Goal: Task Accomplishment & Management: Use online tool/utility

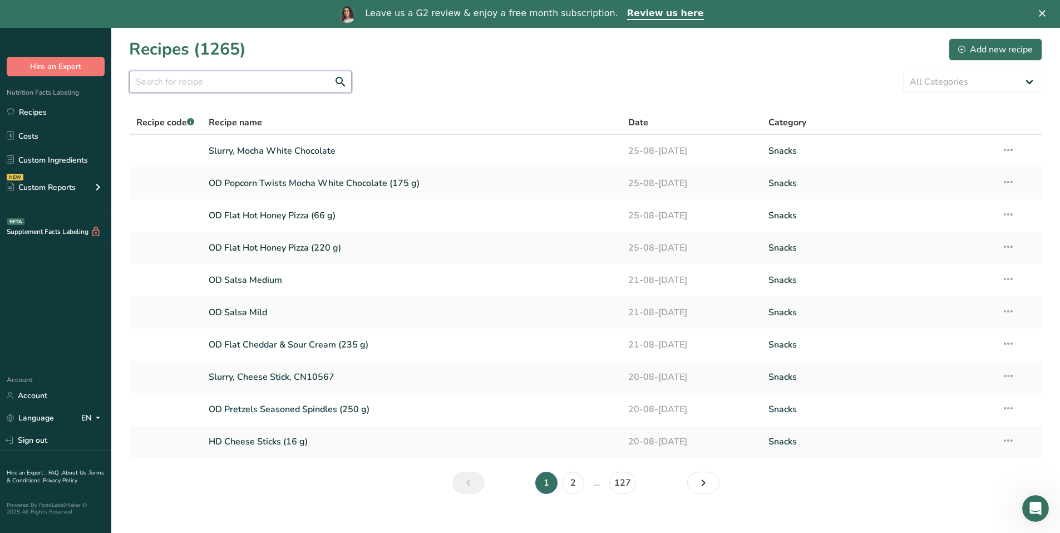
click at [189, 75] on input "text" at bounding box center [240, 82] width 223 height 22
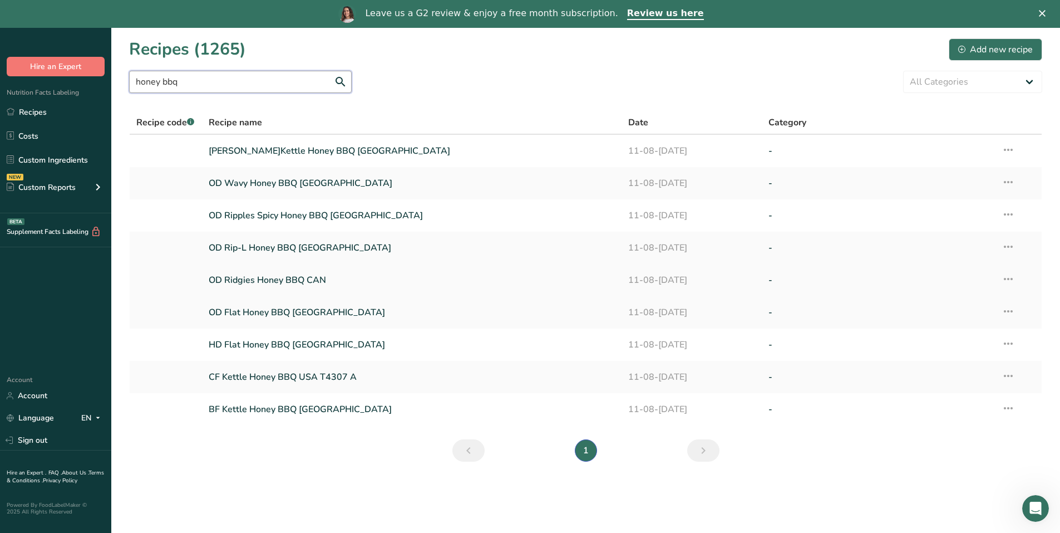
type input "honey bbq"
click at [297, 277] on link "OD Ridgies Honey BBQ CAN" at bounding box center [412, 279] width 407 height 23
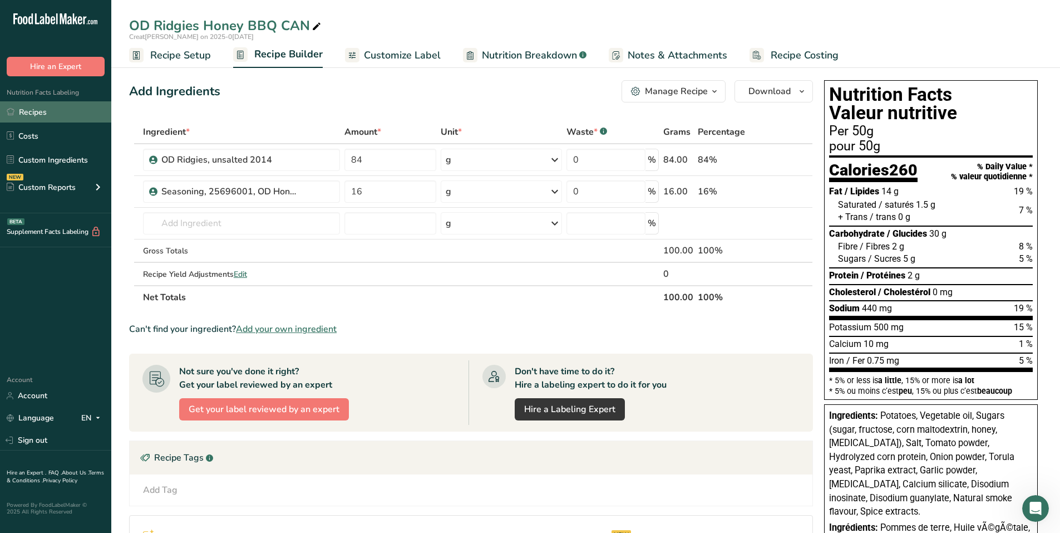
click at [46, 114] on link "Recipes" at bounding box center [55, 111] width 111 height 21
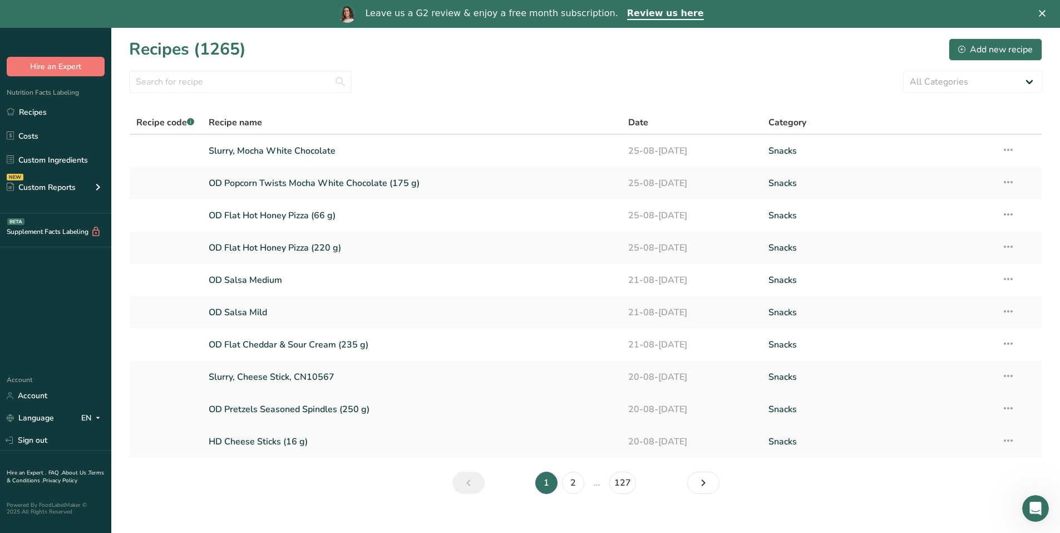
click at [267, 411] on link "OD Pretzels Seasoned Spindles (250 g)" at bounding box center [412, 408] width 407 height 23
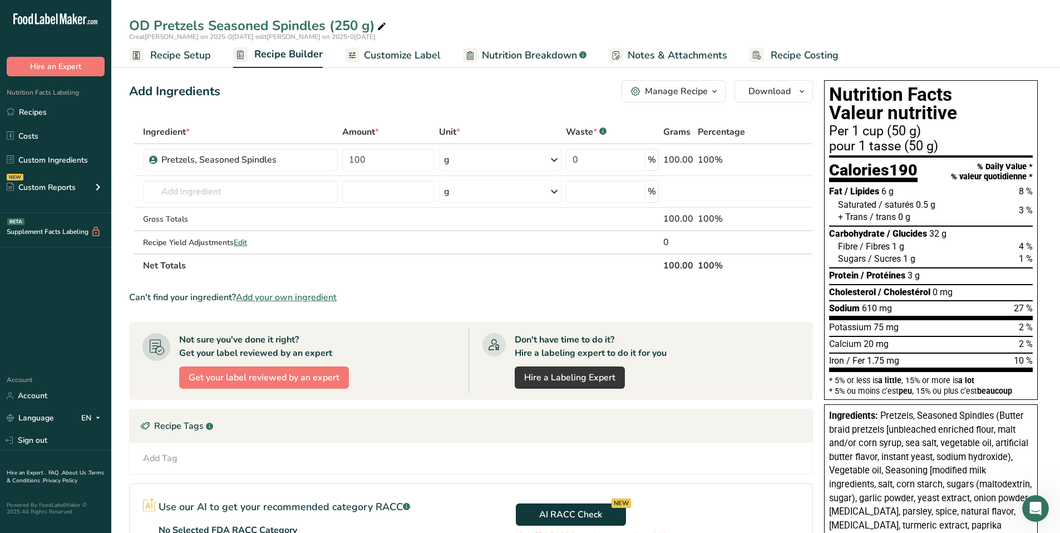
click at [683, 94] on div "Manage Recipe" at bounding box center [676, 91] width 63 height 13
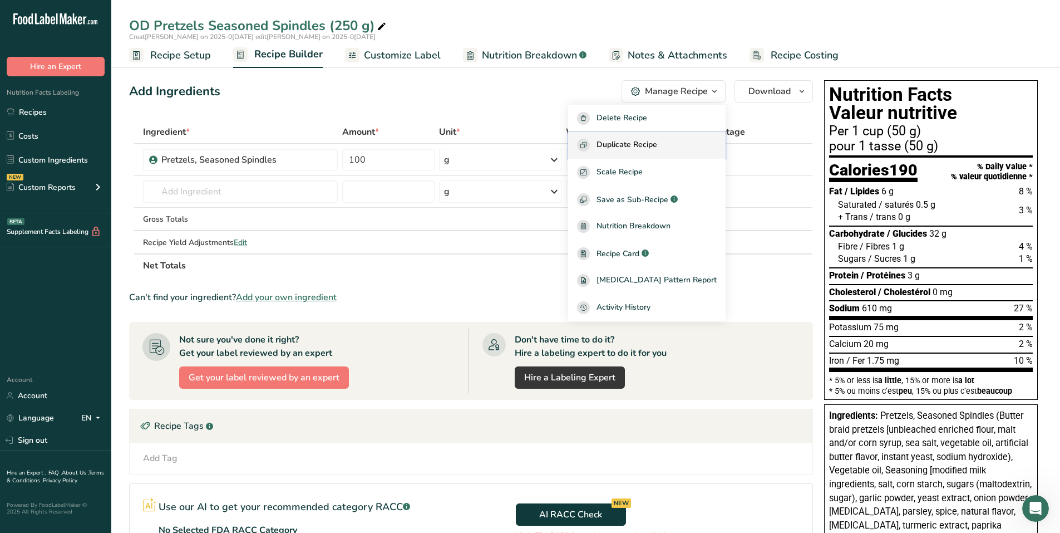
click at [657, 141] on span "Duplicate Recipe" at bounding box center [627, 145] width 61 height 13
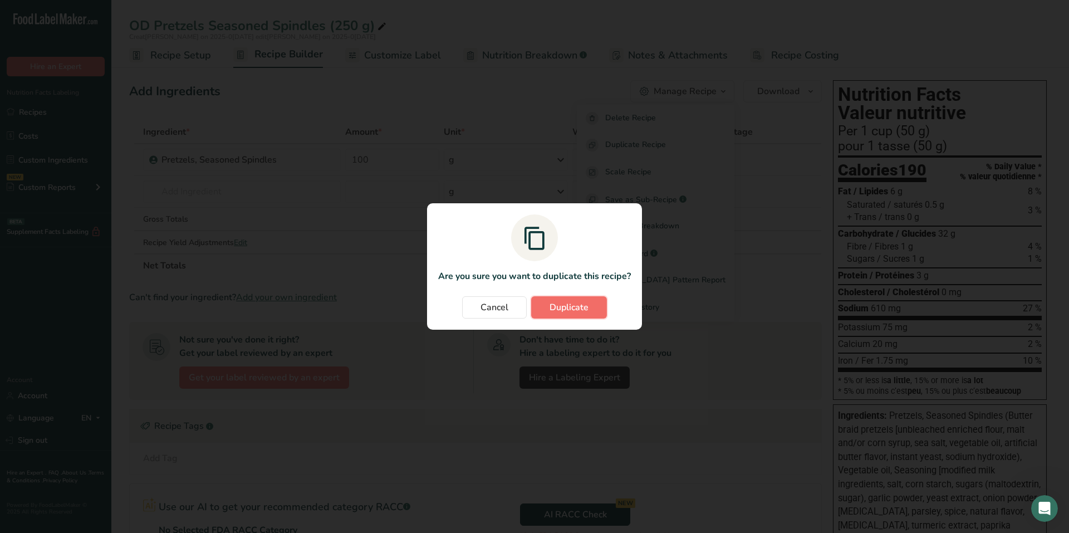
click at [571, 313] on span "Duplicate" at bounding box center [568, 307] width 39 height 13
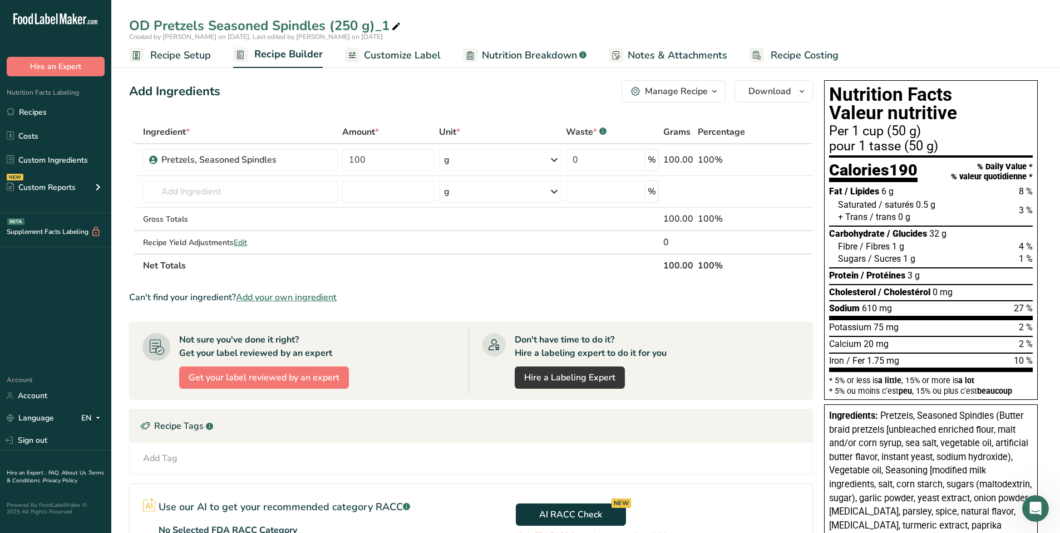
click at [392, 22] on icon at bounding box center [396, 27] width 10 height 16
drag, startPoint x: 333, startPoint y: 25, endPoint x: 423, endPoint y: 28, distance: 89.7
click at [423, 28] on input "OD Pretzels Seasoned Spindles (250 g)_1" at bounding box center [585, 26] width 913 height 20
type input "OD Pretzels Seasoned Spindles (12 oz)"
click at [183, 59] on span "Recipe Setup" at bounding box center [180, 55] width 61 height 15
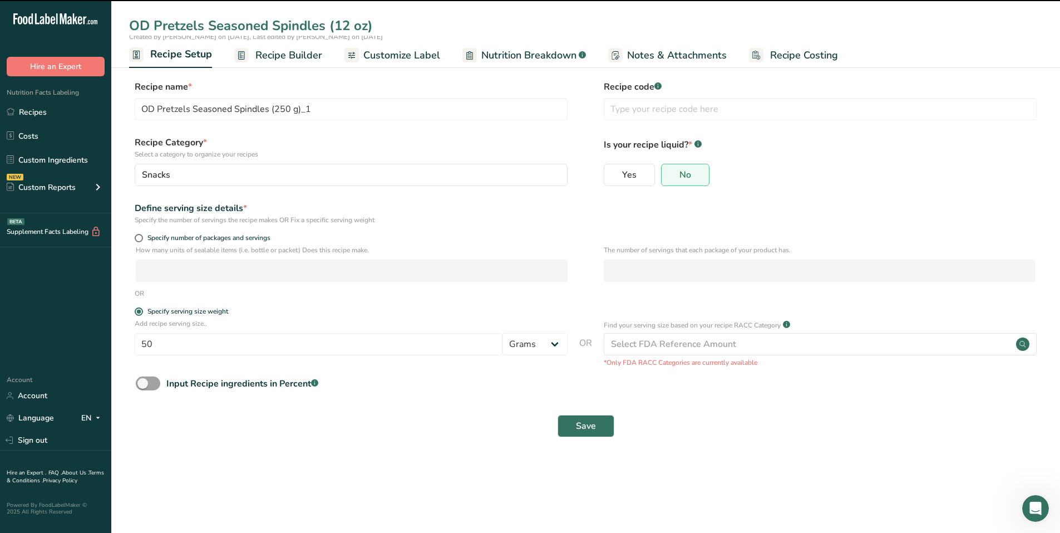
type input "OD Pretzels Seasoned Spindles (12 oz)"
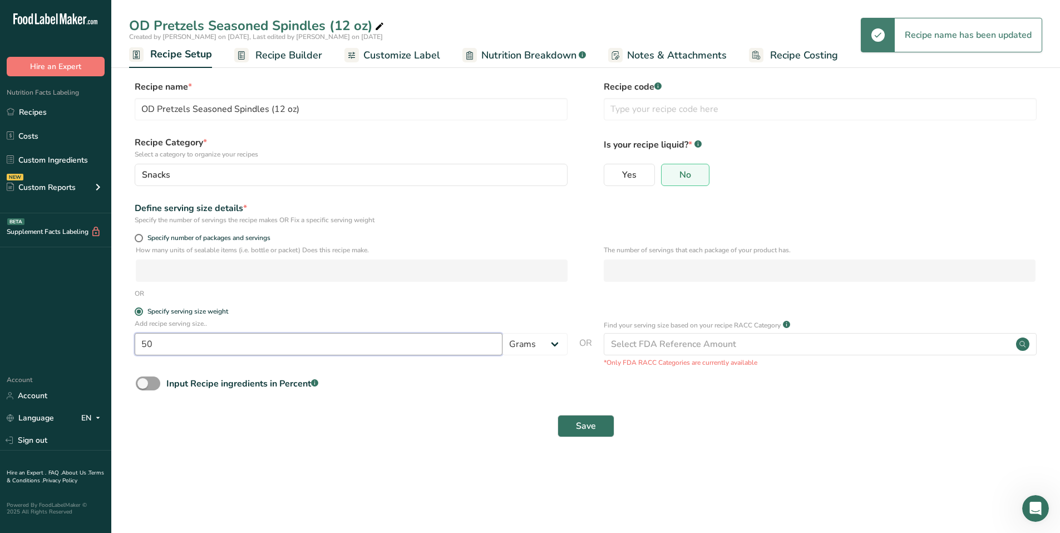
drag, startPoint x: 179, startPoint y: 343, endPoint x: 120, endPoint y: 337, distance: 58.8
click at [120, 337] on section "Recipe name * OD Pretzels Seasoned Spindles (12 oz) Recipe code .a-a{fill:#3473…" at bounding box center [585, 260] width 949 height 404
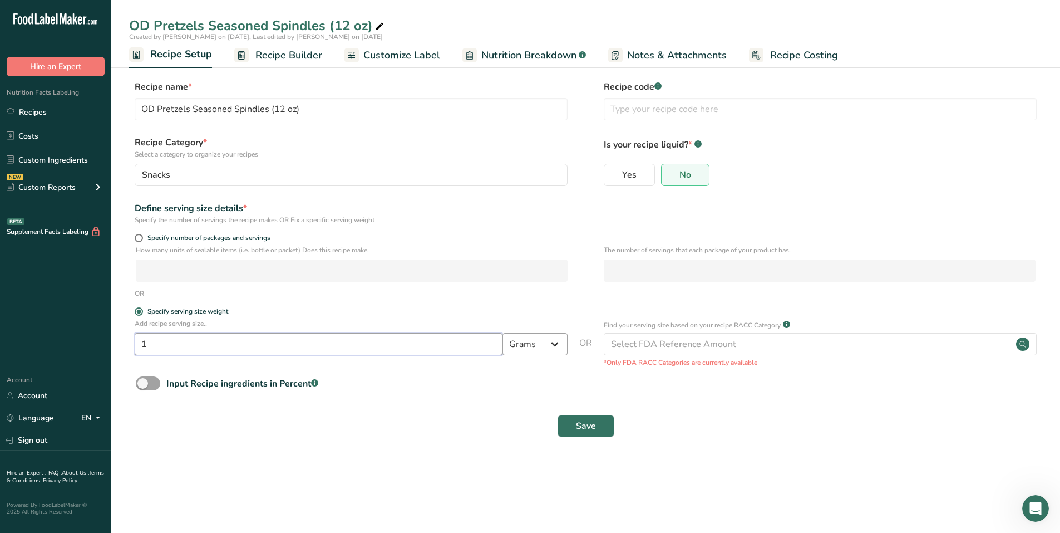
type input "1"
click at [564, 348] on select "Grams kg mg mcg lb oz l mL fl oz tbsp tsp cup qt gallon" at bounding box center [535, 344] width 65 height 22
select select "5"
click at [503, 333] on select "Grams kg mg mcg lb oz l mL fl oz tbsp tsp cup qt gallon" at bounding box center [535, 344] width 65 height 22
click at [600, 428] on button "Save" at bounding box center [586, 426] width 57 height 22
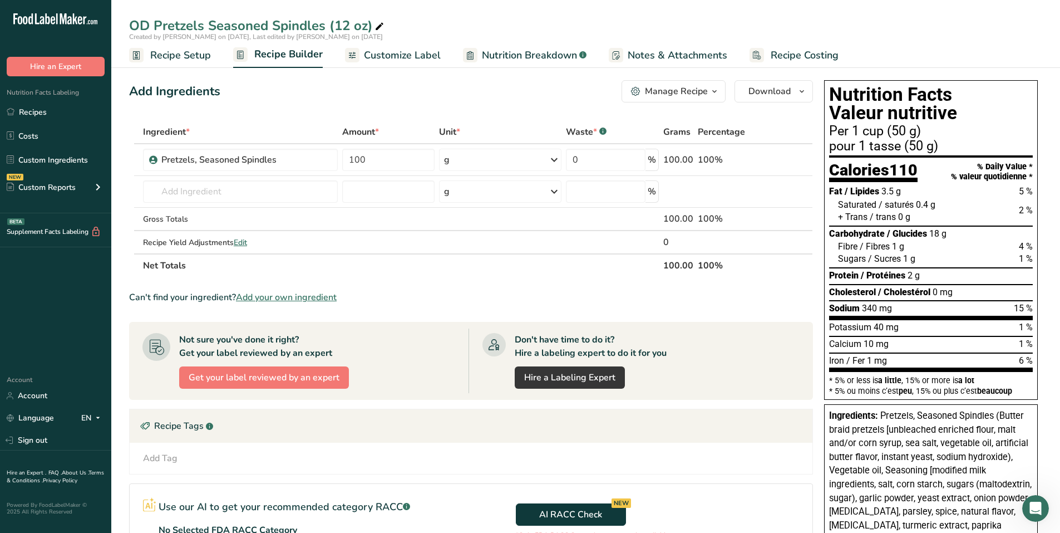
click at [412, 58] on span "Customize Label" at bounding box center [402, 55] width 77 height 15
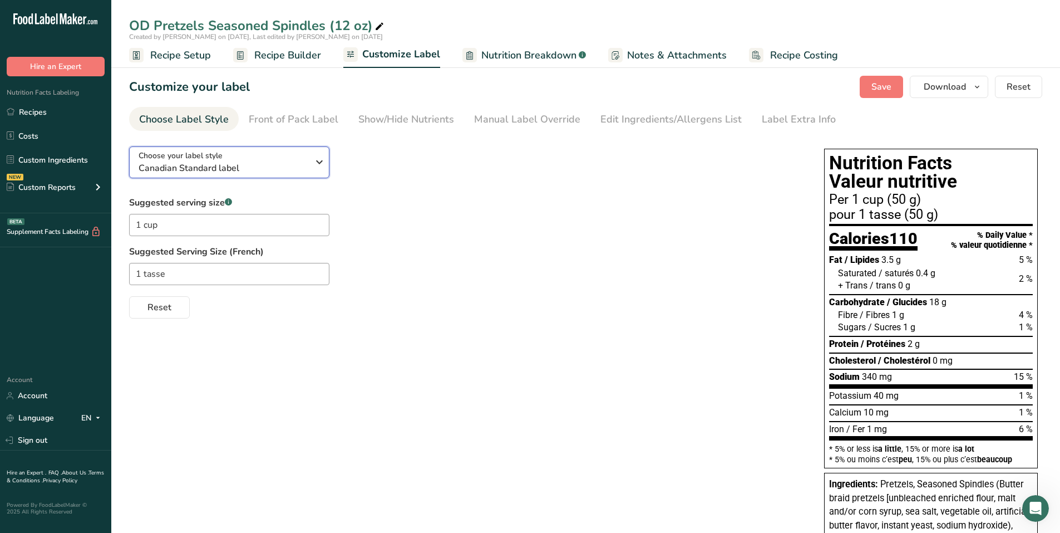
click at [316, 166] on icon "button" at bounding box center [319, 162] width 13 height 20
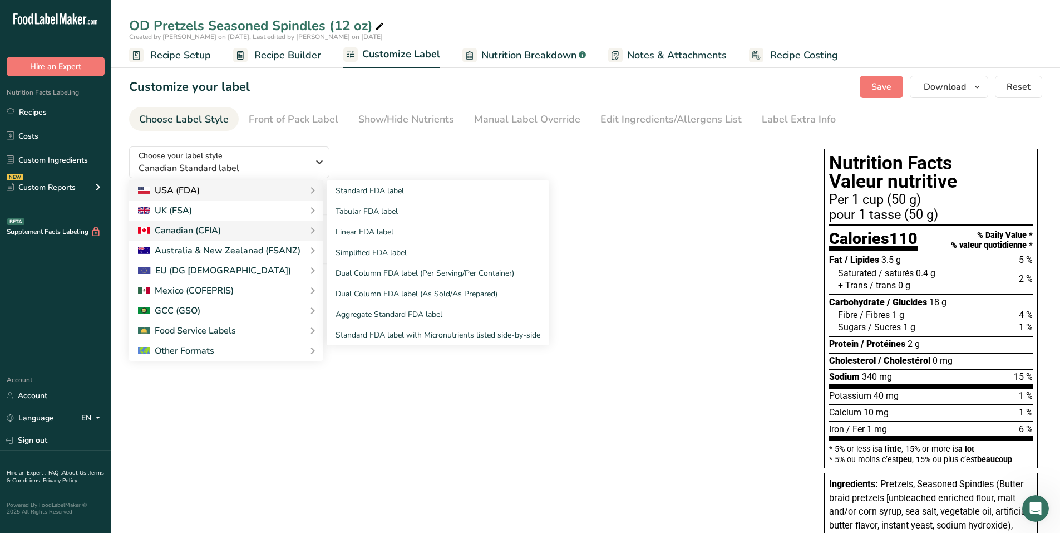
click at [229, 190] on div "USA (FDA)" at bounding box center [226, 190] width 176 height 13
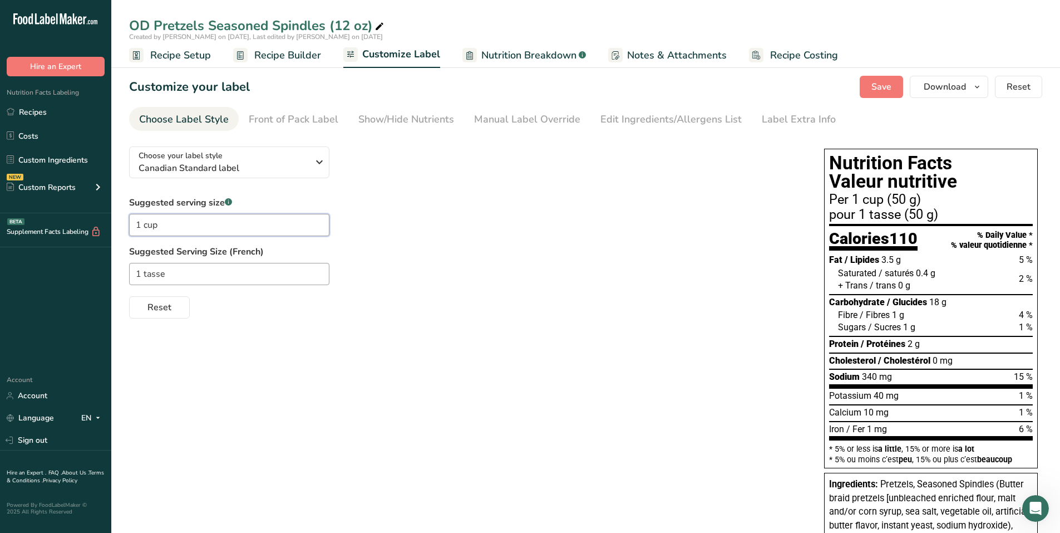
drag, startPoint x: 184, startPoint y: 228, endPoint x: 121, endPoint y: 225, distance: 63.0
click at [121, 225] on section "Customize your label Save Download Choose what to show on your downloaded label…" at bounding box center [585, 450] width 949 height 785
type input "17 pretzels"
drag, startPoint x: 162, startPoint y: 273, endPoint x: 94, endPoint y: 267, distance: 68.8
click at [94, 267] on div ".a-20{fill:#fff;} Hire an Expert Nutrition Facts Labeling Recipes Costs Custom …" at bounding box center [530, 421] width 1060 height 843
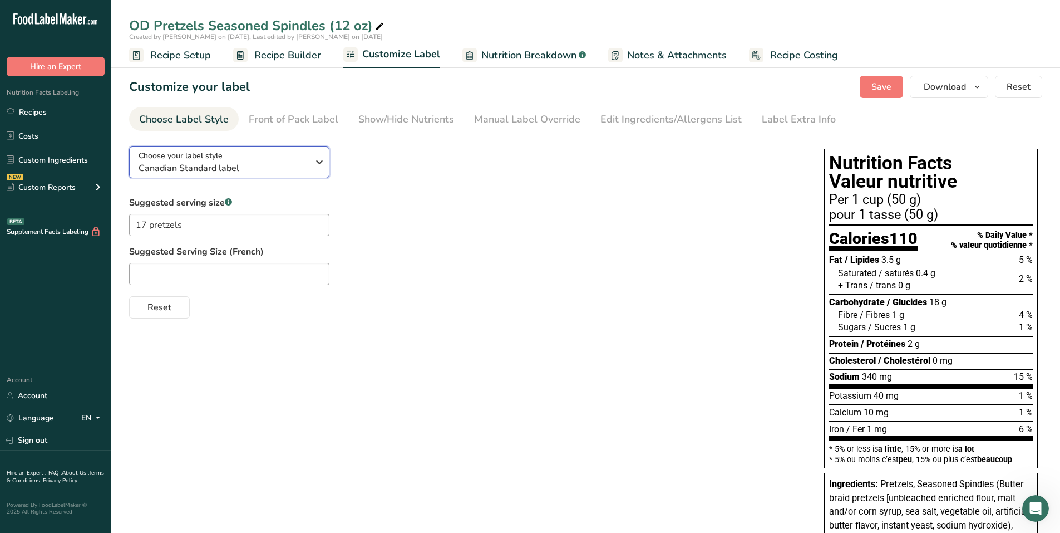
click at [316, 161] on icon "button" at bounding box center [319, 162] width 13 height 20
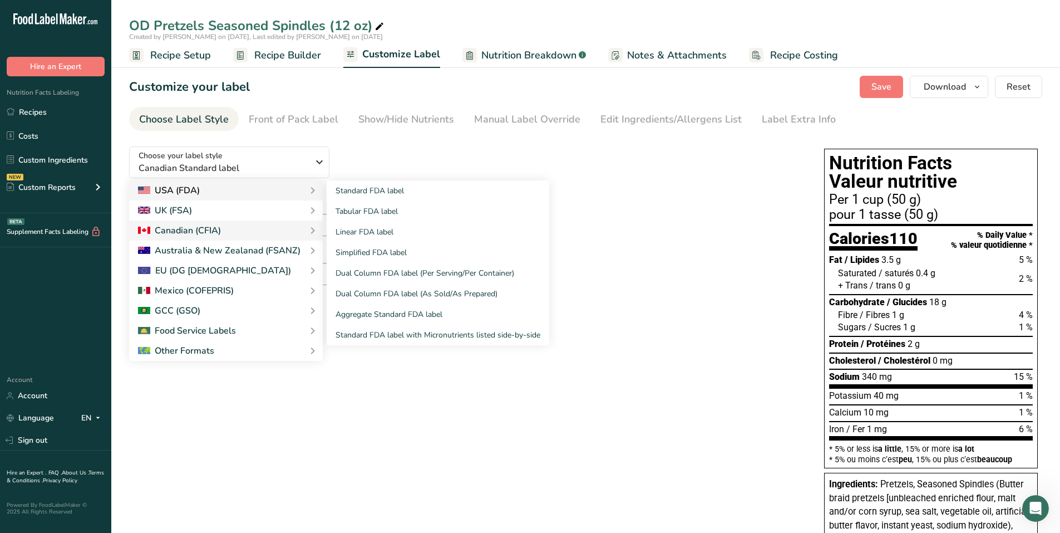
click at [238, 193] on div "USA (FDA)" at bounding box center [226, 190] width 176 height 13
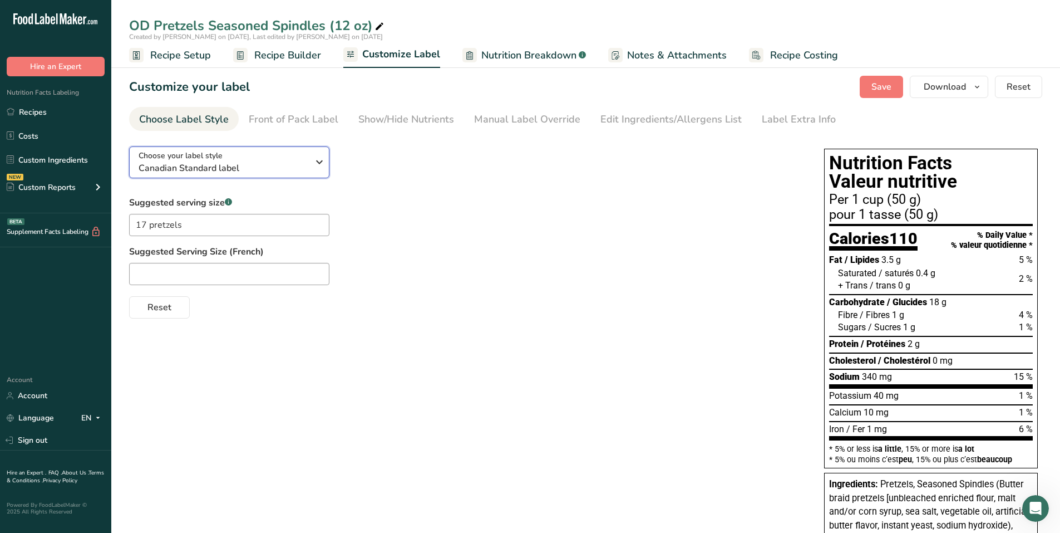
click at [317, 166] on icon "button" at bounding box center [319, 162] width 13 height 20
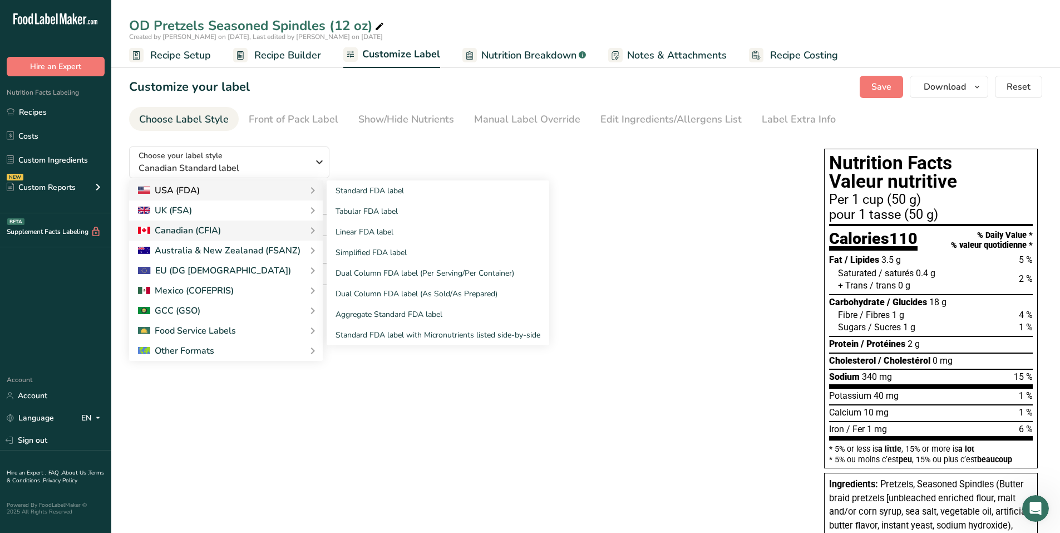
click at [183, 190] on div "USA (FDA)" at bounding box center [169, 190] width 62 height 13
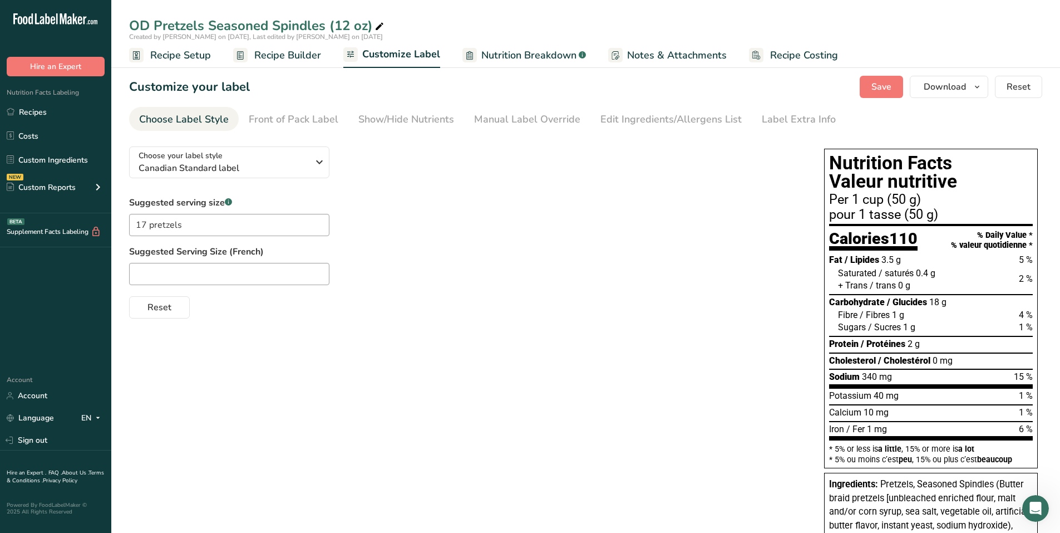
click at [212, 198] on label "Suggested serving size .a-a{fill:#347362;}.b-a{fill:#fff;}" at bounding box center [229, 202] width 200 height 13
click at [221, 160] on span "Choose your label style" at bounding box center [181, 156] width 84 height 12
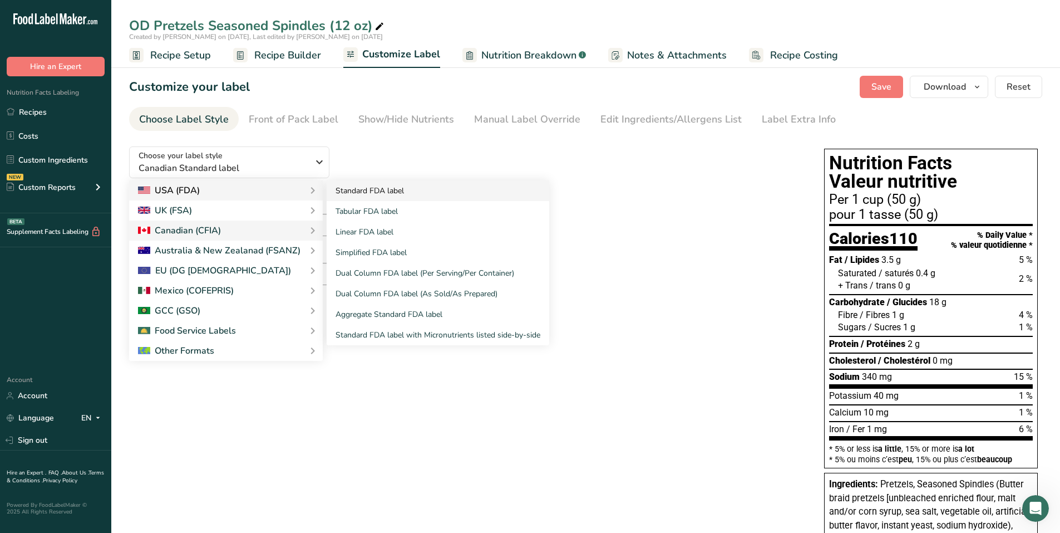
click at [377, 194] on link "Standard FDA label" at bounding box center [438, 190] width 223 height 21
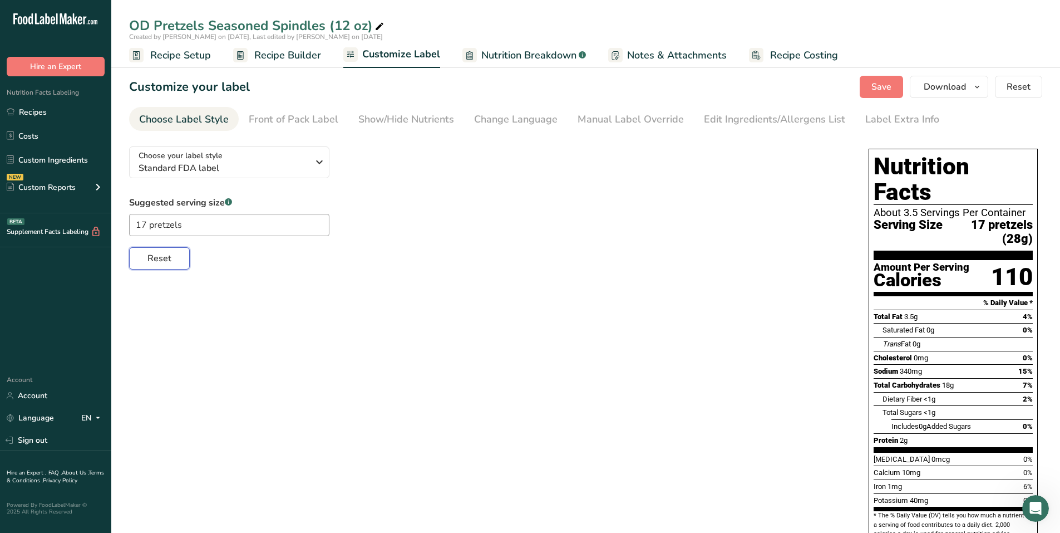
click at [156, 255] on span "Reset" at bounding box center [160, 258] width 24 height 13
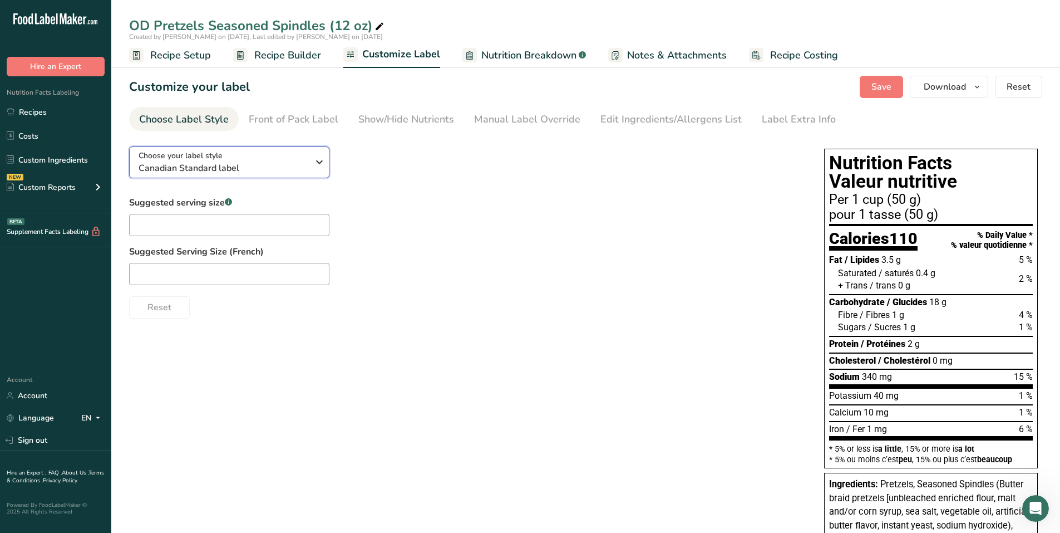
click at [318, 160] on icon "button" at bounding box center [319, 162] width 13 height 20
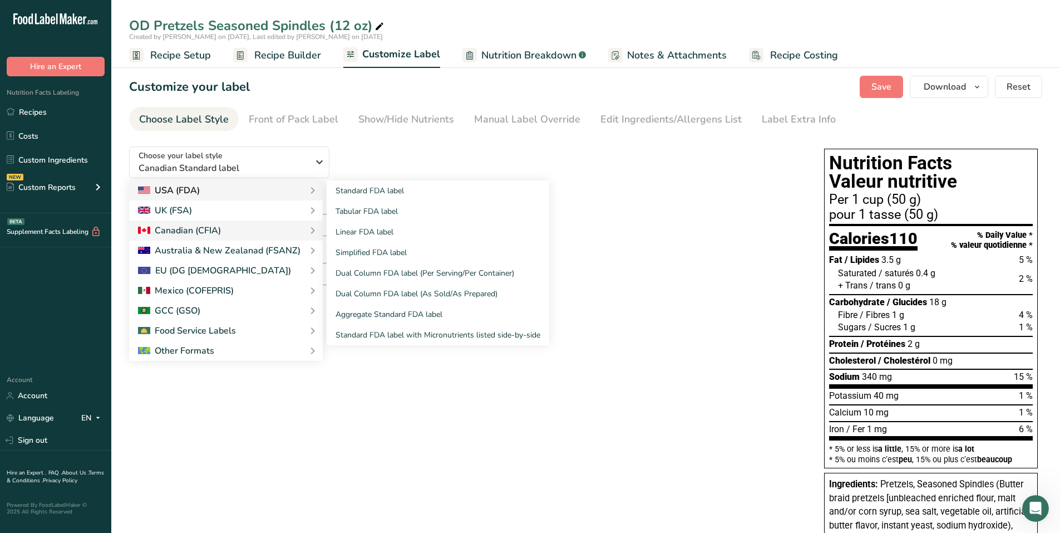
click at [210, 184] on div "USA (FDA)" at bounding box center [226, 190] width 176 height 13
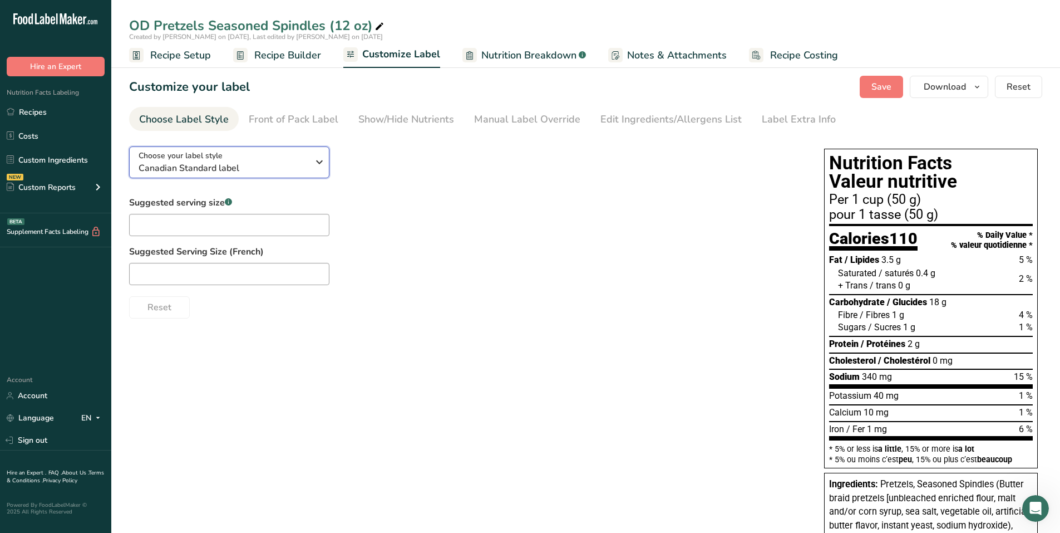
click at [317, 165] on icon "button" at bounding box center [319, 162] width 13 height 20
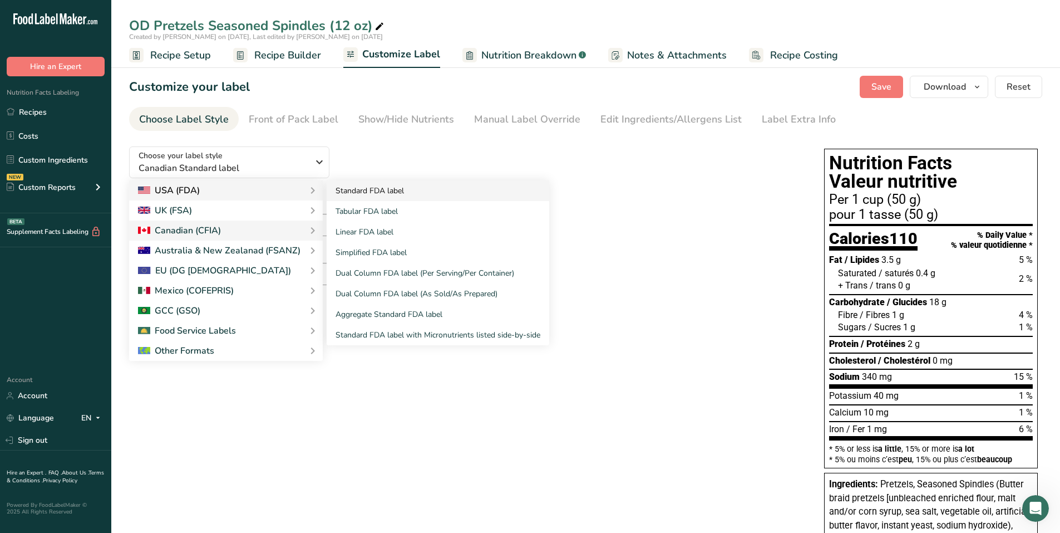
click at [381, 188] on link "Standard FDA label" at bounding box center [438, 190] width 223 height 21
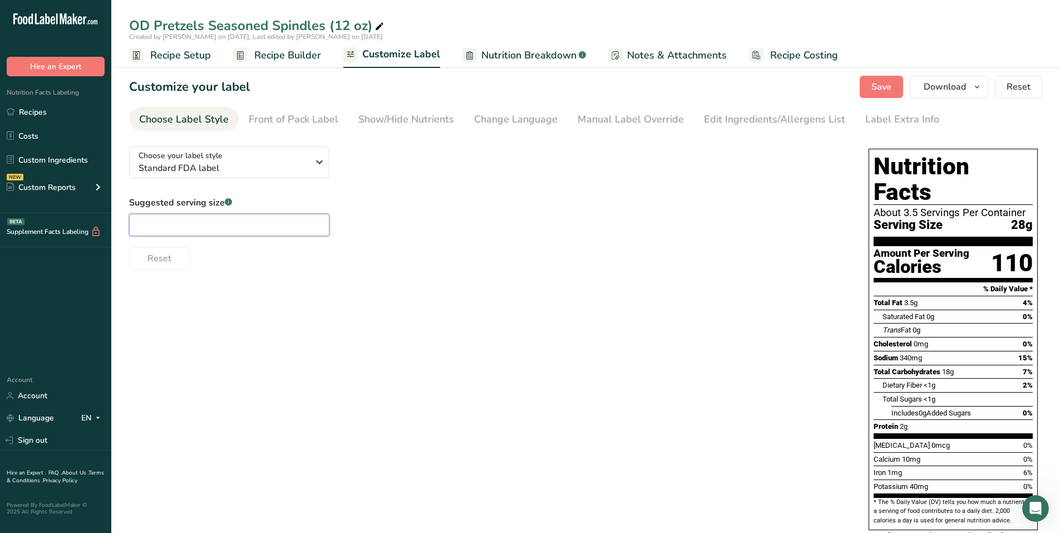
click at [207, 222] on input "text" at bounding box center [229, 225] width 200 height 22
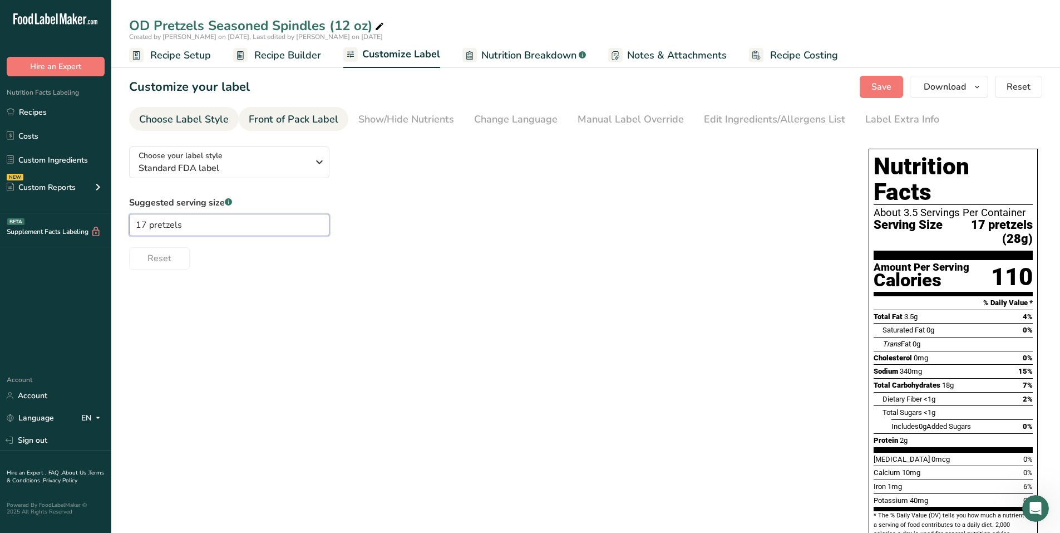
type input "17 pretzels"
click at [333, 118] on div "Front of Pack Label" at bounding box center [294, 119] width 90 height 15
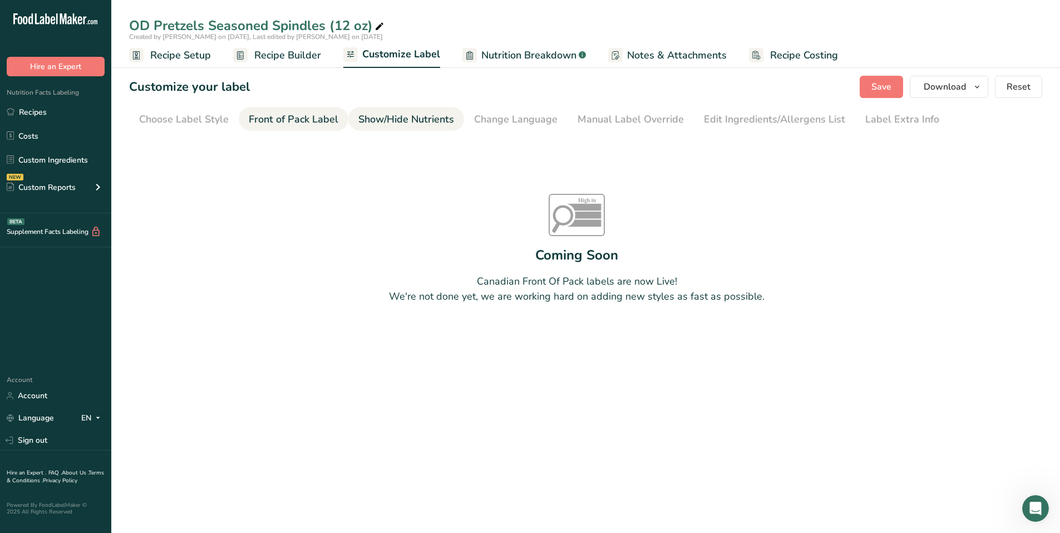
click at [382, 117] on div "Show/Hide Nutrients" at bounding box center [406, 119] width 96 height 15
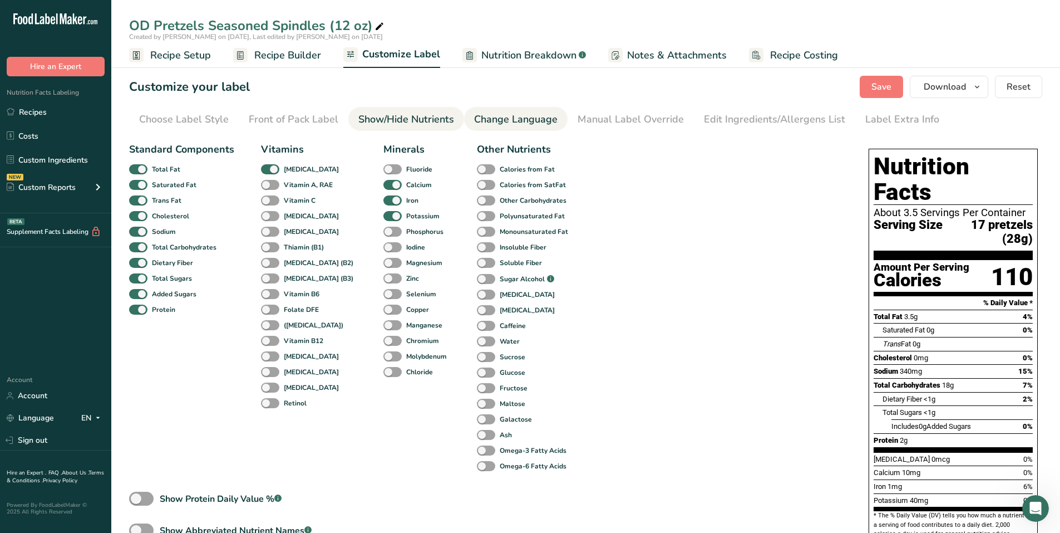
click at [529, 113] on div "Change Language" at bounding box center [515, 119] width 83 height 15
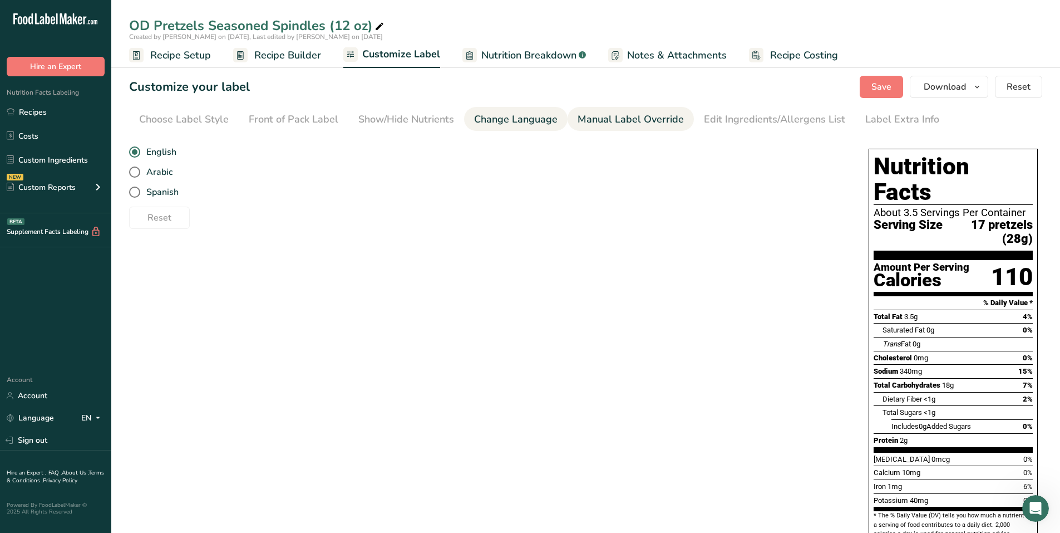
click at [602, 118] on div "Manual Label Override" at bounding box center [631, 119] width 106 height 15
type input "17 pretzels (28g)"
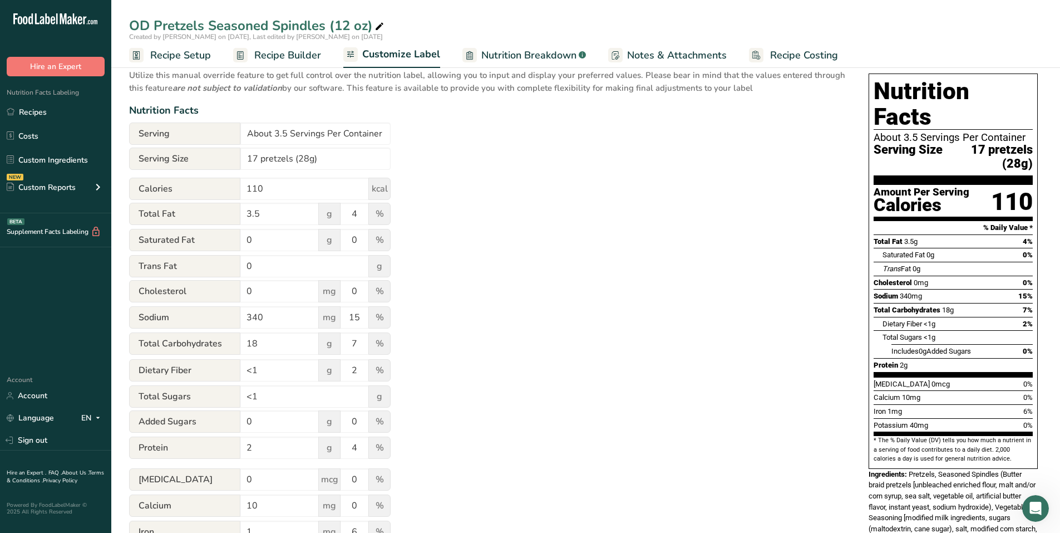
scroll to position [56, 0]
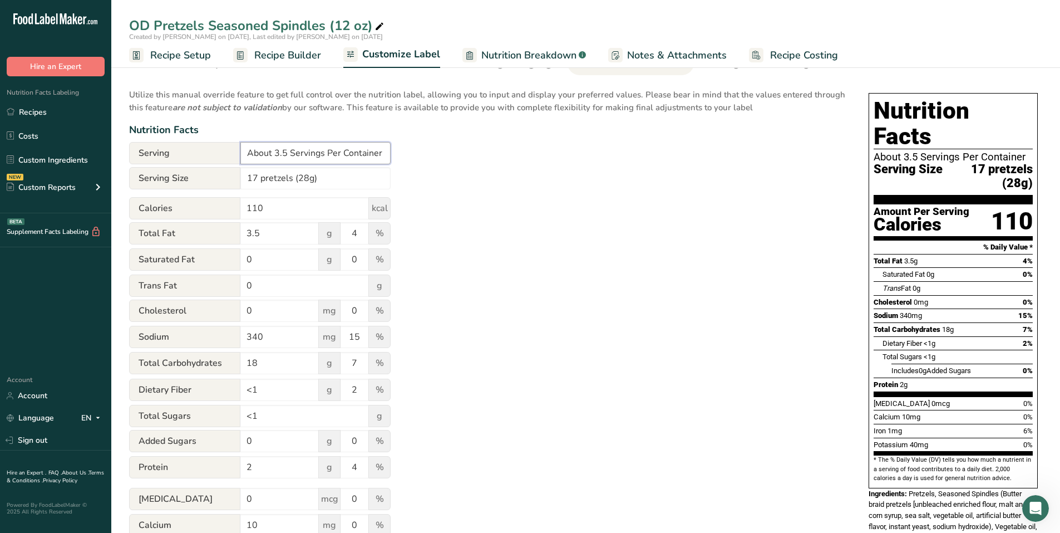
drag, startPoint x: 250, startPoint y: 154, endPoint x: 287, endPoint y: 151, distance: 37.4
click at [287, 151] on input "About 3.5 Servings Per Container" at bounding box center [315, 153] width 150 height 22
type input "12 Servings Per Container"
click at [484, 194] on div "Utilize this manual override feature to get full control over the nutrition lab…" at bounding box center [488, 348] width 718 height 533
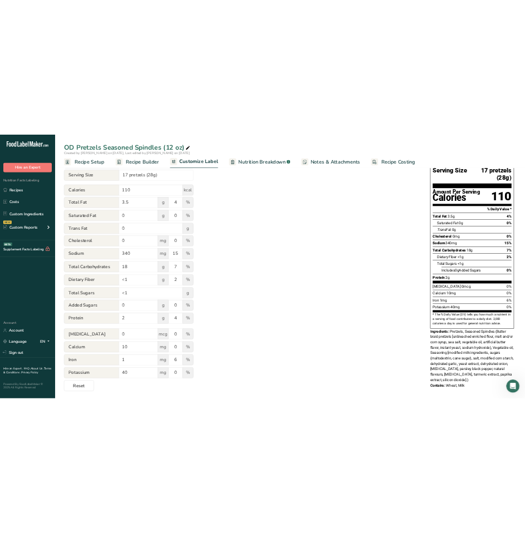
scroll to position [44, 0]
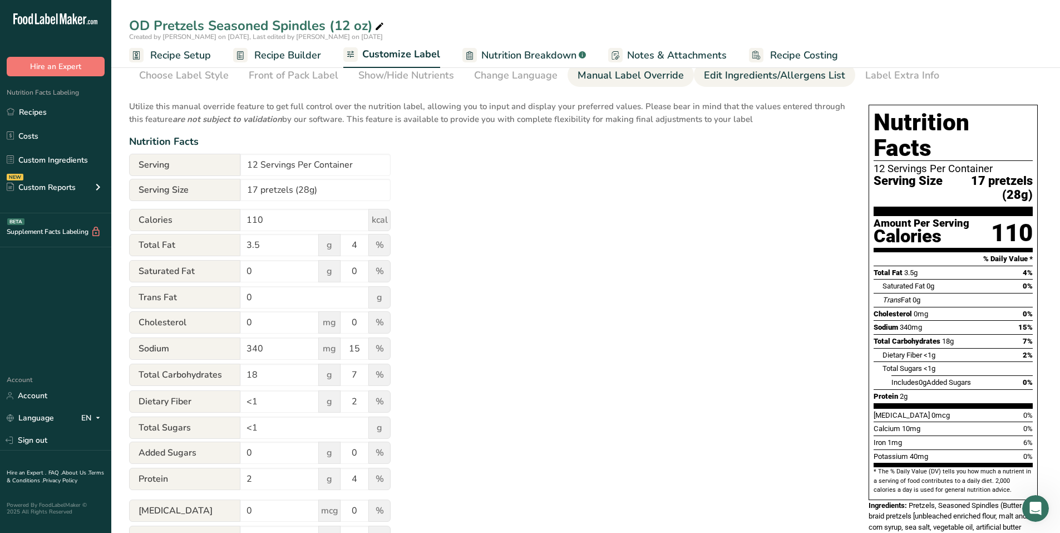
click at [746, 82] on div "Edit Ingredients/Allergens List" at bounding box center [774, 75] width 141 height 15
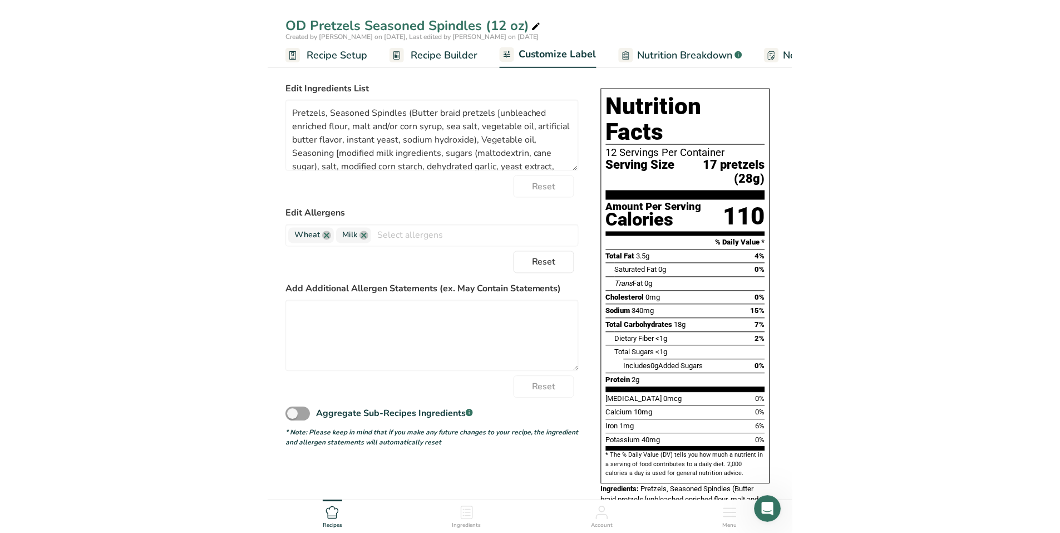
scroll to position [0, 0]
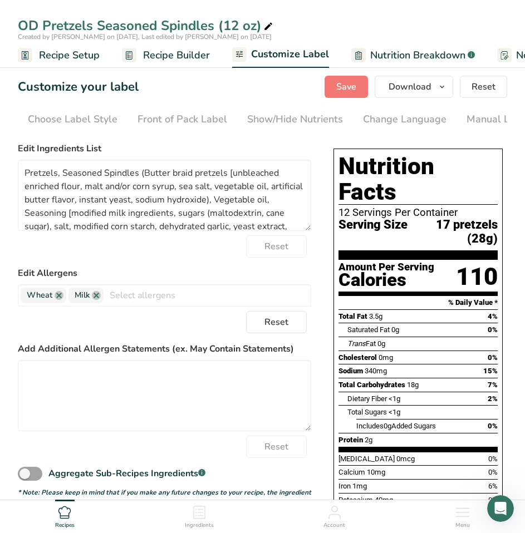
click at [443, 218] on span "17 pretzels (28g)" at bounding box center [452, 231] width 90 height 27
click at [460, 218] on span "17 pretzels (28g)" at bounding box center [452, 231] width 90 height 27
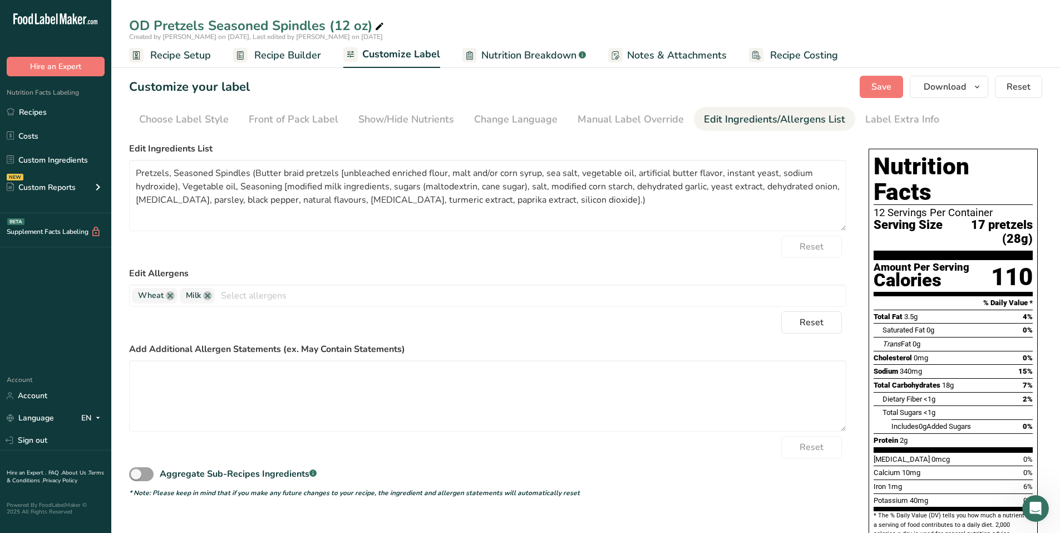
click at [895, 309] on div "Total Fat 3.5g 4%" at bounding box center [953, 316] width 159 height 14
click at [637, 124] on div "Manual Label Override" at bounding box center [631, 119] width 106 height 15
type input "About 3.5 Servings Per Container"
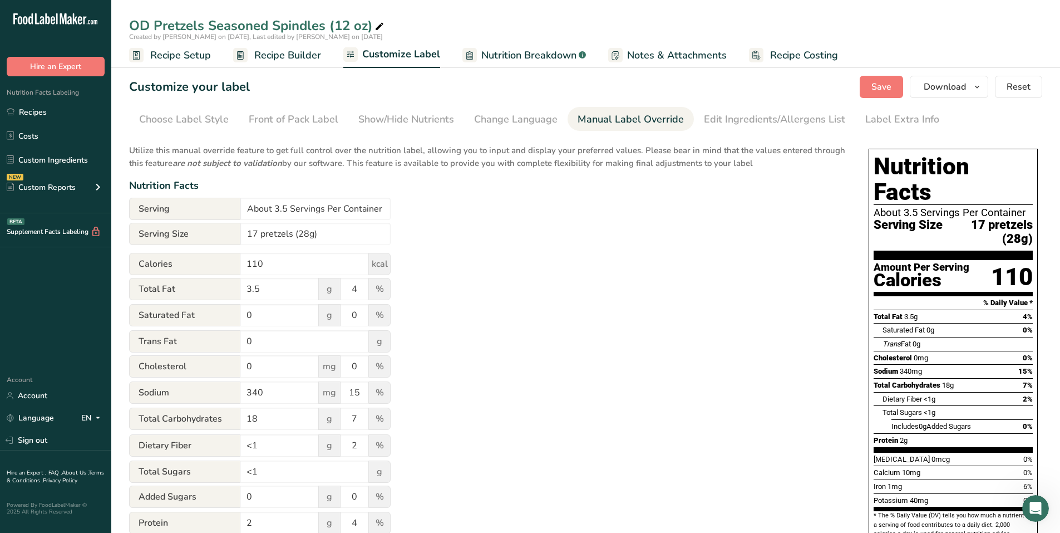
click at [161, 47] on link "Recipe Setup" at bounding box center [170, 55] width 82 height 25
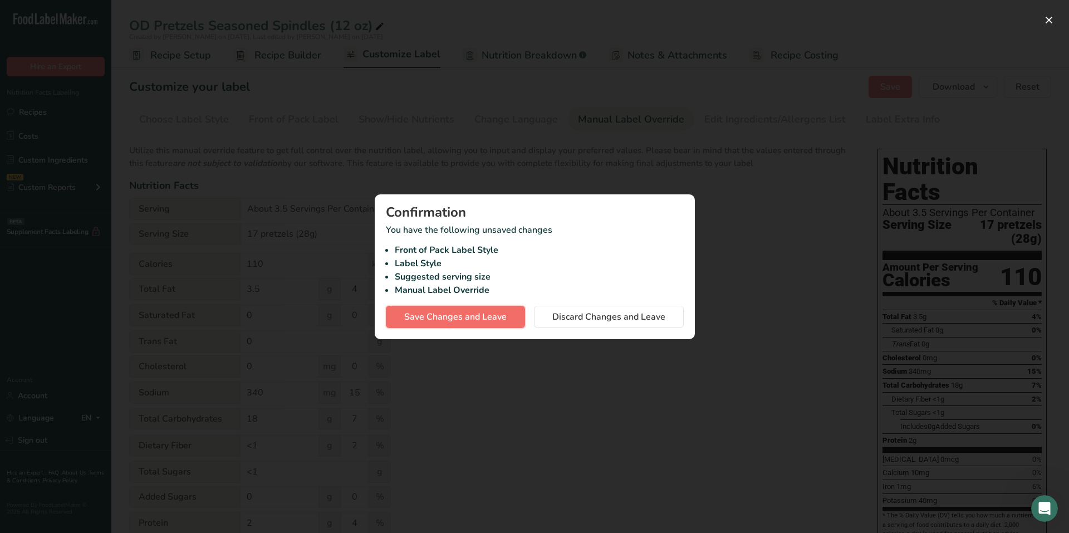
click at [458, 313] on span "Save Changes and Leave" at bounding box center [455, 316] width 102 height 13
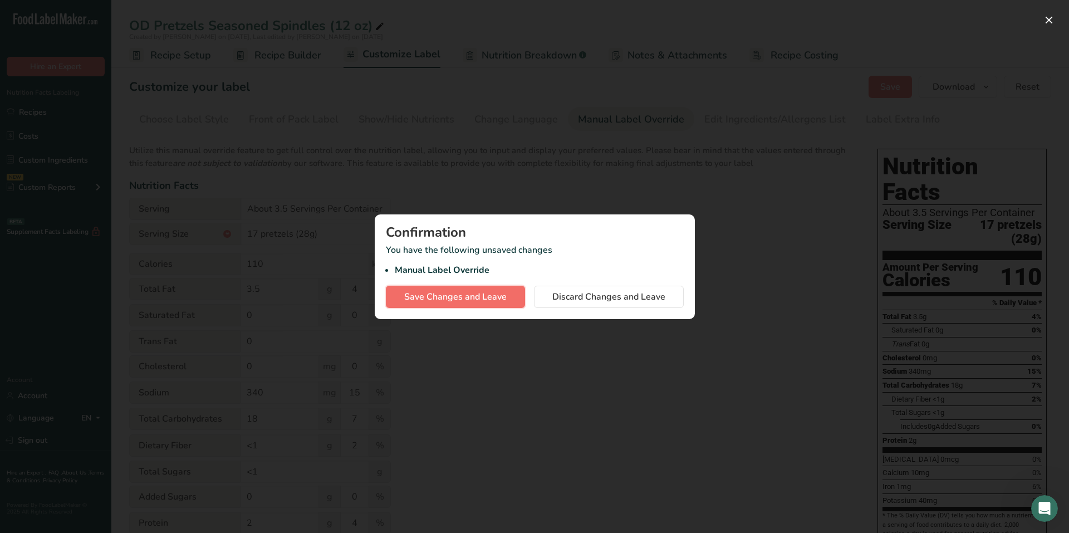
click at [458, 299] on span "Save Changes and Leave" at bounding box center [455, 296] width 102 height 13
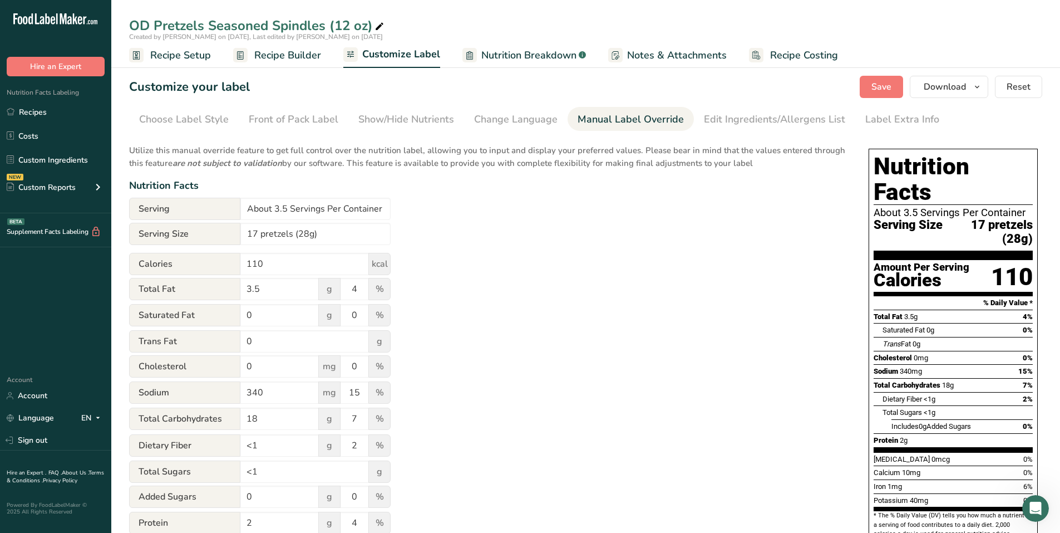
click at [189, 67] on link "Recipe Setup" at bounding box center [170, 55] width 82 height 25
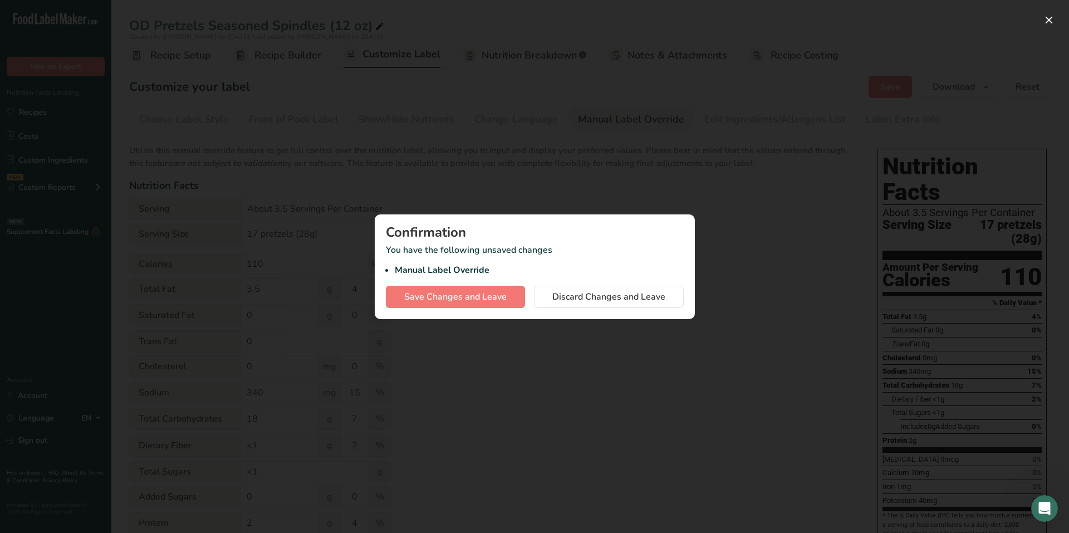
click at [476, 308] on div "Confirmation You have the following unsaved changes Manual Label Override Save …" at bounding box center [535, 266] width 320 height 105
click at [475, 299] on span "Save Changes and Leave" at bounding box center [455, 296] width 102 height 13
click at [334, 176] on div at bounding box center [534, 266] width 1069 height 533
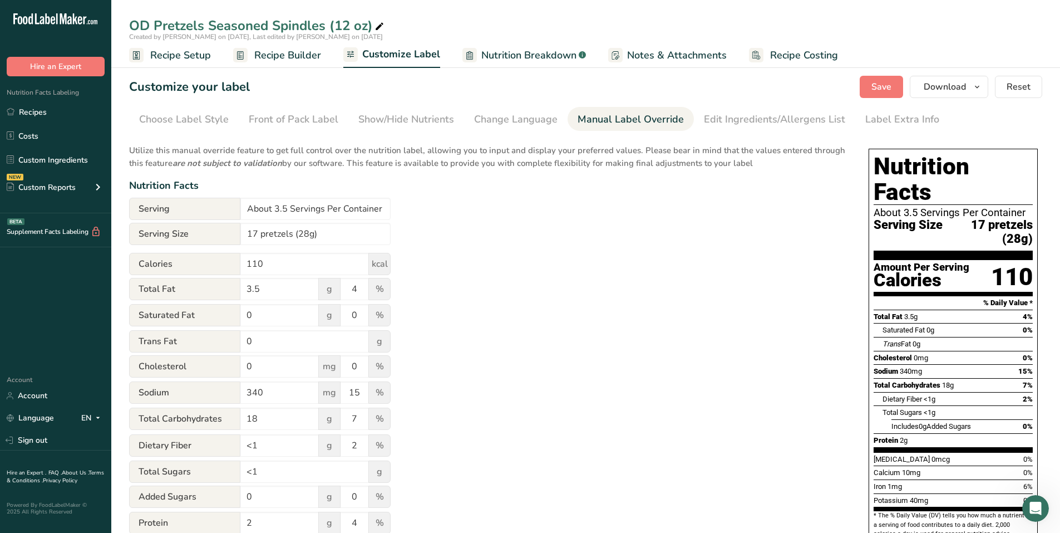
click at [159, 52] on span "Recipe Setup" at bounding box center [180, 55] width 61 height 15
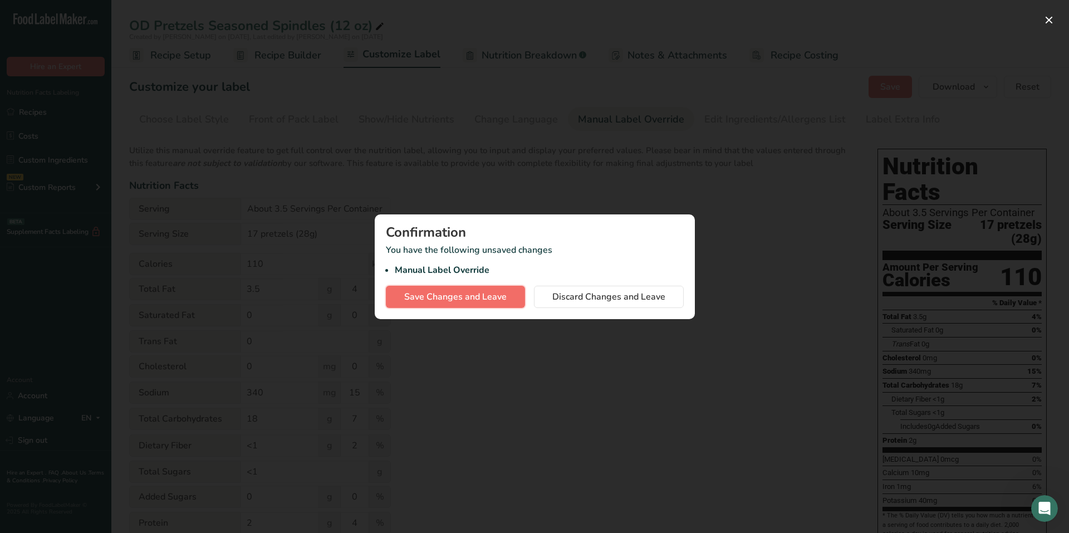
click at [443, 293] on span "Save Changes and Leave" at bounding box center [455, 296] width 102 height 13
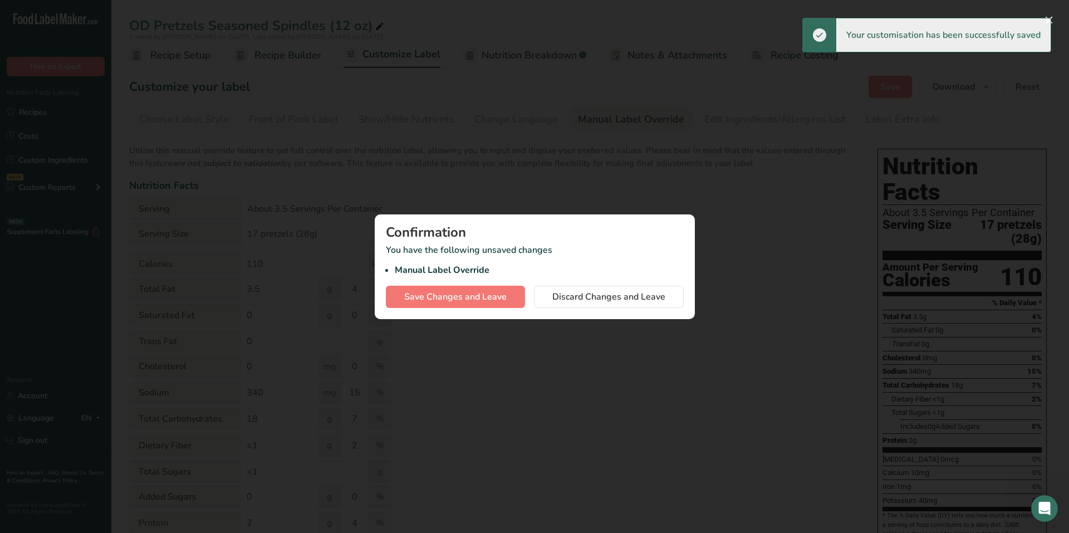
click at [393, 136] on div at bounding box center [534, 266] width 1069 height 533
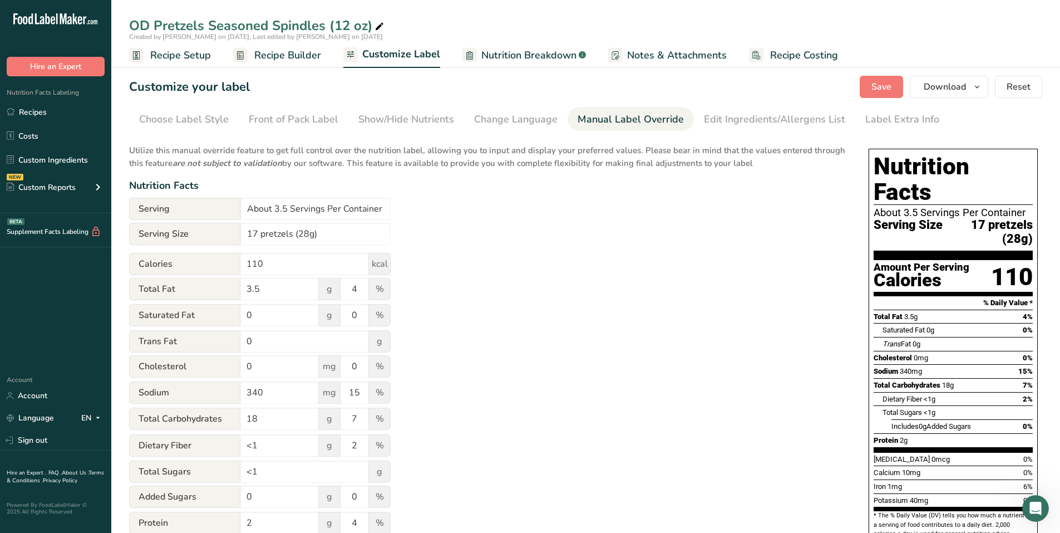
click at [184, 57] on span "Recipe Setup" at bounding box center [180, 55] width 61 height 15
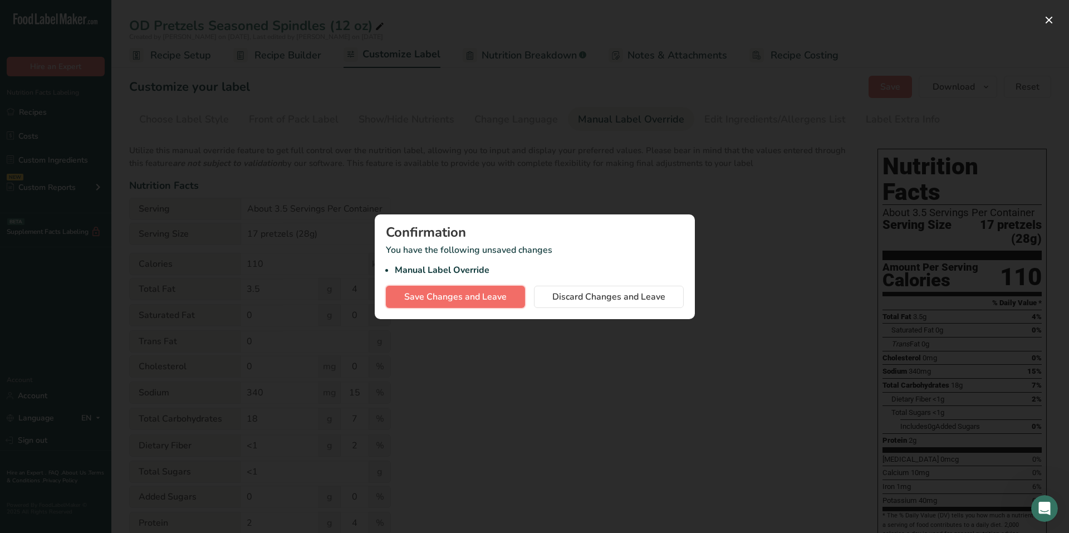
click at [466, 291] on span "Save Changes and Leave" at bounding box center [455, 296] width 102 height 13
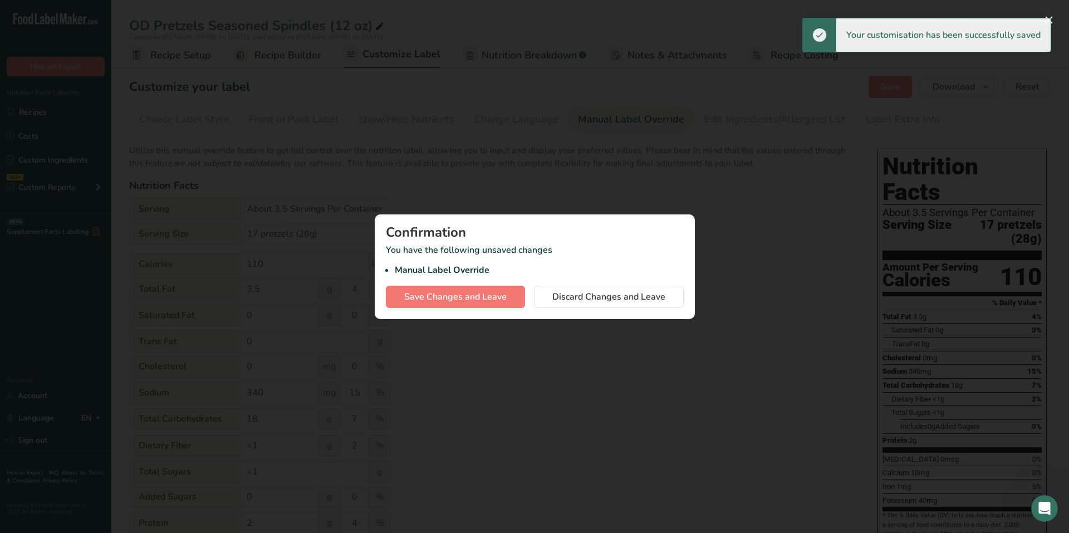
drag, startPoint x: 449, startPoint y: 138, endPoint x: 430, endPoint y: 129, distance: 21.2
click at [448, 138] on div at bounding box center [534, 266] width 1069 height 533
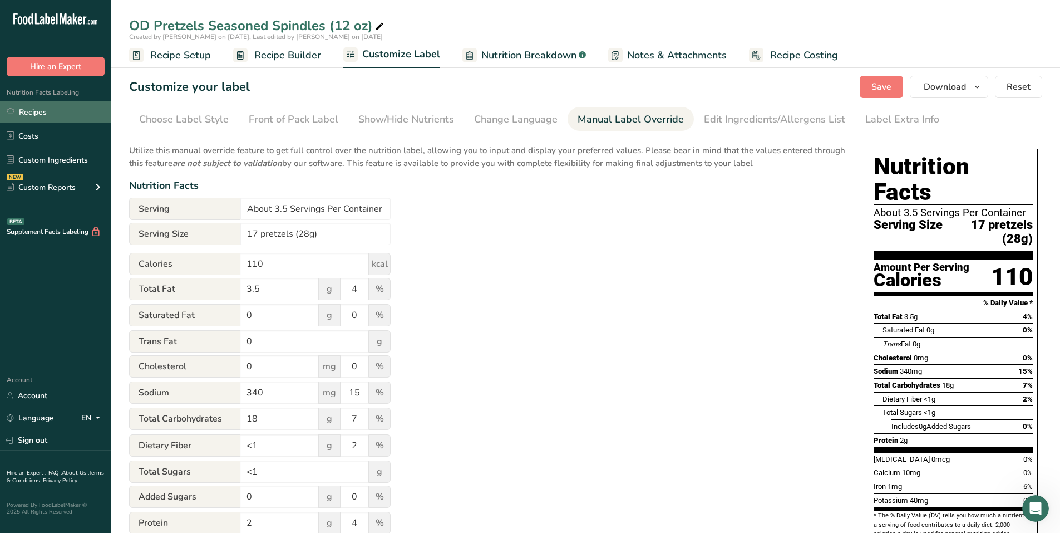
click at [31, 112] on link "Recipes" at bounding box center [55, 111] width 111 height 21
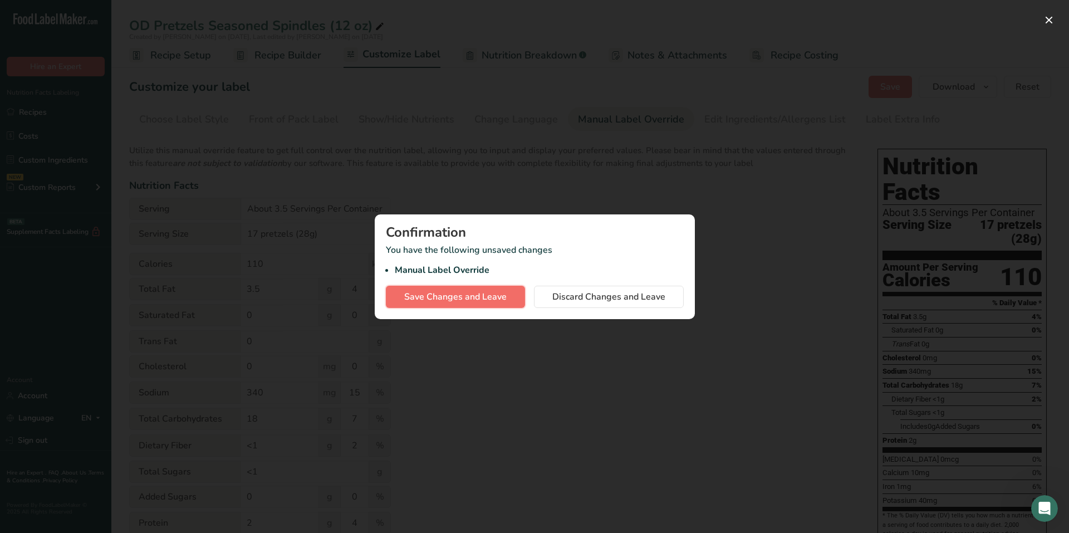
click at [451, 293] on span "Save Changes and Leave" at bounding box center [455, 296] width 102 height 13
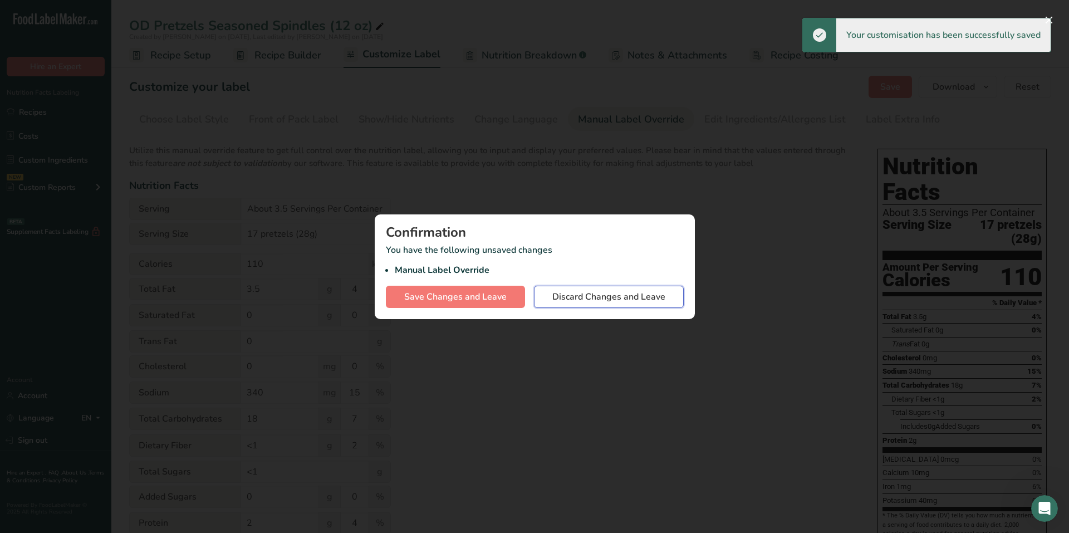
click at [619, 298] on span "Discard Changes and Leave" at bounding box center [608, 296] width 113 height 13
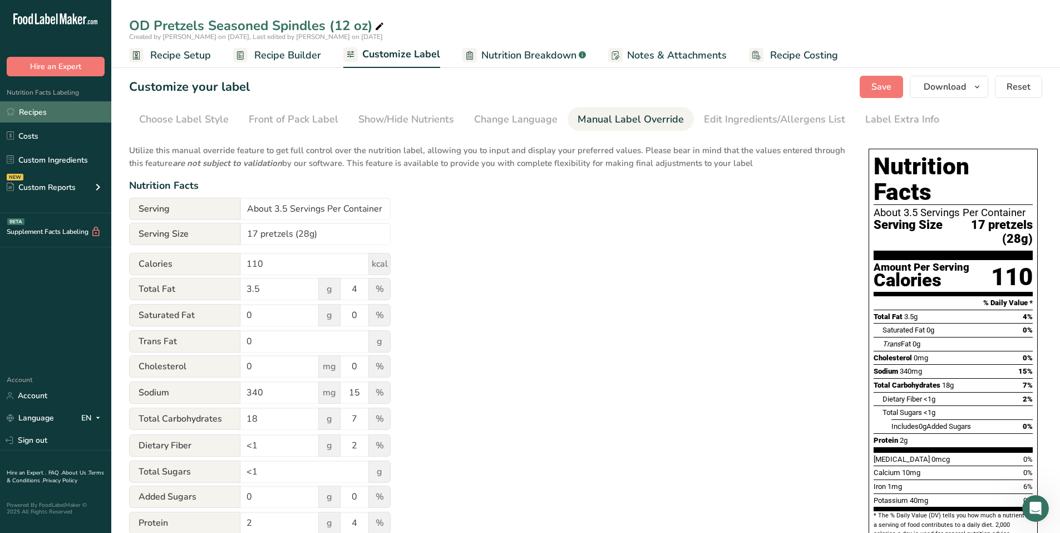
click at [35, 121] on link "Recipes" at bounding box center [55, 111] width 111 height 21
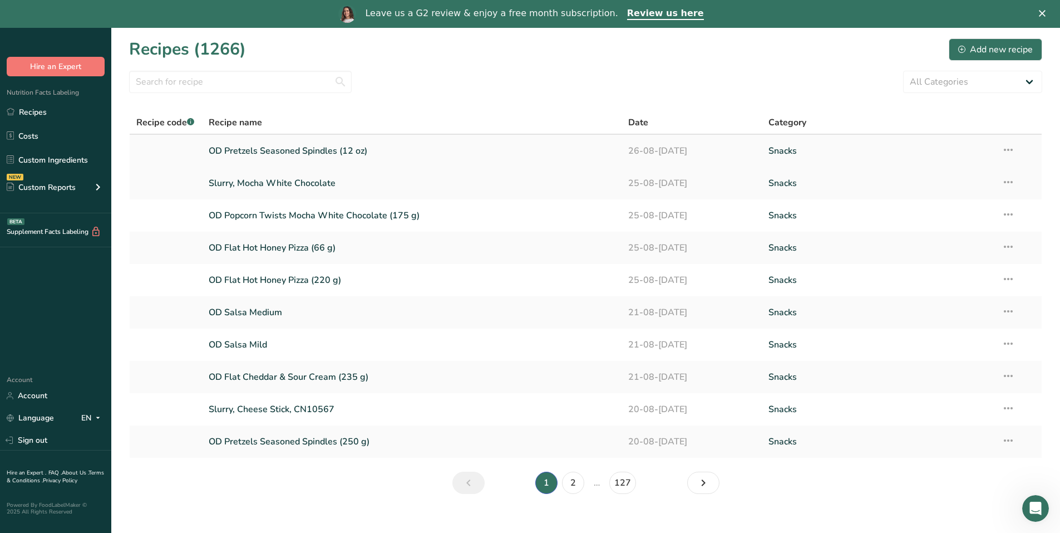
click at [295, 153] on link "OD Pretzels Seasoned Spindles (12 oz)" at bounding box center [412, 150] width 407 height 23
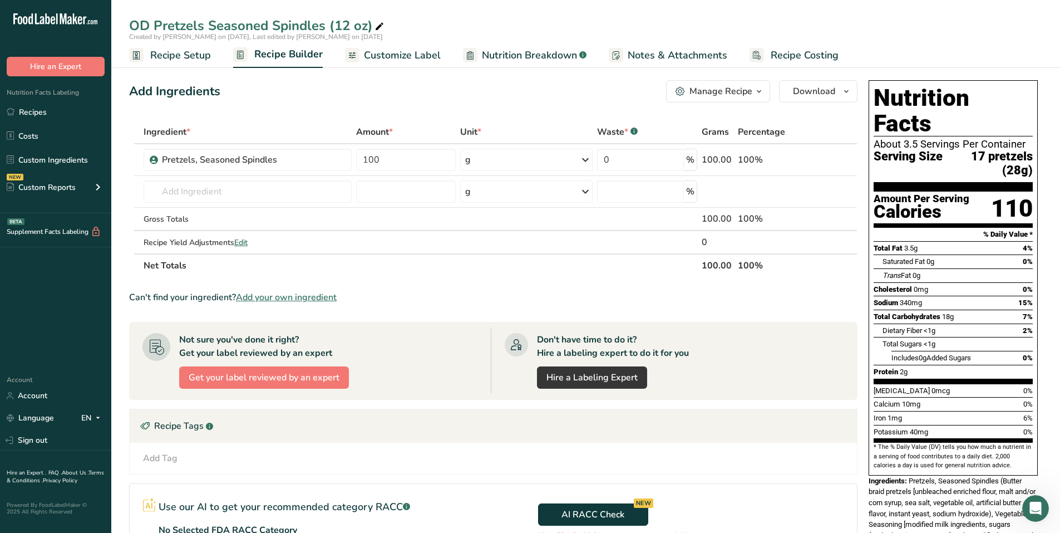
click at [188, 70] on section "Add Ingredients Manage Recipe Delete Recipe Duplicate Recipe Scale Recipe Save …" at bounding box center [585, 373] width 949 height 631
click at [186, 55] on span "Recipe Setup" at bounding box center [180, 55] width 61 height 15
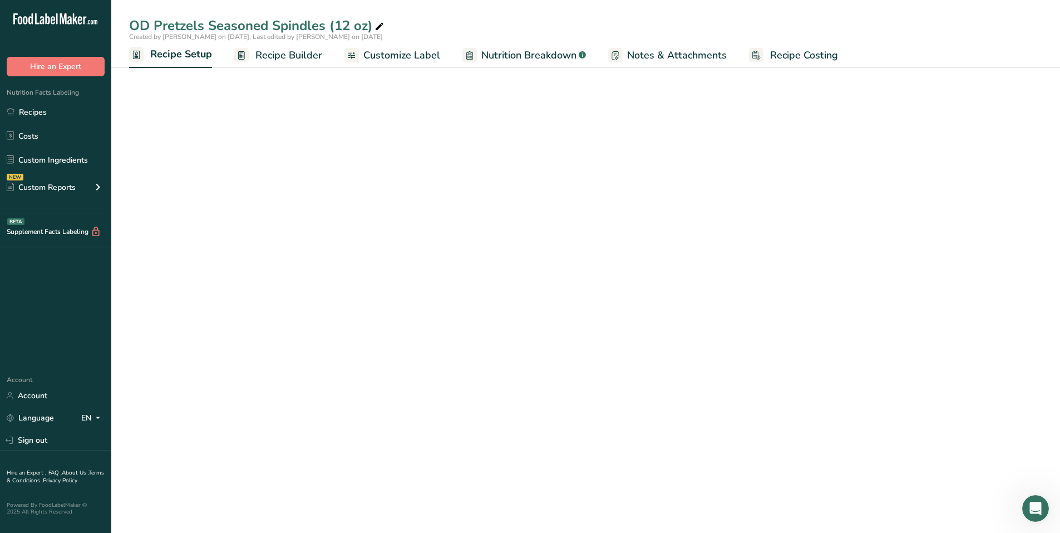
select select "5"
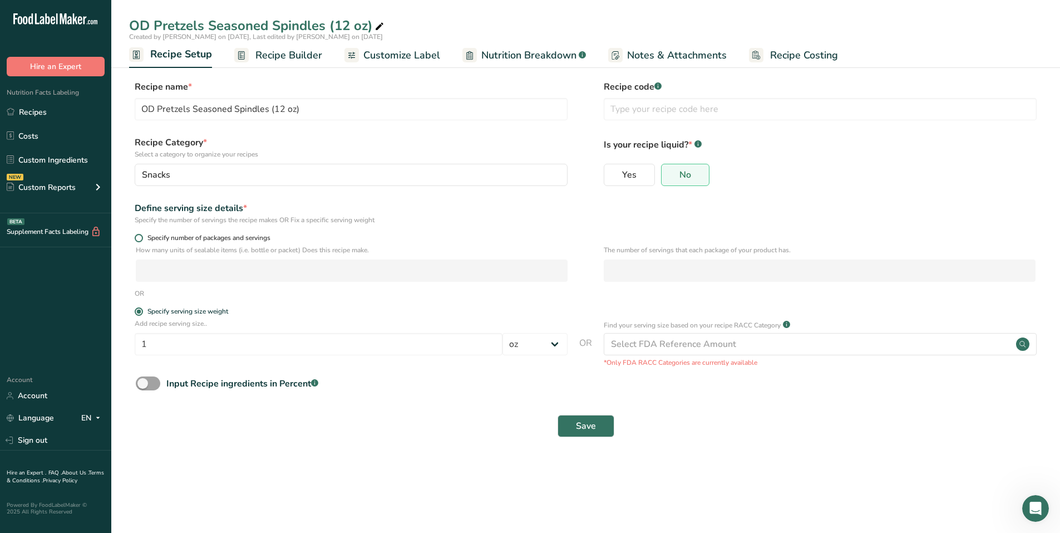
click at [139, 234] on span at bounding box center [139, 238] width 8 height 8
click at [139, 234] on input "Specify number of packages and servings" at bounding box center [138, 237] width 7 height 7
radio input "true"
radio input "false"
select select "0"
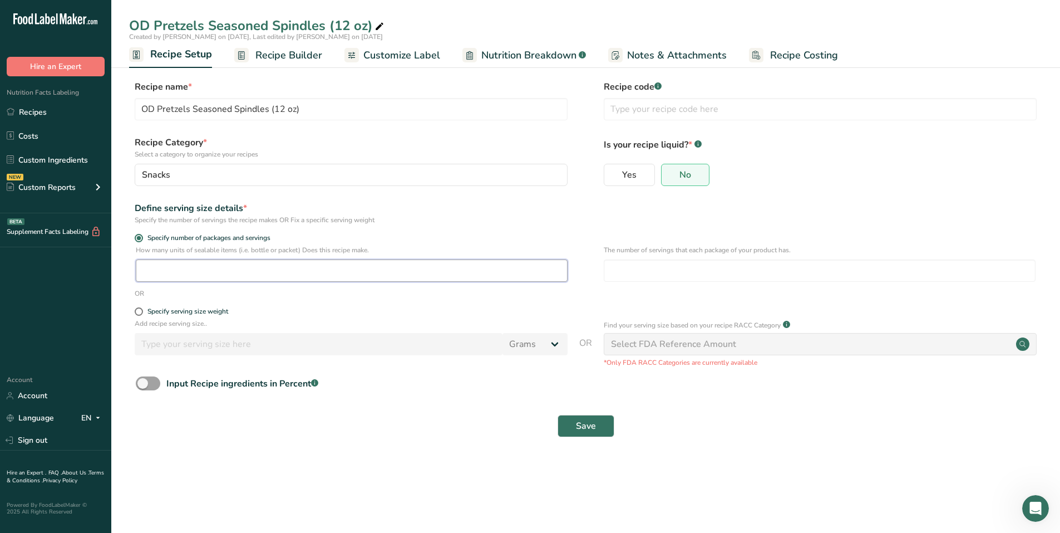
drag, startPoint x: 168, startPoint y: 270, endPoint x: 238, endPoint y: 270, distance: 69.6
click at [170, 270] on input "number" at bounding box center [352, 270] width 432 height 22
type input "1"
click at [646, 266] on input "number" at bounding box center [820, 270] width 432 height 22
type input "12"
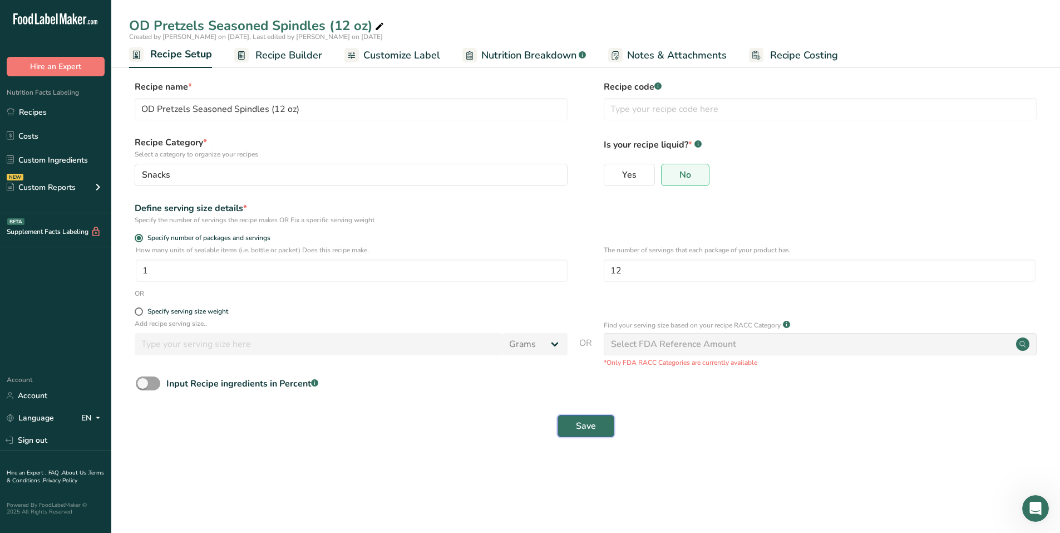
click at [608, 419] on button "Save" at bounding box center [586, 426] width 57 height 22
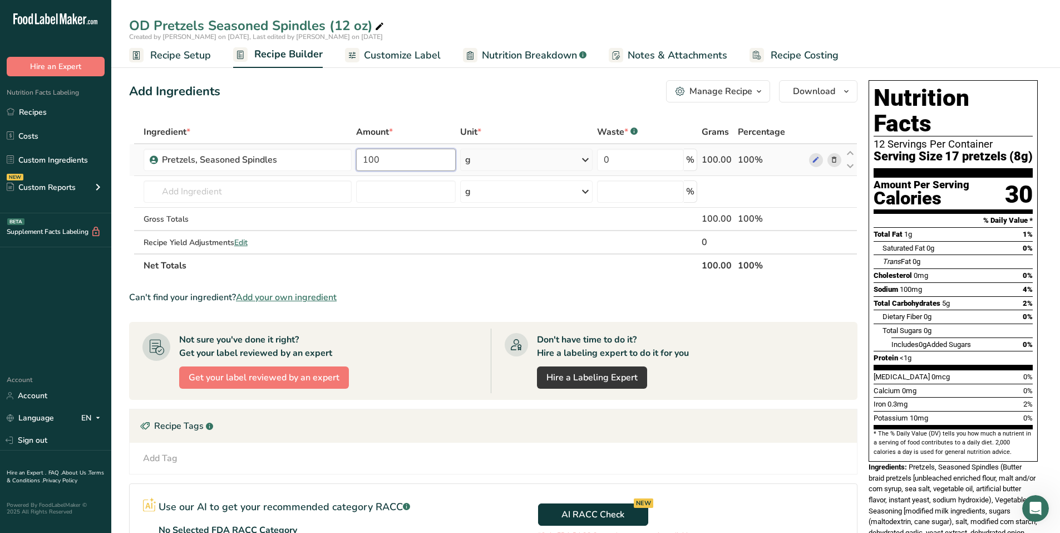
drag, startPoint x: 367, startPoint y: 160, endPoint x: 360, endPoint y: 159, distance: 7.3
click at [360, 159] on input "100" at bounding box center [406, 160] width 100 height 22
drag, startPoint x: 386, startPoint y: 152, endPoint x: 369, endPoint y: 154, distance: 18.0
click at [369, 154] on input "100" at bounding box center [406, 160] width 100 height 22
click at [405, 156] on input "100" at bounding box center [406, 160] width 100 height 22
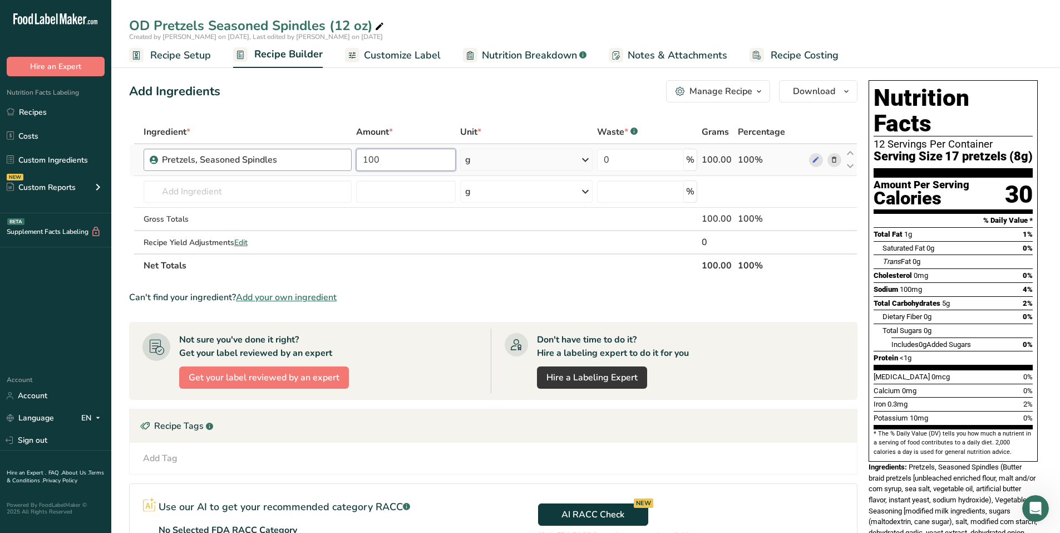
drag, startPoint x: 399, startPoint y: 159, endPoint x: 323, endPoint y: 158, distance: 75.7
click at [323, 158] on tr "Pretzels, Seasoned Spindles 100 g Weight Units g kg mg See more Volume Units l …" at bounding box center [494, 160] width 728 height 32
type input "3"
type input "12"
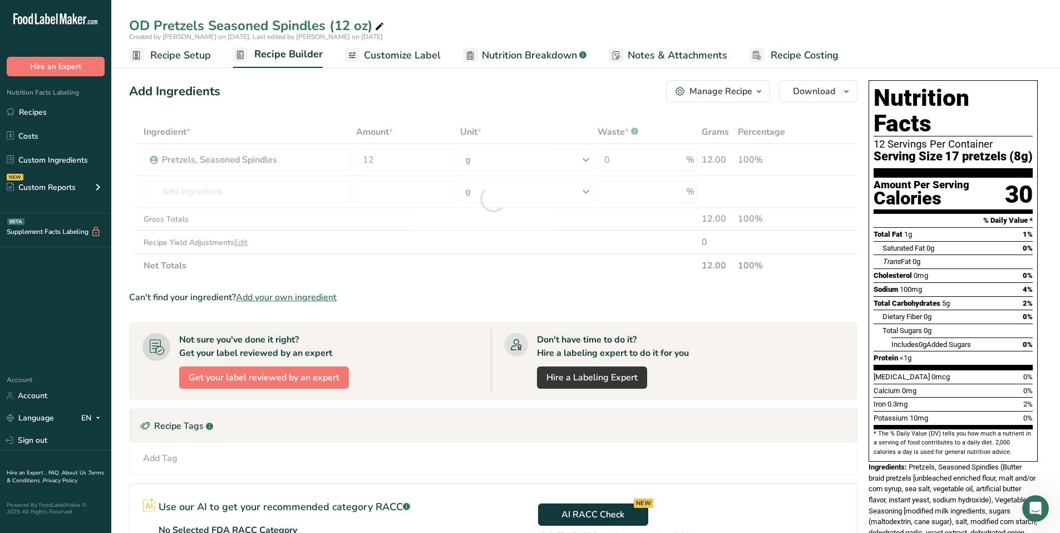
click at [475, 159] on div "Ingredient * Amount * Unit * Waste * .a-a{fill:#347362;}.b-a{fill:#fff;} Grams …" at bounding box center [493, 198] width 729 height 157
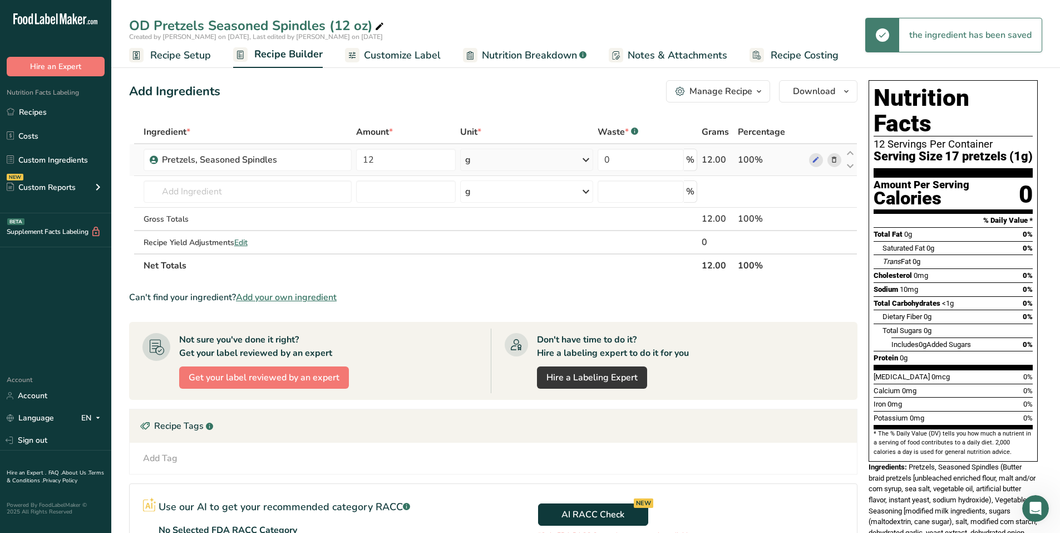
click at [471, 165] on div "g" at bounding box center [526, 160] width 132 height 22
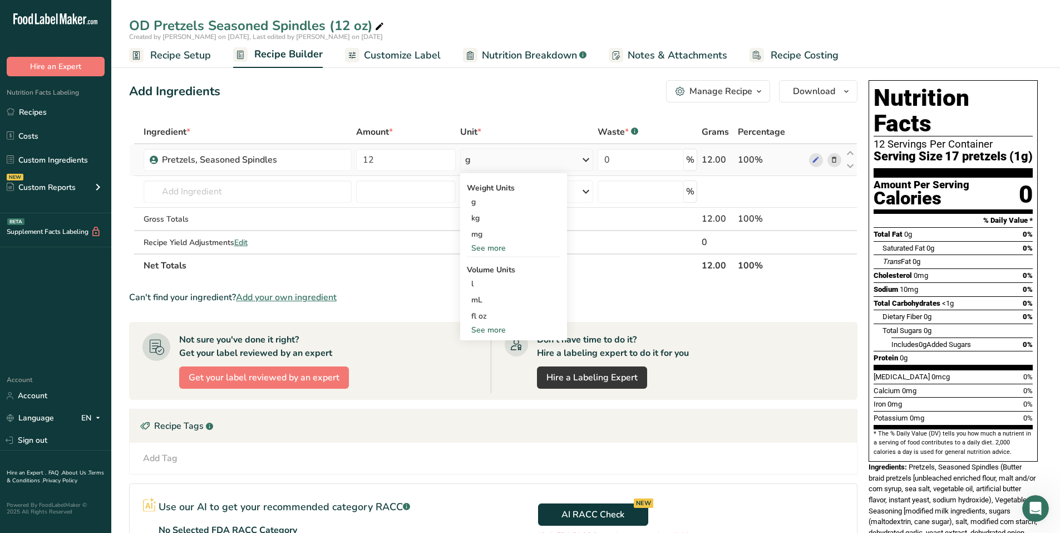
click at [507, 249] on div "See more" at bounding box center [514, 248] width 94 height 12
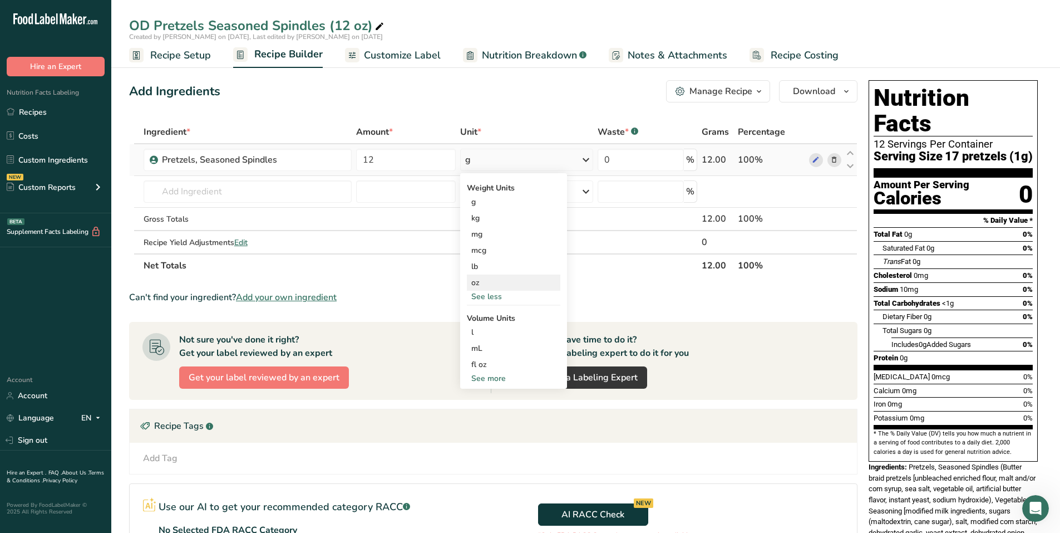
click at [474, 284] on div "oz" at bounding box center [514, 282] width 94 height 16
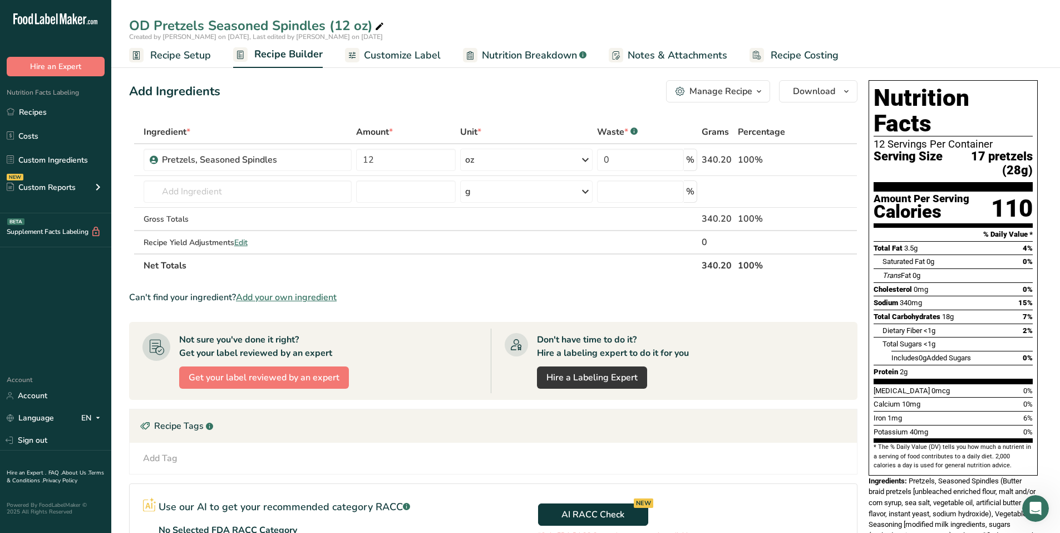
click at [390, 51] on span "Customize Label" at bounding box center [402, 55] width 77 height 15
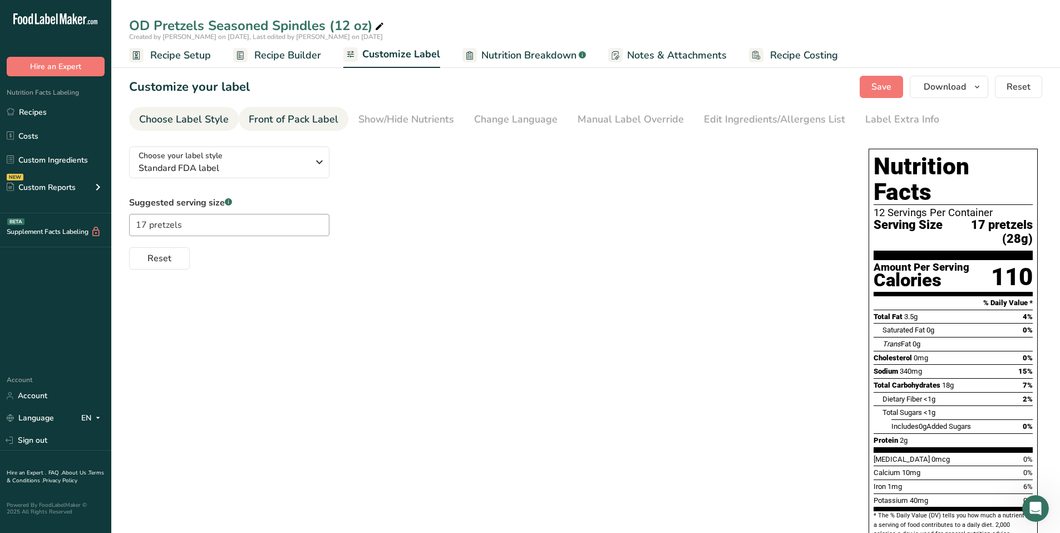
click at [310, 129] on link "Front of Pack Label" at bounding box center [294, 119] width 90 height 25
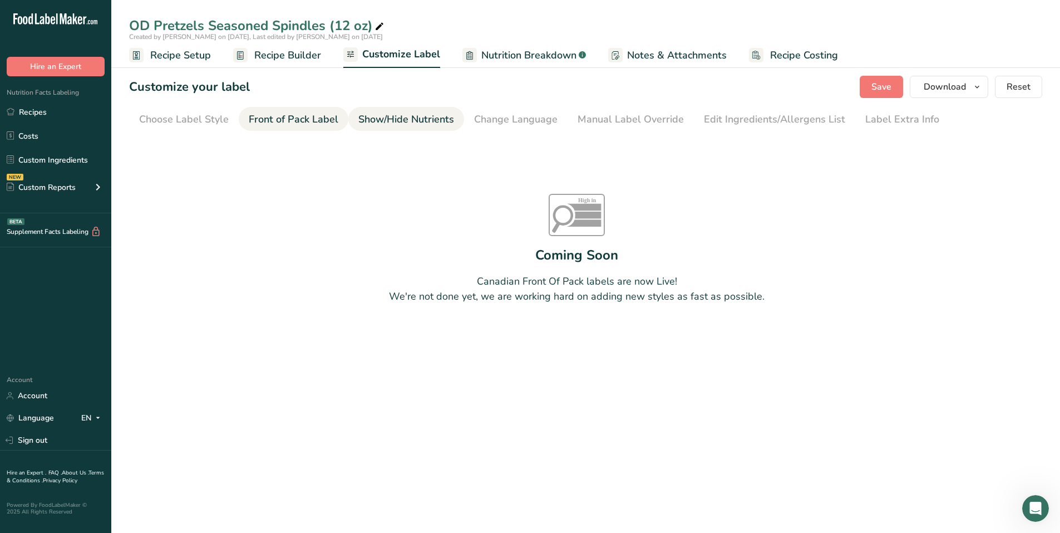
click at [392, 122] on div "Show/Hide Nutrients" at bounding box center [406, 119] width 96 height 15
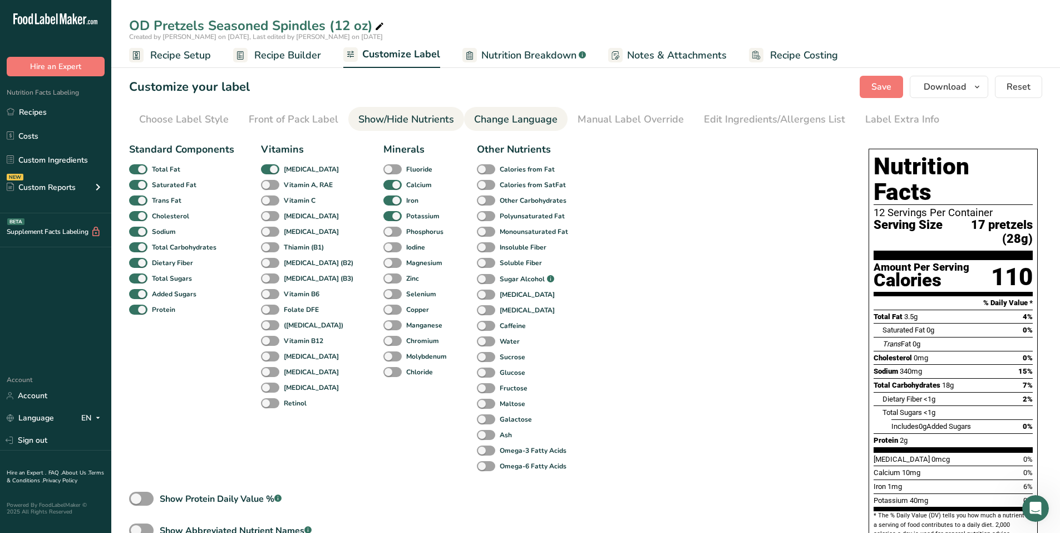
click at [523, 117] on div "Change Language" at bounding box center [515, 119] width 83 height 15
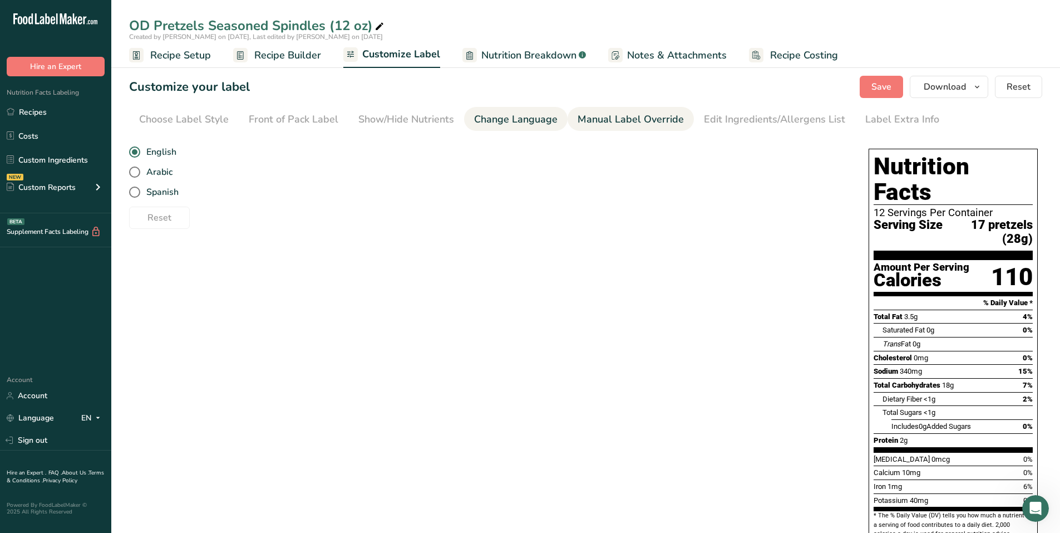
click at [656, 114] on div "Manual Label Override" at bounding box center [631, 119] width 106 height 15
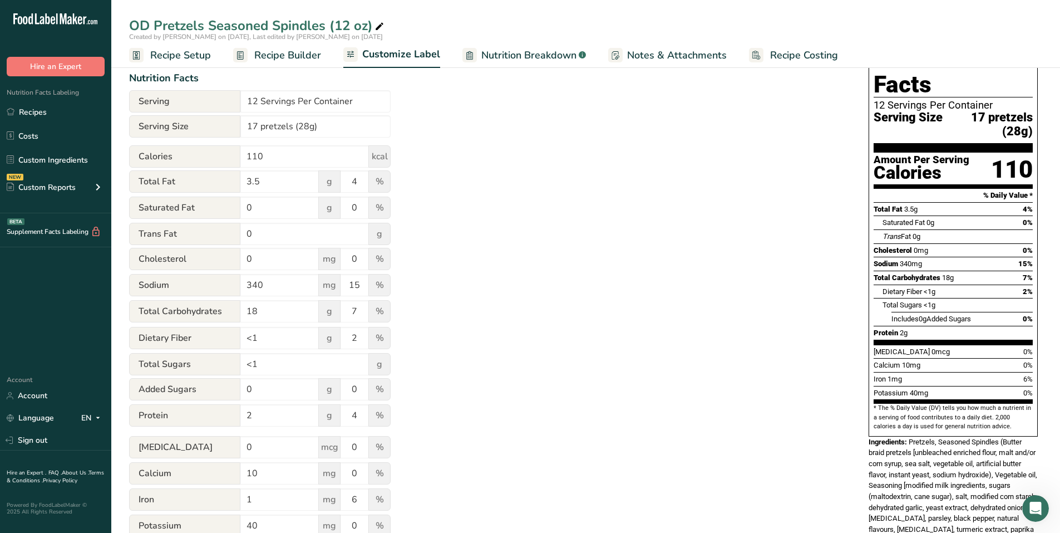
scroll to position [44, 0]
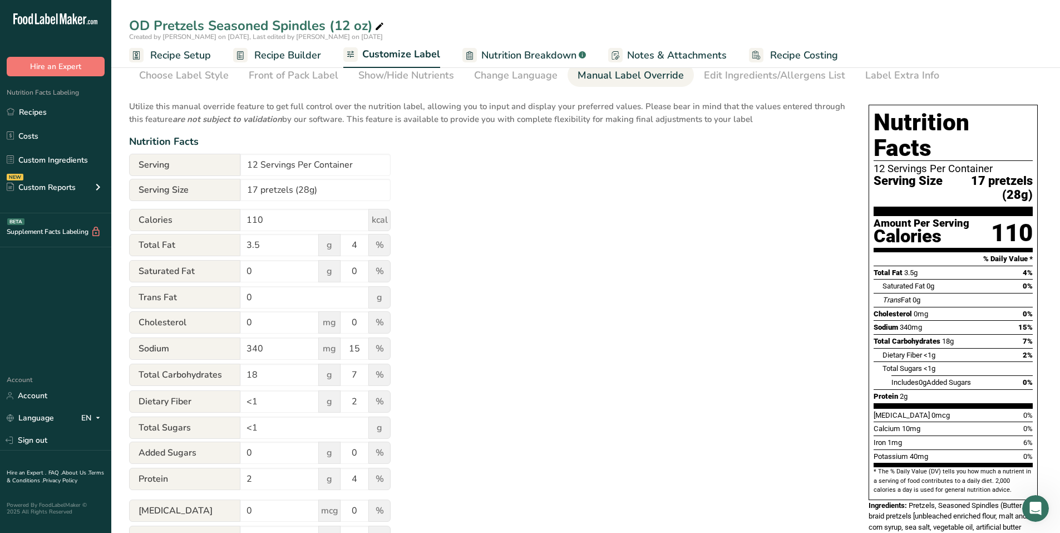
click at [872, 281] on div "Nutrition Facts 12 Servings Per Container Serving Size 17 pretzels (28g) Amount…" at bounding box center [953, 302] width 169 height 395
click at [872, 262] on div "Nutrition Facts 12 Servings Per Container Serving Size 17 pretzels (28g) Amount…" at bounding box center [953, 302] width 169 height 395
click at [873, 258] on div "Nutrition Facts 12 Servings Per Container Serving Size 17 pretzels (28g) Amount…" at bounding box center [953, 302] width 169 height 395
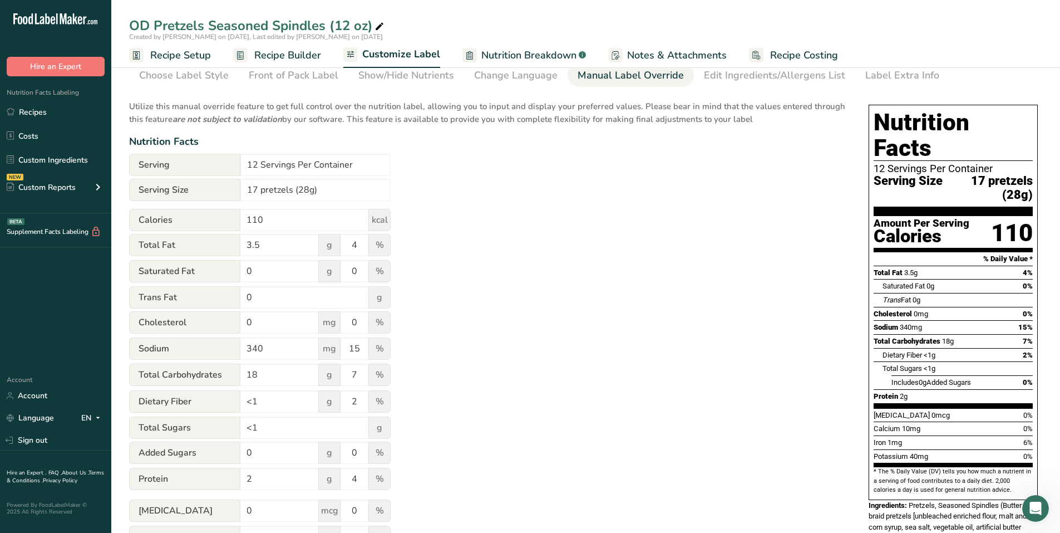
click at [842, 261] on div "Utilize this manual override feature to get full control over the nutrition lab…" at bounding box center [488, 360] width 718 height 533
click at [885, 282] on span "Saturated Fat" at bounding box center [904, 286] width 42 height 8
click at [834, 271] on div "Utilize this manual override feature to get full control over the nutrition lab…" at bounding box center [488, 360] width 718 height 533
click at [764, 82] on div "Edit Ingredients/Allergens List" at bounding box center [774, 75] width 141 height 15
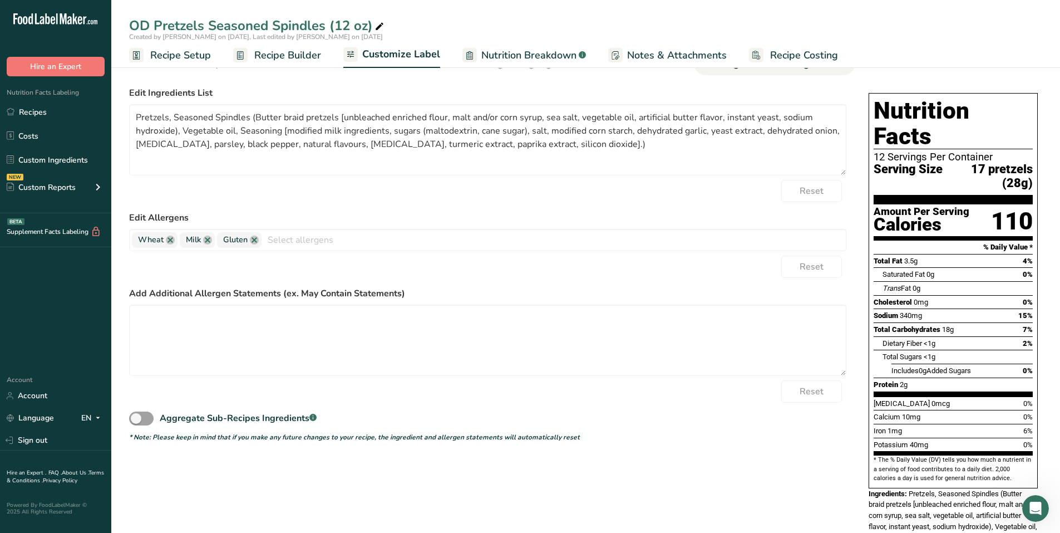
scroll to position [0, 0]
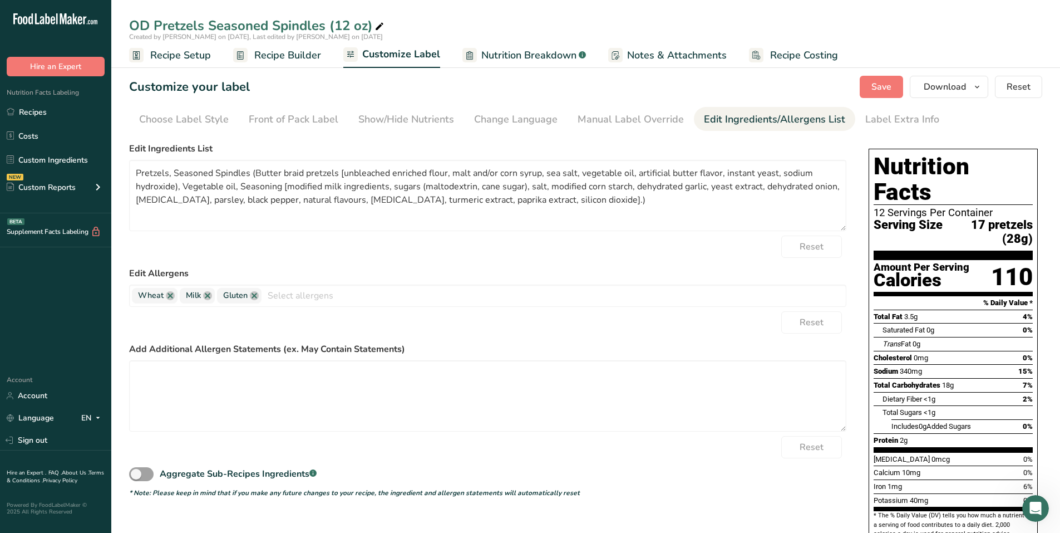
click at [864, 31] on div "OD Pretzels Seasoned Spindles (12 oz)" at bounding box center [585, 26] width 949 height 20
drag, startPoint x: 600, startPoint y: 204, endPoint x: 80, endPoint y: 166, distance: 521.8
click at [80, 166] on div ".a-20{fill:#fff;} Hire an Expert Nutrition Facts Labeling Recipes Costs Custom …" at bounding box center [530, 346] width 1060 height 693
paste textarea "BUTTER BRAID PRETZELS [UNBLEACHED ENRICHED FLOUR (WHEAT FLOUR, [MEDICAL_DATA], …"
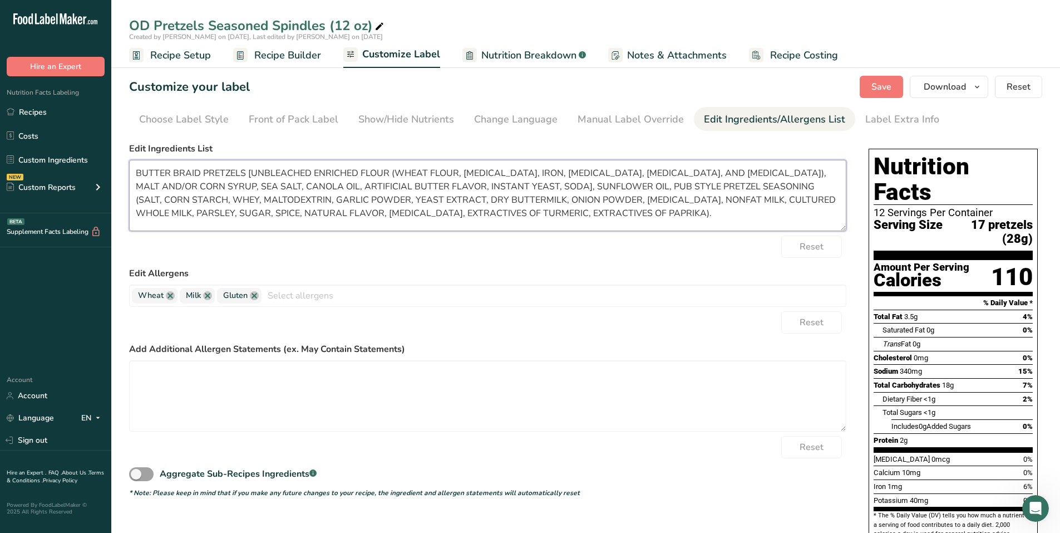
type textarea "BUTTER BRAID PRETZELS [UNBLEACHED ENRICHED FLOUR (WHEAT FLOUR, [MEDICAL_DATA], …"
click at [500, 276] on label "Edit Allergens" at bounding box center [488, 273] width 718 height 13
click at [256, 292] on link at bounding box center [254, 295] width 9 height 9
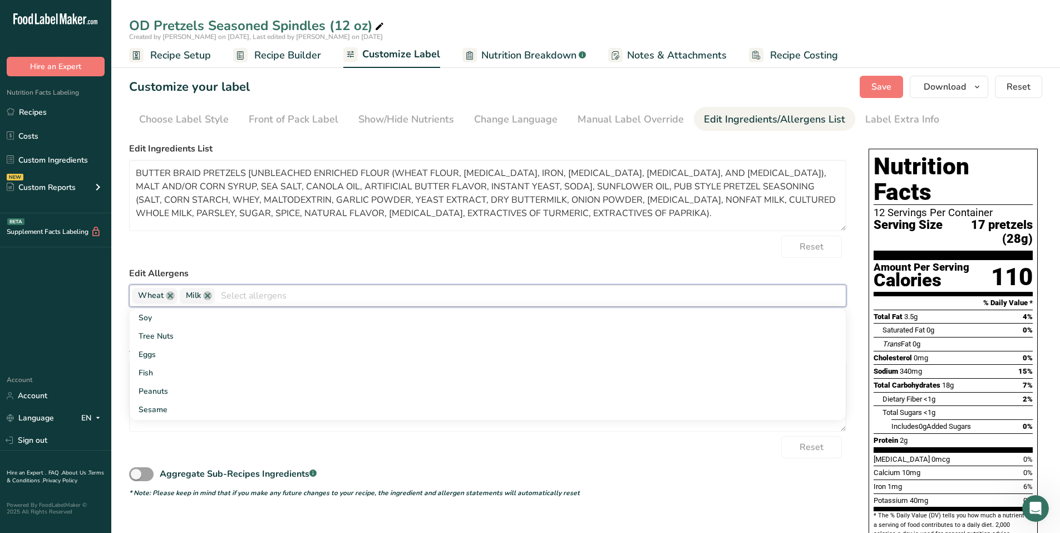
click at [895, 74] on section "Customize your label Save Download Choose what to show on your downloaded label…" at bounding box center [585, 375] width 949 height 635
click at [890, 81] on span "Save" at bounding box center [882, 86] width 20 height 13
click at [881, 125] on div "Label Extra Info" at bounding box center [903, 119] width 74 height 15
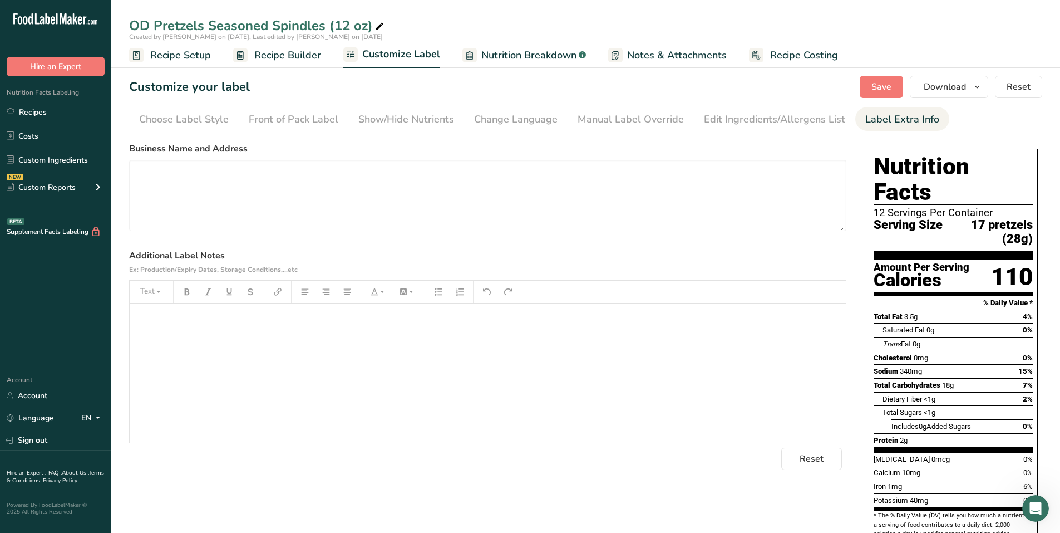
click at [213, 331] on div "﻿" at bounding box center [488, 372] width 716 height 139
click at [199, 330] on div "﻿" at bounding box center [488, 372] width 716 height 139
click at [887, 87] on span "Save" at bounding box center [882, 86] width 20 height 13
click at [620, 120] on div "Manual Label Override" at bounding box center [631, 119] width 106 height 15
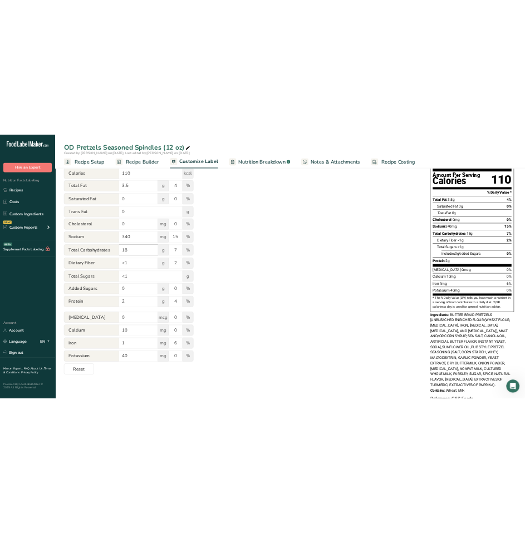
scroll to position [188, 0]
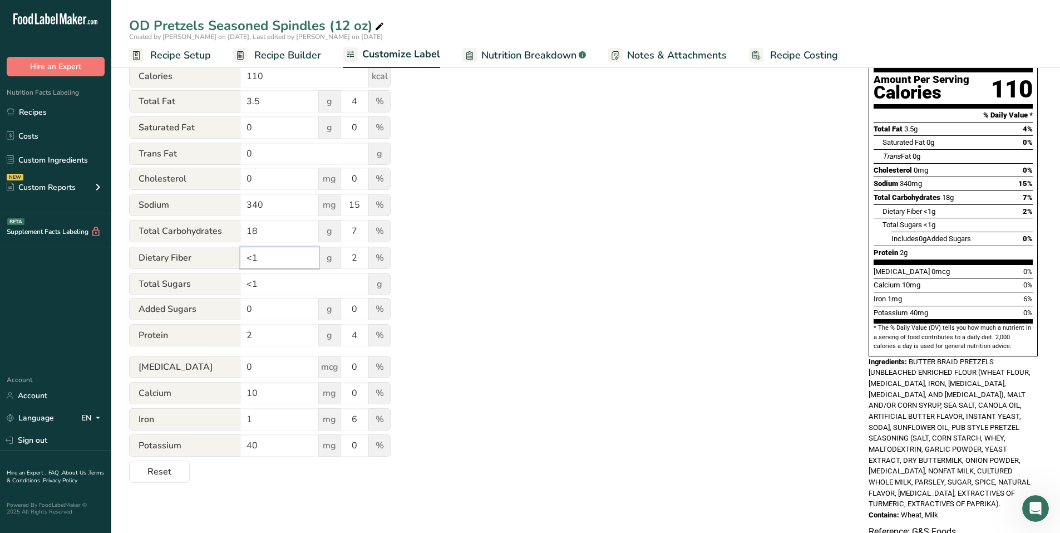
drag, startPoint x: 274, startPoint y: 254, endPoint x: 244, endPoint y: 256, distance: 30.7
click at [244, 256] on input "<1" at bounding box center [279, 258] width 78 height 22
type input "1"
drag, startPoint x: 265, startPoint y: 281, endPoint x: 228, endPoint y: 281, distance: 36.7
click at [228, 280] on div "Total Sugars <1 g" at bounding box center [260, 284] width 262 height 22
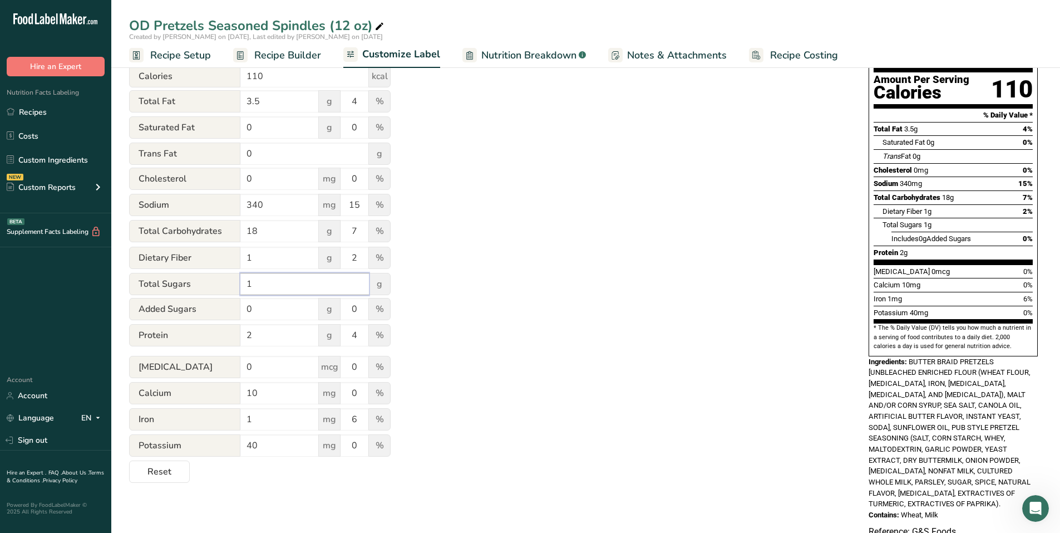
type input "1"
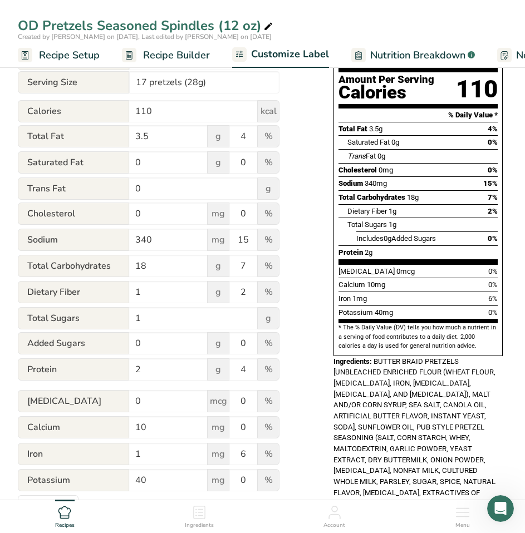
click at [474, 122] on div "Total Fat 3.5g 4%" at bounding box center [417, 129] width 159 height 14
drag, startPoint x: 253, startPoint y: 297, endPoint x: 242, endPoint y: 296, distance: 10.7
click at [242, 295] on input "2" at bounding box center [243, 292] width 28 height 22
type input "1"
type input "4"
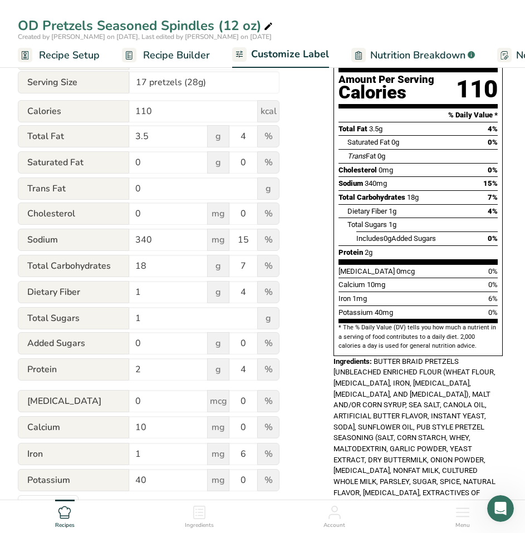
click at [303, 365] on div "Utilize this manual override feature to get full control over the nutrition lab…" at bounding box center [164, 234] width 293 height 568
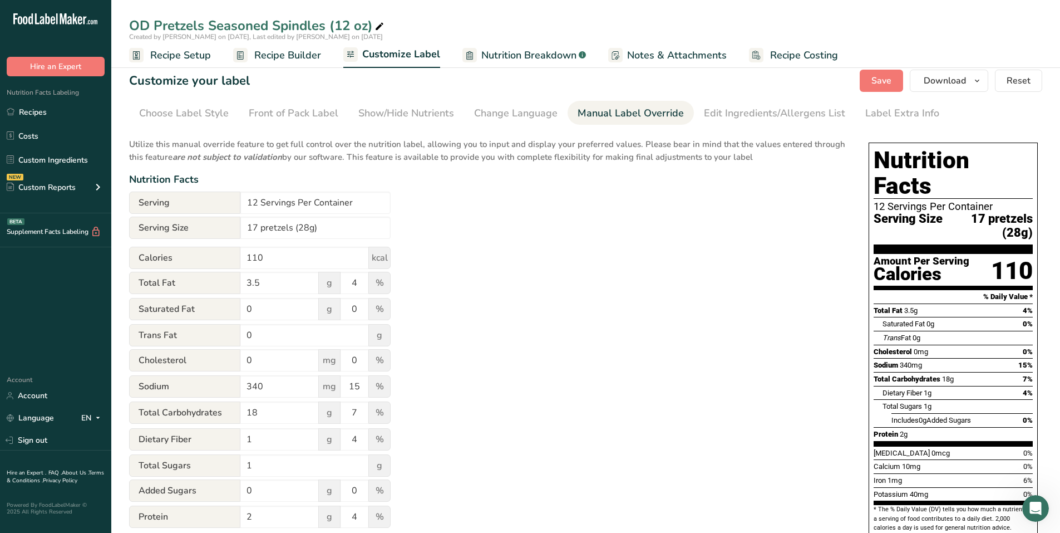
scroll to position [0, 0]
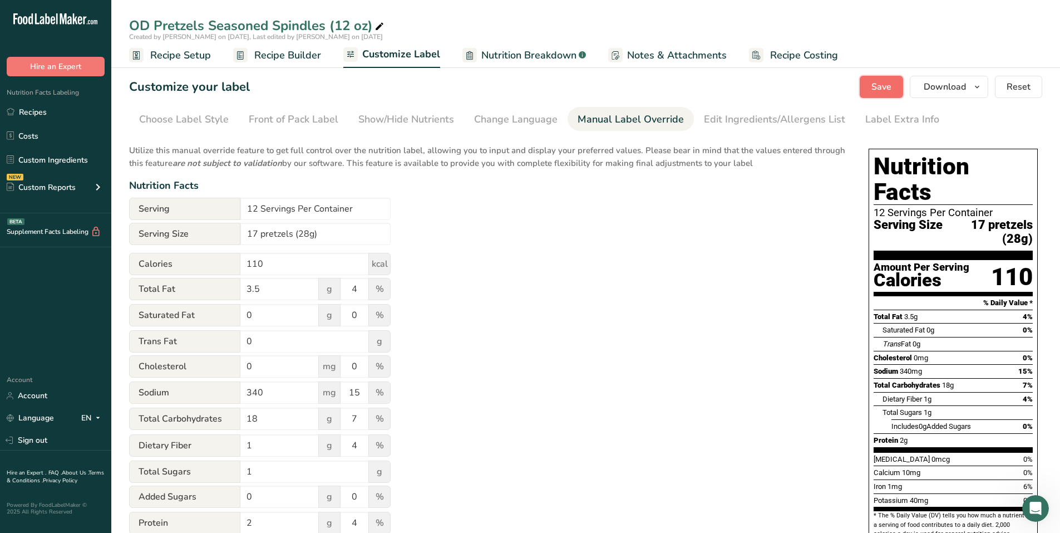
click at [881, 82] on span "Save" at bounding box center [882, 86] width 20 height 13
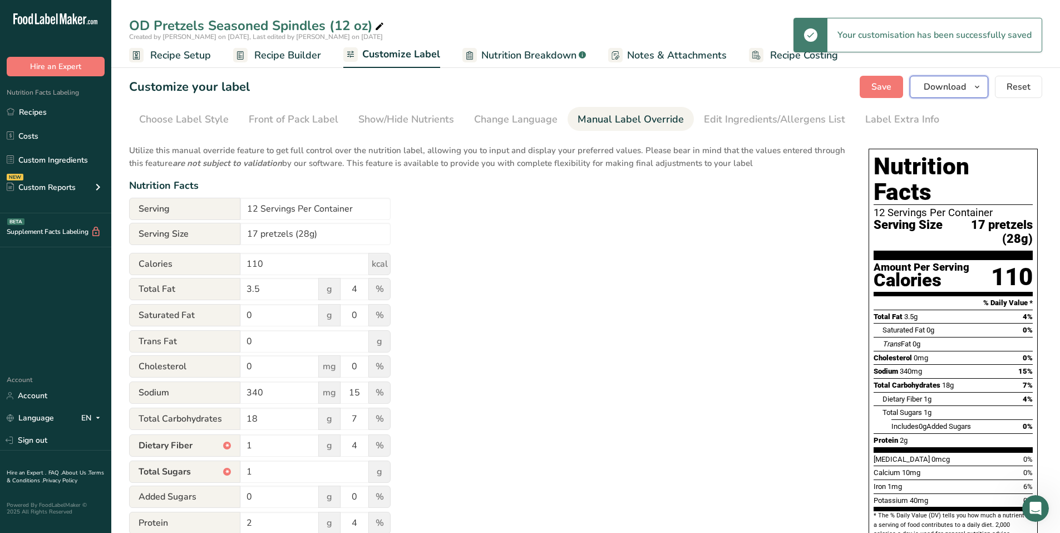
click at [980, 86] on icon "button" at bounding box center [977, 87] width 9 height 14
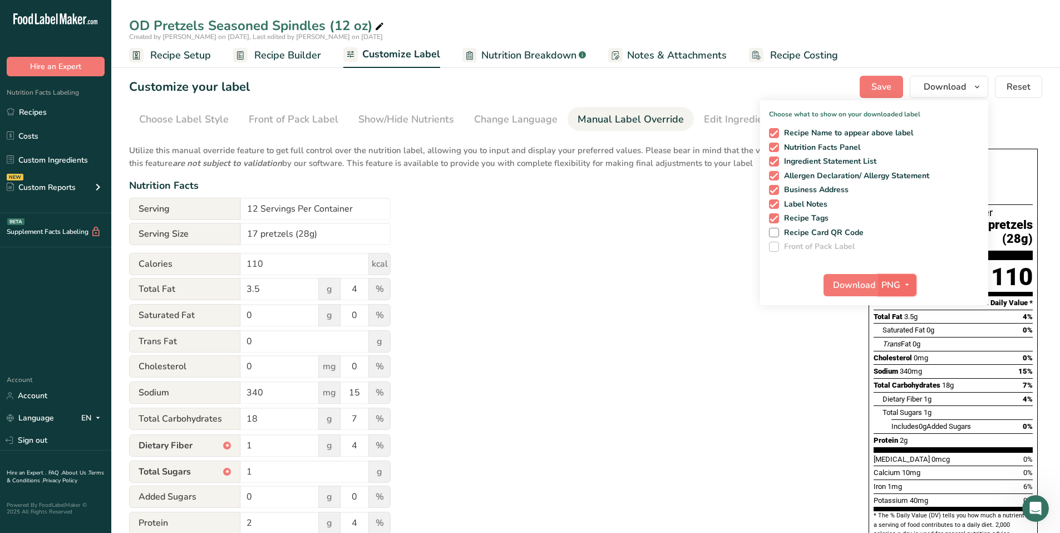
click at [908, 284] on icon "button" at bounding box center [907, 285] width 9 height 14
click at [899, 362] on link "PDF" at bounding box center [899, 362] width 36 height 18
click at [892, 292] on button "PDF" at bounding box center [897, 285] width 37 height 22
click at [871, 283] on span "Download" at bounding box center [855, 284] width 42 height 13
click at [456, 158] on p "Utilize this manual override feature to get full control over the nutrition lab…" at bounding box center [488, 153] width 718 height 32
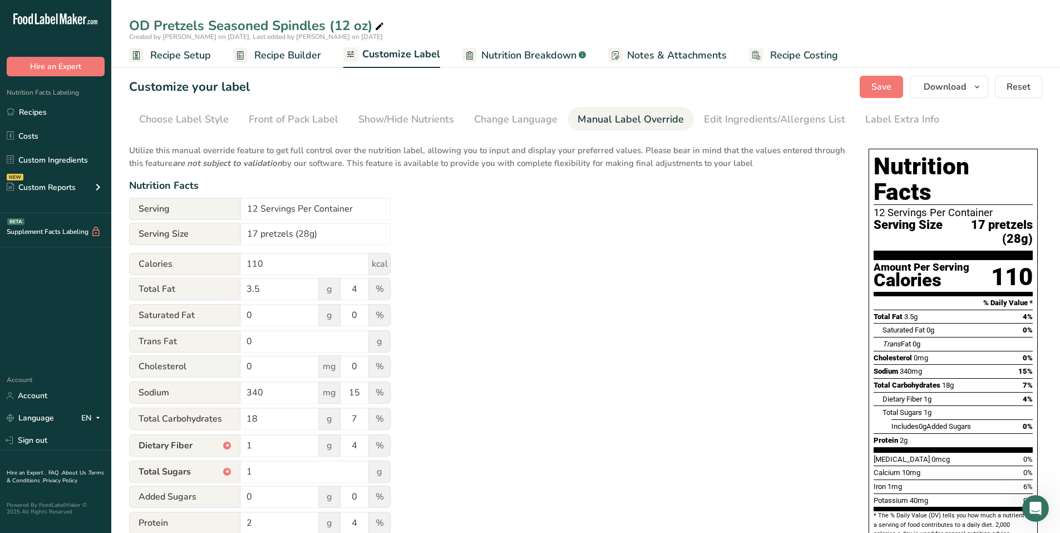
click at [895, 226] on section "Nutrition Facts 12 Servings Per Container Serving Size 17 pretzels (28g)" at bounding box center [953, 207] width 159 height 106
click at [903, 218] on span "Serving Size" at bounding box center [908, 231] width 69 height 27
click at [871, 217] on div "Nutrition Facts 12 Servings Per Container Serving Size 17 pretzels (28g) Amount…" at bounding box center [953, 346] width 169 height 395
click at [871, 218] on div "Nutrition Facts 12 Servings Per Container Serving Size 17 pretzels (28g) Amount…" at bounding box center [953, 346] width 169 height 395
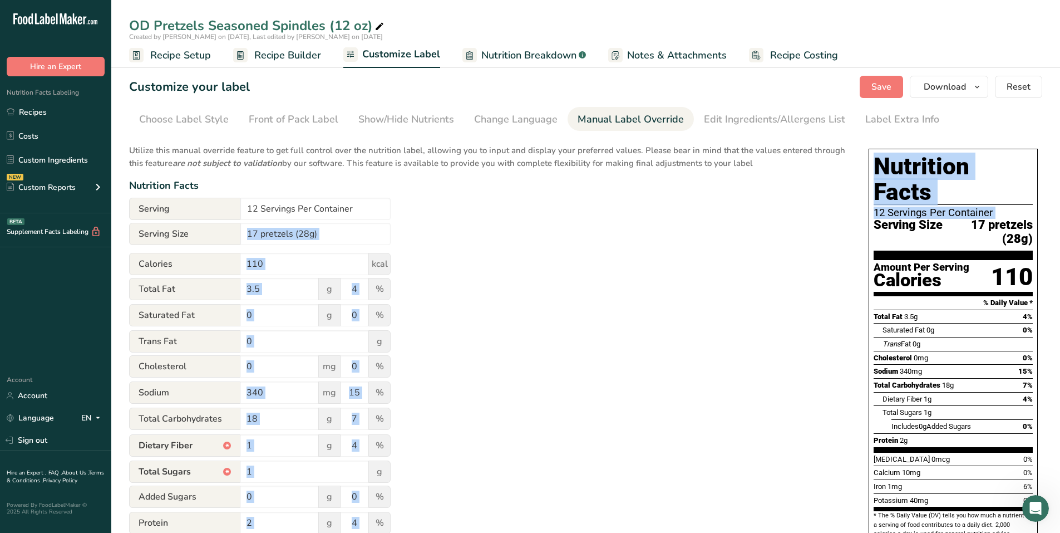
drag, startPoint x: 871, startPoint y: 220, endPoint x: 846, endPoint y: 224, distance: 25.9
click at [846, 224] on div "Choose your label style Standard FDA label USA (FDA) Standard FDA label Tabular…" at bounding box center [585, 438] width 913 height 602
click at [864, 226] on div "Choose your label style Standard FDA label USA (FDA) Standard FDA label Tabular…" at bounding box center [585, 438] width 913 height 602
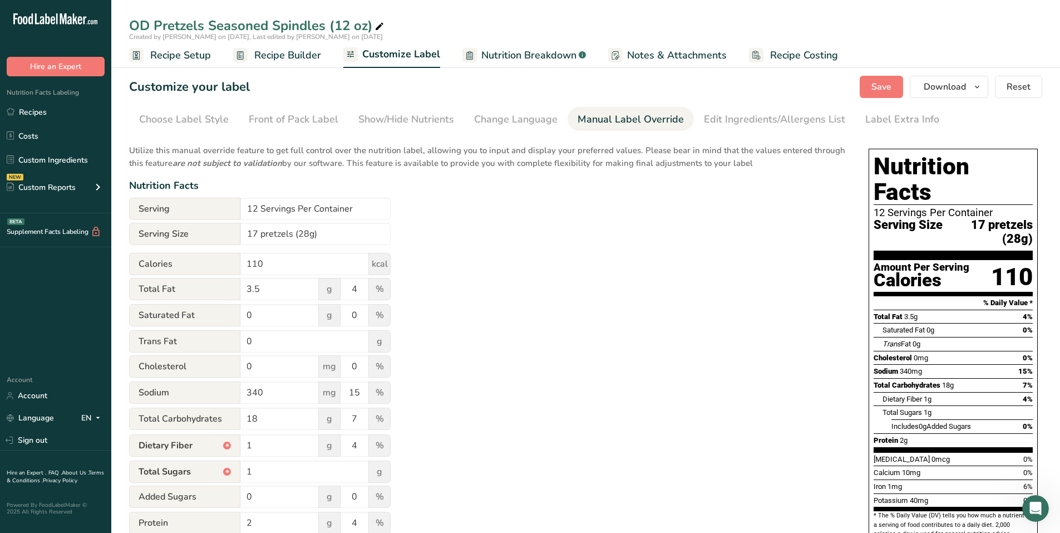
click at [893, 218] on span "Serving Size" at bounding box center [908, 231] width 69 height 27
click at [895, 218] on span "Serving Size" at bounding box center [908, 231] width 69 height 27
click at [760, 126] on div "Edit Ingredients/Allergens List" at bounding box center [774, 119] width 141 height 15
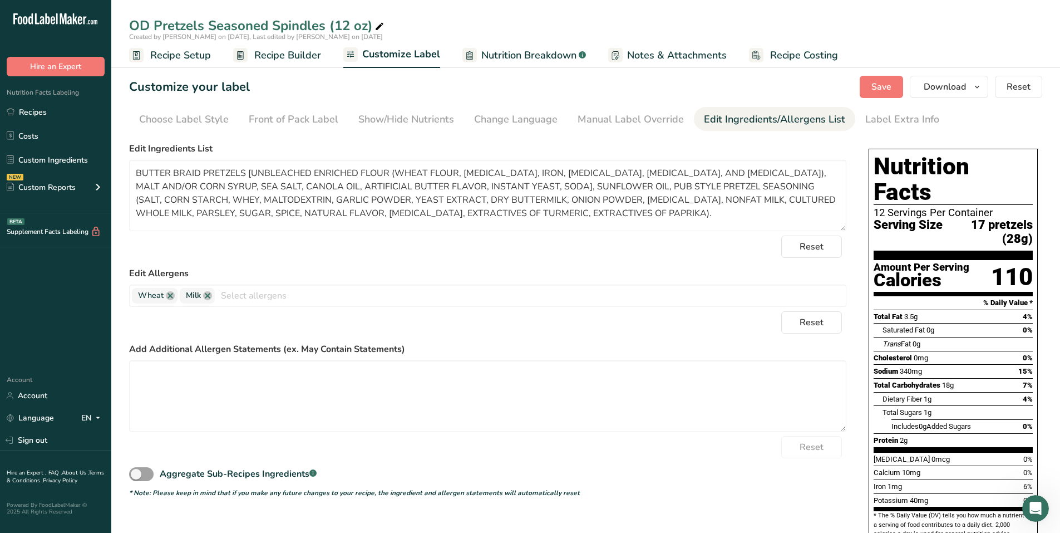
click at [936, 260] on section "Amount Per Serving Calories 110" at bounding box center [953, 278] width 159 height 36
click at [936, 233] on section "Nutrition Facts 12 Servings Per Container Serving Size 17 pretzels (28g)" at bounding box center [953, 207] width 159 height 106
click at [890, 272] on div "Calories" at bounding box center [922, 280] width 96 height 16
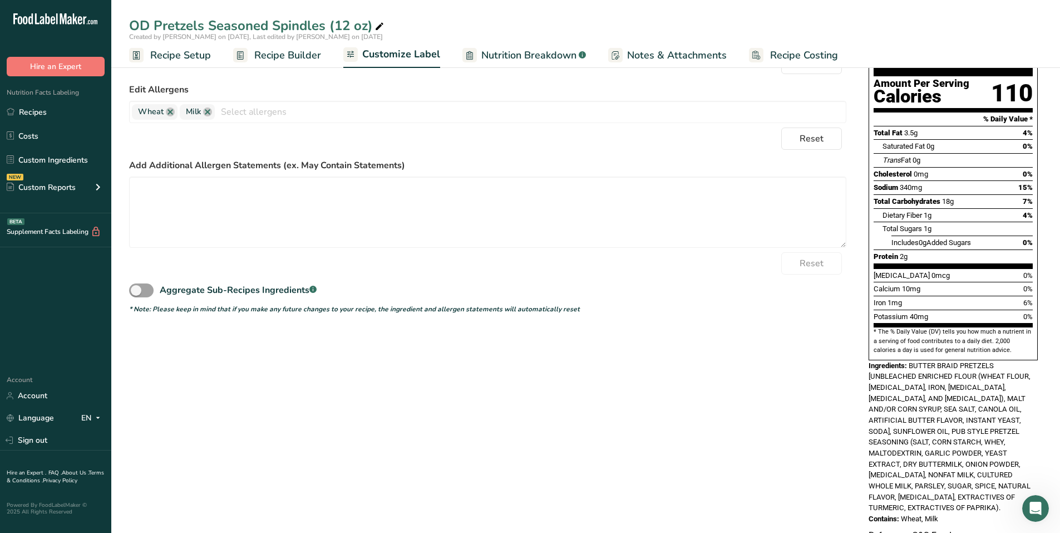
scroll to position [188, 0]
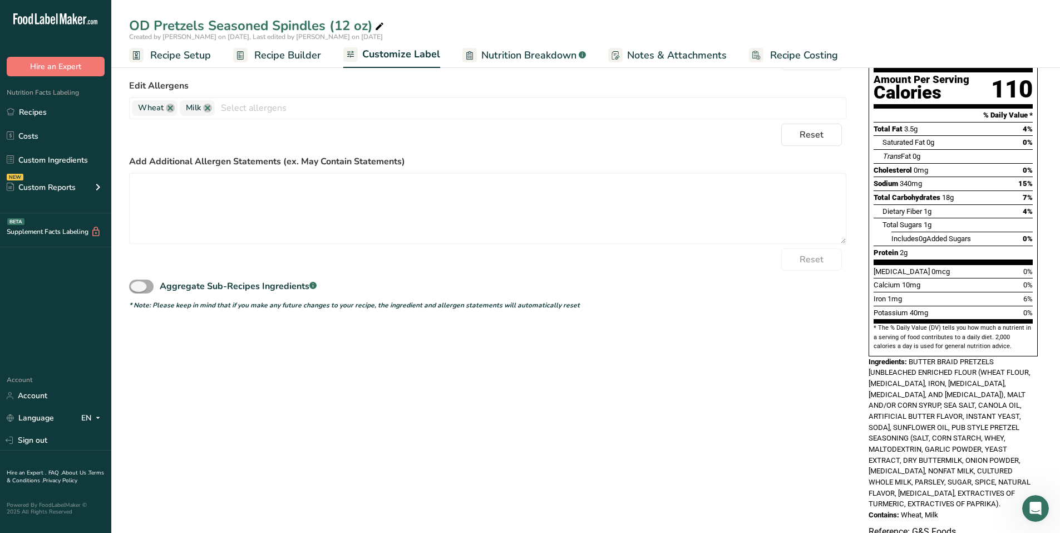
click at [148, 287] on span at bounding box center [141, 286] width 24 height 14
click at [136, 287] on input "Aggregate Sub-Recipes Ingredients .a-a{fill:#347362;}.b-a{fill:#fff;}" at bounding box center [132, 286] width 7 height 7
checkbox input "true"
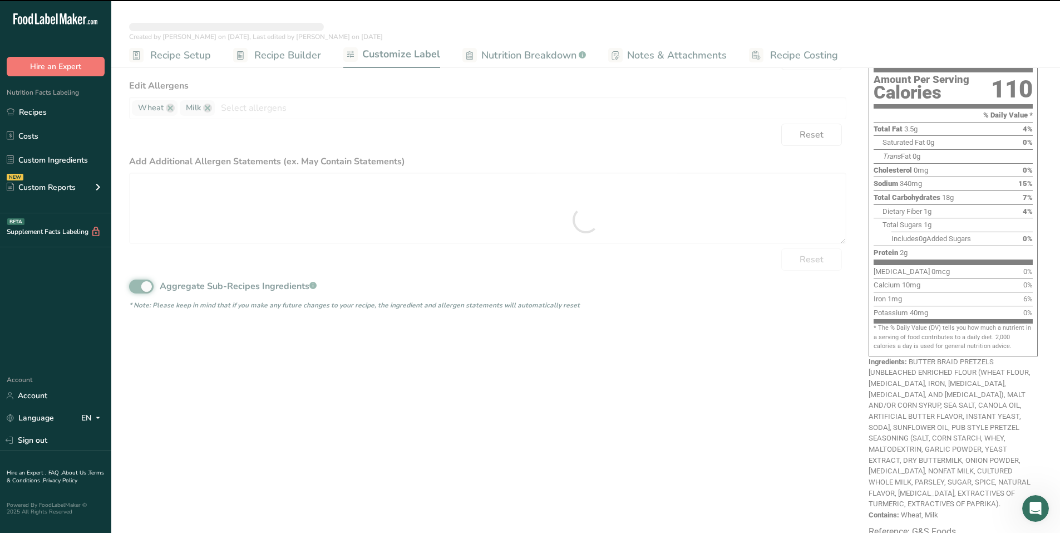
type textarea "Pretzels, Seasoned Spindles (Butter braid pretzels [unbleached enriched flour, …"
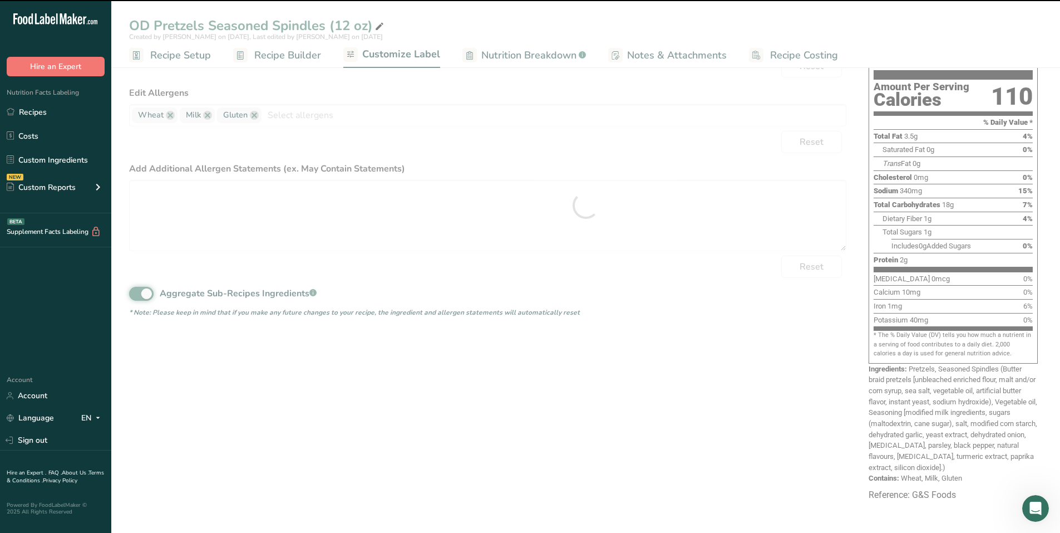
scroll to position [155, 0]
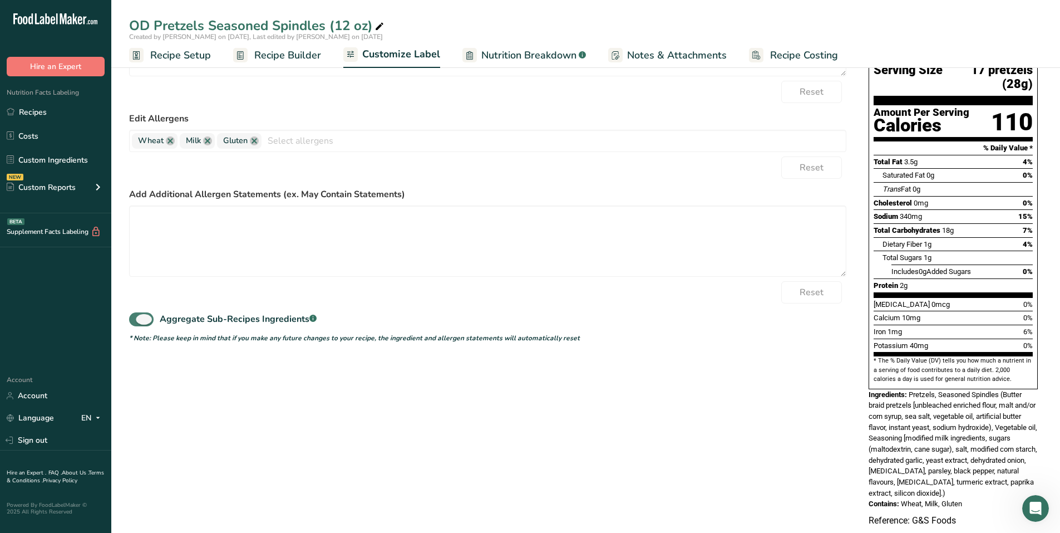
click at [132, 321] on span at bounding box center [141, 319] width 24 height 14
click at [132, 321] on input "Aggregate Sub-Recipes Ingredients .a-a{fill:#347362;}.b-a{fill:#fff;}" at bounding box center [132, 319] width 7 height 7
checkbox input "false"
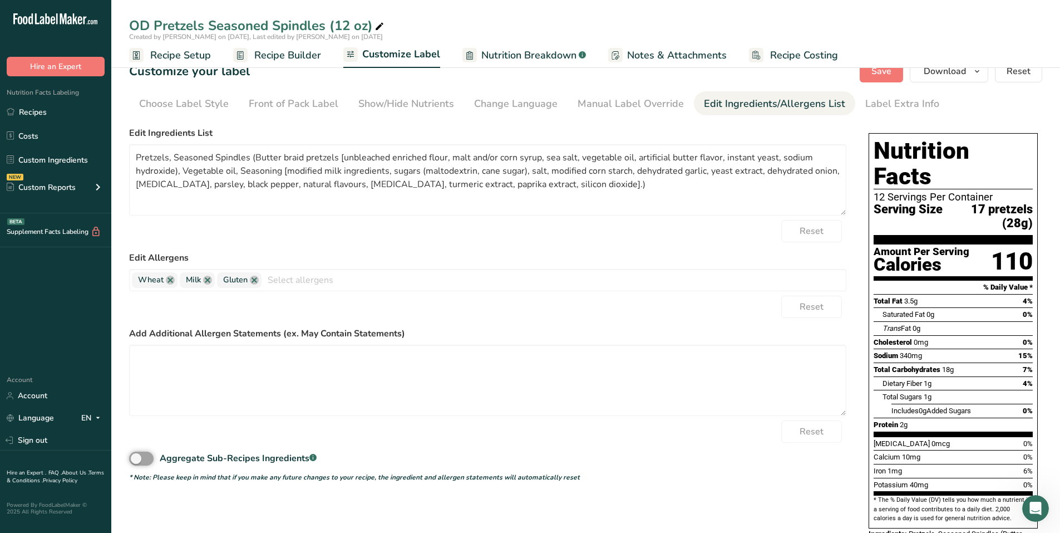
scroll to position [0, 0]
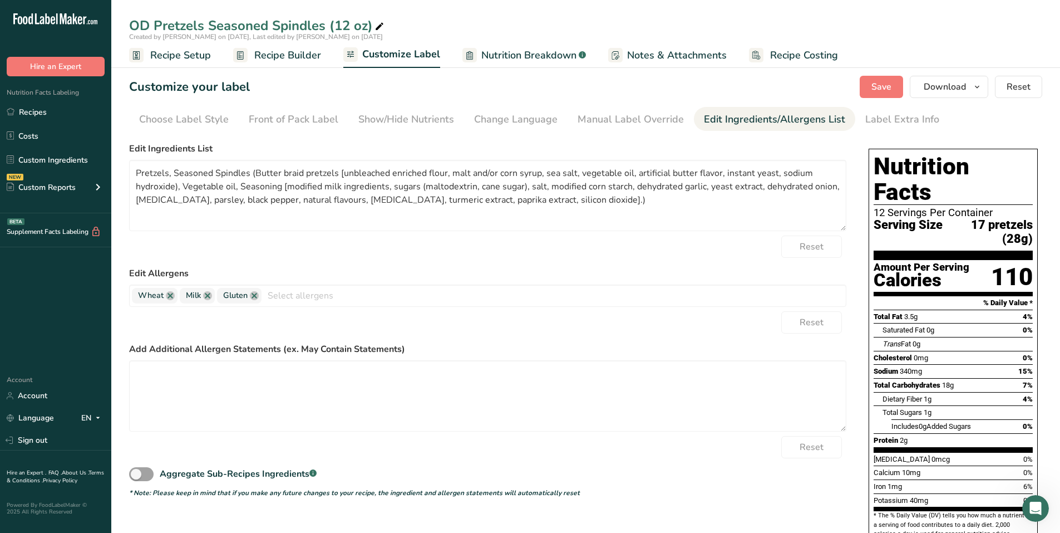
click at [184, 57] on span "Recipe Setup" at bounding box center [180, 55] width 61 height 15
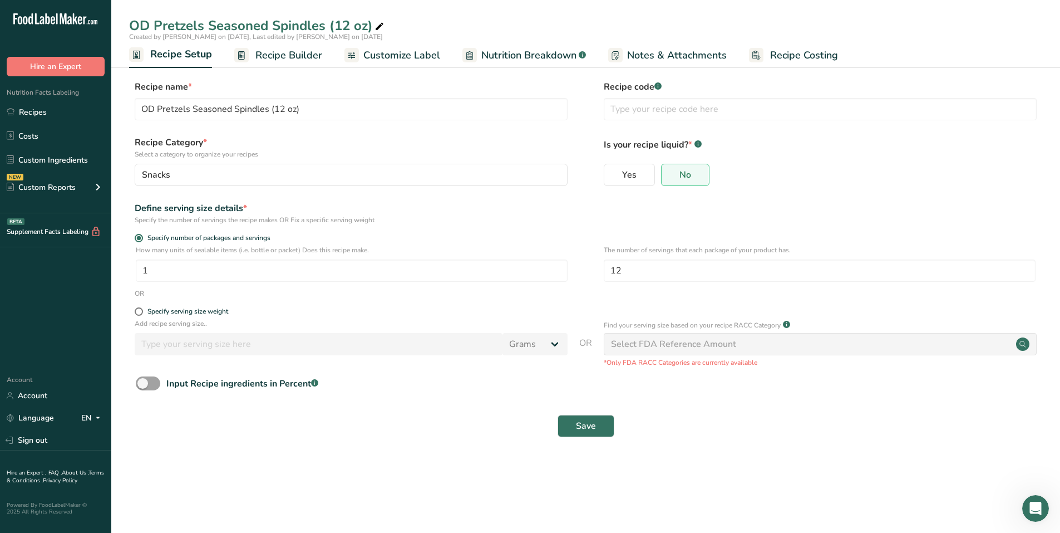
click at [552, 57] on span "Nutrition Breakdown" at bounding box center [529, 55] width 95 height 15
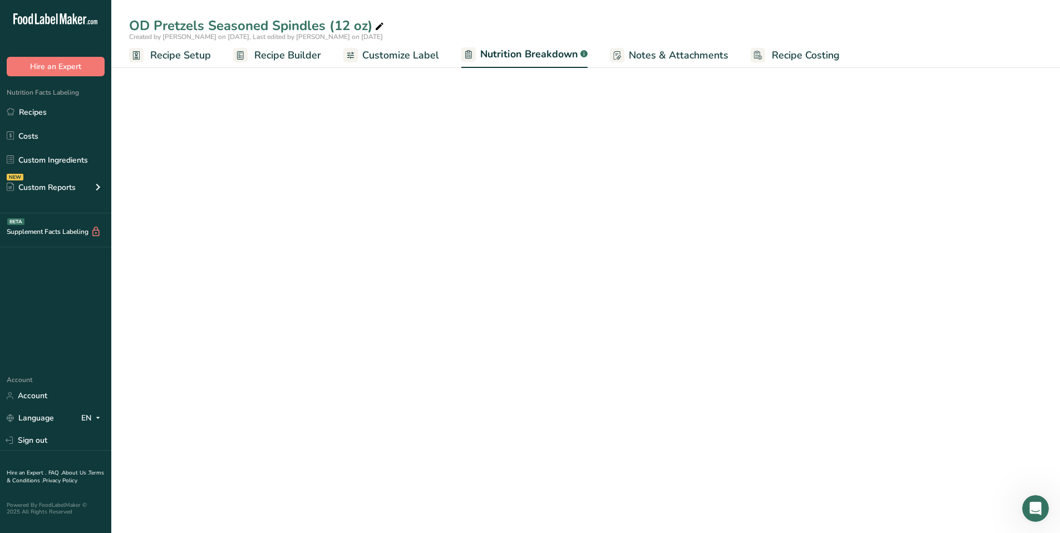
select select "Calories"
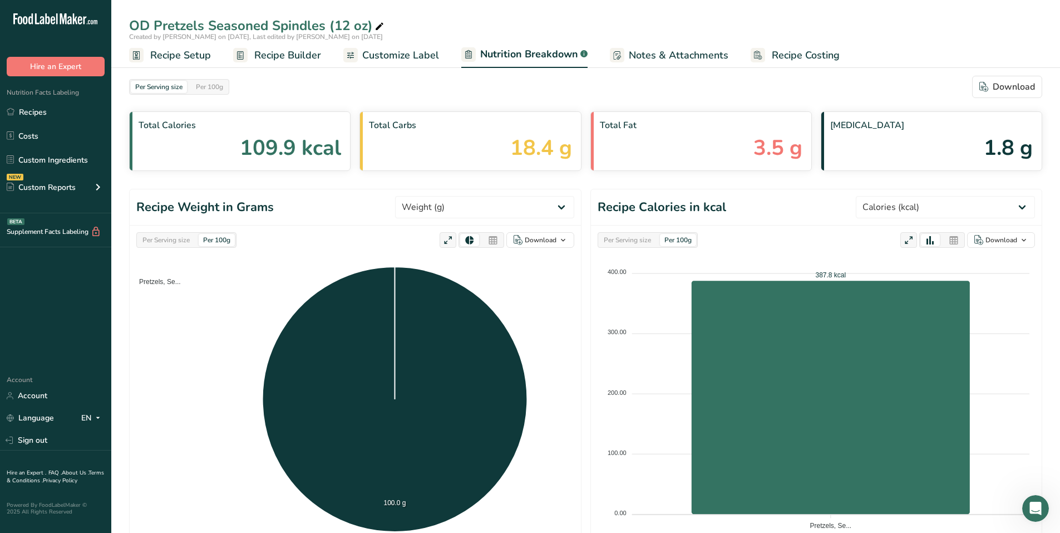
click at [374, 56] on span "Customize Label" at bounding box center [400, 55] width 77 height 15
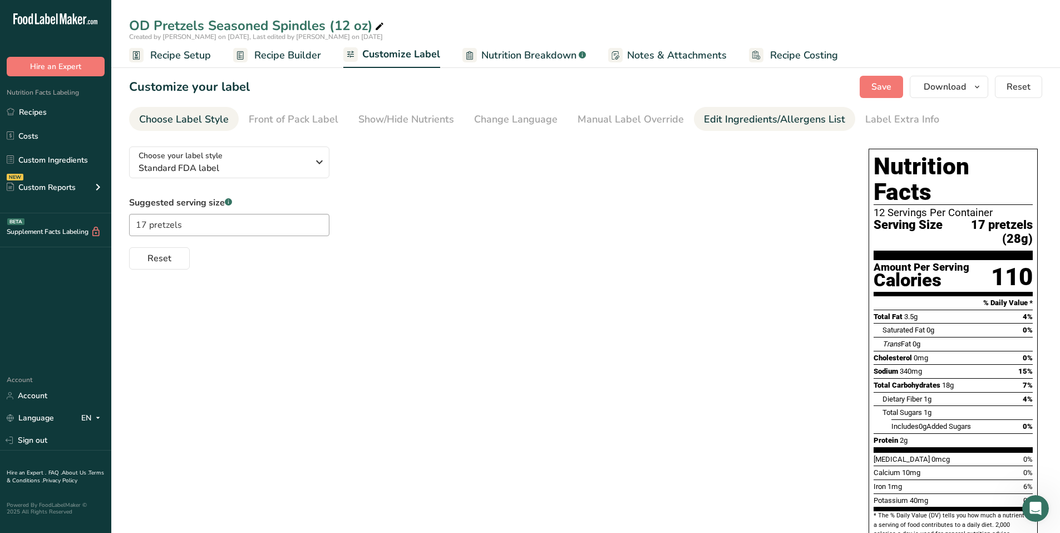
click at [761, 120] on div "Edit Ingredients/Allergens List" at bounding box center [774, 119] width 141 height 15
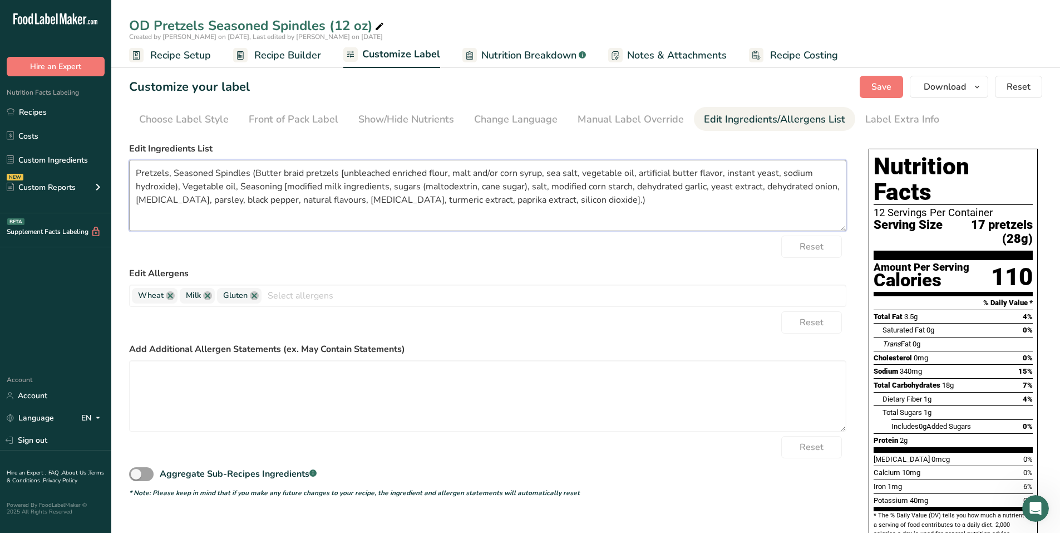
click at [637, 200] on textarea "Pretzels, Seasoned Spindles (Butter braid pretzels [unbleached enriched flour, …" at bounding box center [488, 195] width 718 height 71
drag, startPoint x: 613, startPoint y: 203, endPoint x: 120, endPoint y: 166, distance: 494.5
click at [120, 166] on section "Customize your label Save Download Choose what to show on your downloaded label…" at bounding box center [585, 385] width 949 height 655
paste textarea "BUTTER BRAID PRETZELS [UNBLEACHED ENRICHED FLOUR (WHEAT FLOUR, [MEDICAL_DATA], …"
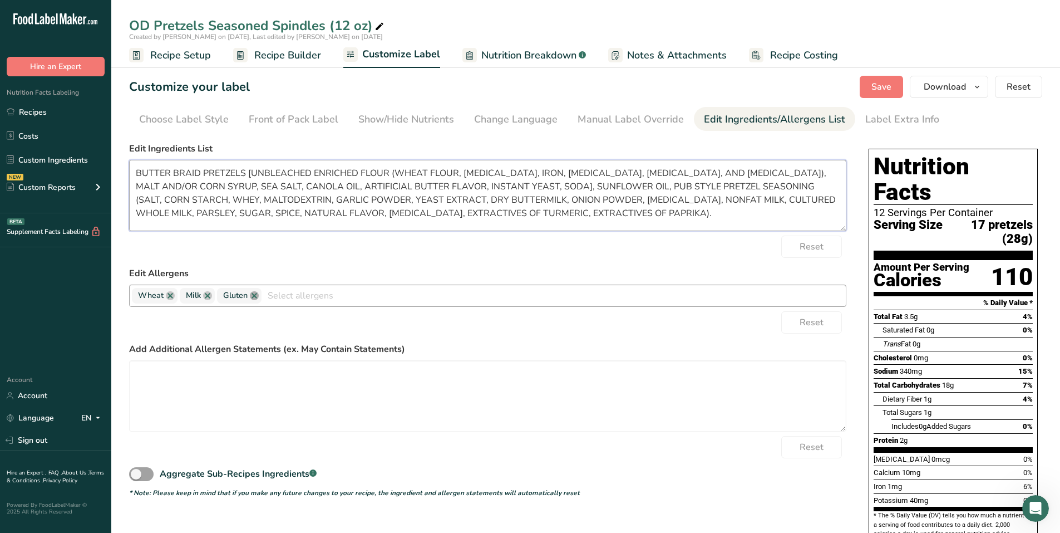
type textarea "BUTTER BRAID PRETZELS [UNBLEACHED ENRICHED FLOUR (WHEAT FLOUR, [MEDICAL_DATA], …"
click at [255, 294] on link at bounding box center [254, 295] width 9 height 9
click at [881, 82] on span "Save" at bounding box center [882, 86] width 20 height 13
click at [169, 52] on span "Recipe Setup" at bounding box center [180, 55] width 61 height 15
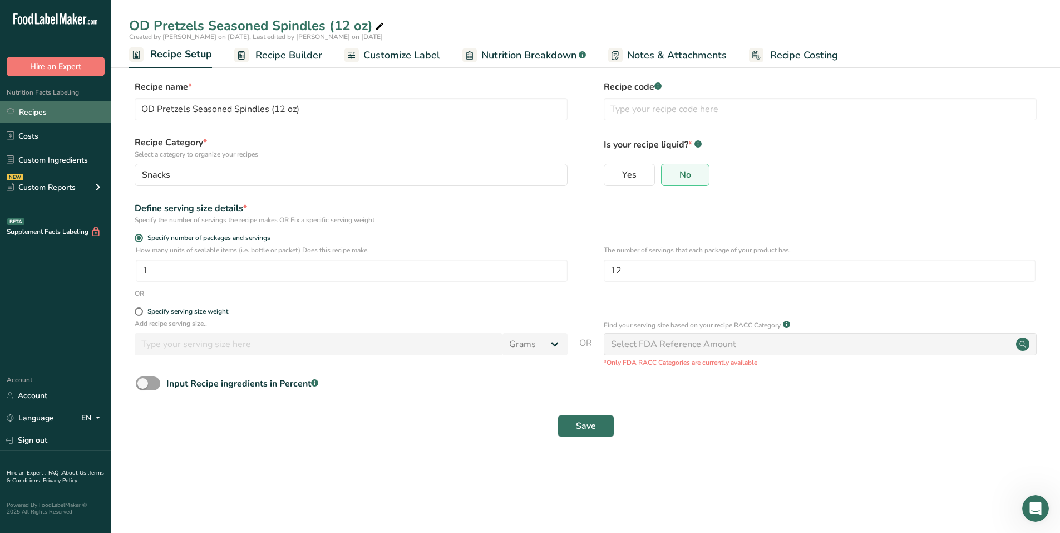
click at [72, 122] on link "Recipes" at bounding box center [55, 111] width 111 height 21
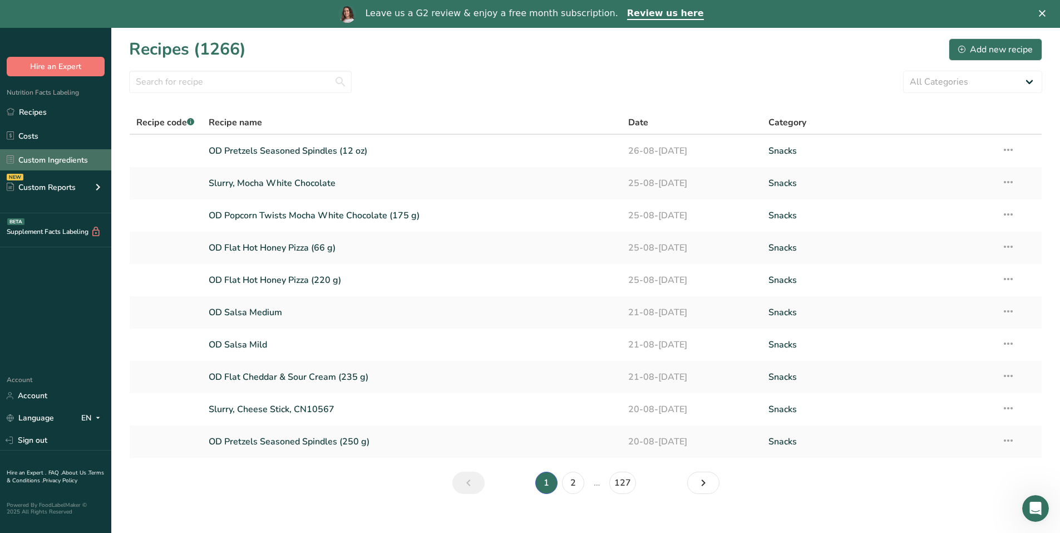
click at [51, 159] on link "Custom Ingredients" at bounding box center [55, 159] width 111 height 21
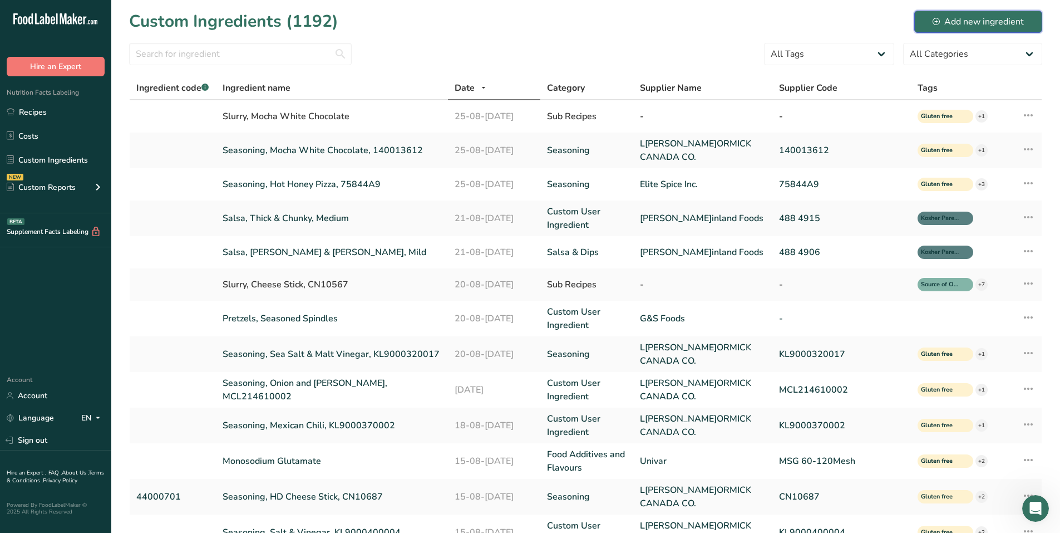
click at [934, 22] on icon at bounding box center [936, 21] width 7 height 7
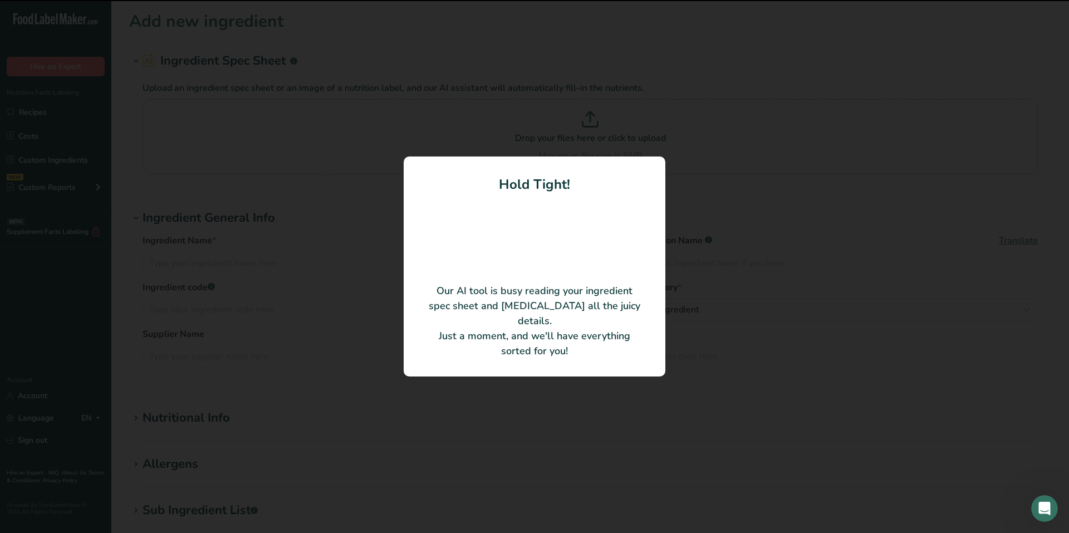
type input "OD CREAMY RANCH SEASONING"
type input "L[PERSON_NAME]ORMICK CANADA CO."
type input "140013616"
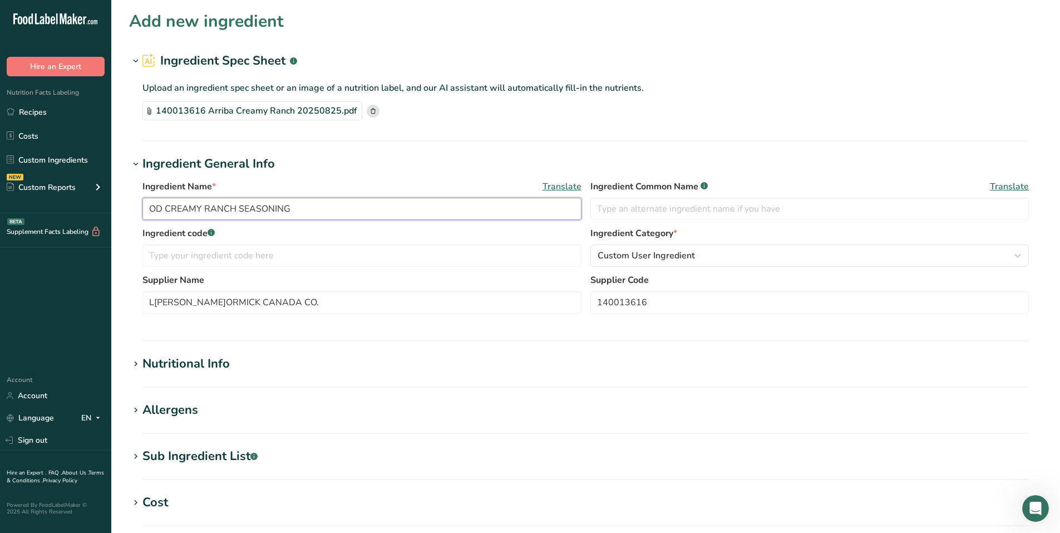
drag, startPoint x: 322, startPoint y: 202, endPoint x: 127, endPoint y: 210, distance: 194.5
click at [120, 204] on section "Add new ingredient Ingredient Spec Sheet .a-a{fill:#347362;}.b-a{fill:#fff;} Up…" at bounding box center [585, 382] width 949 height 764
click at [627, 301] on input "140013616" at bounding box center [810, 302] width 439 height 22
click at [356, 214] on input "Seasoning, Creamy Ranch," at bounding box center [362, 209] width 439 height 22
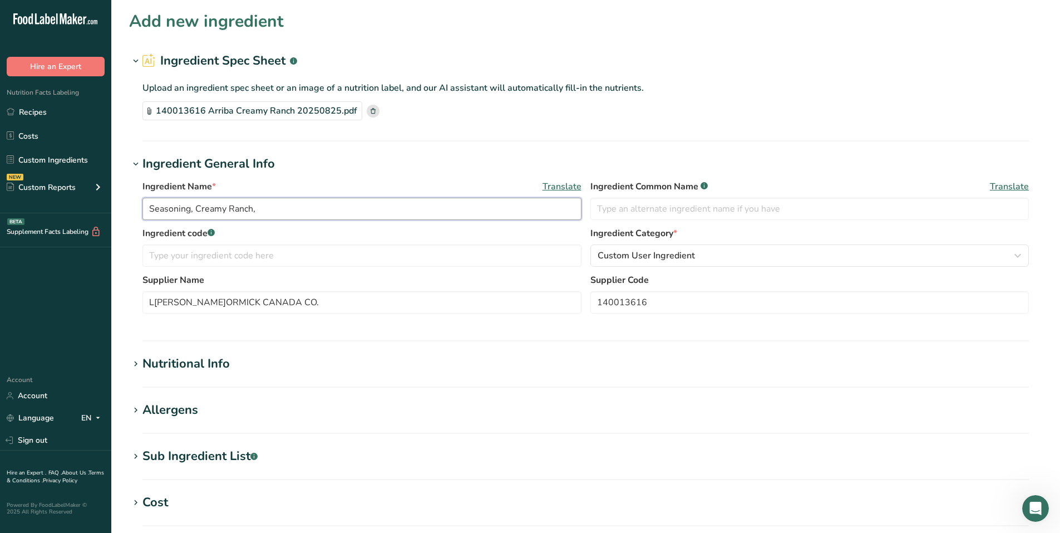
paste input "140013616"
type input "Seasoning, Creamy Ranch, 140013616"
click at [652, 259] on span "Custom User Ingredient" at bounding box center [646, 255] width 97 height 13
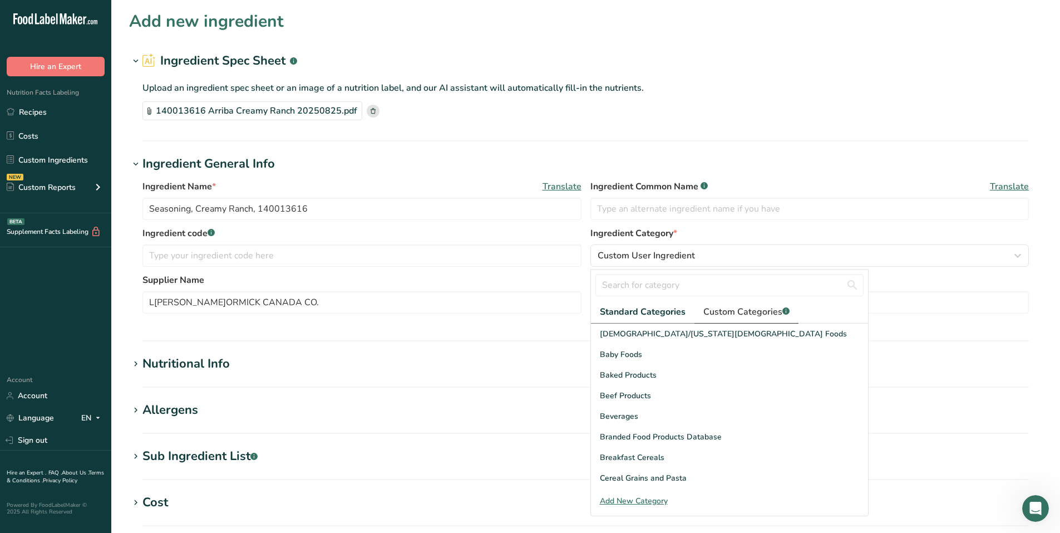
click at [751, 313] on span "Custom Categories .a-a{fill:#347362;}.b-a{fill:#fff;}" at bounding box center [747, 311] width 86 height 13
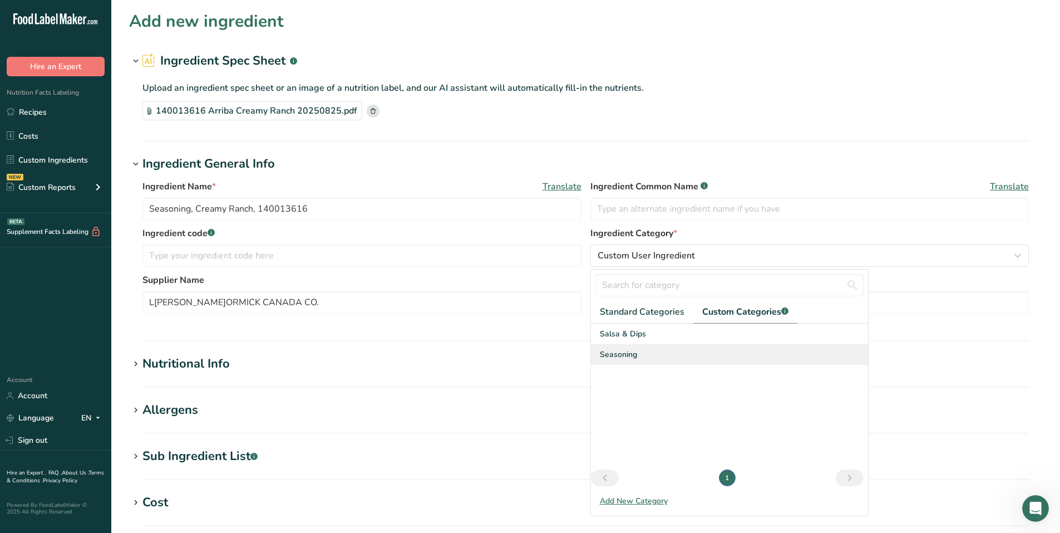
click at [618, 355] on span "Seasoning" at bounding box center [618, 354] width 37 height 12
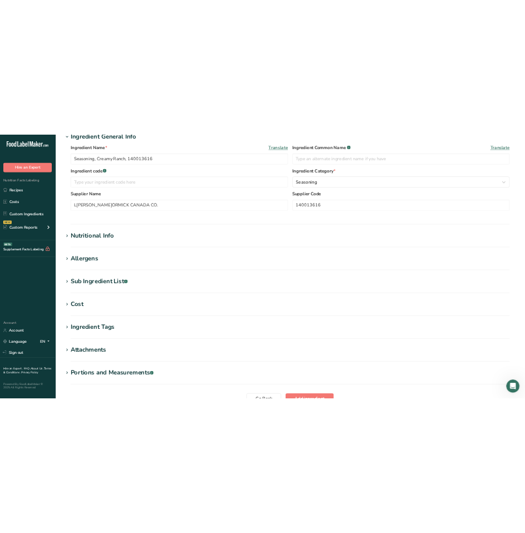
scroll to position [167, 0]
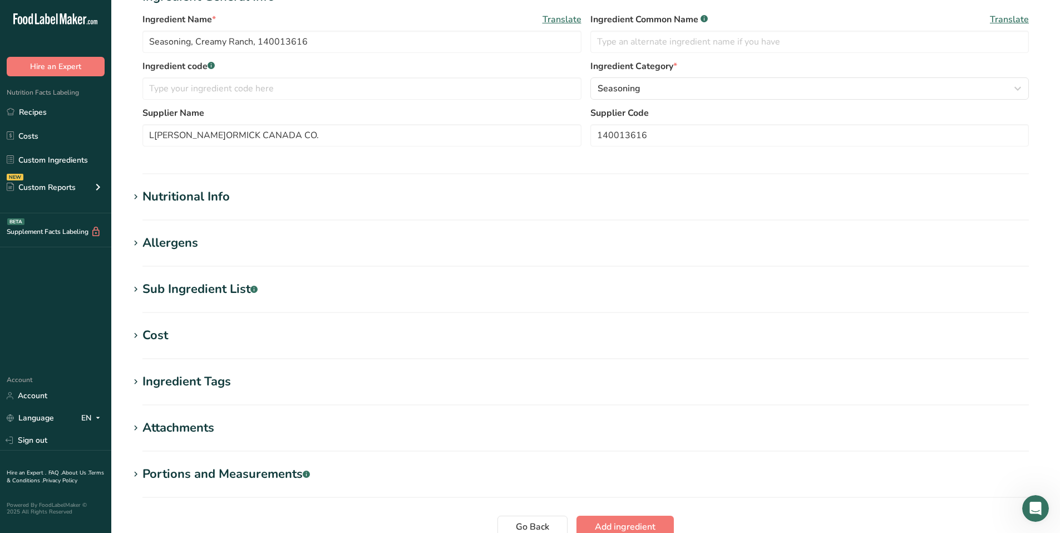
click at [176, 198] on div "Nutritional Info" at bounding box center [186, 197] width 87 height 18
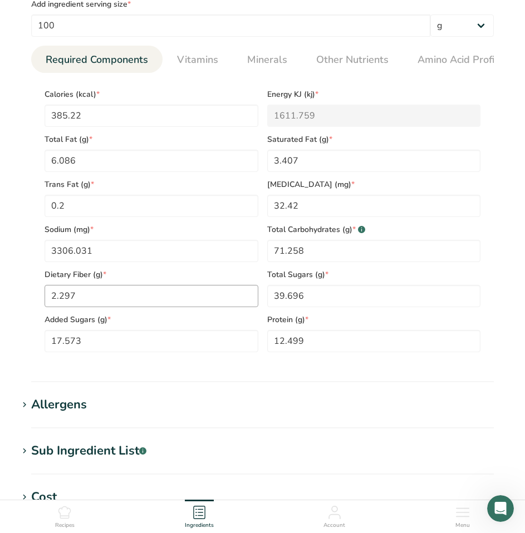
scroll to position [334, 0]
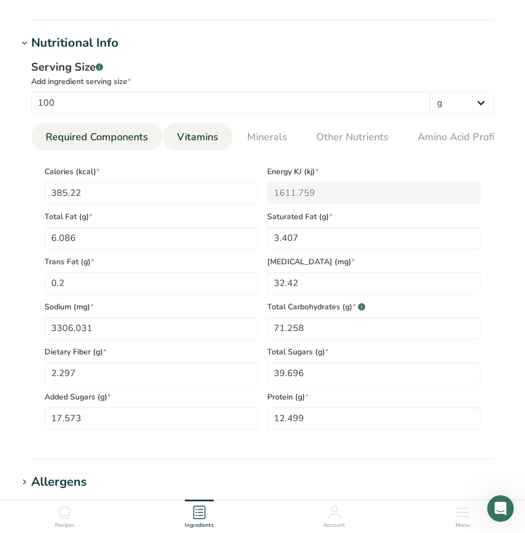
click at [202, 141] on span "Vitamins" at bounding box center [197, 137] width 41 height 15
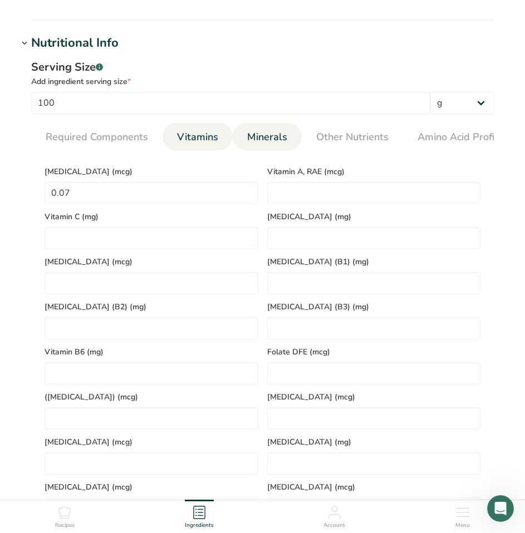
click at [261, 138] on span "Minerals" at bounding box center [267, 137] width 40 height 15
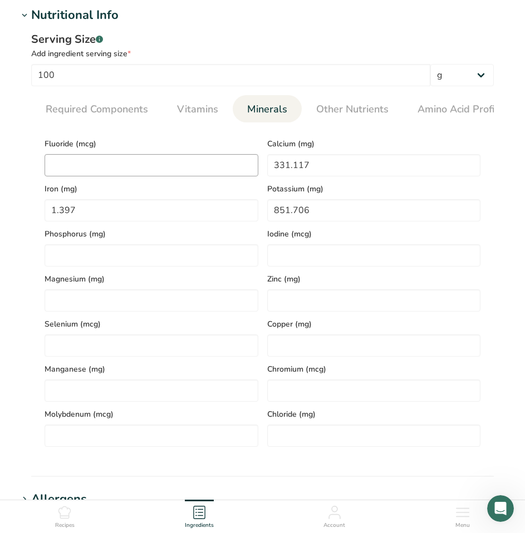
scroll to position [390, 0]
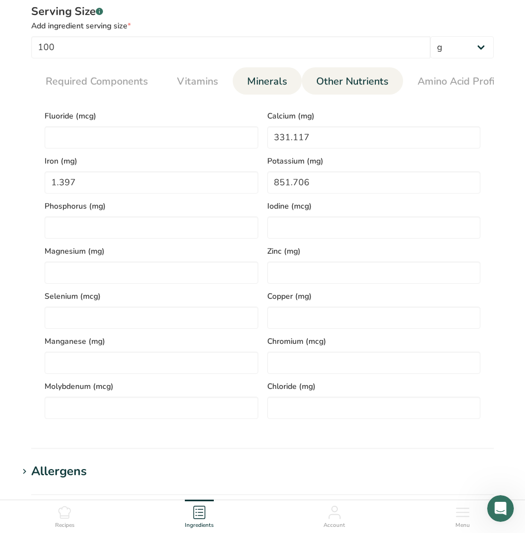
click at [362, 76] on span "Other Nutrients" at bounding box center [352, 81] width 72 height 15
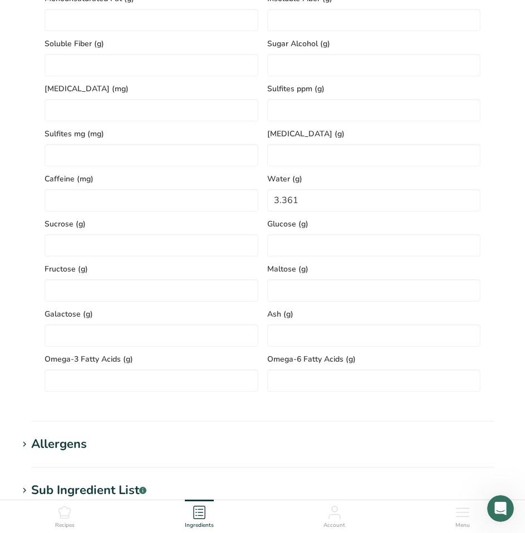
scroll to position [612, 0]
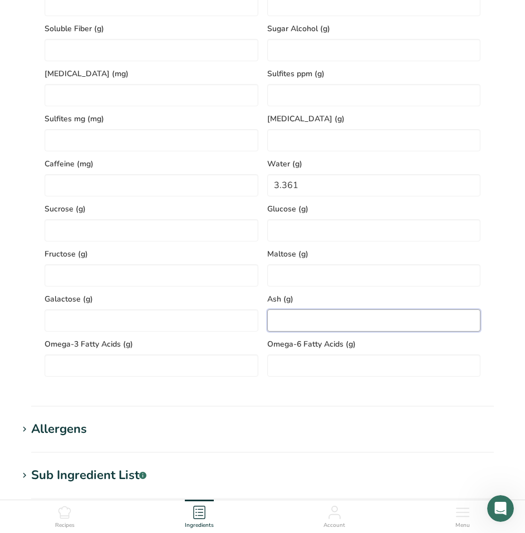
click at [292, 315] on input "number" at bounding box center [374, 320] width 214 height 22
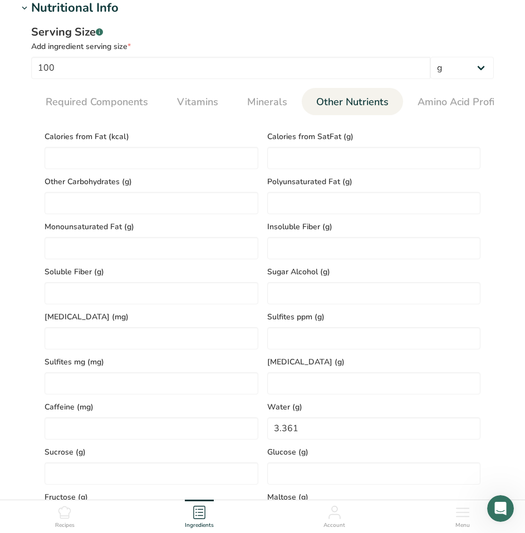
scroll to position [278, 0]
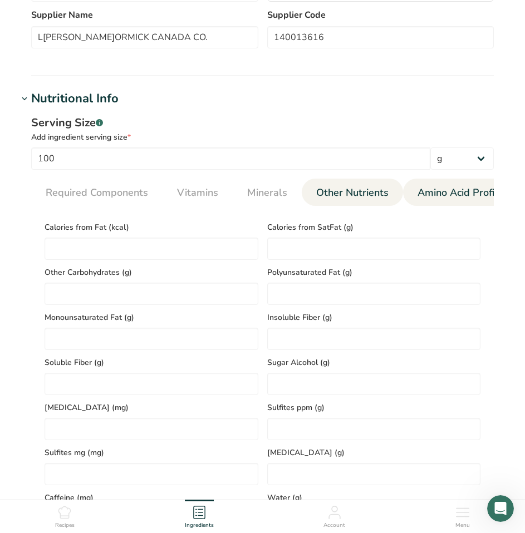
type input "6.794"
click at [417, 190] on span "Amino Acid Profile" at bounding box center [460, 192] width 86 height 15
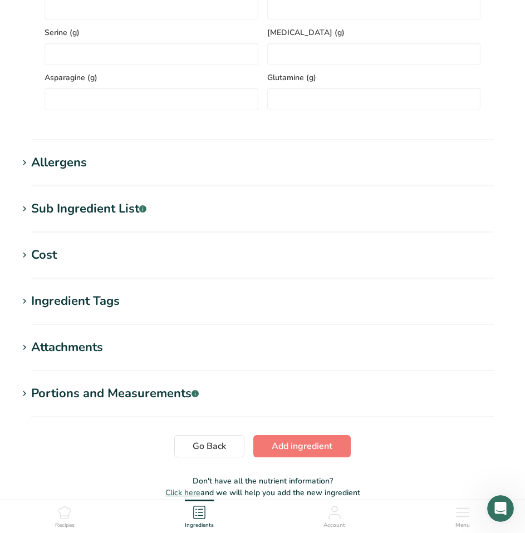
scroll to position [835, 0]
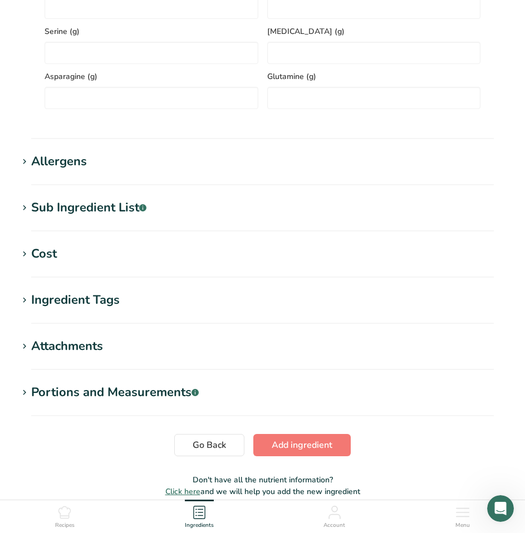
click at [82, 166] on div "Allergens" at bounding box center [59, 162] width 56 height 18
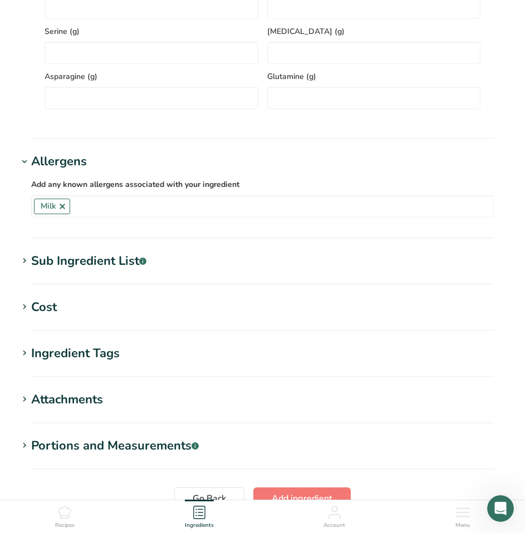
click at [130, 267] on div "Sub Ingredient List .a-a{fill:#347362;}.b-a{fill:#fff;}" at bounding box center [88, 261] width 115 height 18
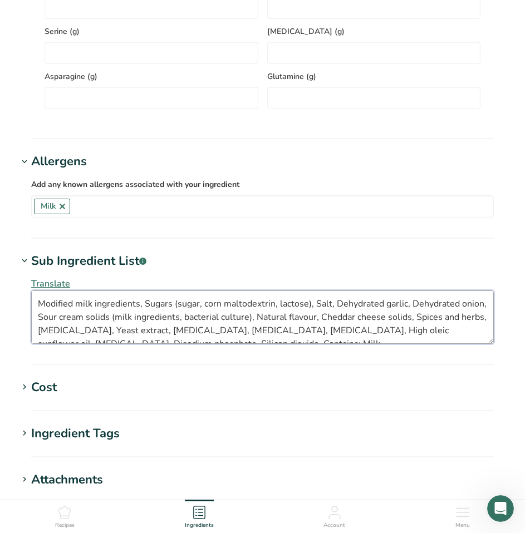
drag, startPoint x: 138, startPoint y: 317, endPoint x: 276, endPoint y: 320, distance: 137.5
click at [276, 320] on textarea "Modified milk ingredients, Sugars (sugar, corn maltodextrin, lactose), Salt, De…" at bounding box center [262, 317] width 463 height 53
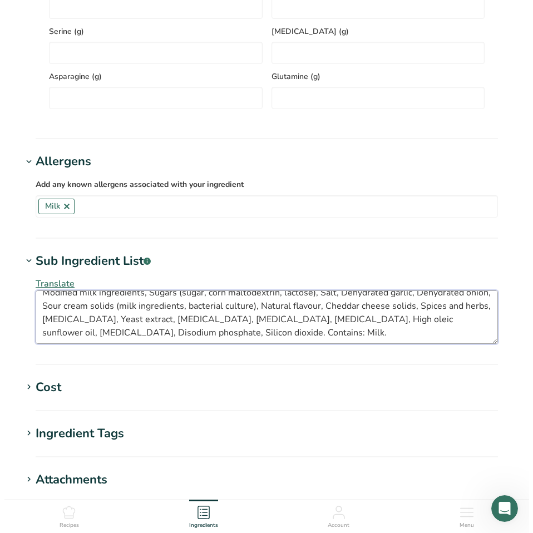
scroll to position [13, 0]
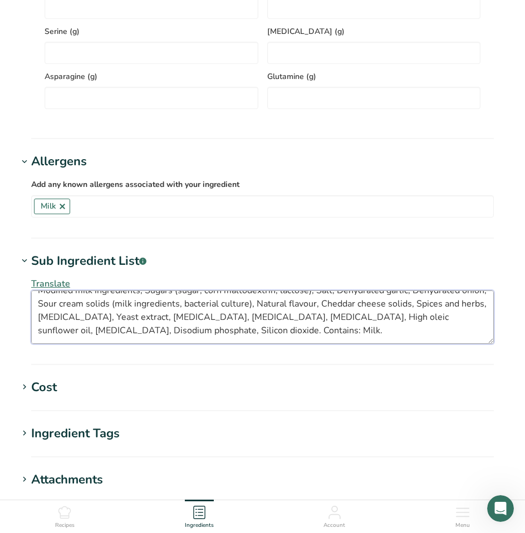
drag, startPoint x: 218, startPoint y: 330, endPoint x: 285, endPoint y: 334, distance: 66.9
click at [285, 334] on textarea "Modified milk ingredients, Sugars (sugar, corn maltodextrin, lactose), Salt, De…" at bounding box center [262, 317] width 463 height 53
type textarea "Modified milk ingredients, Sugars (sugar, corn maltodextrin, lactose), Salt, De…"
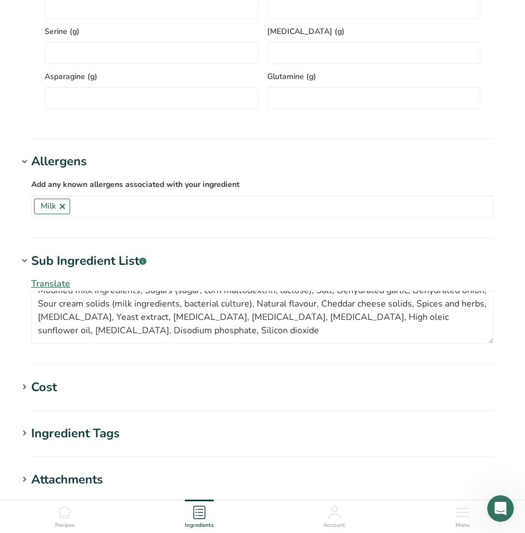
click at [48, 281] on span "Translate" at bounding box center [50, 284] width 39 height 12
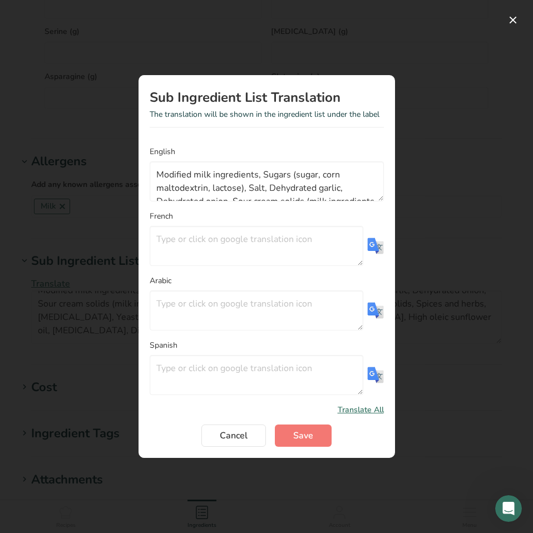
click at [370, 249] on img "Translation Modal" at bounding box center [375, 246] width 17 height 17
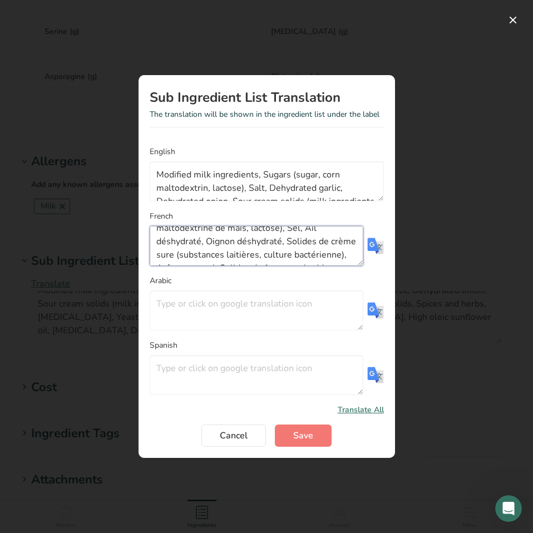
scroll to position [0, 0]
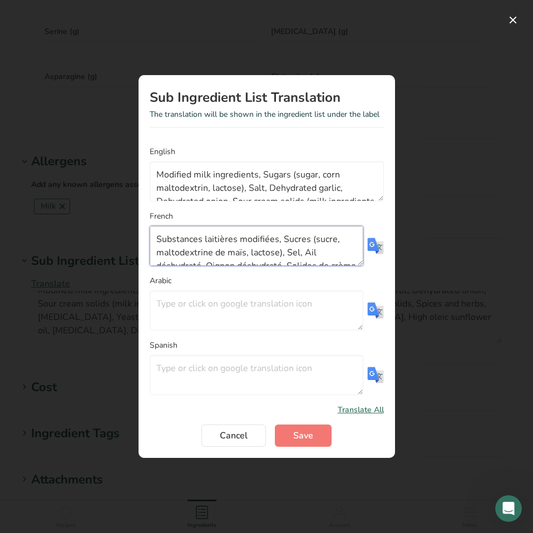
drag, startPoint x: 274, startPoint y: 238, endPoint x: 298, endPoint y: 243, distance: 24.9
click at [298, 243] on textarea "Substances laitières modifiées, Sucres (sucre, maltodextrine de maïs, lactose),…" at bounding box center [257, 246] width 214 height 40
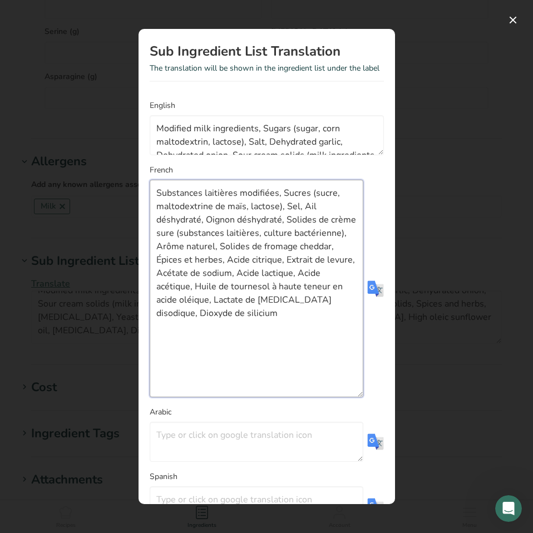
drag, startPoint x: 361, startPoint y: 265, endPoint x: 363, endPoint y: 432, distance: 167.0
click at [368, 443] on form "English Modified milk ingredients, Sugars (sugar, corn maltodextrin, lactose), …" at bounding box center [267, 339] width 234 height 479
click at [293, 233] on textarea "Substances laitières modifiées, Sucres (sucre, maltodextrine de maïs, lactose),…" at bounding box center [257, 289] width 214 height 218
paste textarea "Matières sèch"
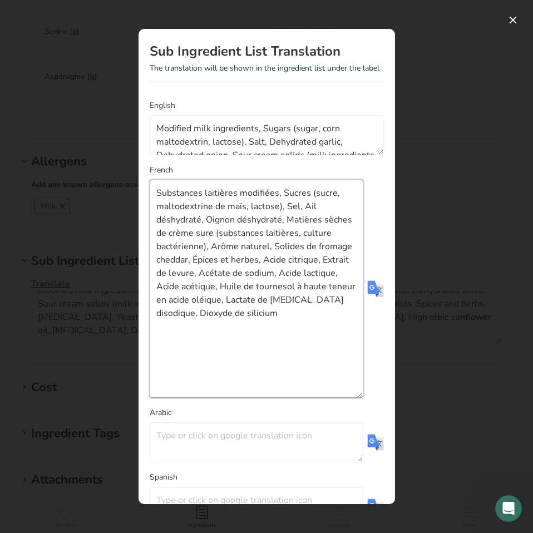
click at [322, 261] on textarea "Substances laitières modifiées, Sucres (sucre, maltodextrine de maïs, lactose),…" at bounding box center [257, 289] width 214 height 218
click at [322, 260] on textarea "Substances laitières modifiées, Sucres (sucre, maltodextrine de maïs, lactose),…" at bounding box center [257, 289] width 214 height 218
paste textarea "Matières sèch"
click at [203, 313] on textarea "Substances laitières modifiées, Sucres (sucre, maltodextrine de maïs, lactose),…" at bounding box center [257, 289] width 214 height 218
drag, startPoint x: 313, startPoint y: 296, endPoint x: 321, endPoint y: 311, distance: 16.7
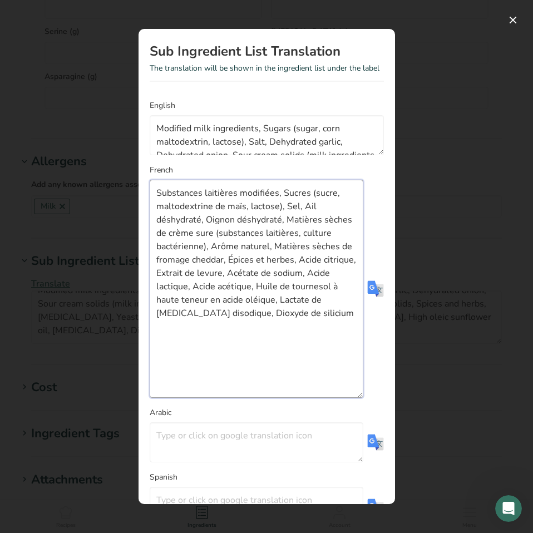
click at [321, 311] on textarea "Substances laitières modifiées, Sucres (sucre, maltodextrine de maïs, lactose),…" at bounding box center [257, 289] width 214 height 218
paste textarea "teneur élevée"
click at [309, 268] on textarea "Substances laitières modifiées, Sucres (sucre, maltodextrine de maïs, lactose),…" at bounding box center [257, 289] width 214 height 218
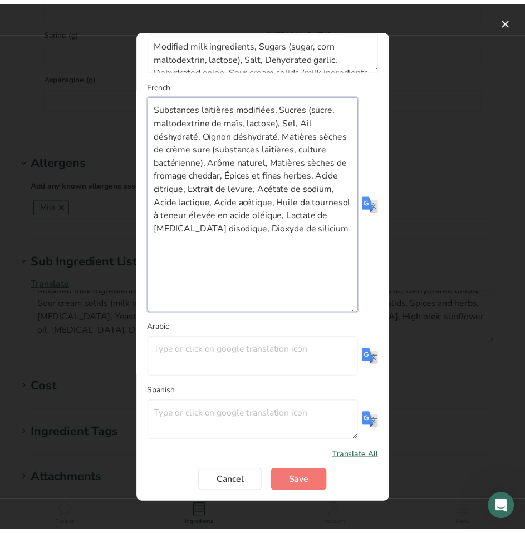
scroll to position [97, 0]
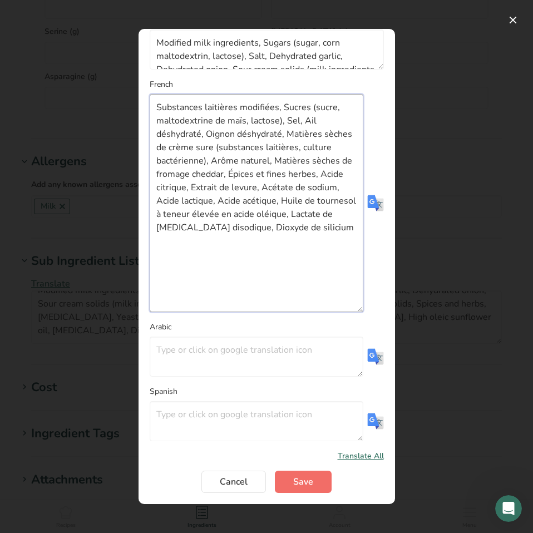
type textarea "Substances laitières modifiées, Sucres (sucre, maltodextrine de maïs, lactose),…"
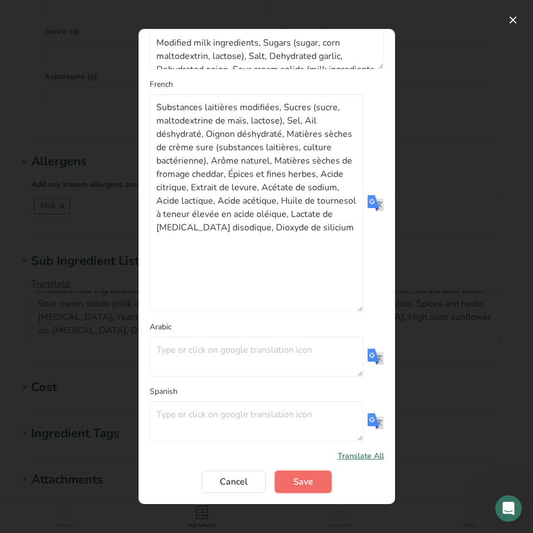
click at [299, 478] on span "Save" at bounding box center [303, 481] width 20 height 13
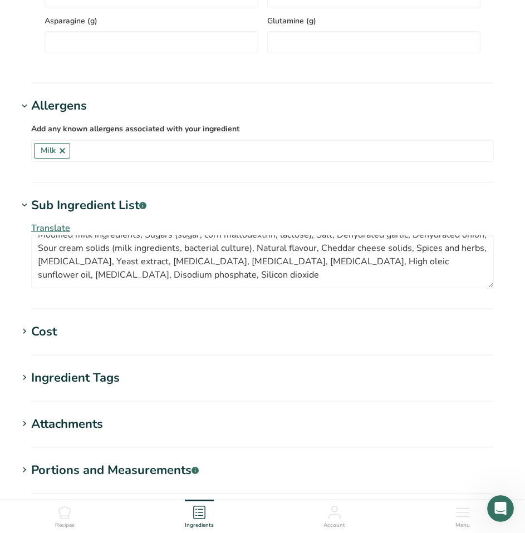
scroll to position [1002, 0]
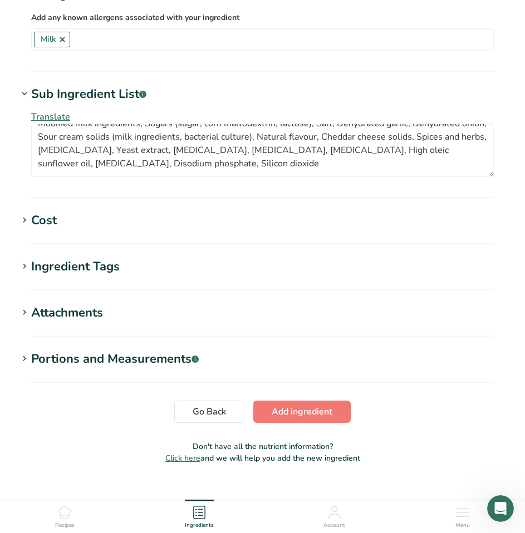
click at [97, 276] on div "Ingredient Tags" at bounding box center [75, 267] width 89 height 18
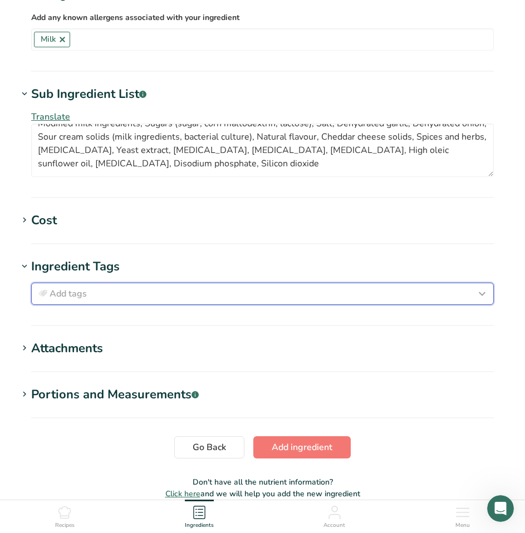
click at [69, 296] on span "Add tags" at bounding box center [68, 293] width 37 height 13
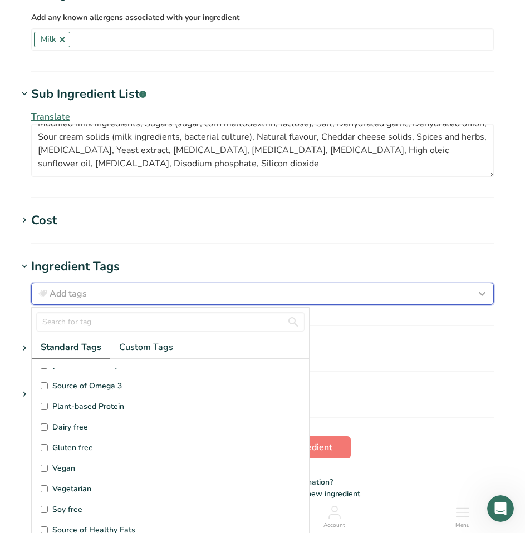
scroll to position [56, 0]
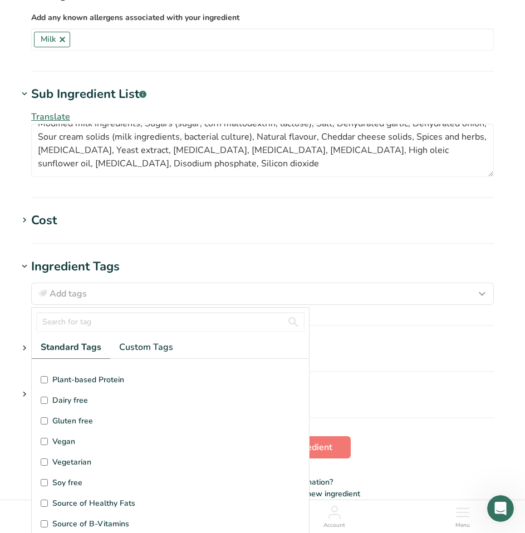
click at [43, 419] on label "Gluten free" at bounding box center [170, 421] width 259 height 12
click at [43, 419] on input "Gluten free" at bounding box center [44, 420] width 7 height 7
checkbox input "true"
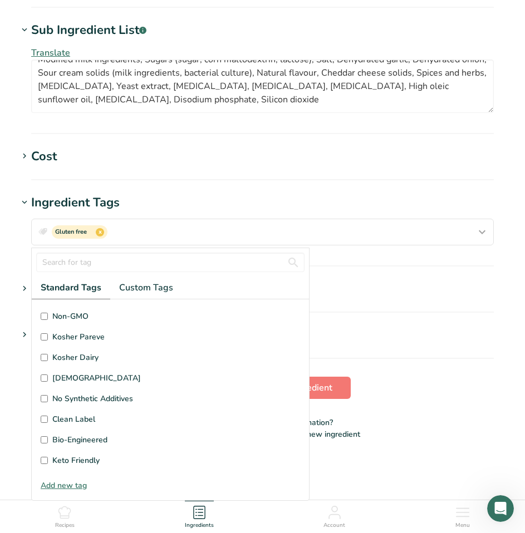
scroll to position [1063, 0]
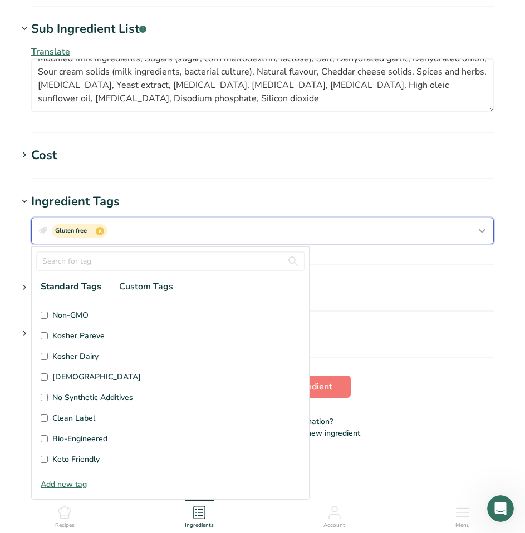
click at [406, 244] on button "Gluten free x" at bounding box center [262, 231] width 463 height 27
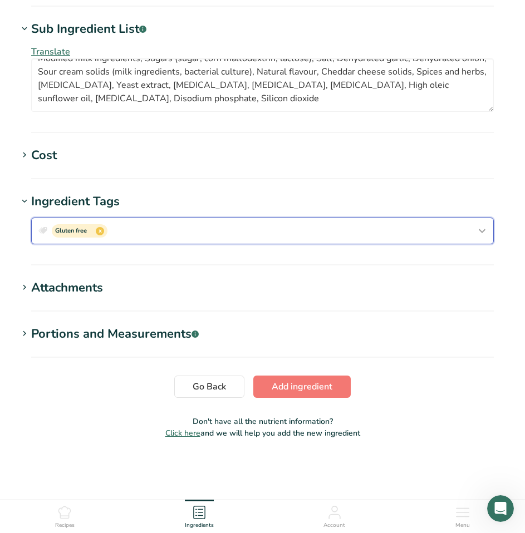
scroll to position [0, 0]
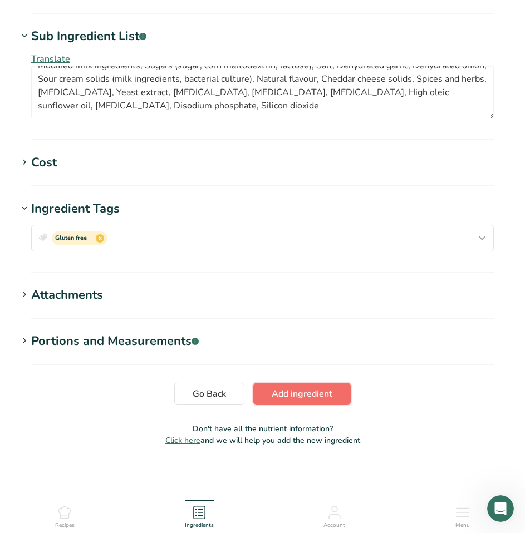
click at [305, 386] on button "Add ingredient" at bounding box center [301, 394] width 97 height 22
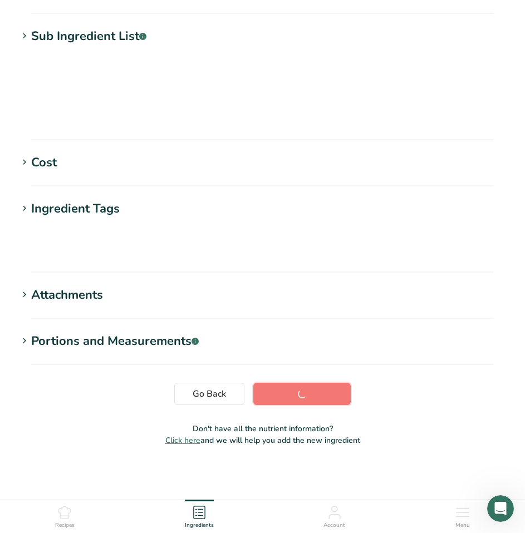
scroll to position [89, 0]
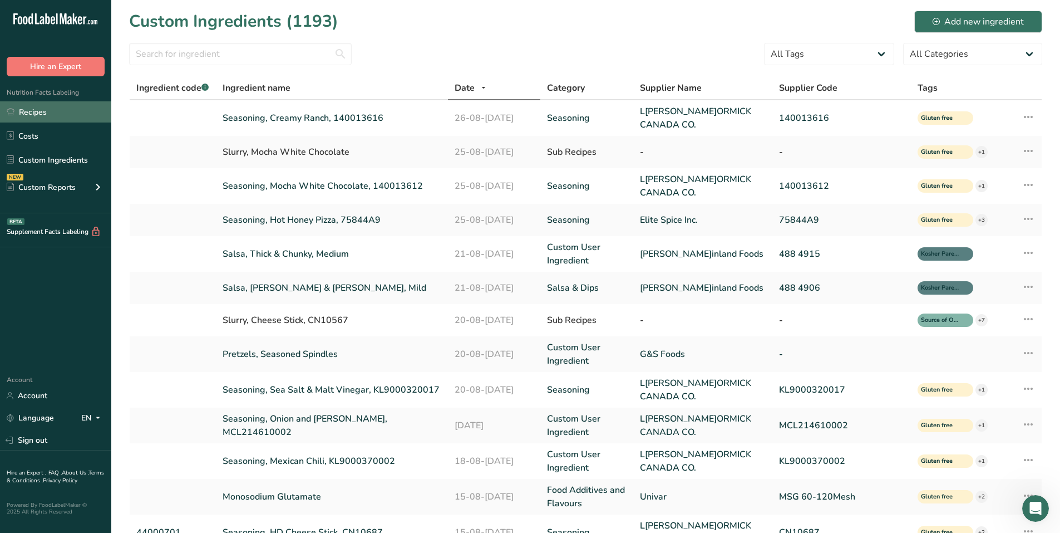
click at [42, 111] on link "Recipes" at bounding box center [55, 111] width 111 height 21
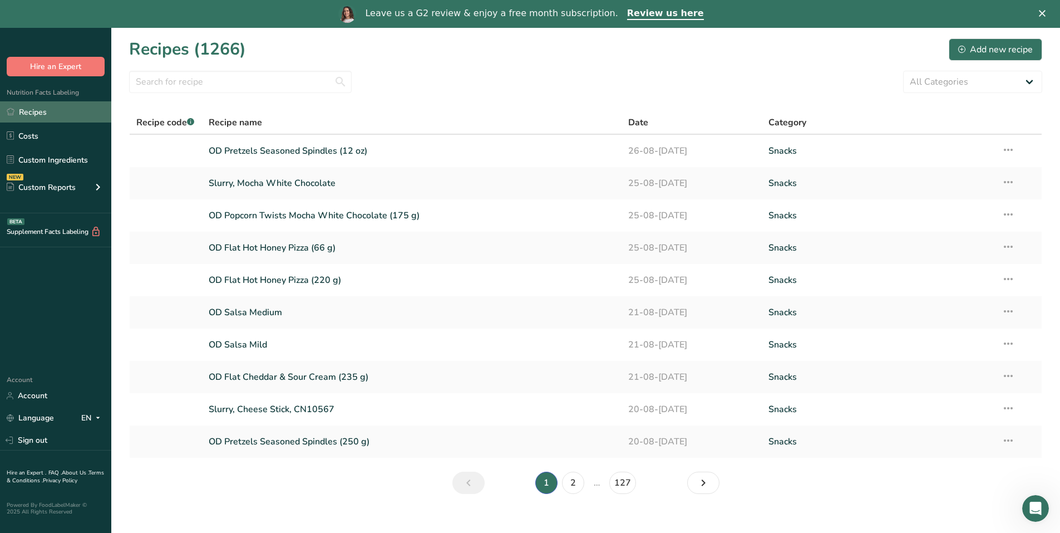
click at [32, 107] on link "Recipes" at bounding box center [55, 111] width 111 height 21
click at [391, 91] on div "All Categories Baked Goods [GEOGRAPHIC_DATA] Confectionery Cooked Meals, Salads…" at bounding box center [585, 82] width 913 height 22
click at [993, 45] on div "Add new recipe" at bounding box center [996, 49] width 75 height 13
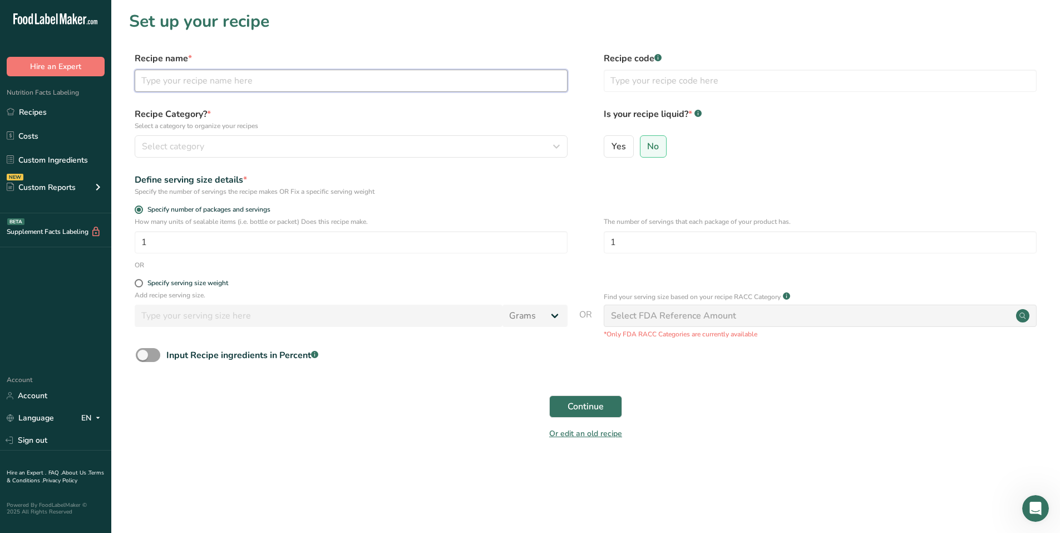
click at [353, 81] on input "text" at bounding box center [351, 81] width 433 height 22
type input "Arriba Tortilla Creamy Ranch (235 g)"
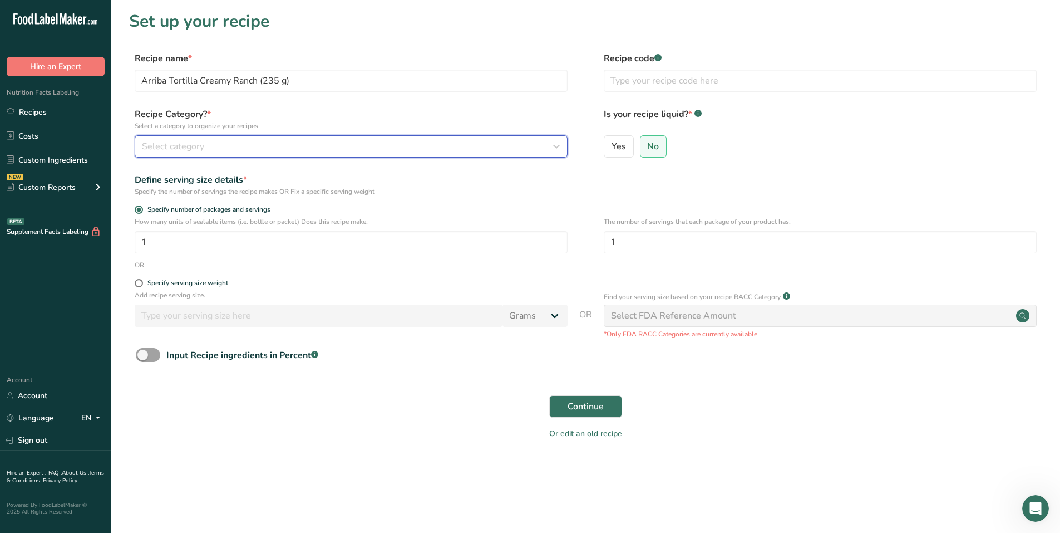
click at [412, 147] on div "Select category" at bounding box center [348, 146] width 412 height 13
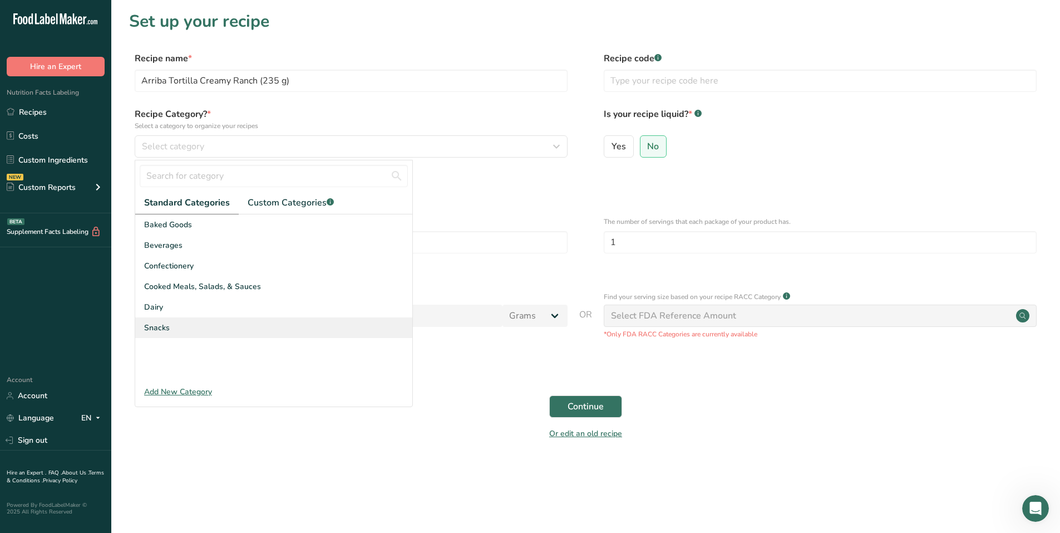
click at [160, 333] on div "Snacks" at bounding box center [273, 327] width 277 height 21
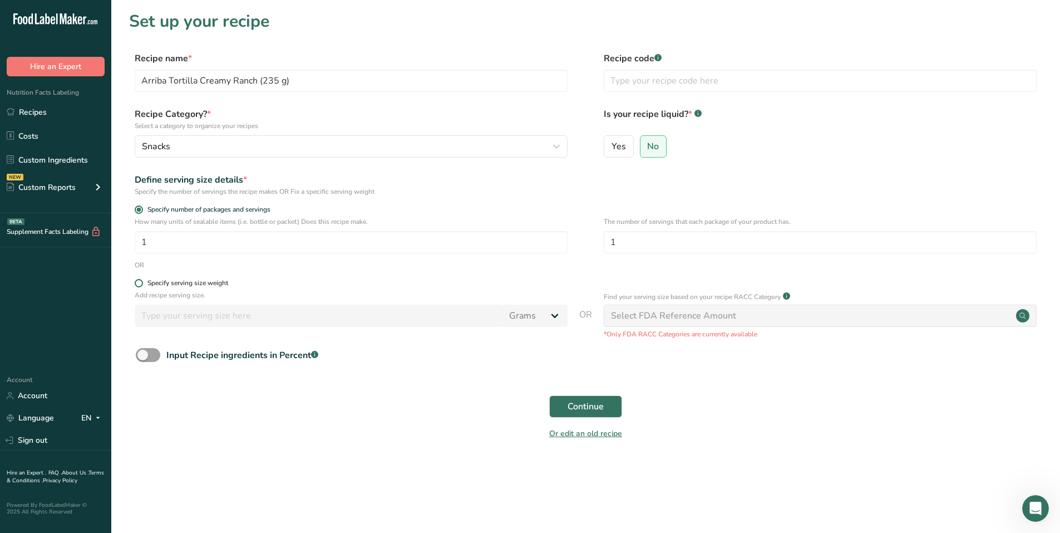
click at [140, 285] on span at bounding box center [139, 283] width 8 height 8
click at [140, 285] on input "Specify serving size weight" at bounding box center [138, 282] width 7 height 7
radio input "true"
radio input "false"
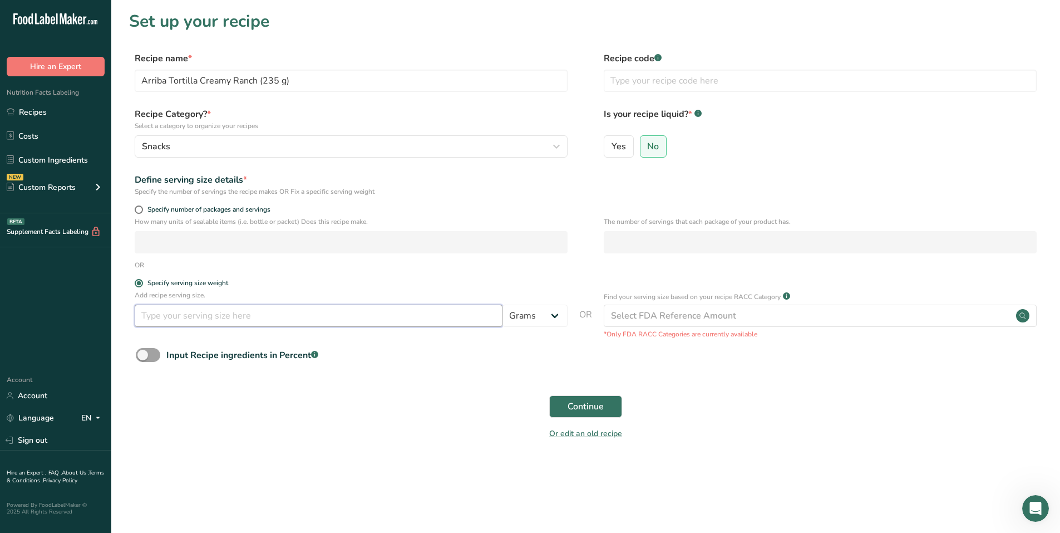
click at [163, 313] on input "number" at bounding box center [319, 315] width 368 height 22
type input "50"
click at [572, 402] on span "Continue" at bounding box center [586, 406] width 36 height 13
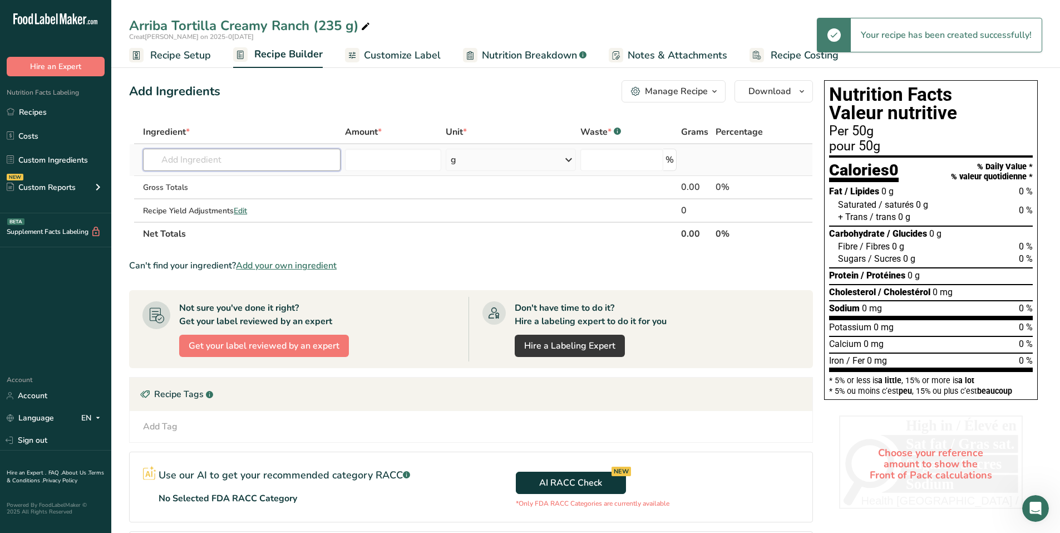
click at [213, 161] on input "text" at bounding box center [242, 160] width 198 height 22
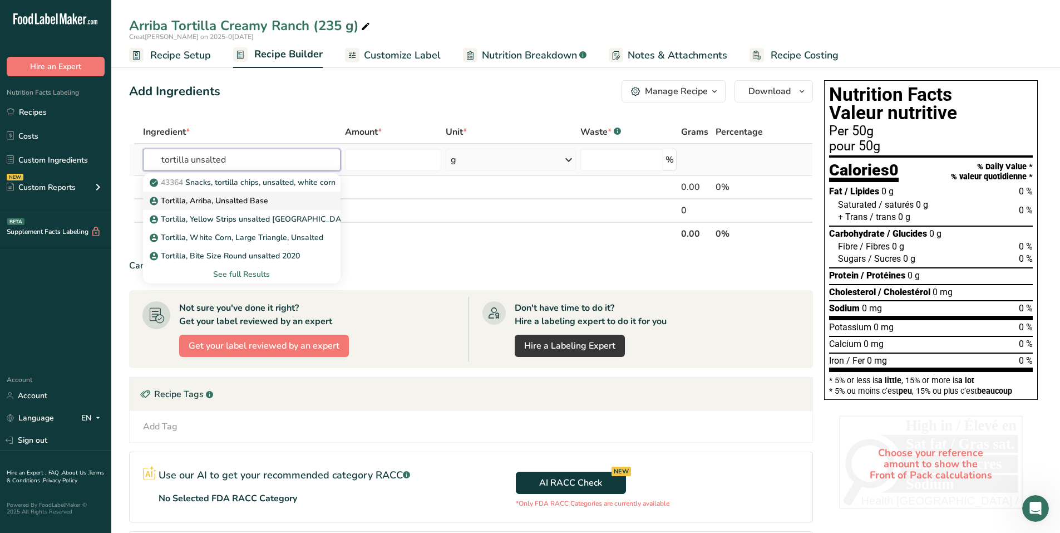
type input "tortilla unsalted"
click at [210, 201] on p "Tortilla, Arriba, Unsalted Base" at bounding box center [210, 201] width 116 height 12
type input "Tortilla, Arriba, Unsalted Base"
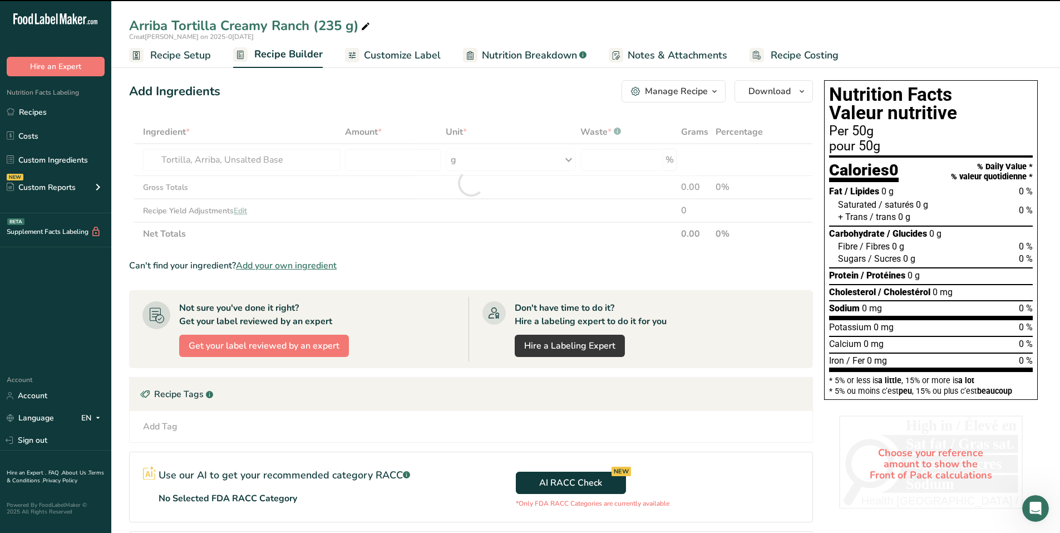
type input "0"
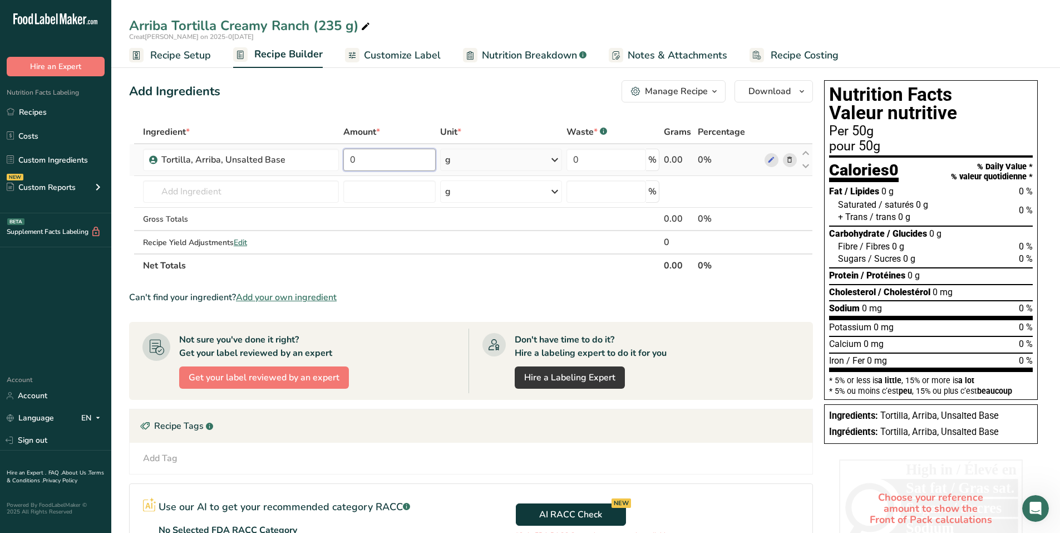
drag, startPoint x: 380, startPoint y: 165, endPoint x: 343, endPoint y: 164, distance: 37.3
click at [343, 164] on input "0" at bounding box center [389, 160] width 92 height 22
type input "88.5"
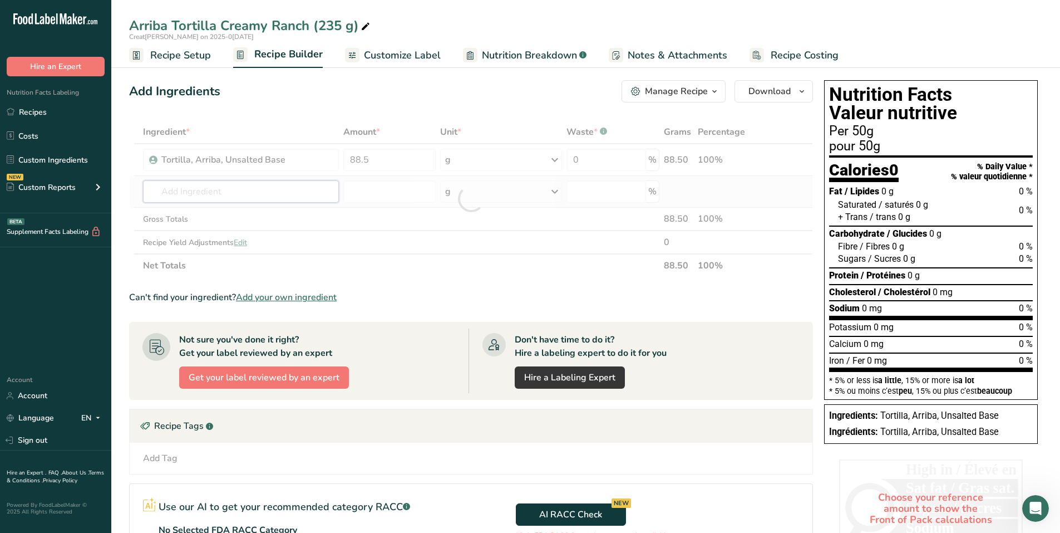
click at [282, 192] on div "Ingredient * Amount * Unit * Waste * .a-a{fill:#347362;}.b-a{fill:#fff;} Grams …" at bounding box center [471, 198] width 684 height 157
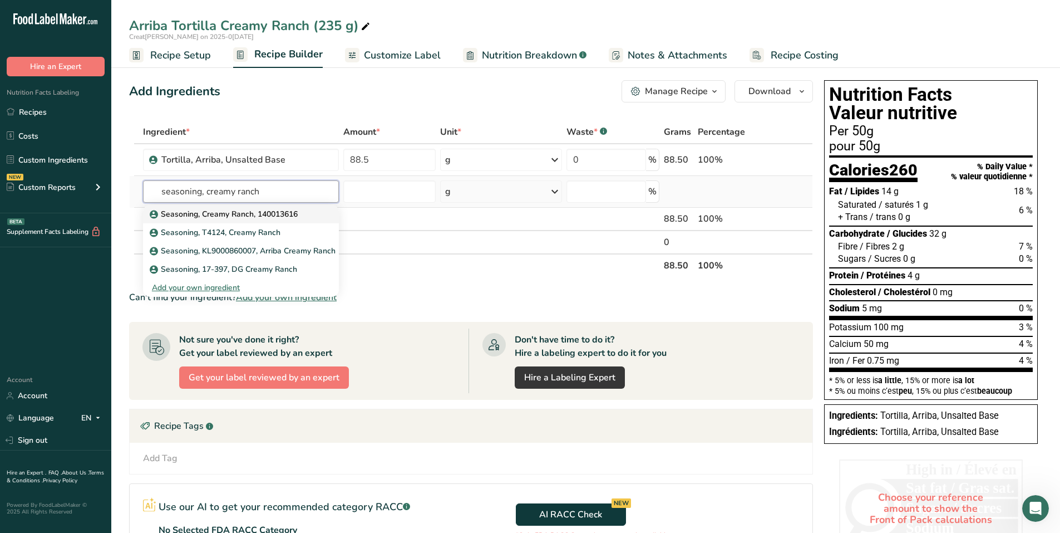
type input "seasoning, creamy ranch"
click at [252, 214] on p "Seasoning, Creamy Ranch, 140013616" at bounding box center [225, 214] width 146 height 12
type input "Seasoning, Creamy Ranch, 140013616"
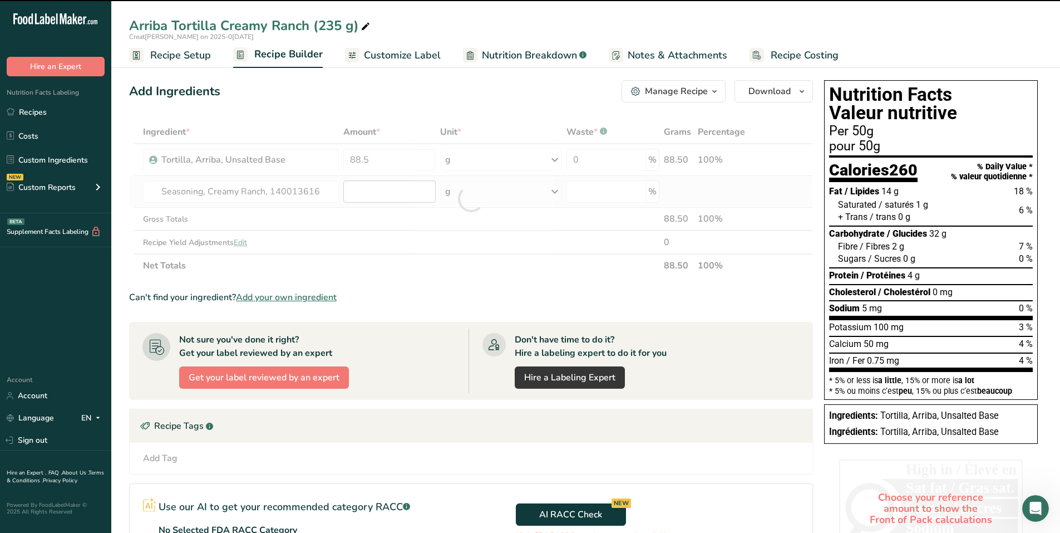
type input "0"
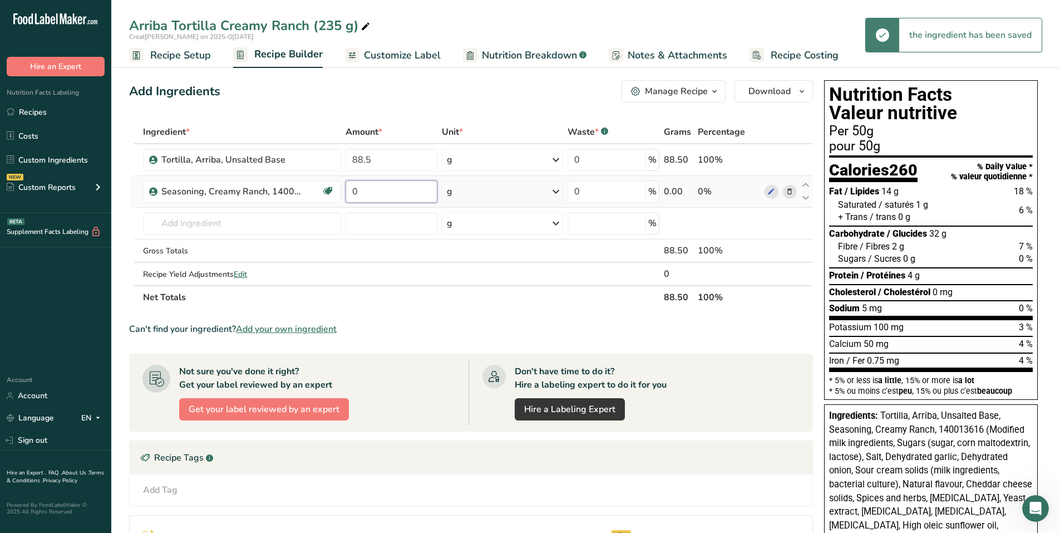
drag, startPoint x: 387, startPoint y: 191, endPoint x: 348, endPoint y: 189, distance: 39.0
click at [348, 189] on input "0" at bounding box center [392, 191] width 92 height 22
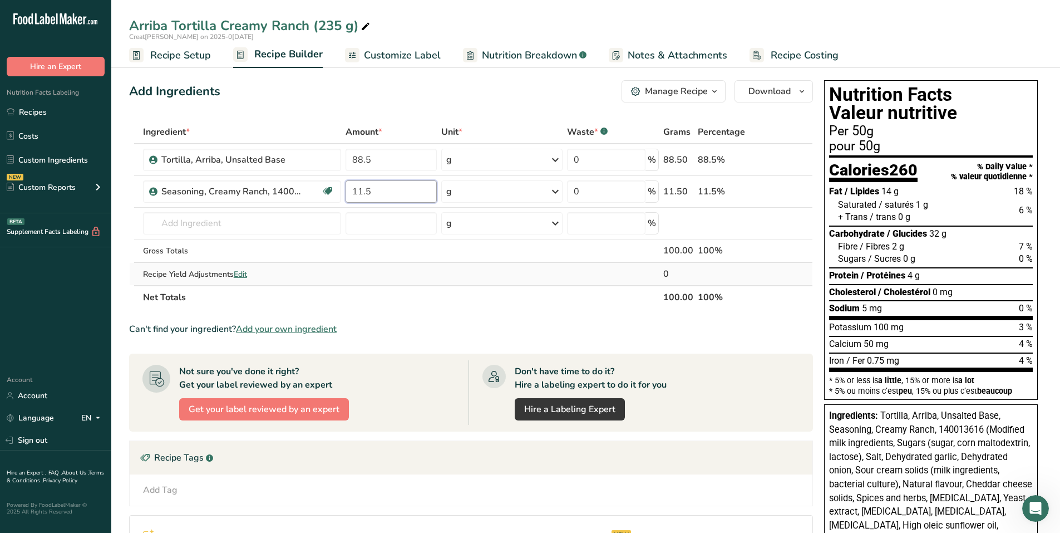
type input "11.5"
click at [450, 277] on div "Ingredient * Amount * Unit * Waste * .a-a{fill:#347362;}.b-a{fill:#fff;} Grams …" at bounding box center [471, 214] width 684 height 189
click at [189, 55] on span "Recipe Setup" at bounding box center [180, 55] width 61 height 15
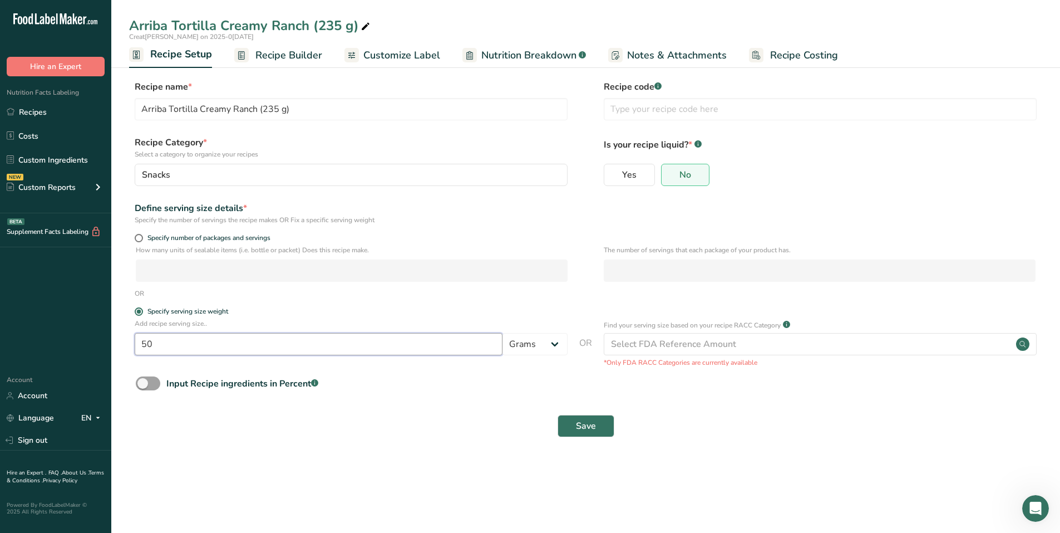
drag, startPoint x: 170, startPoint y: 345, endPoint x: 128, endPoint y: 337, distance: 42.9
click at [128, 337] on section "Recipe name * Arriba Tortilla Creamy Ranch (235 g) Recipe code .a-a{fill:#34736…" at bounding box center [585, 260] width 949 height 404
type input "72"
click at [588, 428] on span "Save" at bounding box center [586, 425] width 20 height 13
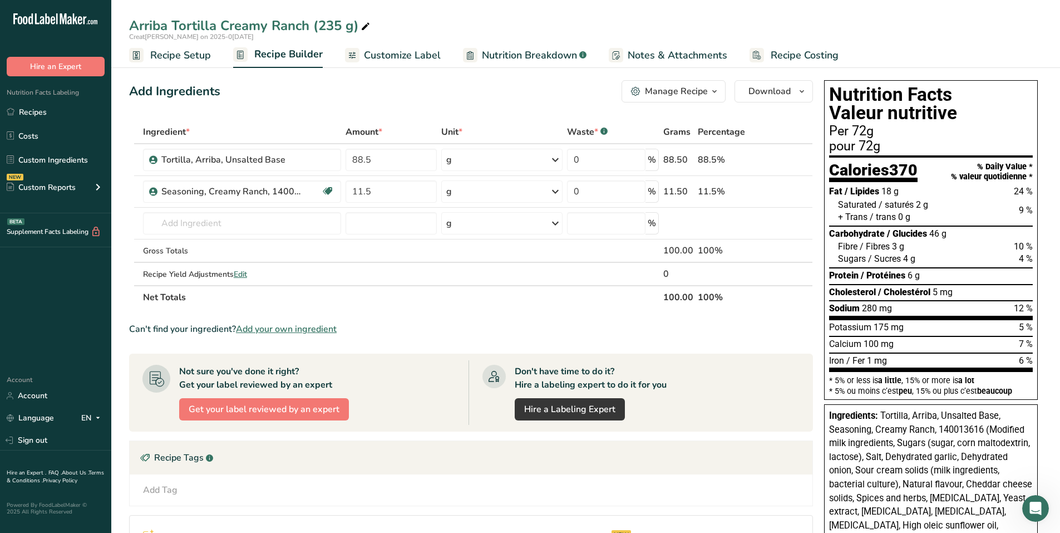
click at [187, 56] on span "Recipe Setup" at bounding box center [180, 55] width 61 height 15
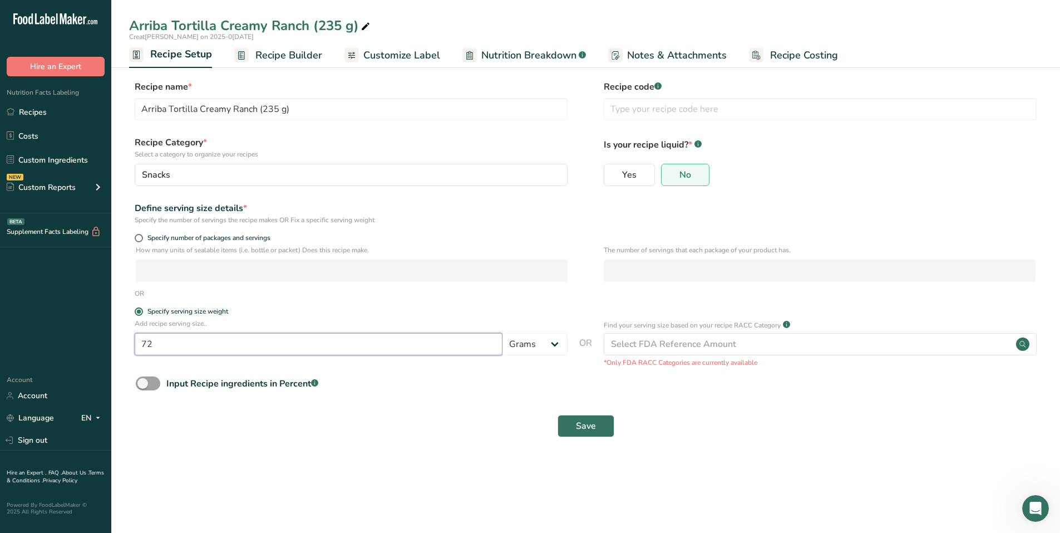
drag, startPoint x: 195, startPoint y: 337, endPoint x: 222, endPoint y: 334, distance: 26.9
click at [112, 334] on section "Recipe name * Arriba Tortilla Creamy Ranch (235 g) Recipe code .a-a{fill:#34736…" at bounding box center [585, 260] width 949 height 404
type input "6"
type input "50"
click at [564, 416] on button "Save" at bounding box center [586, 426] width 57 height 22
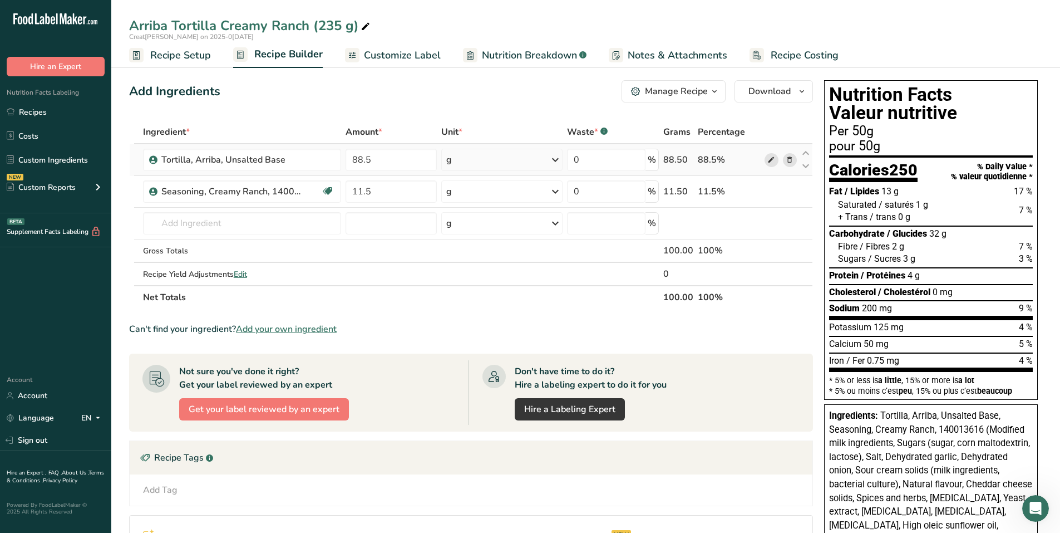
click at [774, 159] on icon at bounding box center [772, 160] width 8 height 12
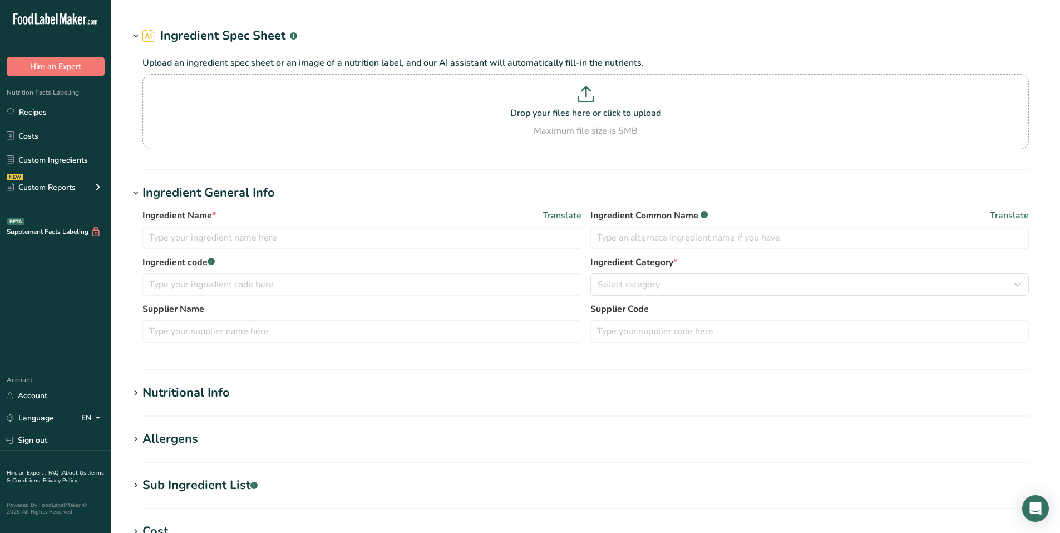
type input "Tortilla, Arriba, Unsalted Base"
type input "100"
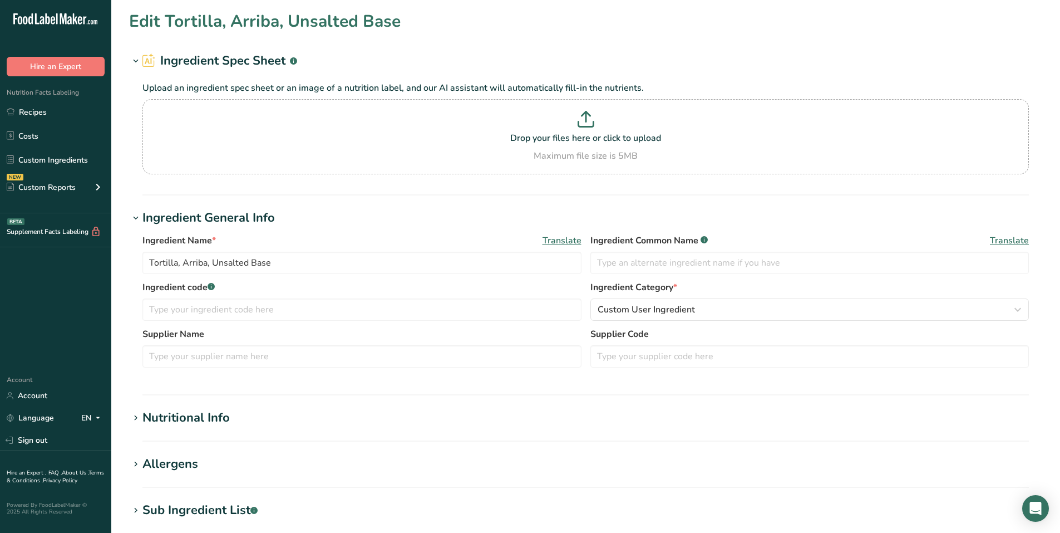
type input "523"
type KJ "2188.232"
type Fat "27.64"
type Fat "2.33"
type Fat "0.16"
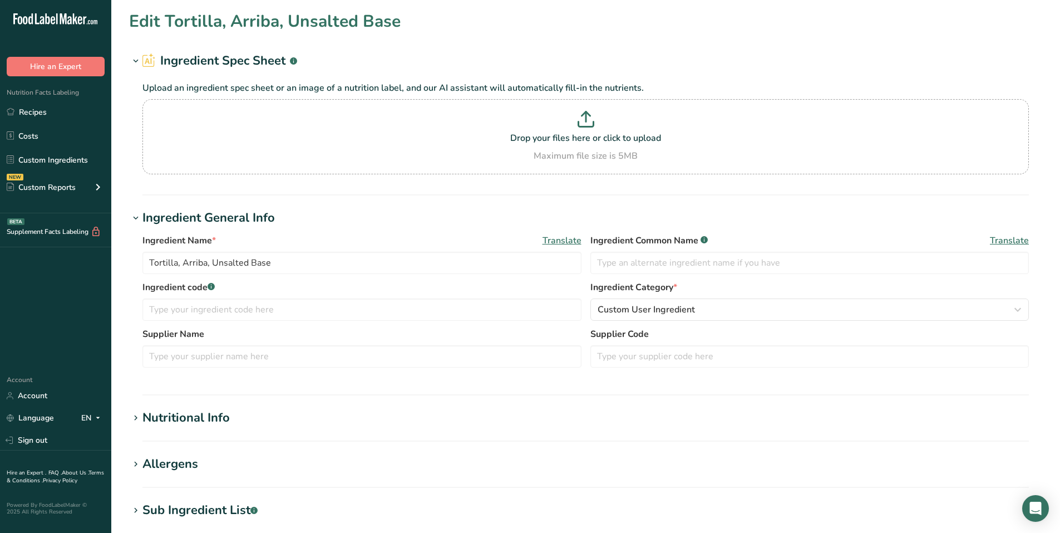
type input "14"
type Carbohydrates "63.3"
type Fiber "3.9"
type Sugars "0.73"
type input "7.21"
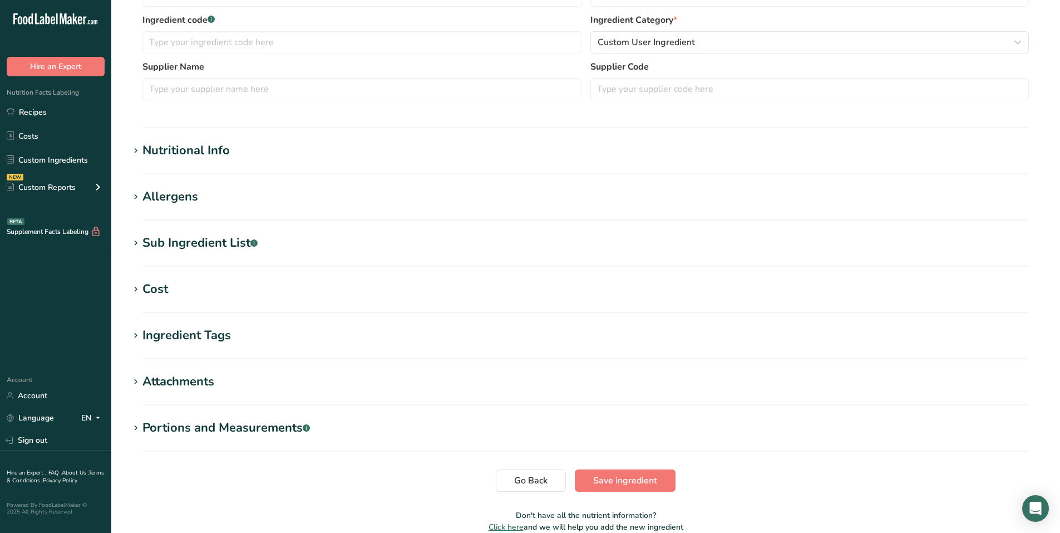
scroll to position [321, 0]
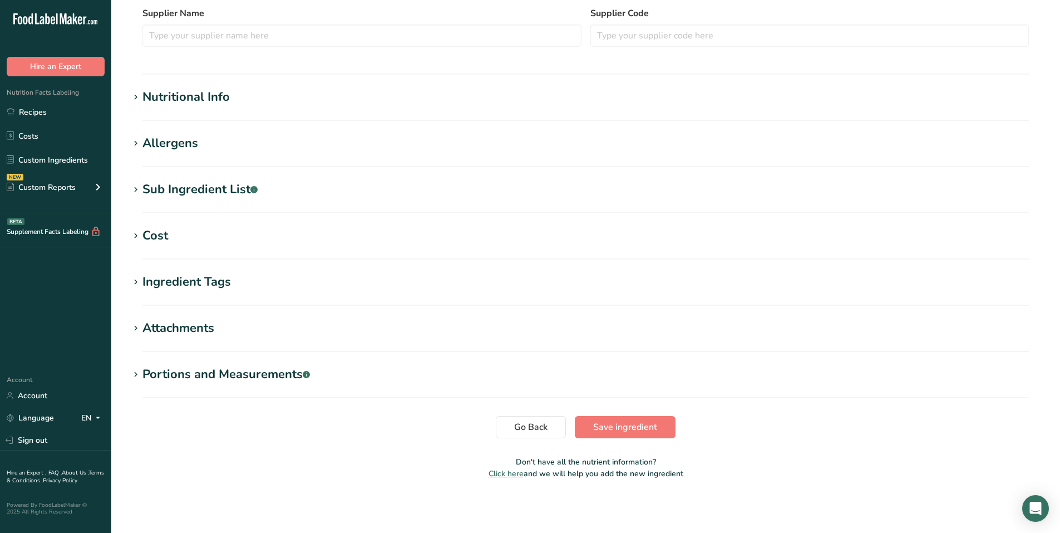
click at [190, 99] on div "Nutritional Info" at bounding box center [186, 97] width 87 height 18
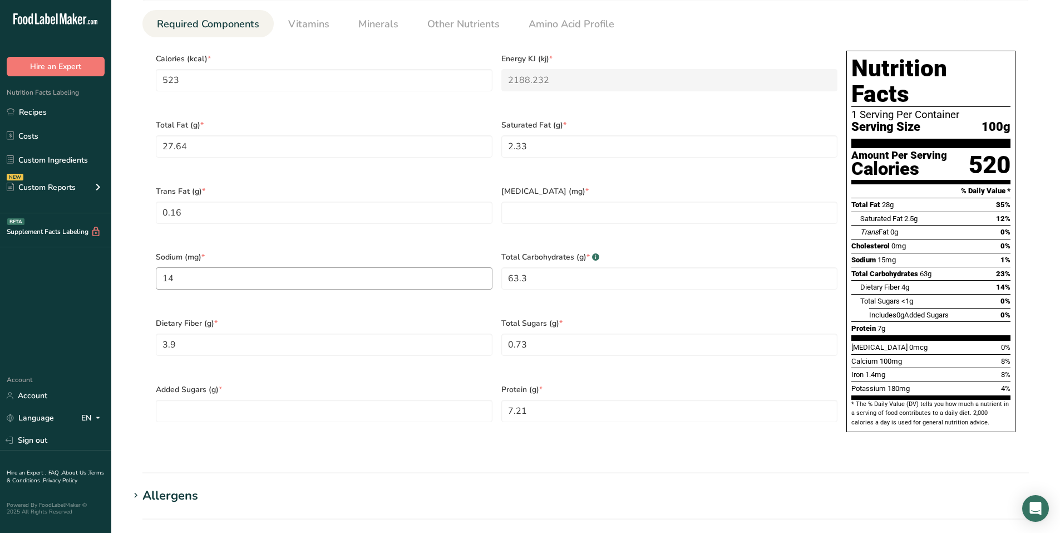
scroll to position [432, 0]
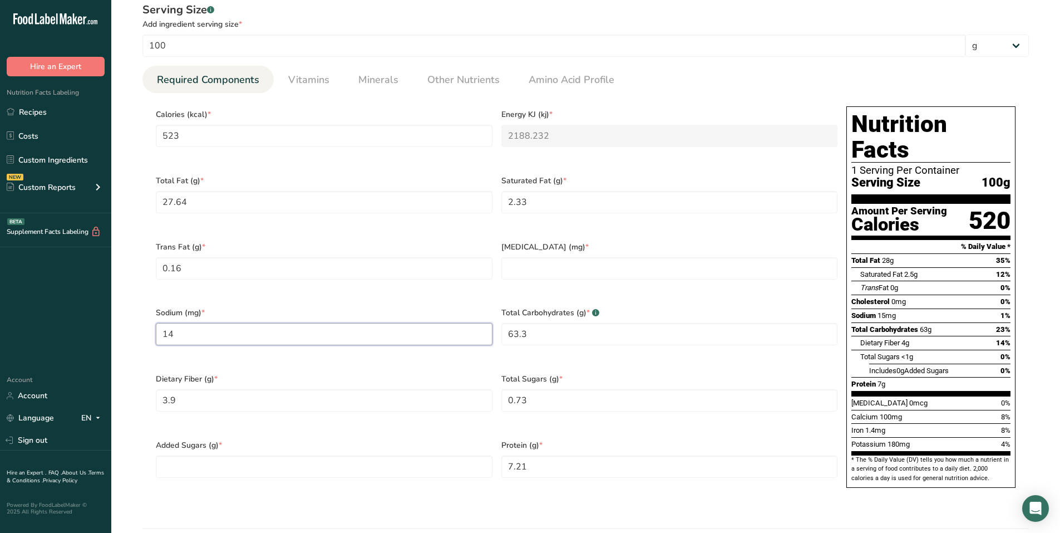
drag, startPoint x: 186, startPoint y: 325, endPoint x: 151, endPoint y: 325, distance: 34.5
click at [151, 325] on div "Sodium (mg) * 14" at bounding box center [324, 333] width 346 height 66
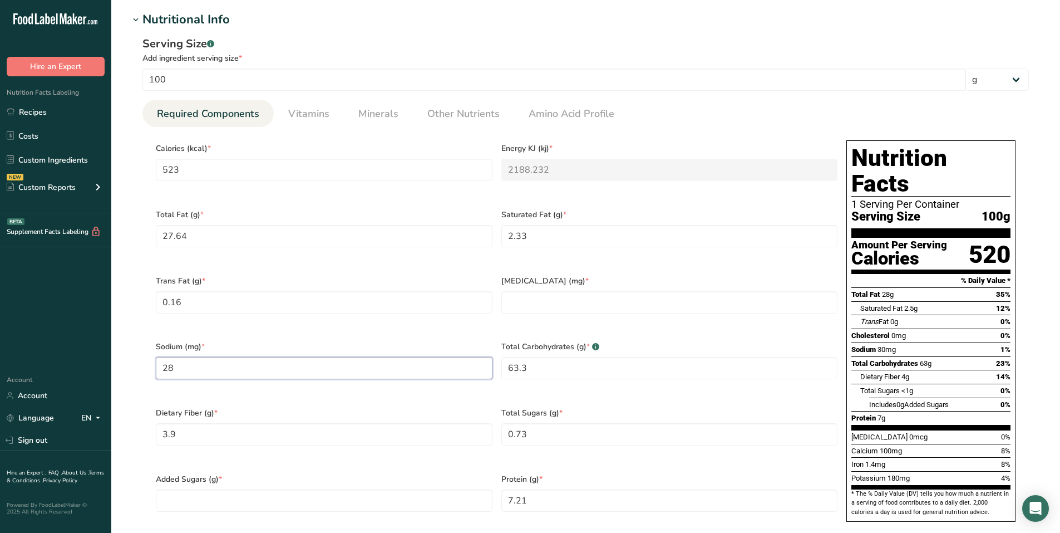
scroll to position [390, 0]
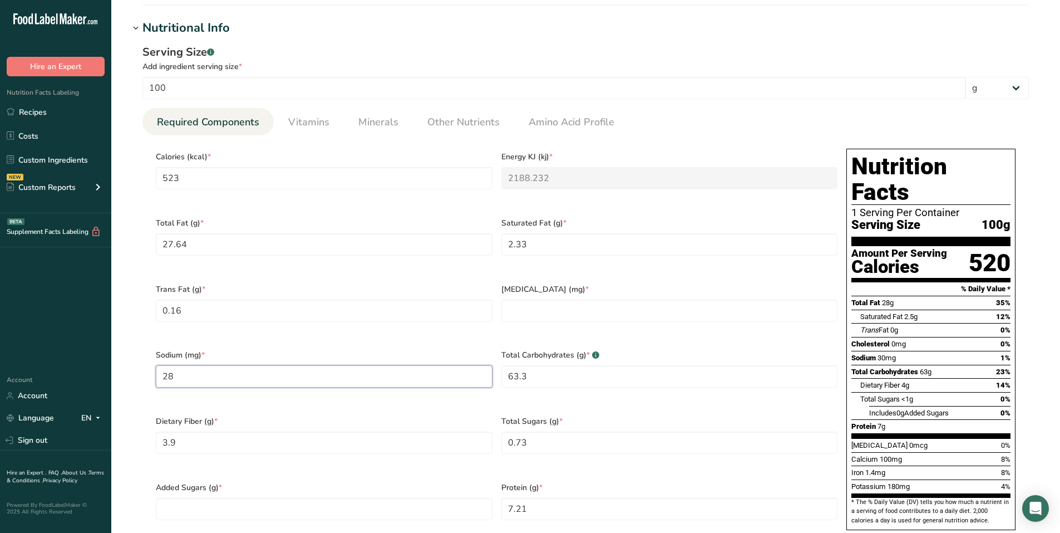
type input "28"
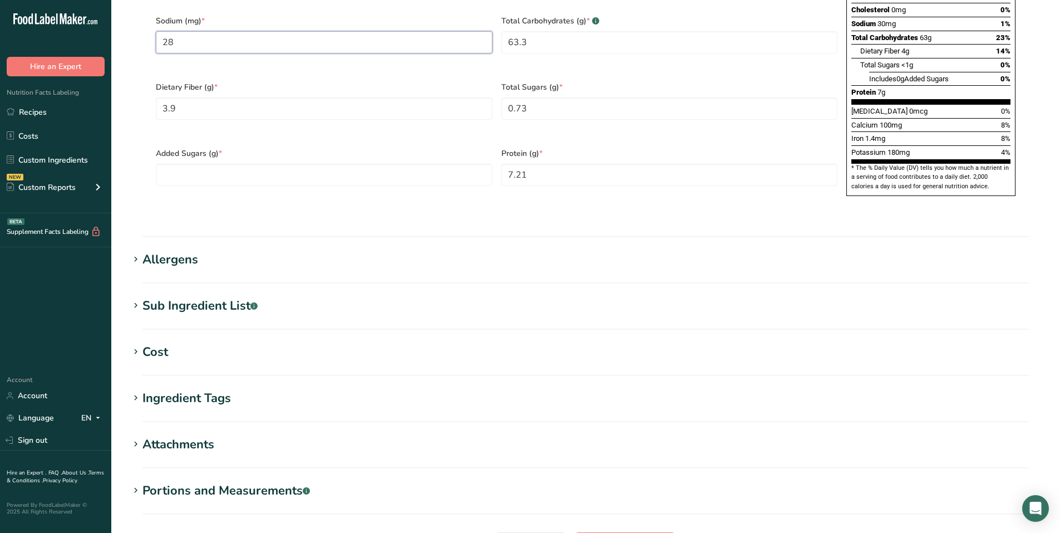
scroll to position [814, 0]
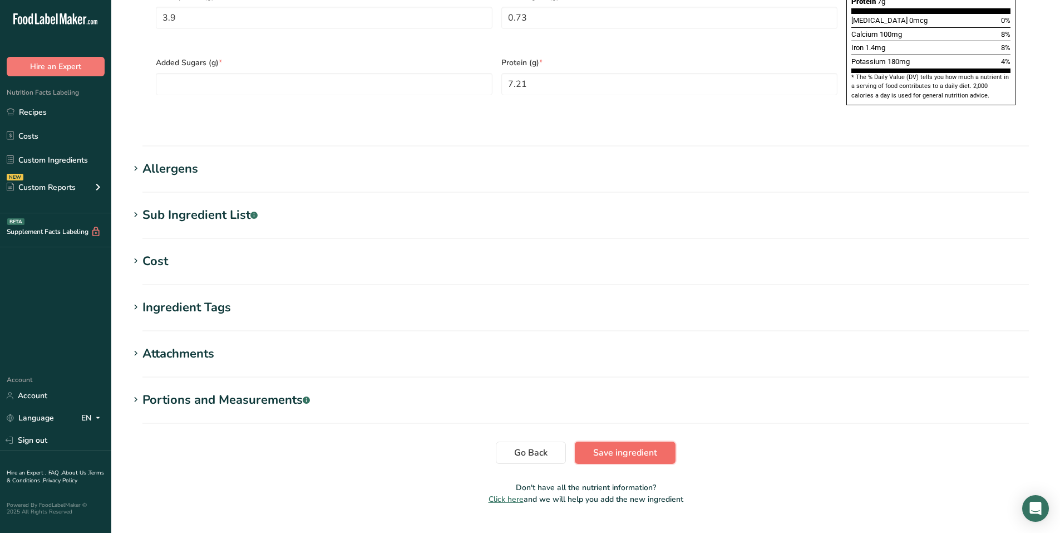
click at [623, 446] on span "Save ingredient" at bounding box center [625, 452] width 64 height 13
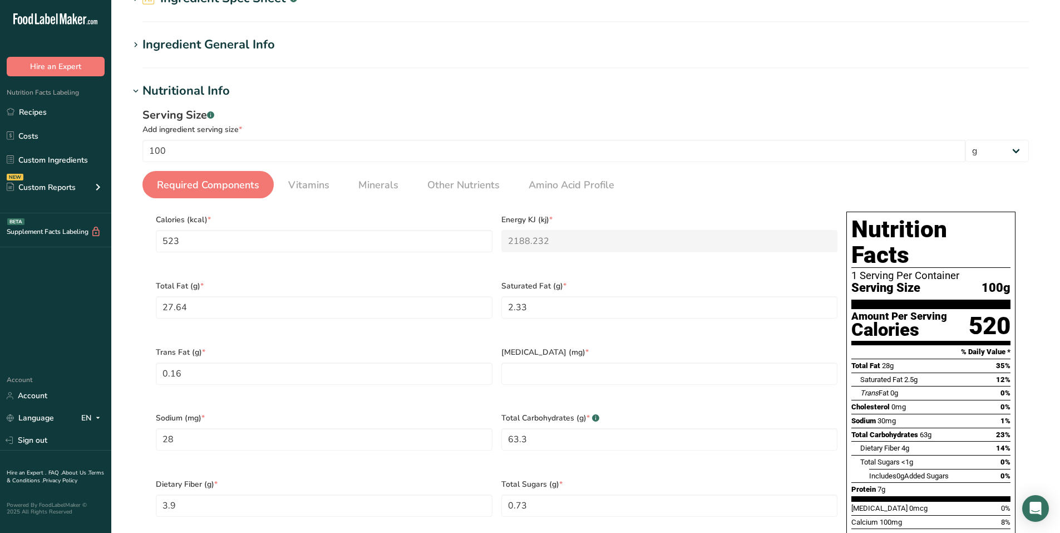
scroll to position [0, 0]
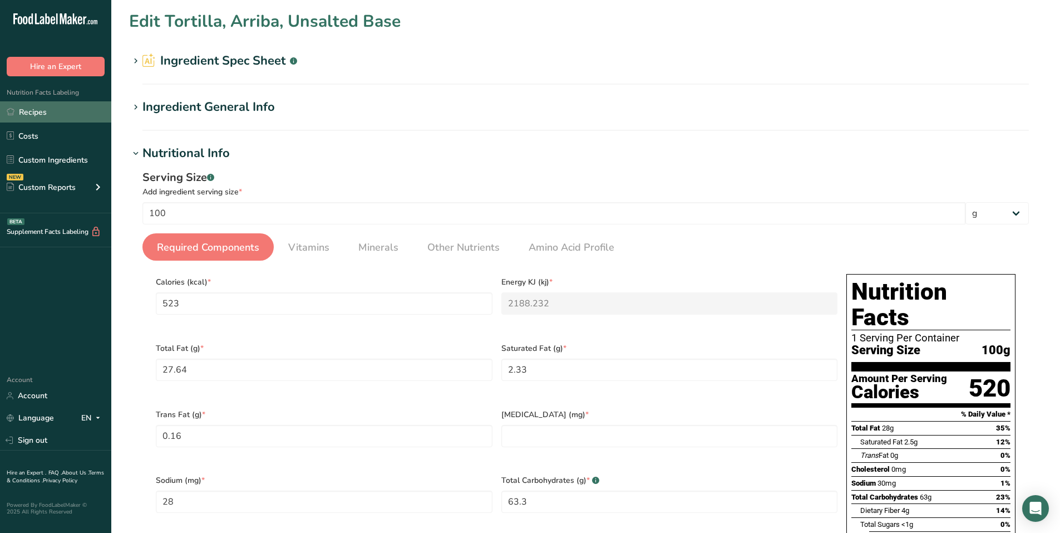
click at [37, 115] on link "Recipes" at bounding box center [55, 111] width 111 height 21
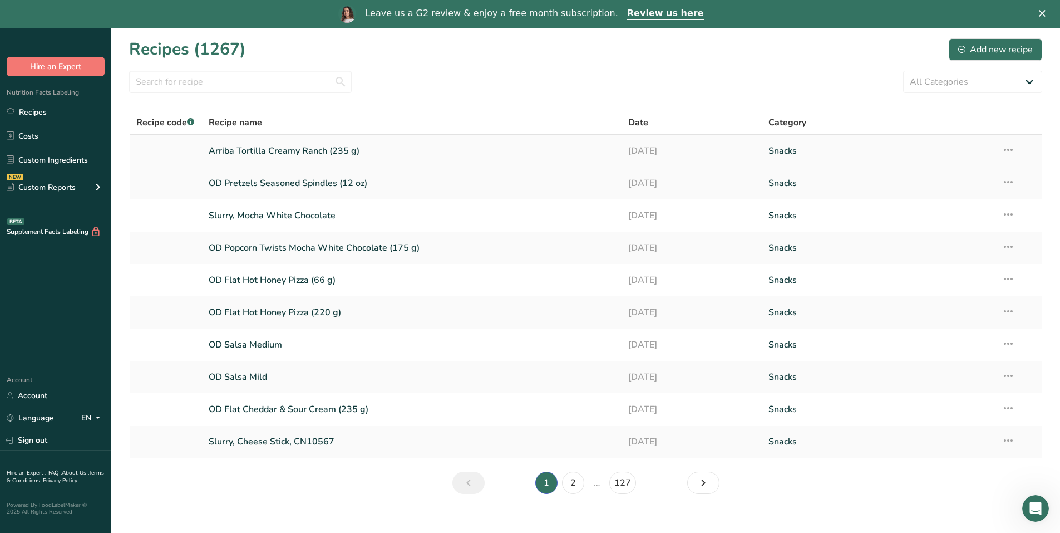
click at [267, 155] on link "Arriba Tortilla Creamy Ranch (235 g)" at bounding box center [412, 150] width 407 height 23
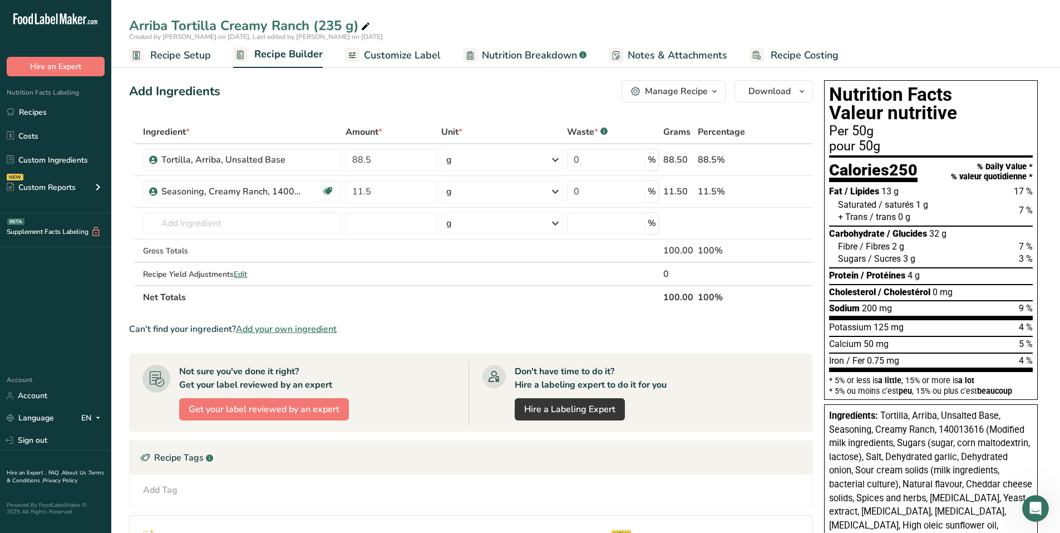
click at [170, 57] on span "Recipe Setup" at bounding box center [180, 55] width 61 height 15
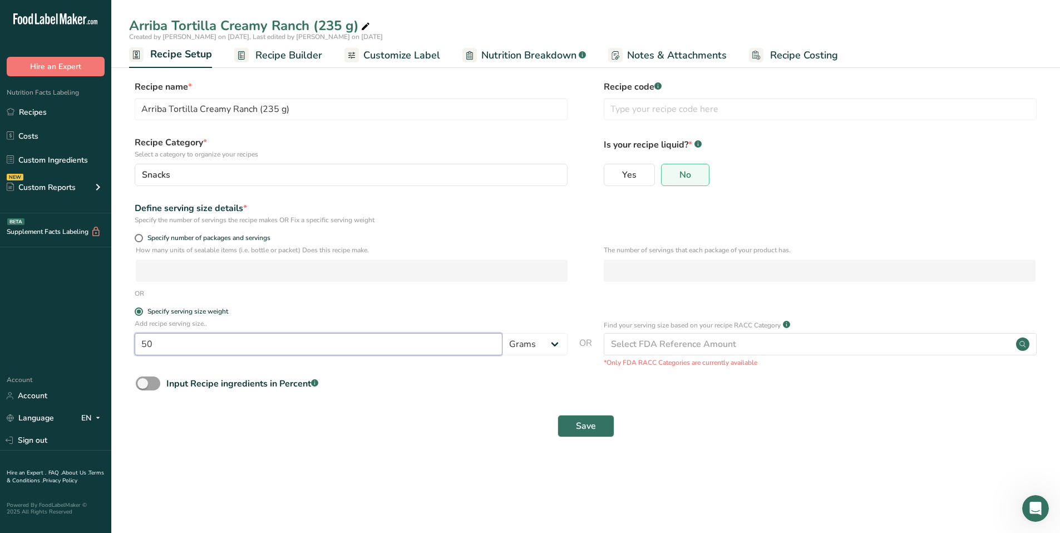
drag, startPoint x: 174, startPoint y: 338, endPoint x: 242, endPoint y: 335, distance: 67.5
click at [112, 344] on section "Recipe name * Arriba Tortilla Creamy Ranch (235 g) Recipe code .a-a{fill:#34736…" at bounding box center [585, 260] width 949 height 404
type input "72"
click at [606, 435] on button "Save" at bounding box center [586, 426] width 57 height 22
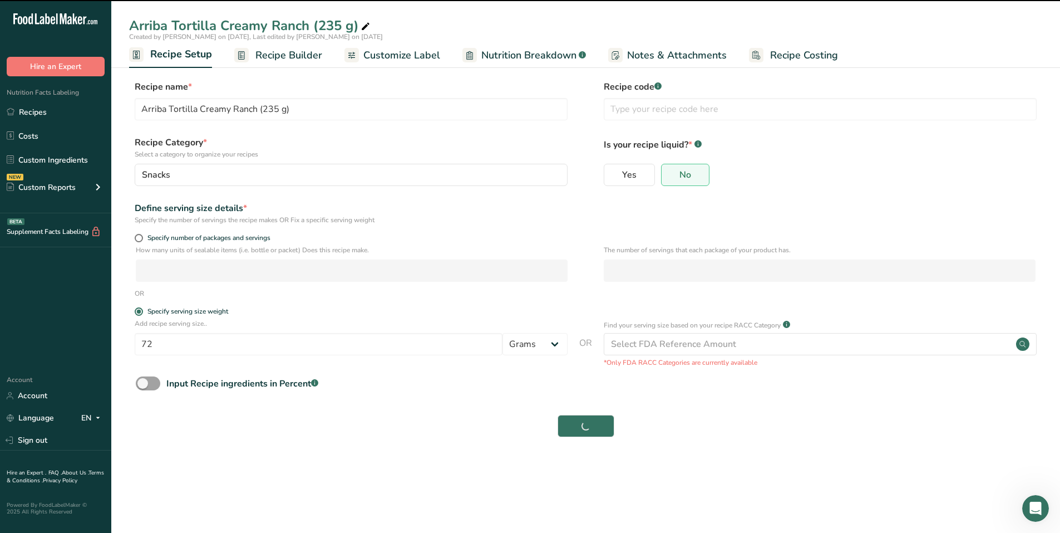
click at [605, 435] on div "Save" at bounding box center [586, 426] width 900 height 22
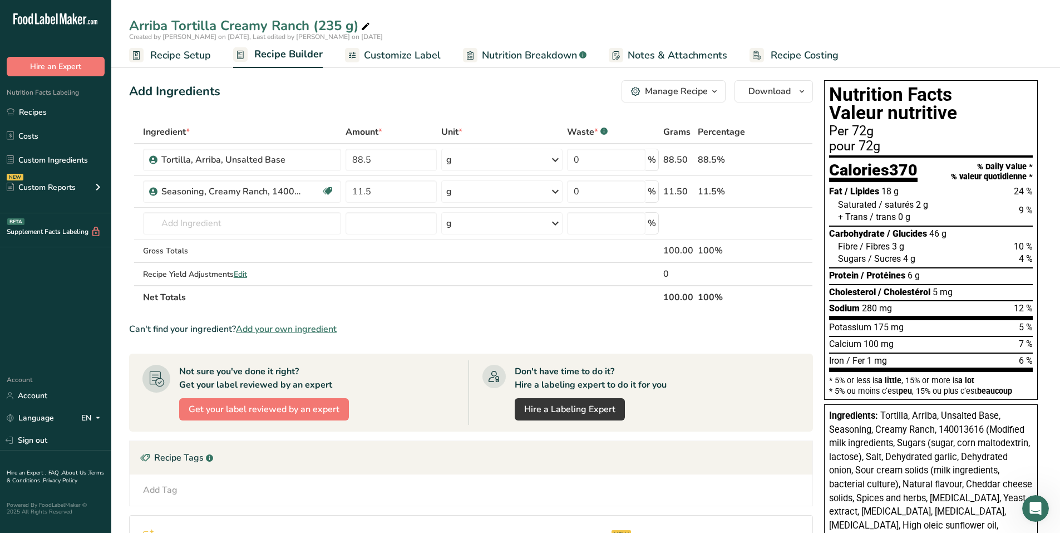
click at [159, 53] on span "Recipe Setup" at bounding box center [180, 55] width 61 height 15
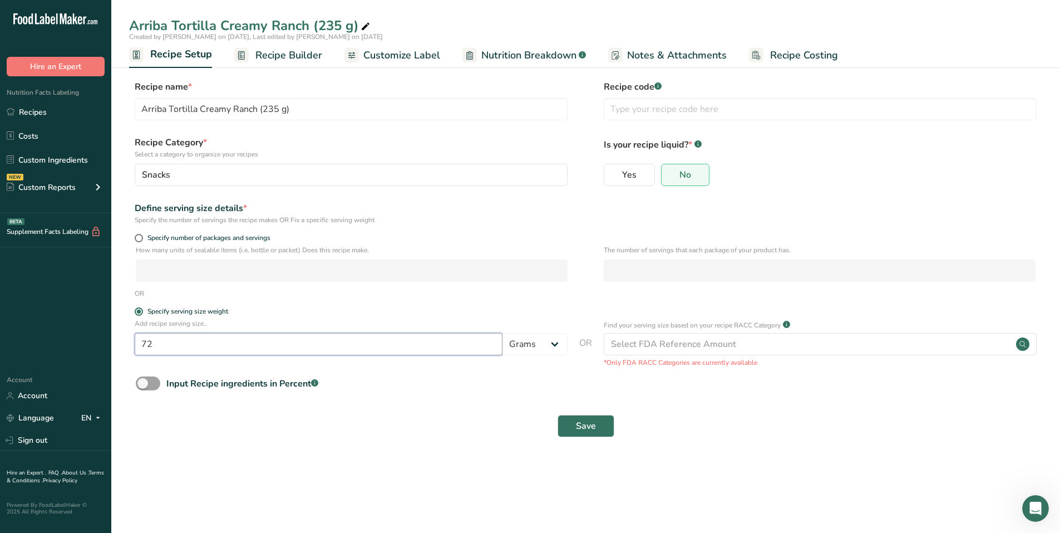
drag, startPoint x: 170, startPoint y: 341, endPoint x: 151, endPoint y: 346, distance: 19.0
click at [149, 343] on input "72" at bounding box center [319, 344] width 368 height 22
type input "75"
click at [603, 430] on button "Save" at bounding box center [586, 426] width 57 height 22
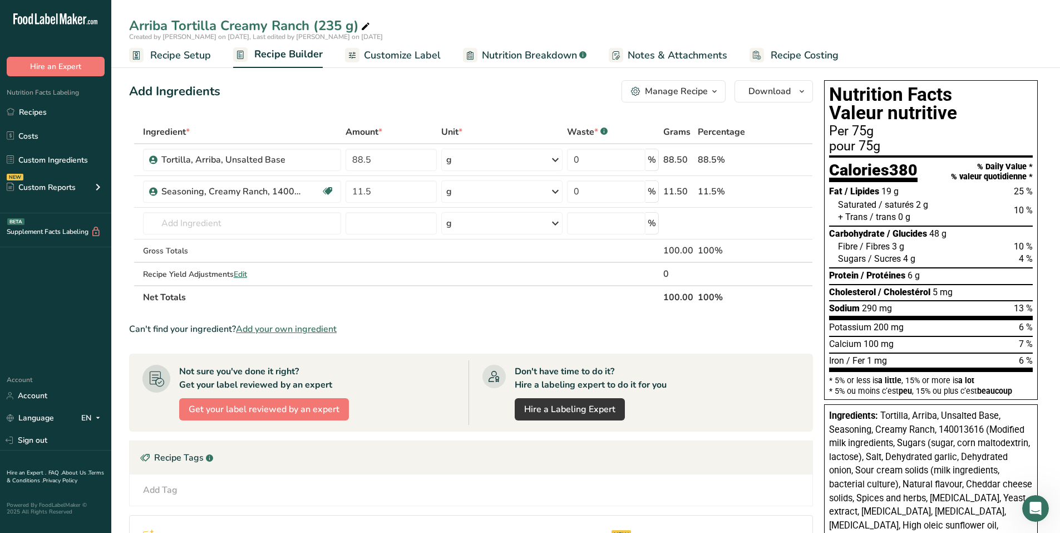
click at [159, 41] on div "Arriba Tortilla Creamy Ranch (235 g) Created by David Dowdell on 2025-08-26, La…" at bounding box center [585, 34] width 949 height 68
click at [162, 50] on span "Recipe Setup" at bounding box center [180, 55] width 61 height 15
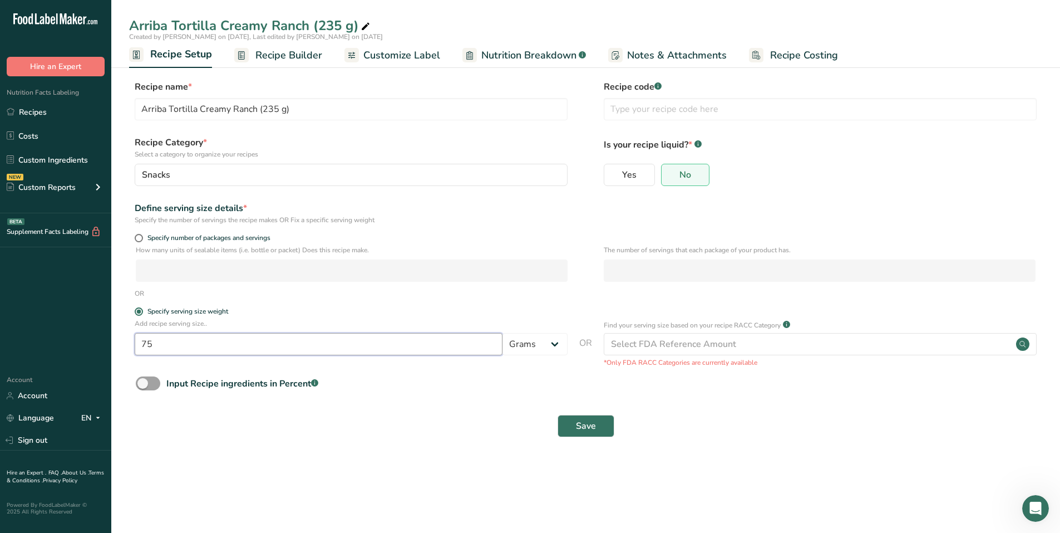
drag, startPoint x: 185, startPoint y: 344, endPoint x: 102, endPoint y: 345, distance: 82.9
click at [102, 345] on div ".a-20{fill:#fff;} Hire an Expert Nutrition Facts Labeling Recipes Costs Custom …" at bounding box center [530, 266] width 1060 height 533
type input "84"
click at [601, 429] on button "Save" at bounding box center [586, 426] width 57 height 22
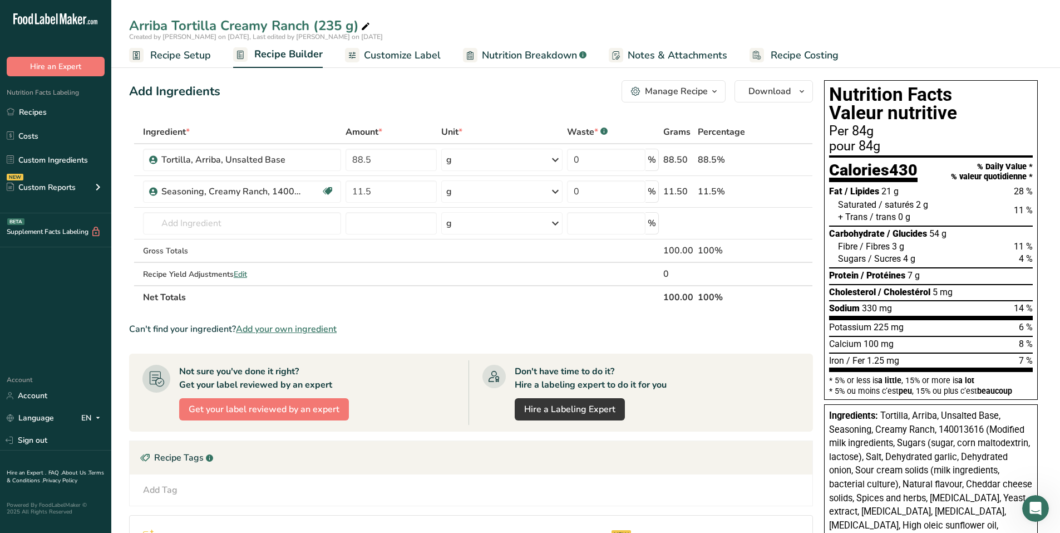
click at [190, 51] on span "Recipe Setup" at bounding box center [180, 55] width 61 height 15
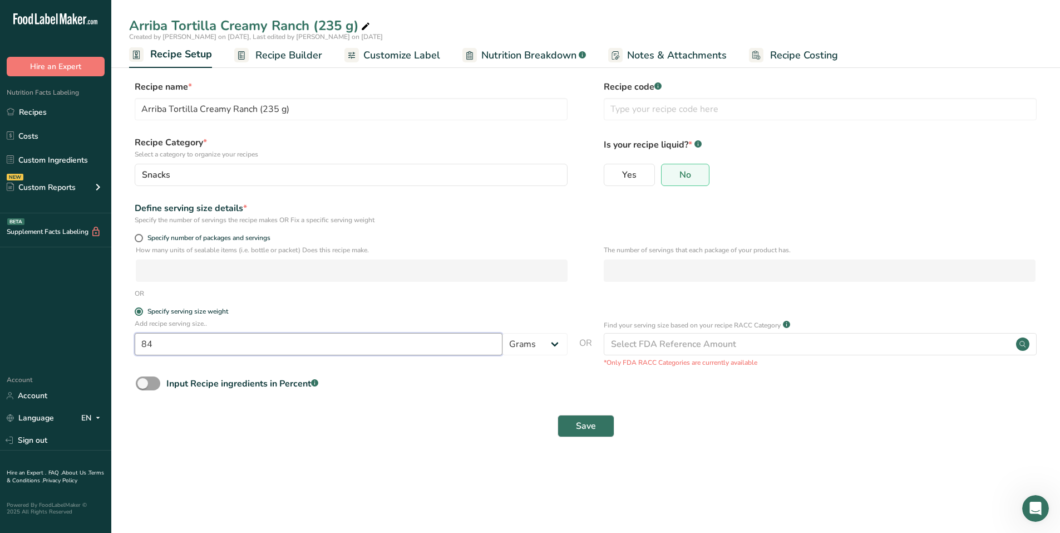
drag, startPoint x: 177, startPoint y: 346, endPoint x: 90, endPoint y: 332, distance: 88.5
click at [87, 335] on div ".a-20{fill:#fff;} Hire an Expert Nutrition Facts Labeling Recipes Costs Custom …" at bounding box center [530, 266] width 1060 height 533
type input "72"
click at [585, 420] on span "Save" at bounding box center [586, 425] width 20 height 13
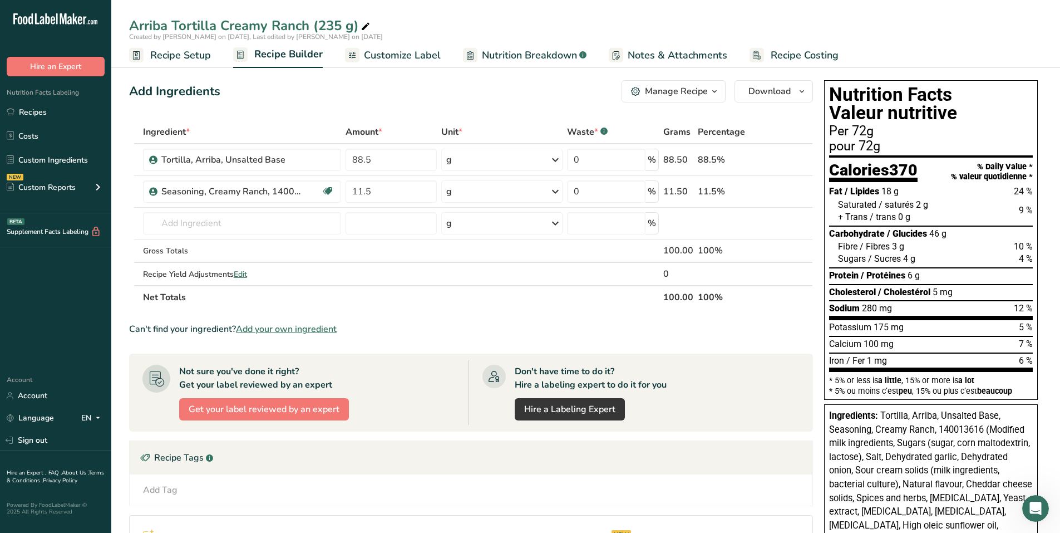
click at [399, 49] on span "Customize Label" at bounding box center [402, 55] width 77 height 15
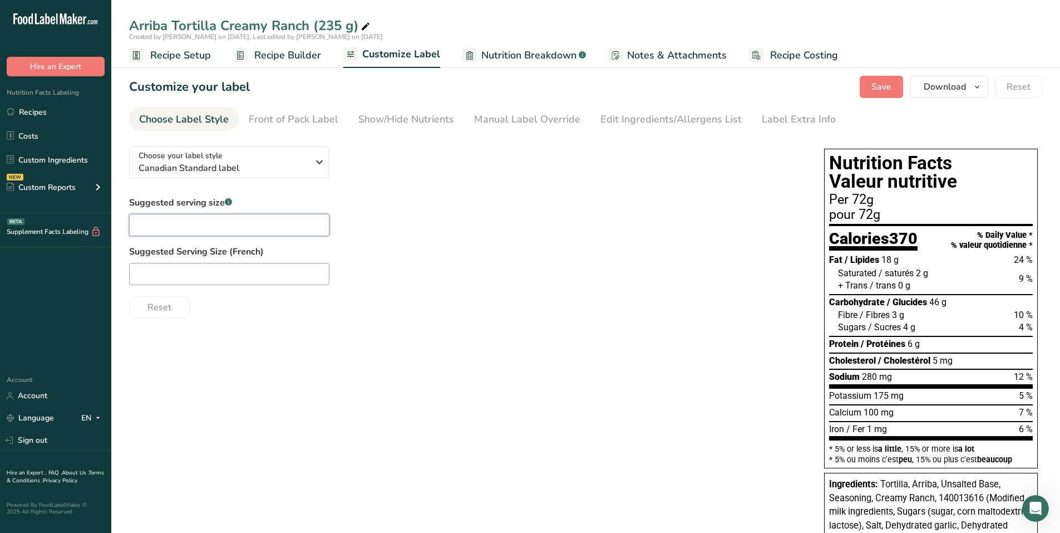
click at [243, 222] on input "text" at bounding box center [229, 225] width 200 height 22
type input "a"
type input "21 chips"
type input "21 croustilles"
click at [297, 125] on div "Front of Pack Label" at bounding box center [294, 119] width 90 height 15
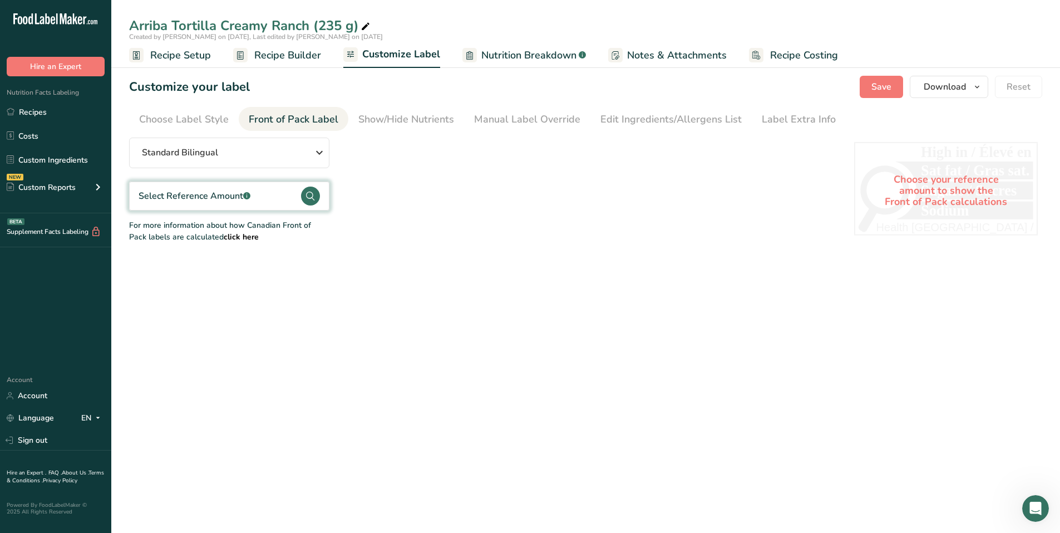
click at [310, 191] on circle at bounding box center [310, 195] width 19 height 19
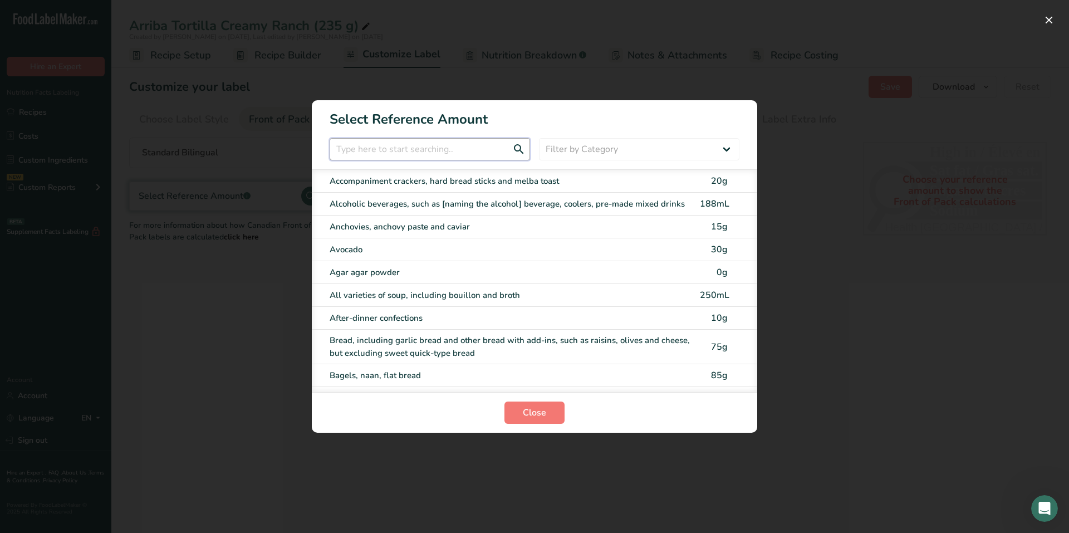
click at [398, 144] on input "FOP Category Selection Modal" at bounding box center [430, 149] width 200 height 22
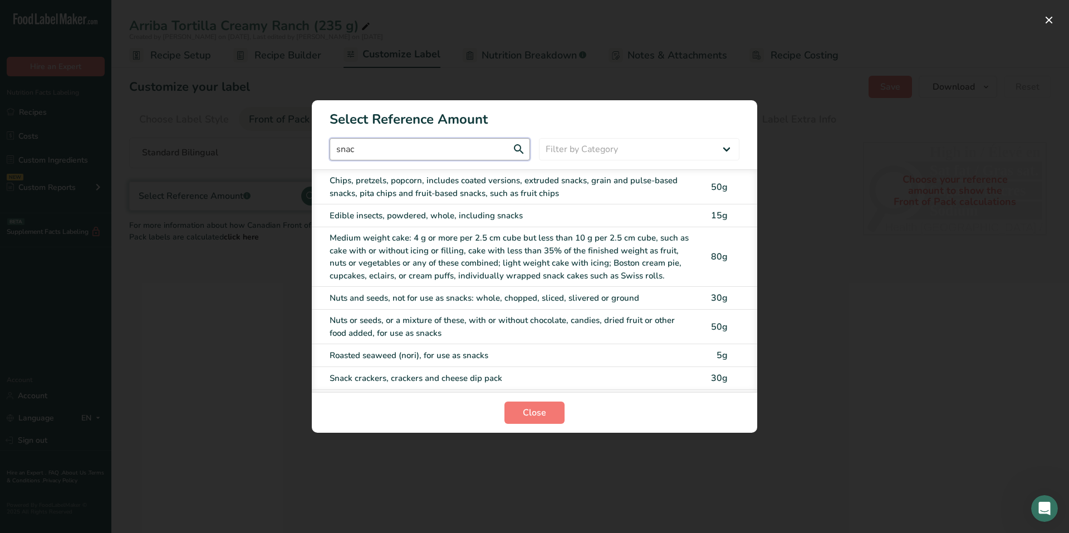
type input "snac"
click at [407, 186] on div "Chips, pretzels, popcorn, includes coated versions, extruded snacks, grain and …" at bounding box center [511, 186] width 363 height 25
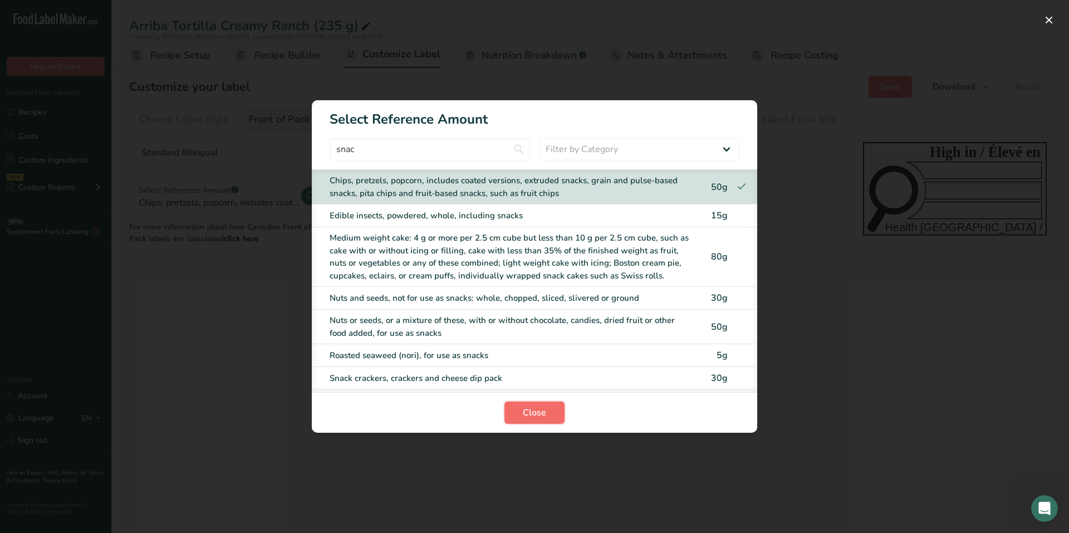
click at [533, 411] on span "Close" at bounding box center [534, 412] width 23 height 13
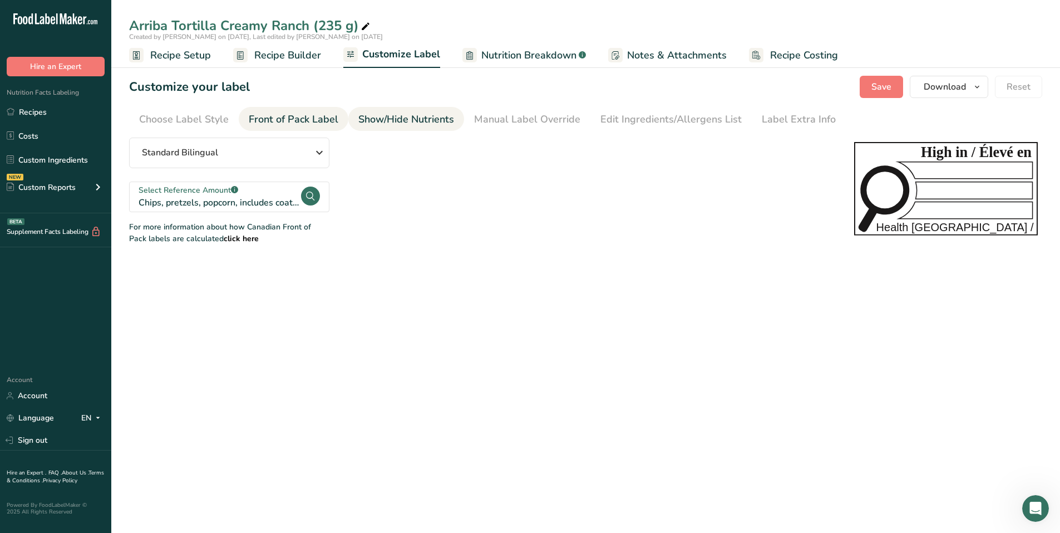
click at [410, 119] on div "Show/Hide Nutrients" at bounding box center [406, 119] width 96 height 15
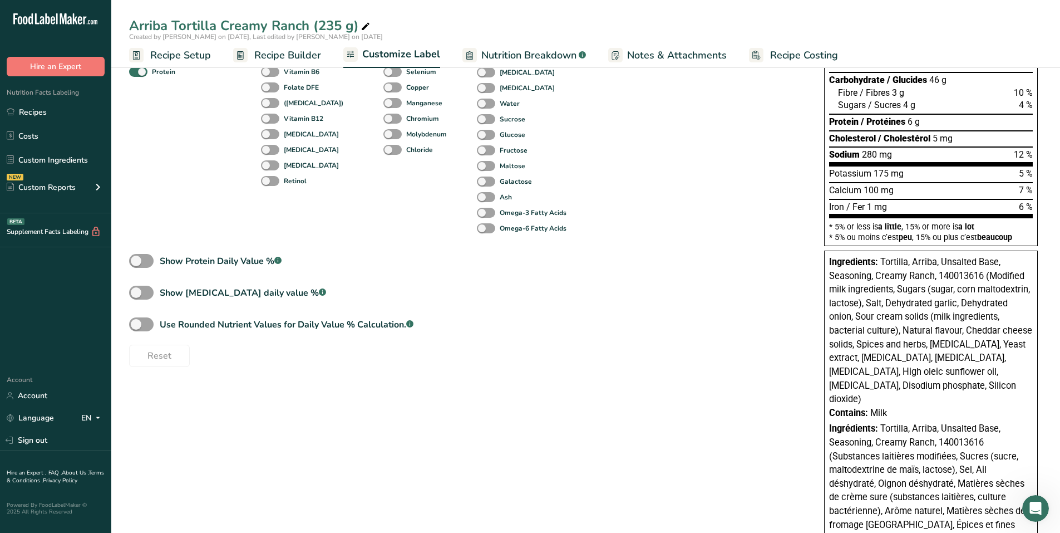
scroll to position [223, 0]
click at [143, 328] on span at bounding box center [141, 324] width 24 height 14
click at [136, 327] on input "Use Rounded Nutrient Values for Daily Value % Calculation. .a-a{fill:#347362;}.…" at bounding box center [132, 323] width 7 height 7
checkbox input "true"
type input "Per 21 chips (72g)"
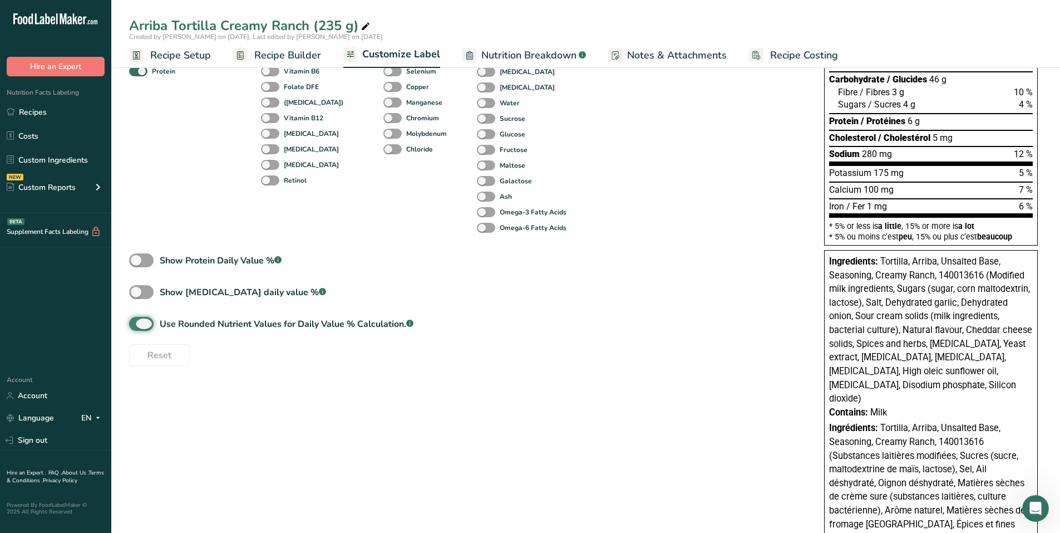
type input "pour 21 croustilles (72g)"
type input "10"
type input "11"
type input "10"
type input "2"
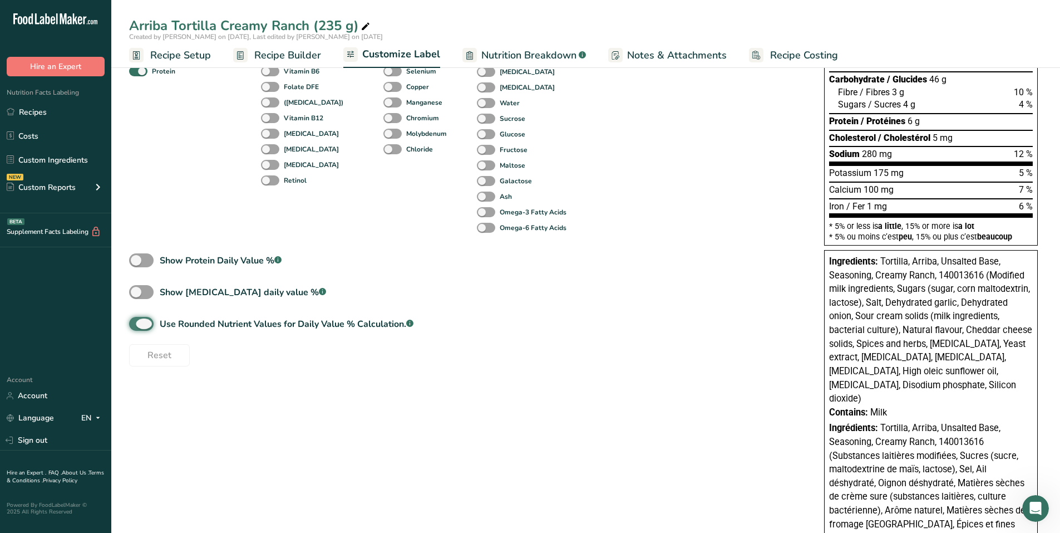
type input "8"
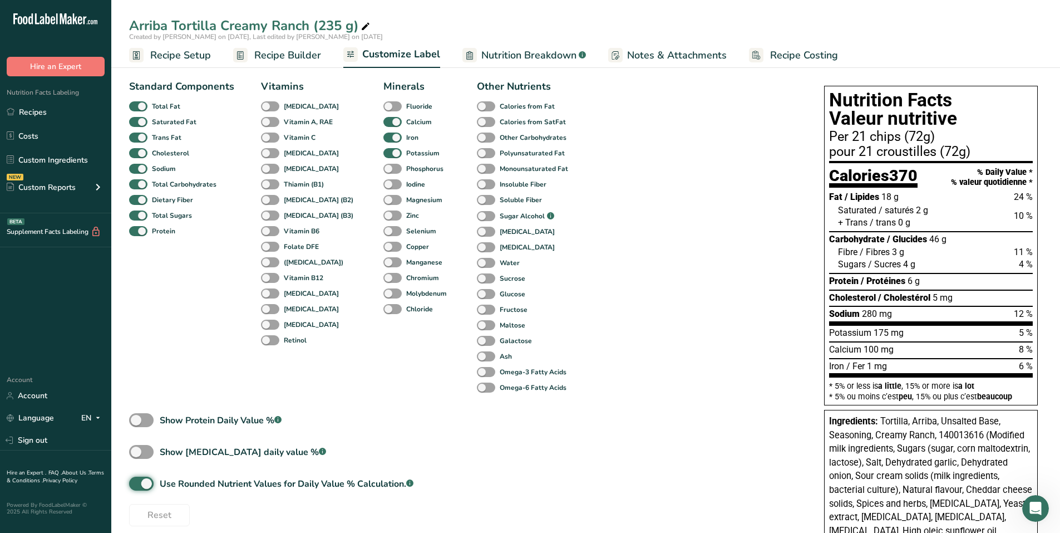
scroll to position [0, 0]
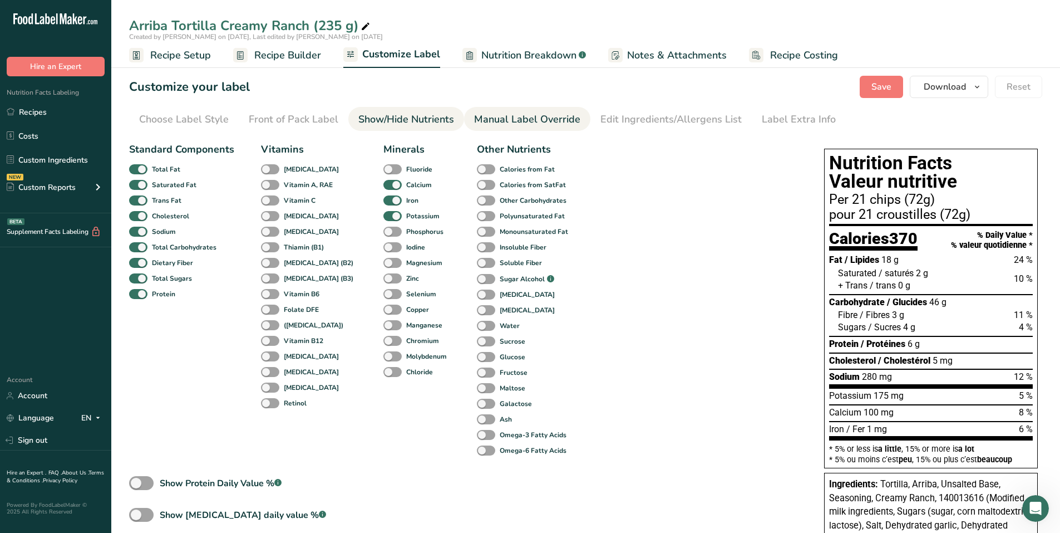
click at [542, 111] on link "Manual Label Override" at bounding box center [527, 119] width 106 height 25
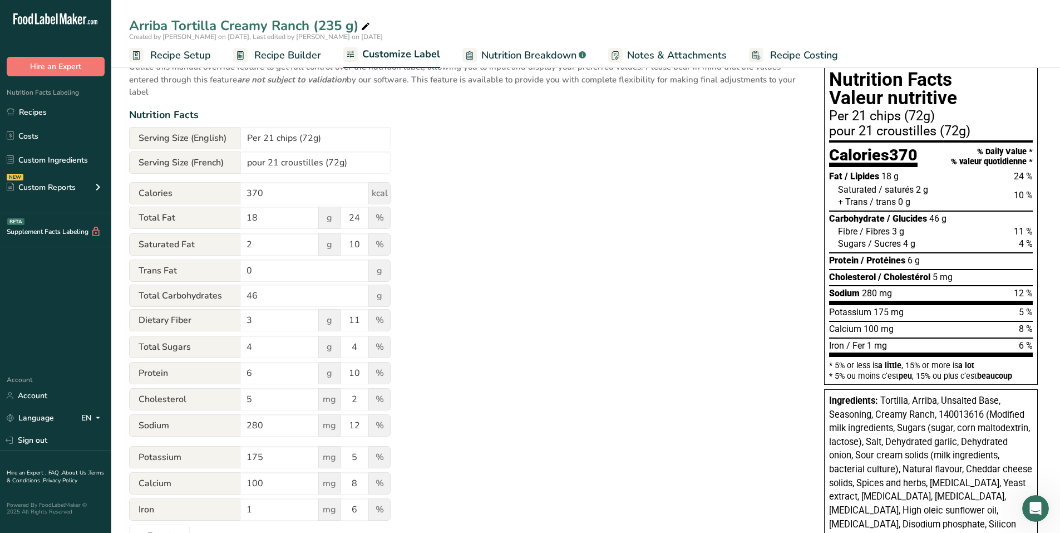
scroll to position [56, 0]
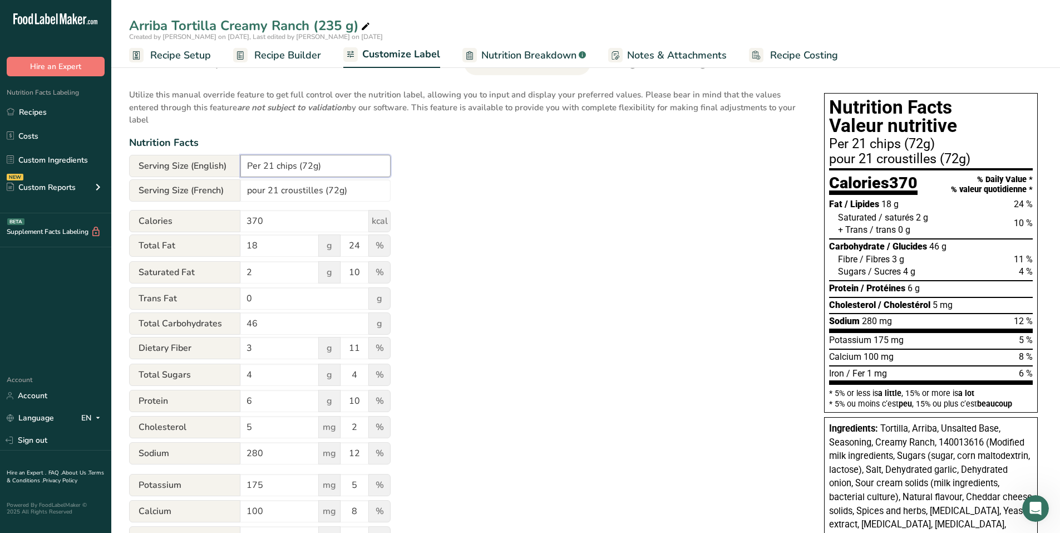
click at [311, 165] on input "Per 21 chips (72g)" at bounding box center [315, 166] width 150 height 22
type input "Per 21 chips (72 g)"
click at [340, 188] on input "pour 21 croustilles (72g)" at bounding box center [315, 190] width 150 height 22
click at [189, 65] on link "Recipe Setup" at bounding box center [170, 55] width 82 height 25
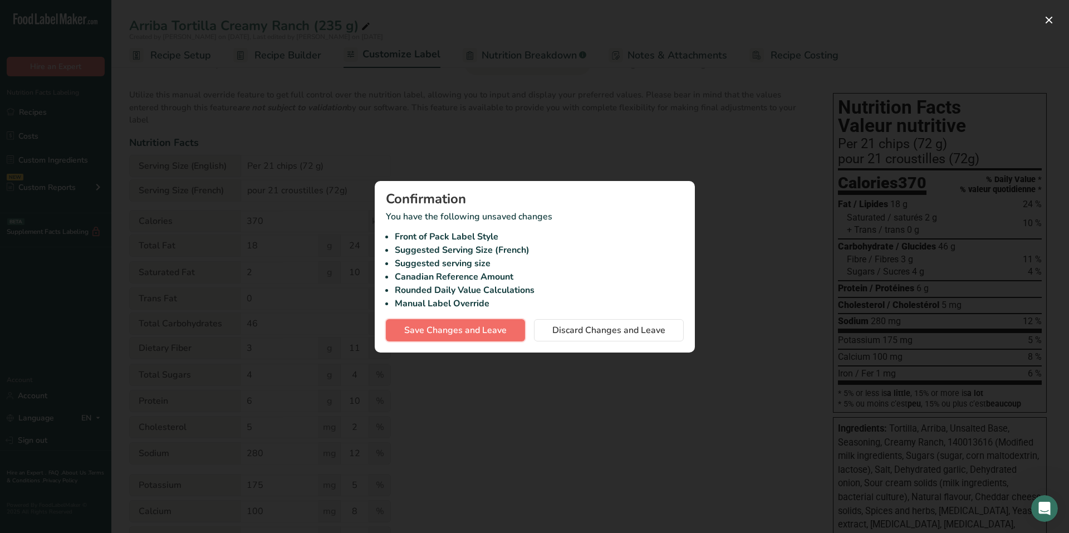
click at [421, 335] on span "Save Changes and Leave" at bounding box center [455, 329] width 102 height 13
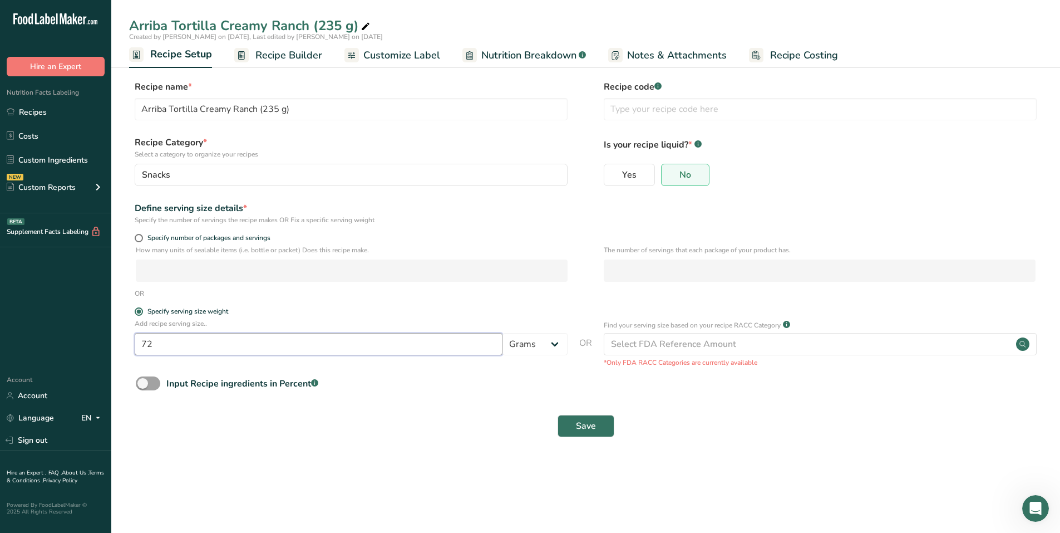
drag, startPoint x: 126, startPoint y: 330, endPoint x: 111, endPoint y: 328, distance: 15.7
click at [111, 328] on div ".a-20{fill:#fff;} Hire an Expert Nutrition Facts Labeling Recipes Costs Custom …" at bounding box center [530, 266] width 1060 height 533
type input "50"
click at [604, 426] on button "Save" at bounding box center [586, 426] width 57 height 22
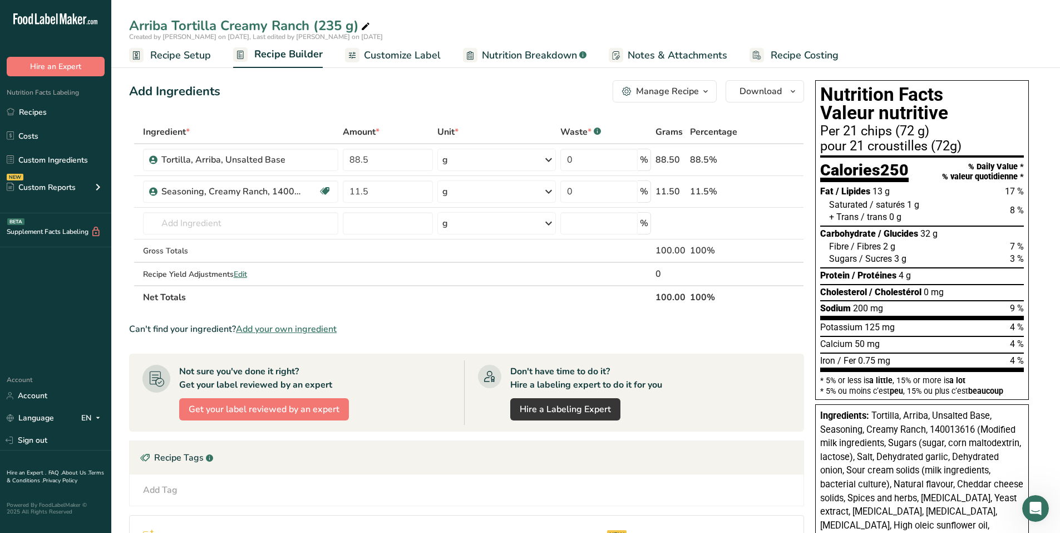
click at [384, 55] on span "Customize Label" at bounding box center [402, 55] width 77 height 15
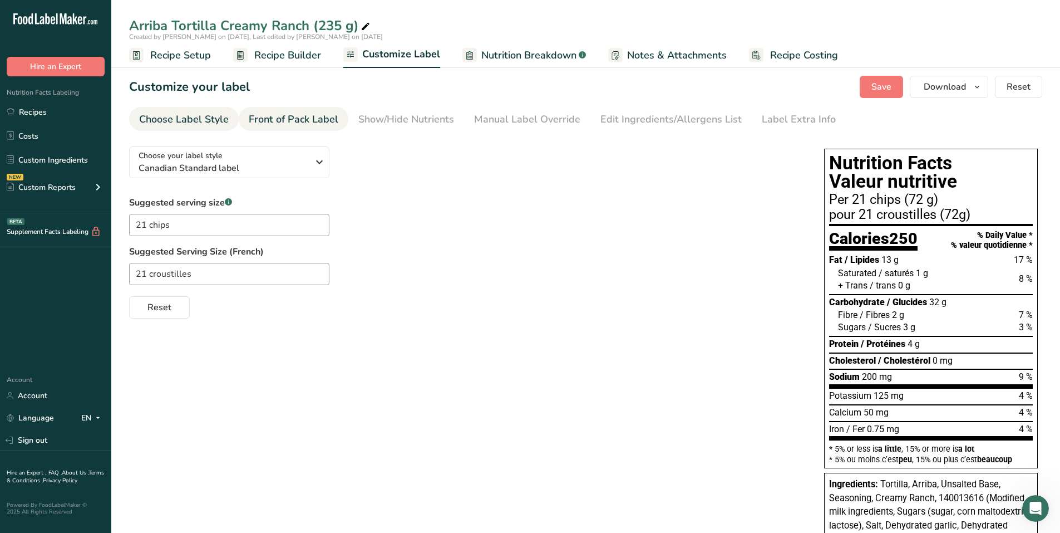
click at [316, 118] on div "Front of Pack Label" at bounding box center [294, 119] width 90 height 15
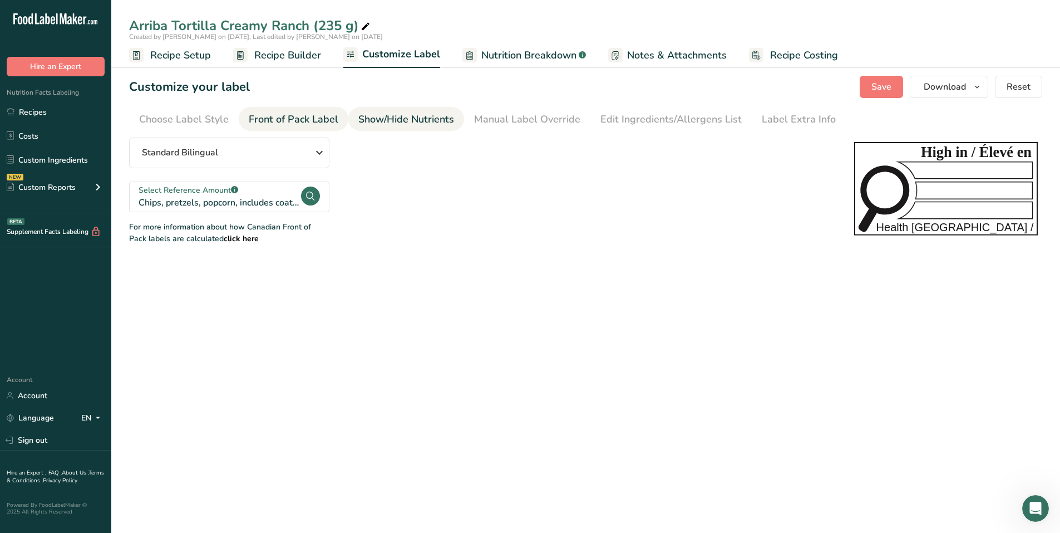
click at [450, 120] on div "Show/Hide Nutrients" at bounding box center [406, 119] width 96 height 15
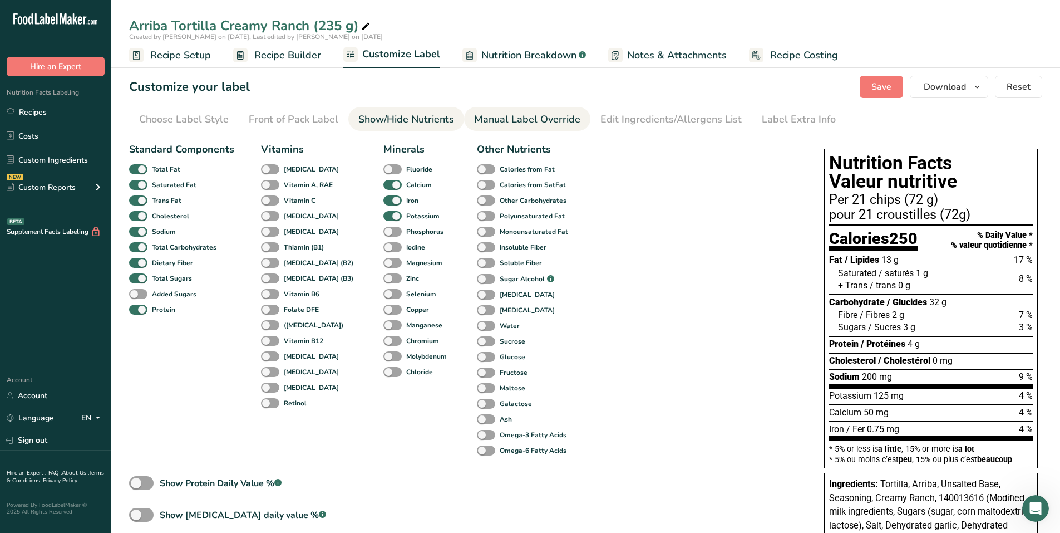
click at [492, 128] on link "Manual Label Override" at bounding box center [527, 119] width 106 height 25
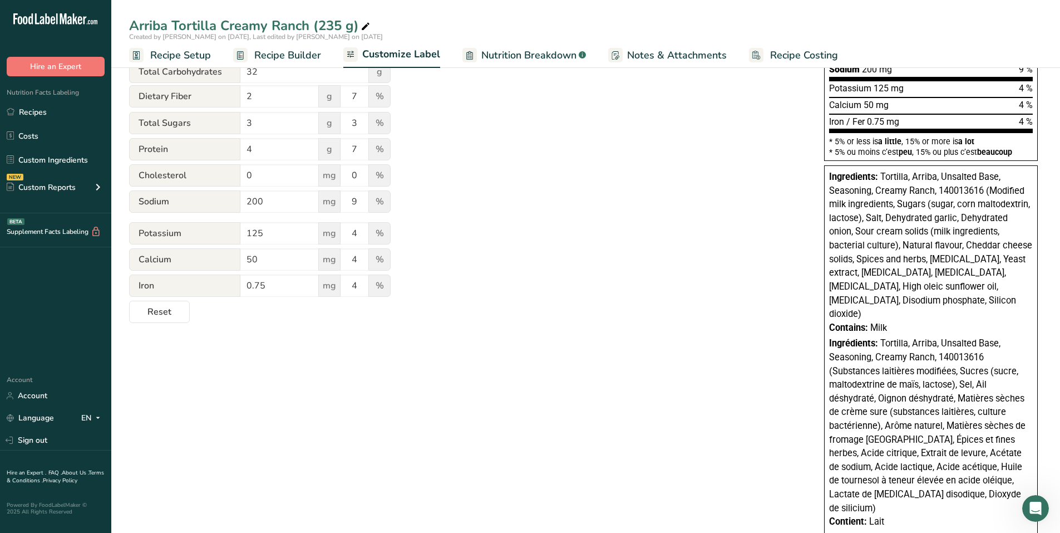
scroll to position [323, 0]
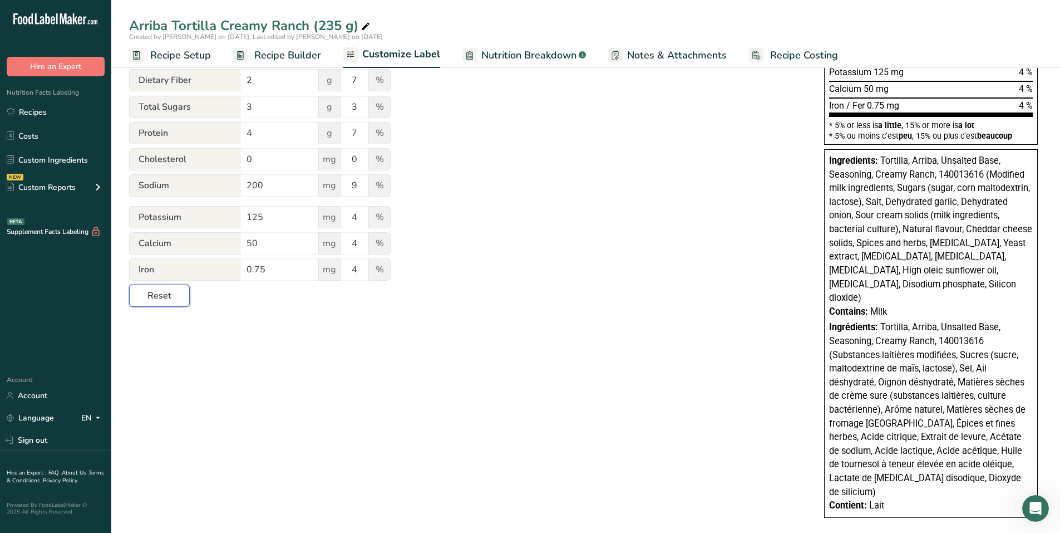
click at [170, 302] on span "Reset" at bounding box center [160, 295] width 24 height 13
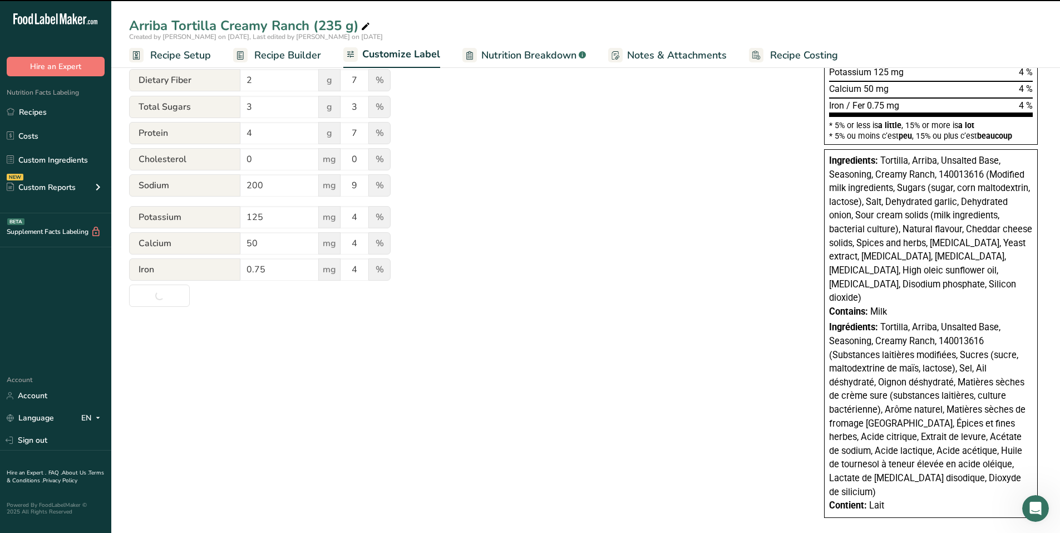
type input "Per 21 chips (50g)"
type input "pour 21 croustilles (50g)"
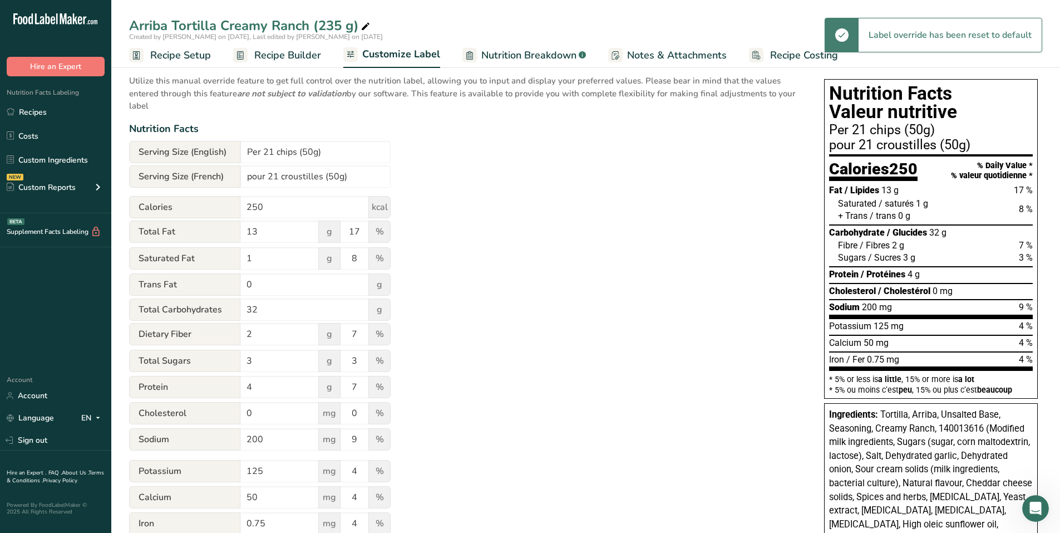
scroll to position [45, 0]
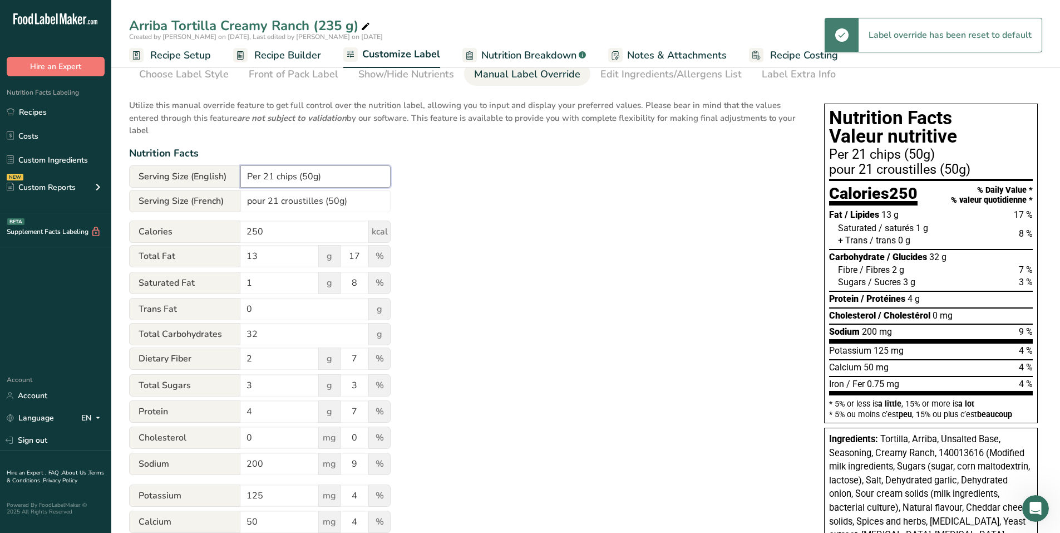
click at [313, 176] on input "Per 21 chips (50g)" at bounding box center [315, 176] width 150 height 22
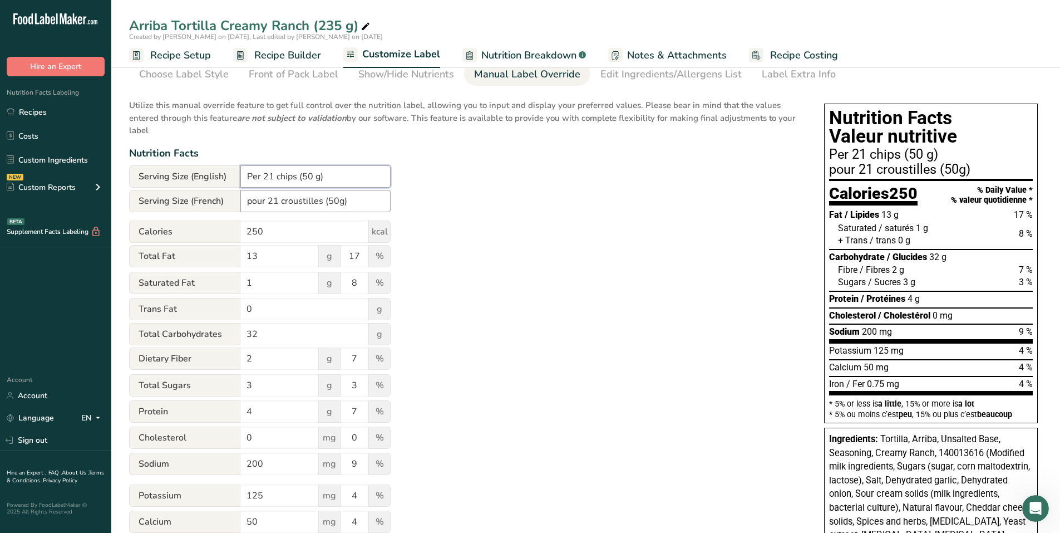
type input "Per 21 chips (50 g)"
click at [337, 199] on input "pour 21 croustilles (50g)" at bounding box center [315, 201] width 150 height 22
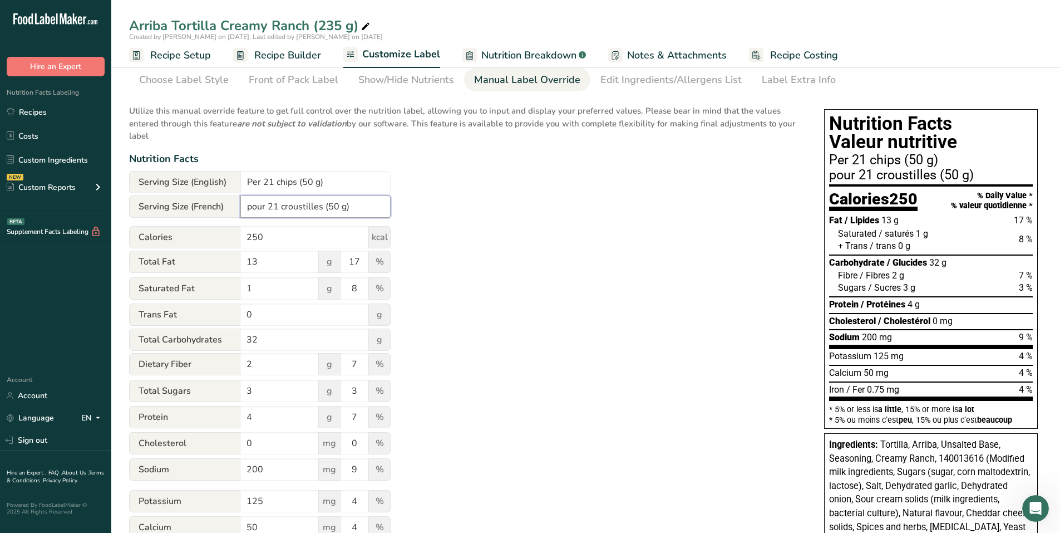
scroll to position [0, 0]
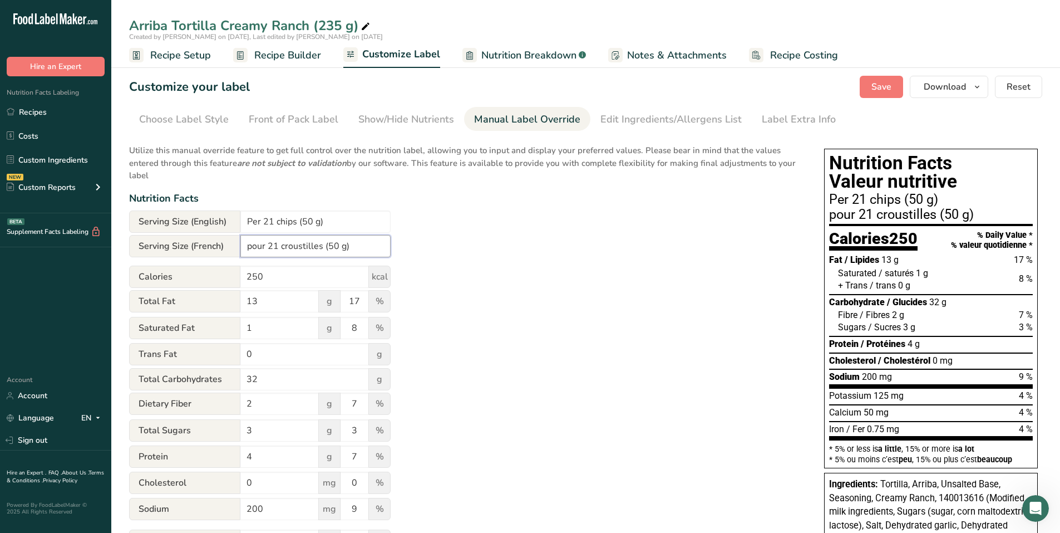
type input "pour 21 croustilles (50 g)"
click at [706, 274] on div "Utilize this manual override feature to get full control over the nutrition lab…" at bounding box center [465, 383] width 673 height 493
click at [706, 120] on div "Edit Ingredients/Allergens List" at bounding box center [671, 119] width 141 height 15
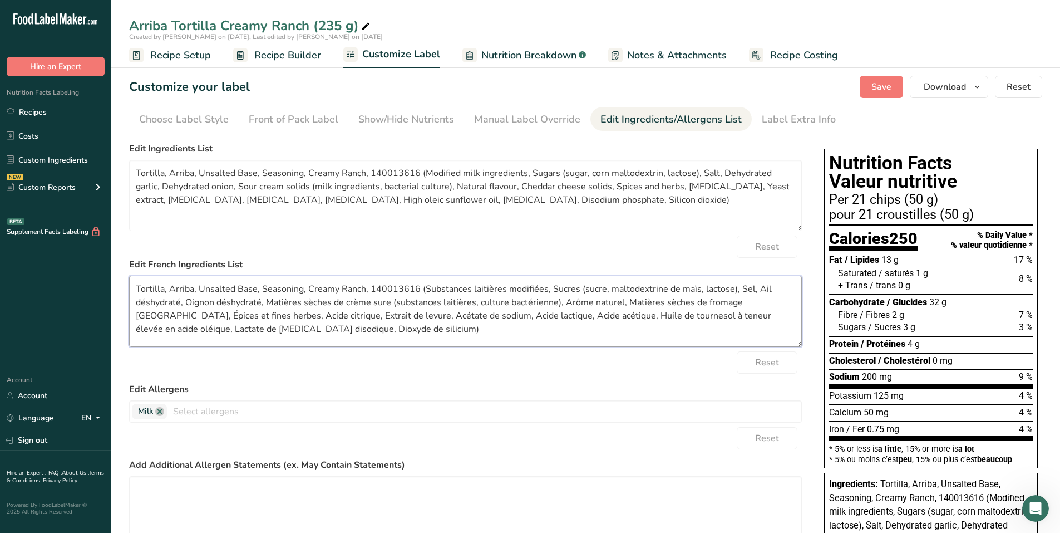
click at [641, 325] on textarea "Tortilla, Arriba, Unsalted Base, Seasoning, Creamy Ranch, 140013616 (Substances…" at bounding box center [465, 311] width 673 height 71
drag, startPoint x: 136, startPoint y: 172, endPoint x: 421, endPoint y: 175, distance: 285.6
click at [421, 175] on textarea "Tortilla, Arriba, Unsalted Base, Seasoning, Creamy Ranch, 140013616 (Modified m…" at bounding box center [465, 195] width 673 height 71
paste textarea "Whole grain yellow corn, Vegetable oil,"
click at [443, 200] on textarea "Whole grain yellow corn, Vegetable oil, Modified milk ingredients, Sugars (suga…" at bounding box center [465, 195] width 673 height 71
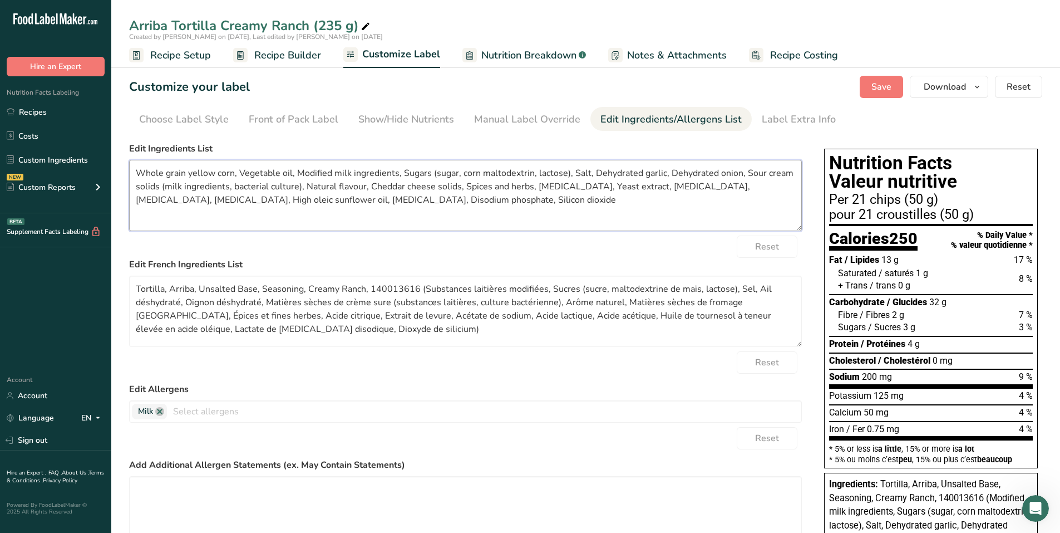
drag, startPoint x: 472, startPoint y: 201, endPoint x: 423, endPoint y: 199, distance: 49.0
click at [423, 199] on textarea "Whole grain yellow corn, Vegetable oil, Modified milk ingredients, Sugars (suga…" at bounding box center [465, 195] width 673 height 71
click at [489, 197] on textarea "Whole grain yellow corn, Vegetable oil, Modified milk ingredients, Sugars (suga…" at bounding box center [465, 195] width 673 height 71
click at [471, 204] on textarea "Whole grain yellow corn, Vegetable oil, Modified milk ingredients, Sugars (suga…" at bounding box center [465, 195] width 673 height 71
drag, startPoint x: 464, startPoint y: 199, endPoint x: 116, endPoint y: 146, distance: 351.9
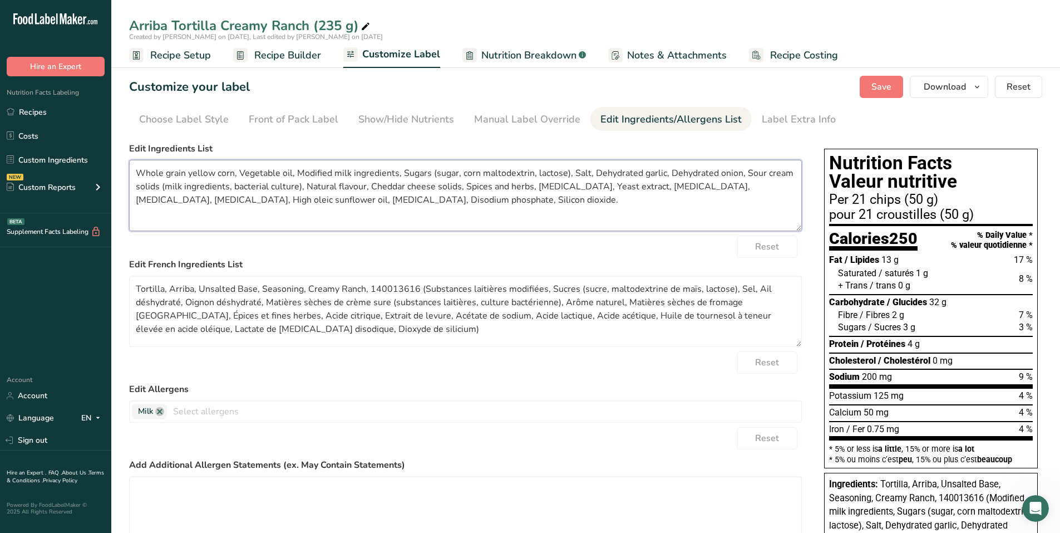
click at [117, 146] on section "Customize your label Save Download Choose what to show on your downloaded label…" at bounding box center [585, 464] width 949 height 812
click at [445, 200] on textarea "Whole grain yellow corn, Vegetable oil, Modified milk ingredients, Sugars (suga…" at bounding box center [465, 195] width 673 height 71
click at [444, 200] on textarea "Whole grain yellow corn, Vegetable oil, Modified milk ingredients, Sugars (suga…" at bounding box center [465, 195] width 673 height 71
click at [443, 203] on textarea "Whole grain yellow corn, Vegetable oil, Modified milk ingredients, Sugars (suga…" at bounding box center [465, 195] width 673 height 71
click at [434, 200] on textarea "Whole grain yellow corn, Vegetable oil, Modified milk ingredients, Sugars (suga…" at bounding box center [465, 195] width 673 height 71
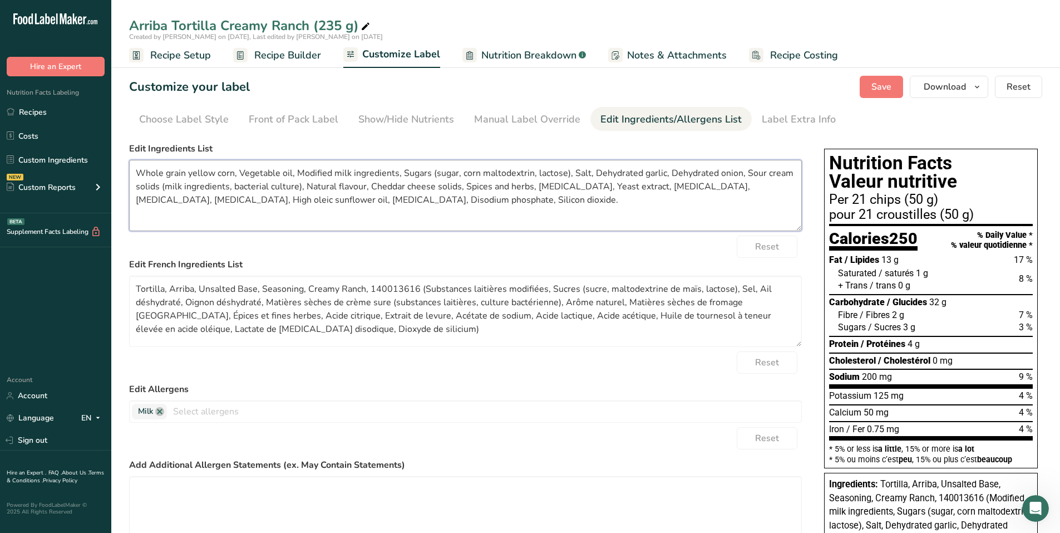
click at [449, 196] on textarea "Whole grain yellow corn, Vegetable oil, Modified milk ingredients, Sugars (suga…" at bounding box center [465, 195] width 673 height 71
drag, startPoint x: 457, startPoint y: 196, endPoint x: 459, endPoint y: 210, distance: 13.5
click at [458, 198] on textarea "Whole grain yellow corn, Vegetable oil, Modified milk ingredients, Sugars (suga…" at bounding box center [465, 195] width 673 height 71
click at [459, 210] on textarea "Whole grain yellow corn, Vegetable oil, Modified milk ingredients, Sugars (suga…" at bounding box center [465, 195] width 673 height 71
click at [452, 204] on textarea "Whole grain yellow corn, Vegetable oil, Modified milk ingredients, Sugars (suga…" at bounding box center [465, 195] width 673 height 71
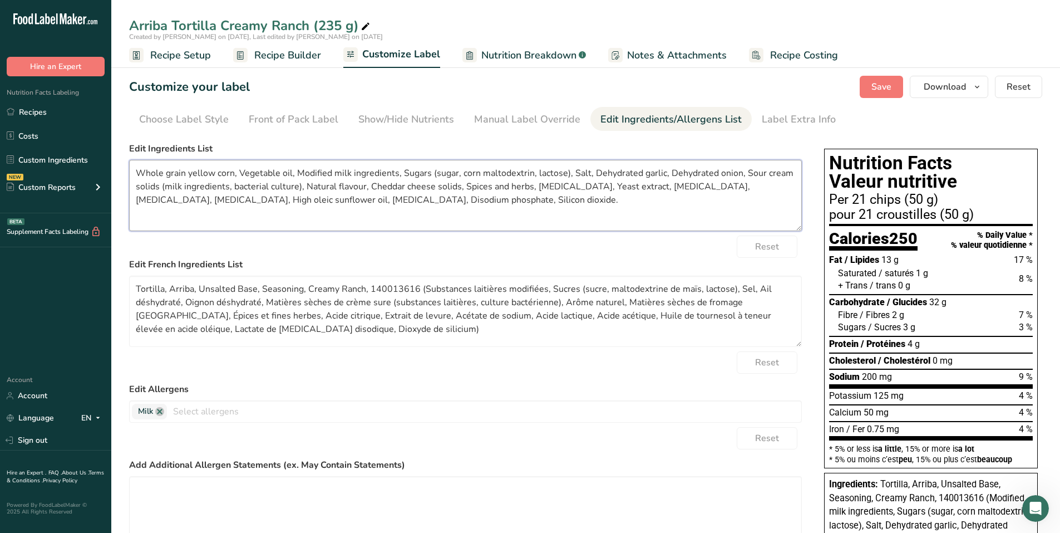
click at [443, 200] on textarea "Whole grain yellow corn, Vegetable oil, Modified milk ingredients, Sugars (suga…" at bounding box center [465, 195] width 673 height 71
drag, startPoint x: 519, startPoint y: 197, endPoint x: 132, endPoint y: 170, distance: 387.8
click at [132, 170] on textarea "Whole grain yellow corn, Vegetable oil, Modified milk ingredients, Sugars (suga…" at bounding box center [465, 195] width 673 height 71
type textarea "Whole grain yellow corn, Vegetable oil, Modified milk ingredients, Sugars (suga…"
drag, startPoint x: 136, startPoint y: 286, endPoint x: 422, endPoint y: 293, distance: 285.7
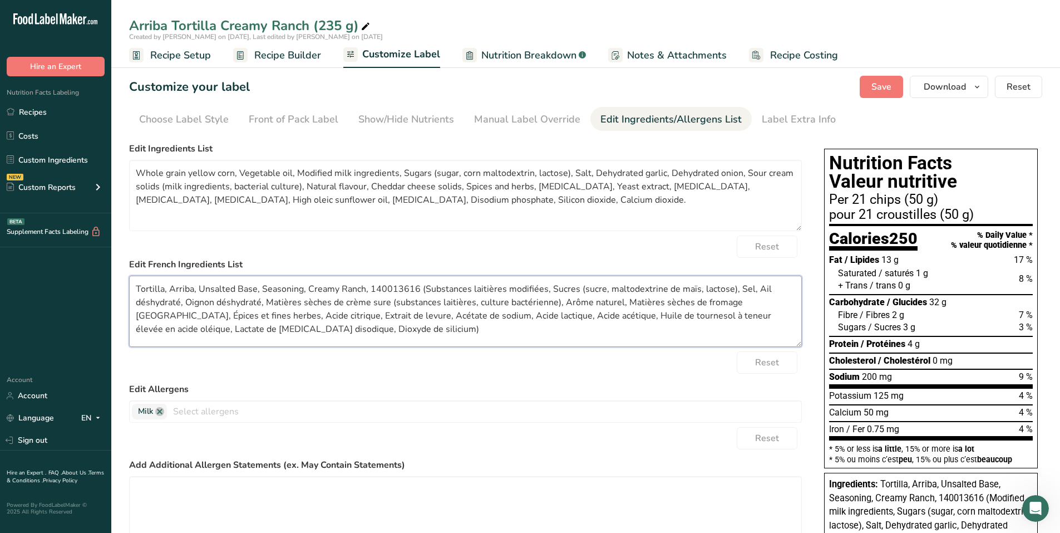
click at [422, 293] on textarea "Tortilla, Arriba, Unsalted Base, Seasoning, Creamy Ranch, 140013616 (Substances…" at bounding box center [465, 311] width 673 height 71
paste textarea "Maïs jaune à grains entiers, Huile végétale,"
drag, startPoint x: 211, startPoint y: 328, endPoint x: 220, endPoint y: 330, distance: 9.1
click at [219, 329] on textarea "Maïs jaune à grains entiers, Huile végétale, Substances laitières modifiées, Su…" at bounding box center [465, 311] width 673 height 71
paste textarea ", Hydroxyde de calcium"
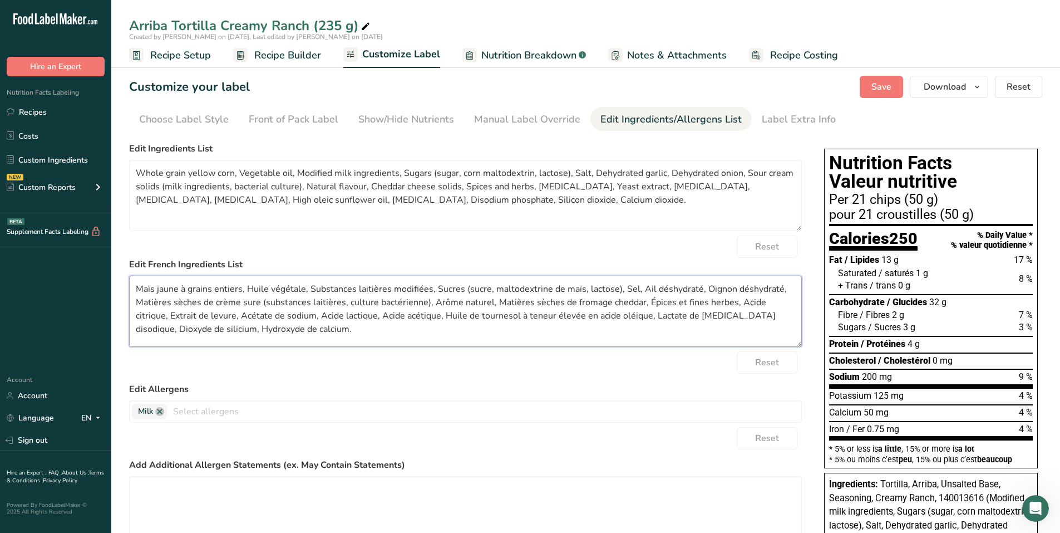
drag, startPoint x: 315, startPoint y: 330, endPoint x: 126, endPoint y: 281, distance: 195.6
click at [126, 281] on section "Customize your label Save Download Choose what to show on your downloaded label…" at bounding box center [585, 464] width 949 height 812
type textarea "Maïs jaune à grains entiers, Huile végétale, Substances laitières modifiées, Su…"
click at [807, 118] on div "Label Extra Info" at bounding box center [799, 119] width 74 height 15
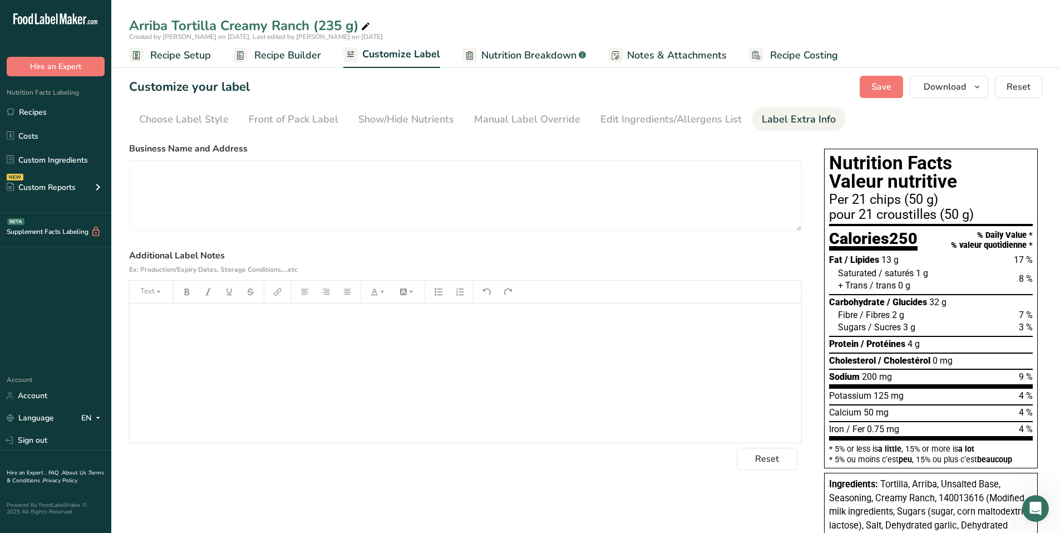
click at [232, 320] on p "﻿" at bounding box center [465, 318] width 661 height 13
click at [160, 331] on div "Reference: calc. (140013616 @ 11.5%) ﻿ F ﻿ ront of Package required: No." at bounding box center [466, 372] width 672 height 139
click at [340, 202] on textarea at bounding box center [465, 195] width 673 height 71
click at [869, 82] on button "Save" at bounding box center [881, 87] width 43 height 22
click at [284, 56] on span "Recipe Builder" at bounding box center [287, 55] width 67 height 15
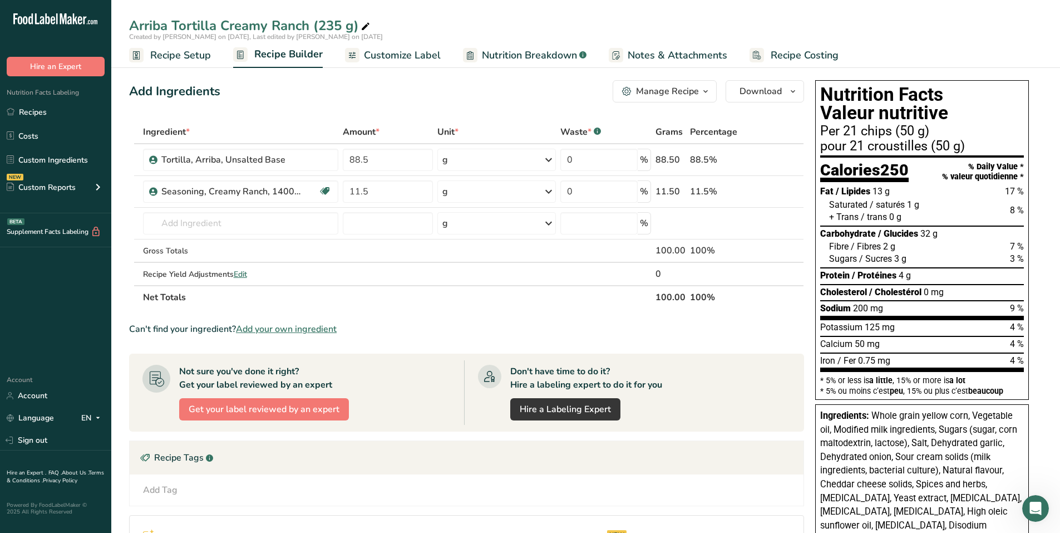
click at [693, 92] on div "Manage Recipe" at bounding box center [667, 91] width 63 height 13
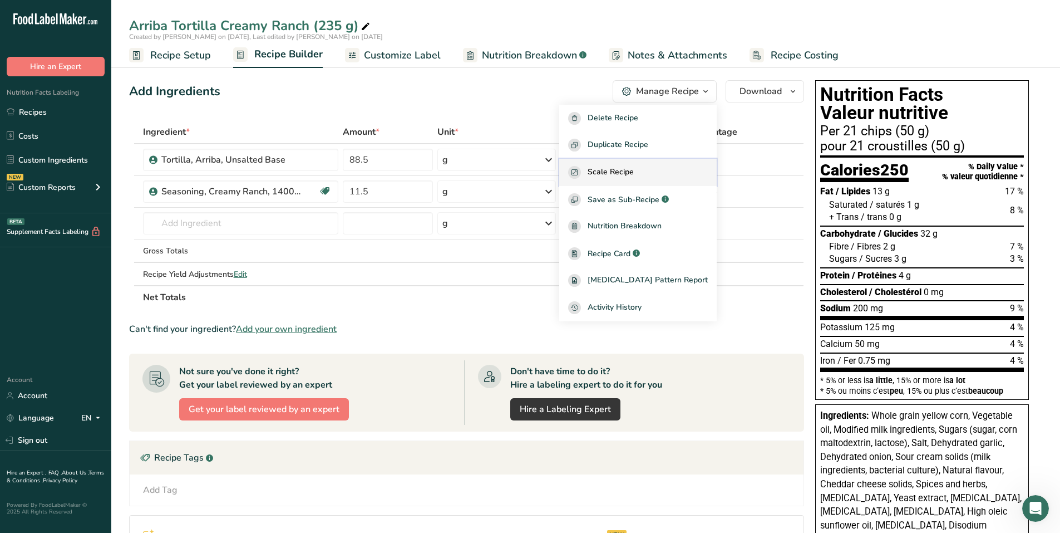
click at [634, 174] on span "Scale Recipe" at bounding box center [611, 172] width 46 height 13
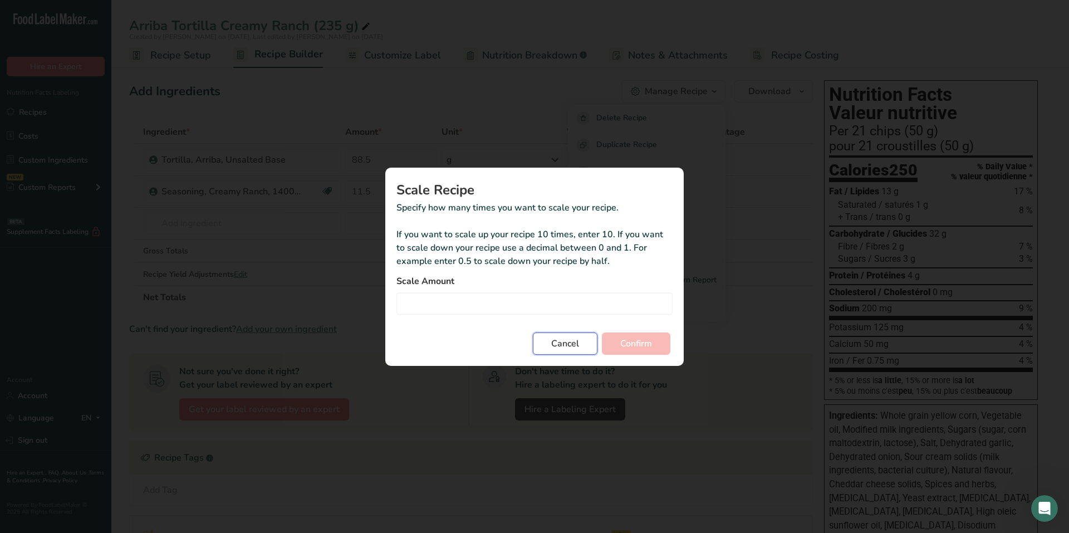
click at [553, 346] on span "Cancel" at bounding box center [565, 343] width 28 height 13
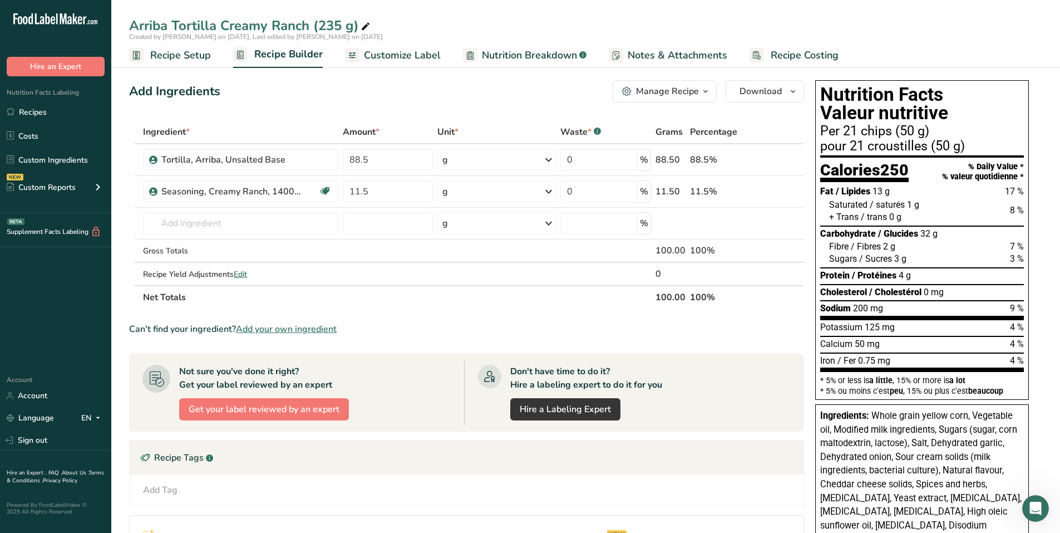
click at [703, 88] on icon "button" at bounding box center [705, 92] width 9 height 14
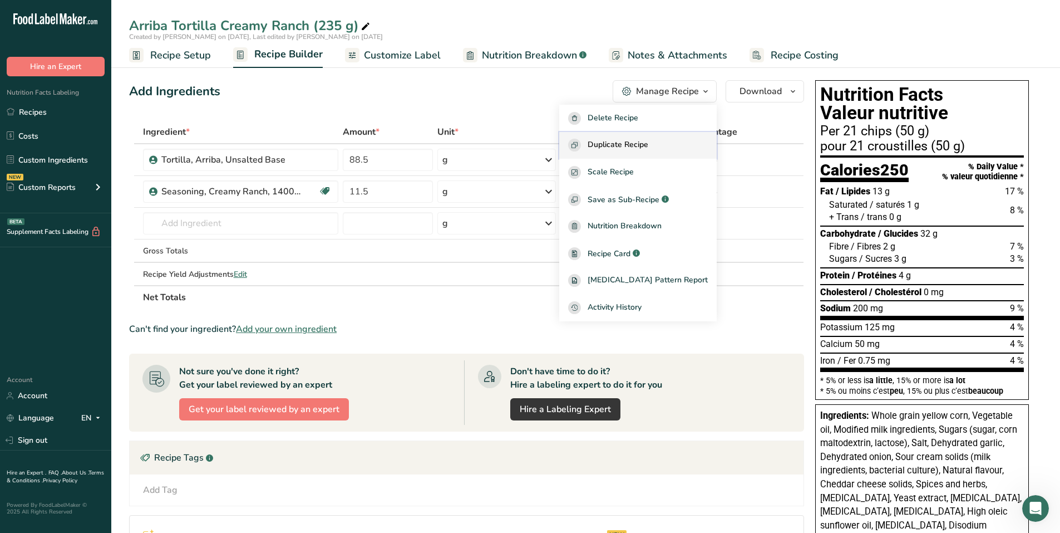
click at [645, 145] on span "Duplicate Recipe" at bounding box center [618, 145] width 61 height 13
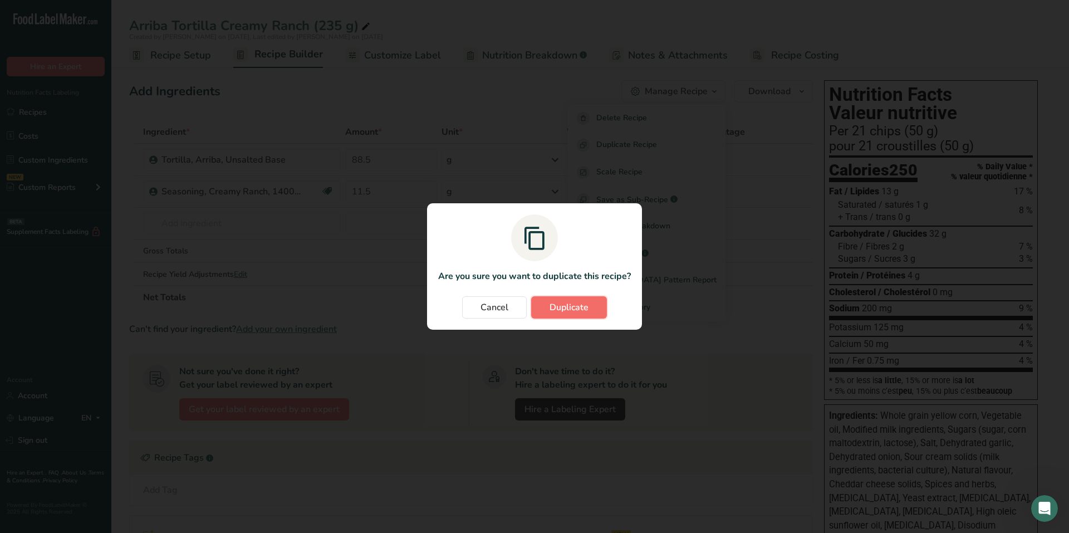
click at [561, 313] on span "Duplicate" at bounding box center [568, 307] width 39 height 13
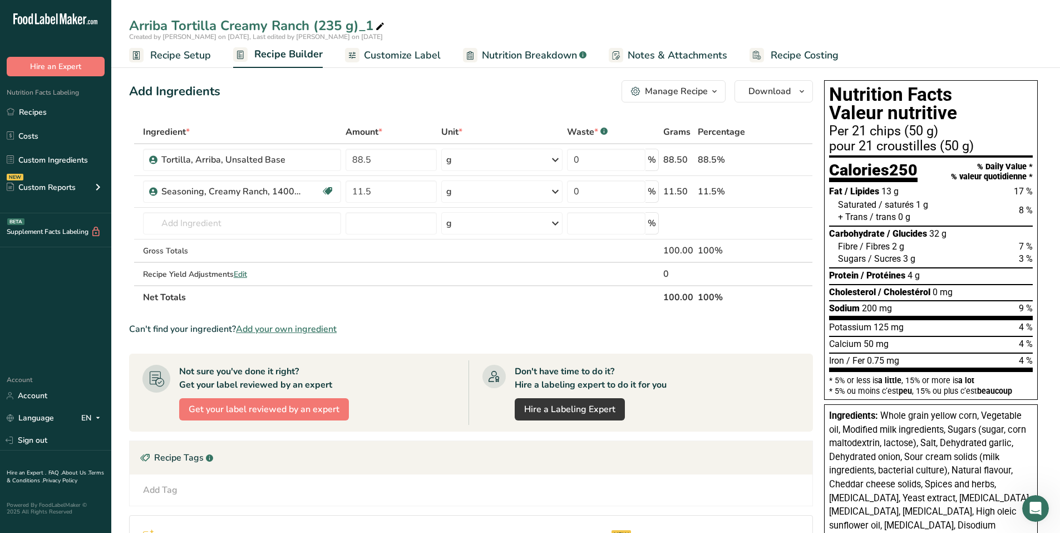
click at [172, 53] on span "Recipe Setup" at bounding box center [180, 55] width 61 height 15
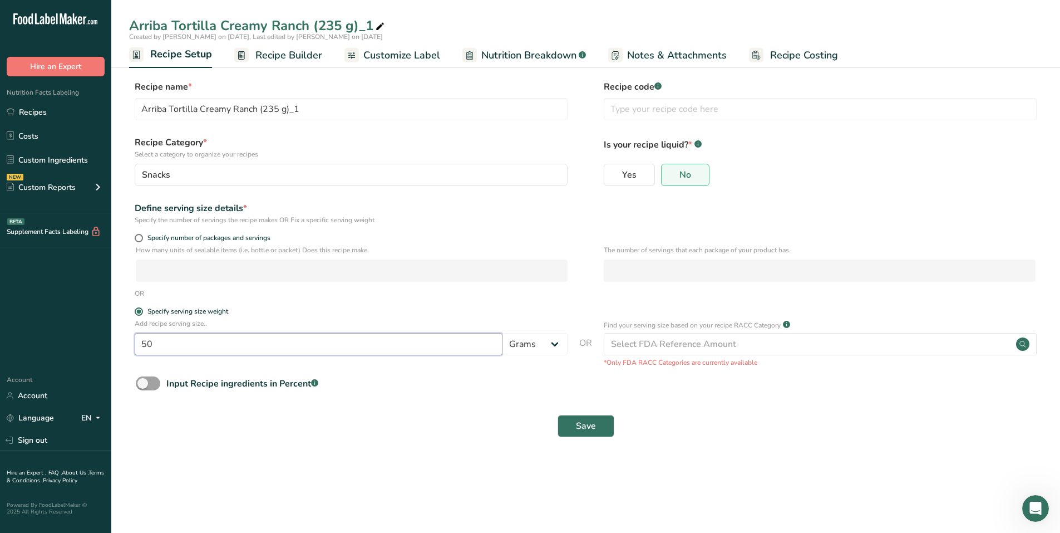
drag, startPoint x: 177, startPoint y: 344, endPoint x: 107, endPoint y: 344, distance: 69.6
click at [107, 344] on div ".a-20{fill:#fff;} Hire an Expert Nutrition Facts Labeling Recipes Costs Custom …" at bounding box center [530, 266] width 1060 height 533
type input "72"
click at [595, 428] on span "Save" at bounding box center [586, 425] width 20 height 13
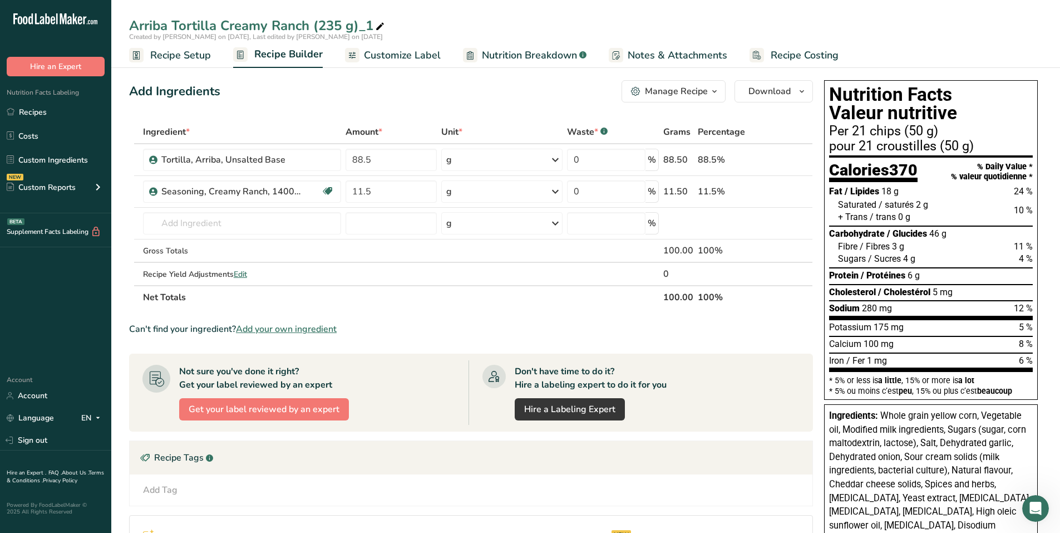
click at [409, 60] on span "Customize Label" at bounding box center [402, 55] width 77 height 15
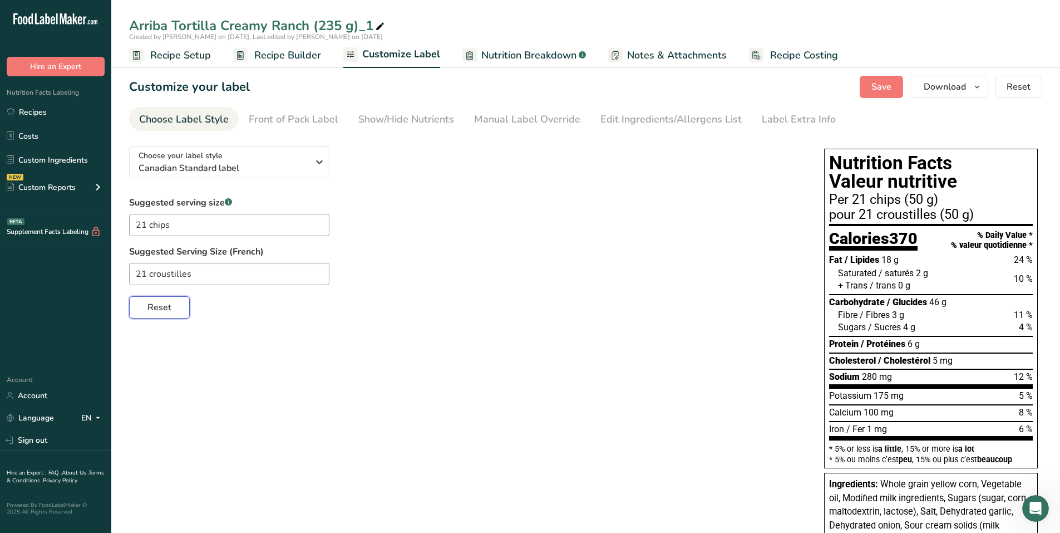
click at [156, 304] on span "Reset" at bounding box center [160, 307] width 24 height 13
click at [178, 62] on span "Recipe Setup" at bounding box center [180, 55] width 61 height 15
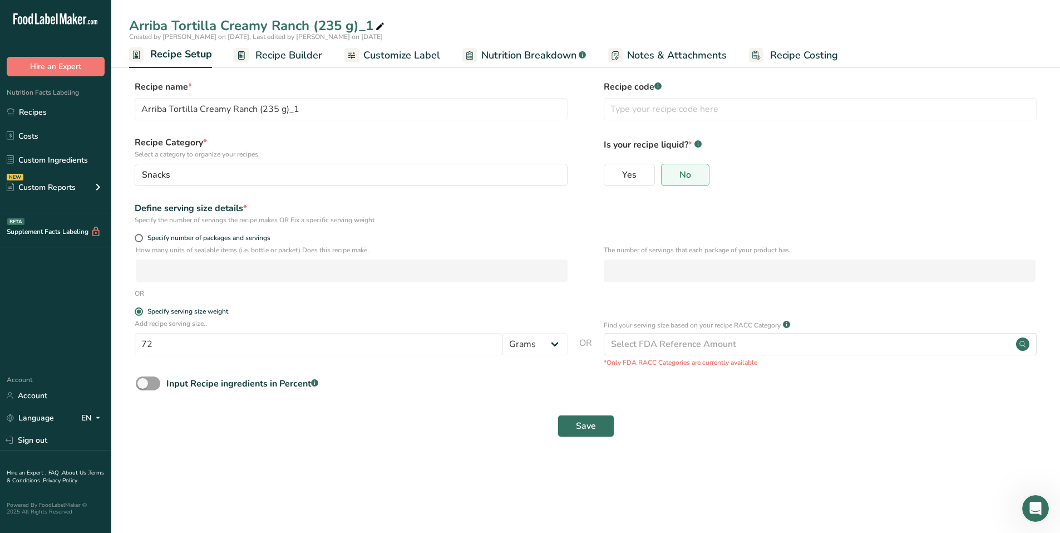
click at [394, 50] on span "Customize Label" at bounding box center [401, 55] width 77 height 15
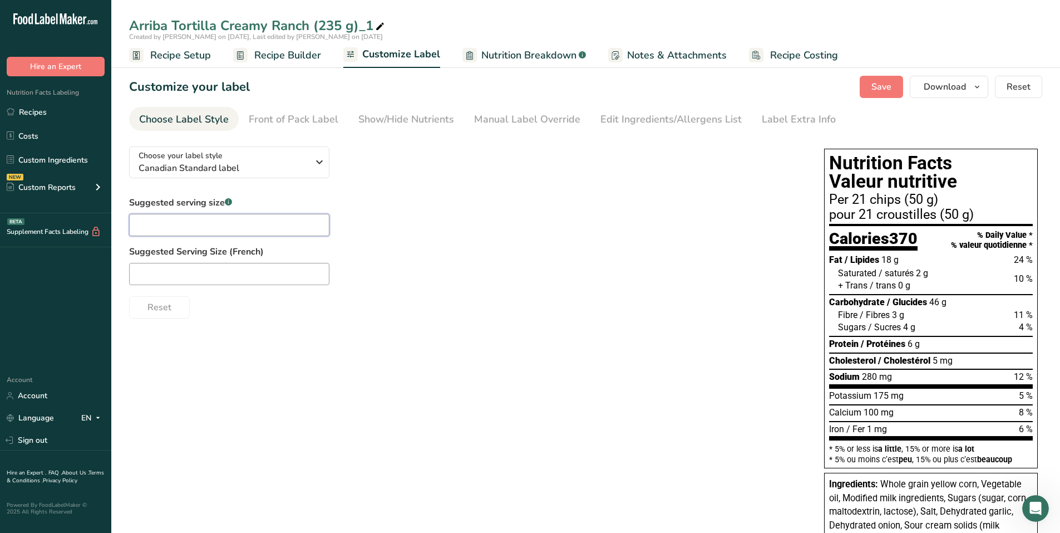
click at [209, 215] on input "text" at bounding box center [229, 225] width 200 height 22
type input "1 package"
type input "1 paquet"
click at [320, 117] on div "Front of Pack Label" at bounding box center [294, 119] width 90 height 15
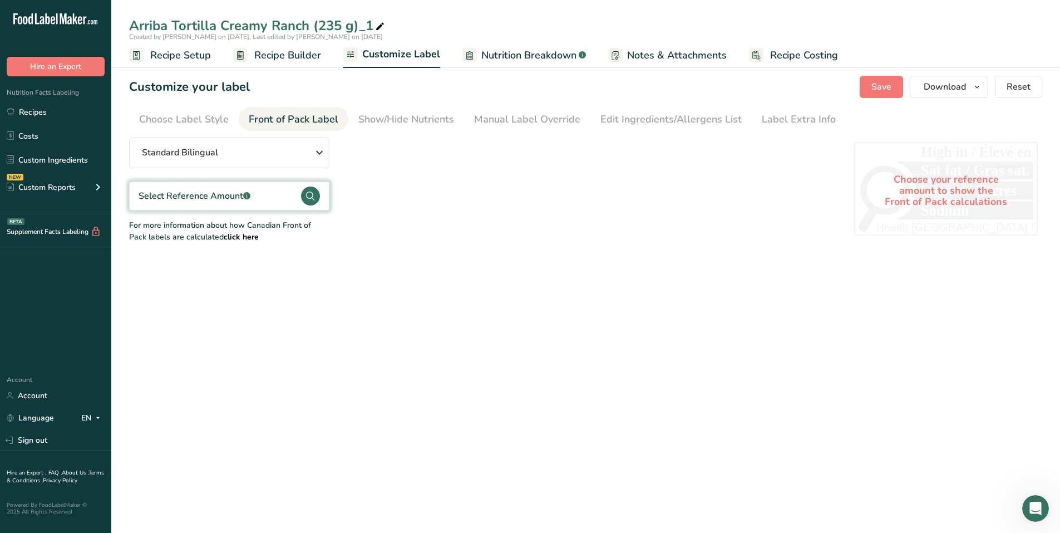
click at [313, 193] on circle at bounding box center [310, 195] width 19 height 19
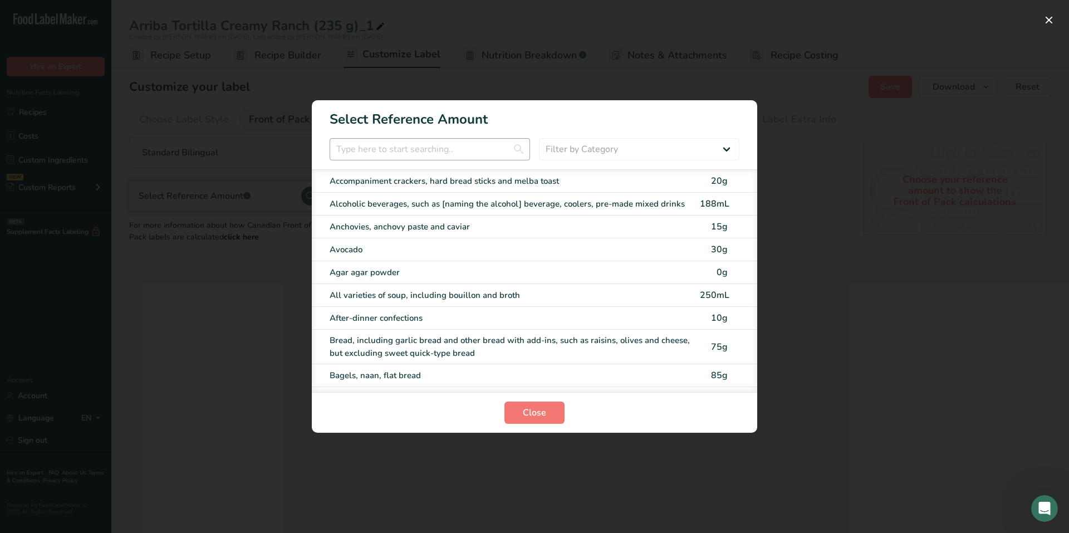
drag, startPoint x: 385, startPoint y: 160, endPoint x: 386, endPoint y: 150, distance: 10.1
click at [385, 156] on section "Select Reference Amount Filter by Category All Bakery products and substitutes …" at bounding box center [534, 266] width 445 height 332
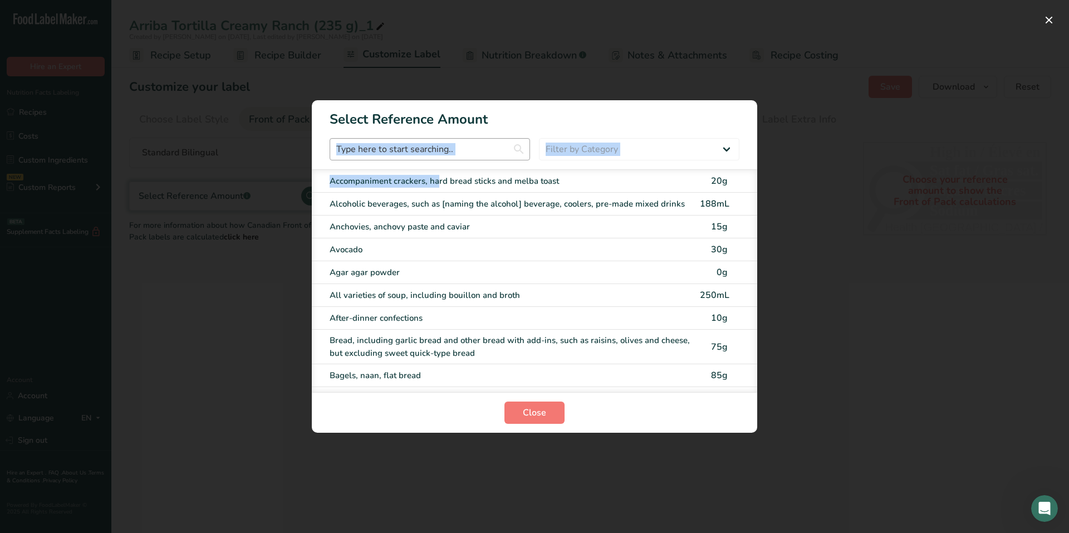
click at [386, 149] on input "FOP Category Selection Modal" at bounding box center [430, 149] width 200 height 22
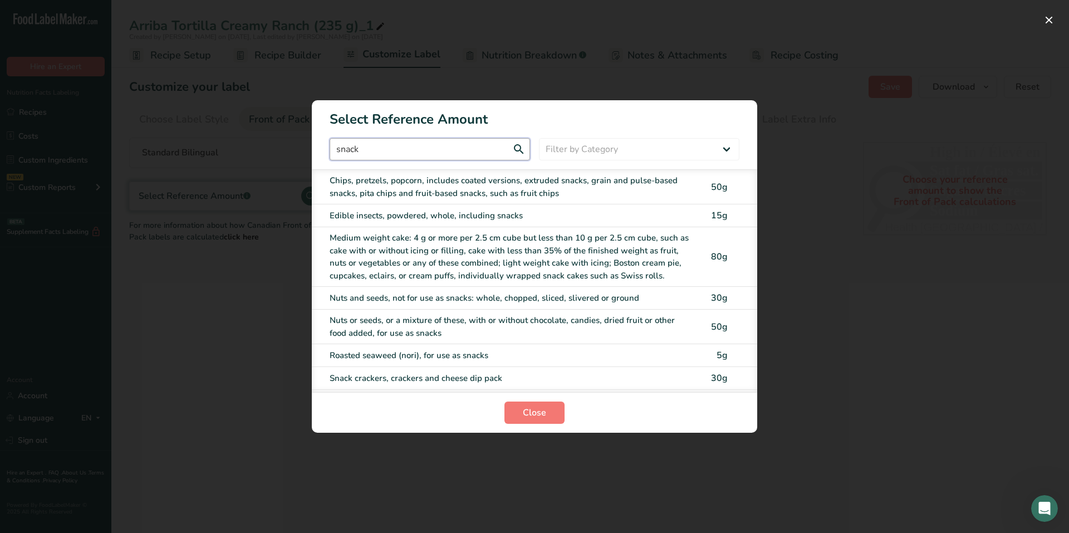
type input "snack"
click at [406, 178] on div "Chips, pretzels, popcorn, includes coated versions, extruded snacks, grain and …" at bounding box center [511, 186] width 363 height 25
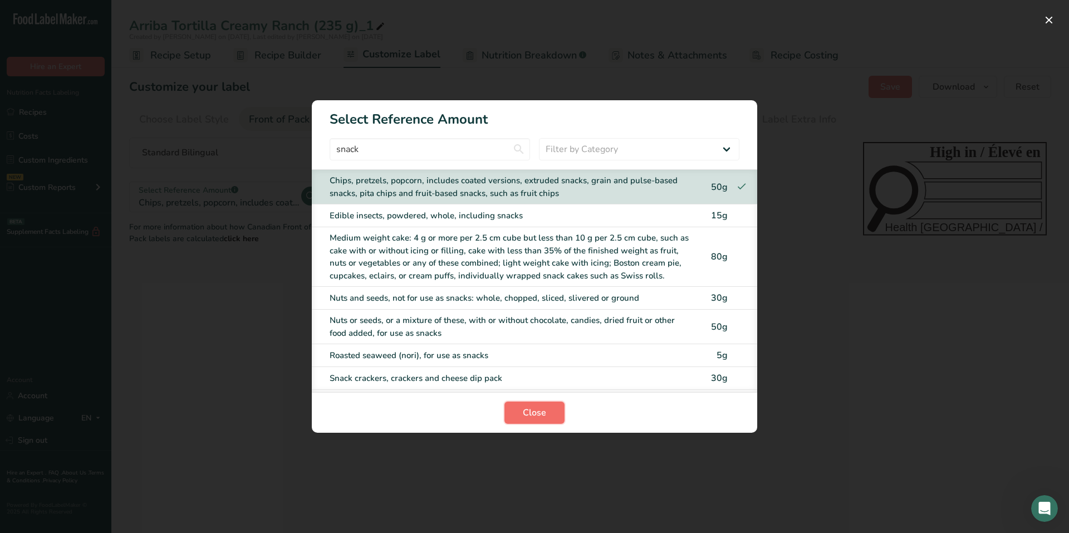
click at [534, 403] on button "Close" at bounding box center [534, 412] width 60 height 22
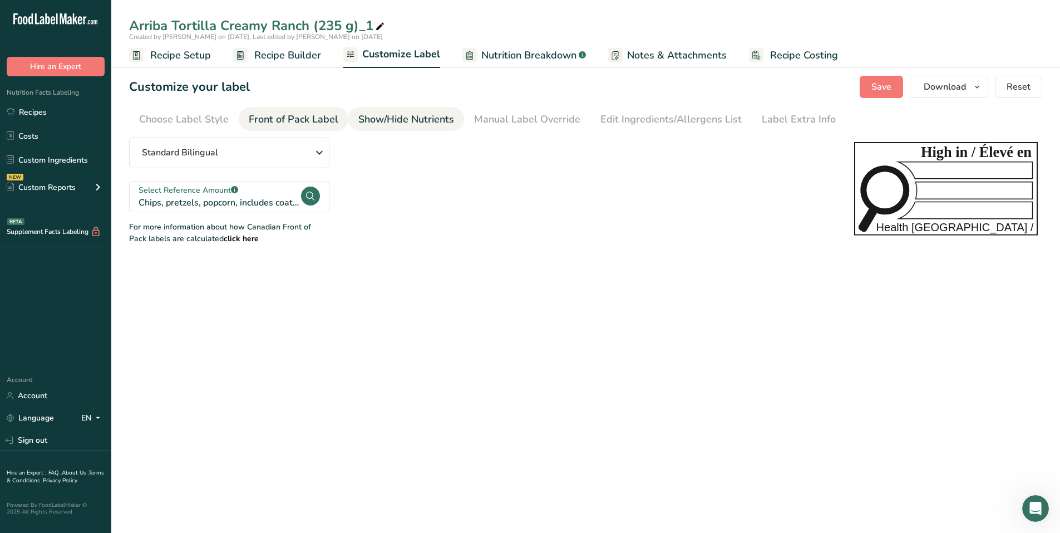
click at [439, 126] on div "Show/Hide Nutrients" at bounding box center [406, 119] width 96 height 15
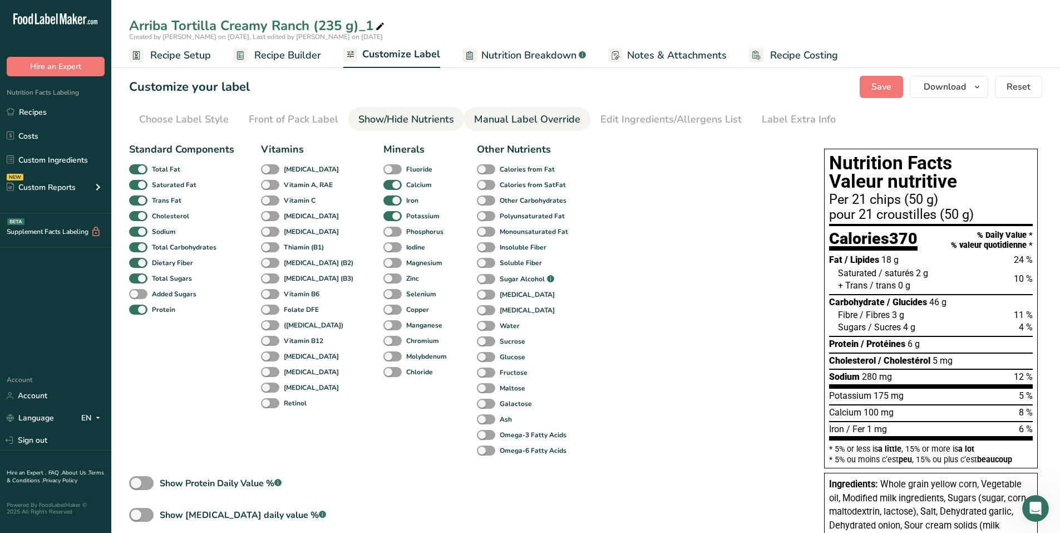
click at [507, 128] on link "Manual Label Override" at bounding box center [527, 119] width 106 height 25
type input "Per 21 chips (50 g)"
type input "pour 21 croustilles (50 g)"
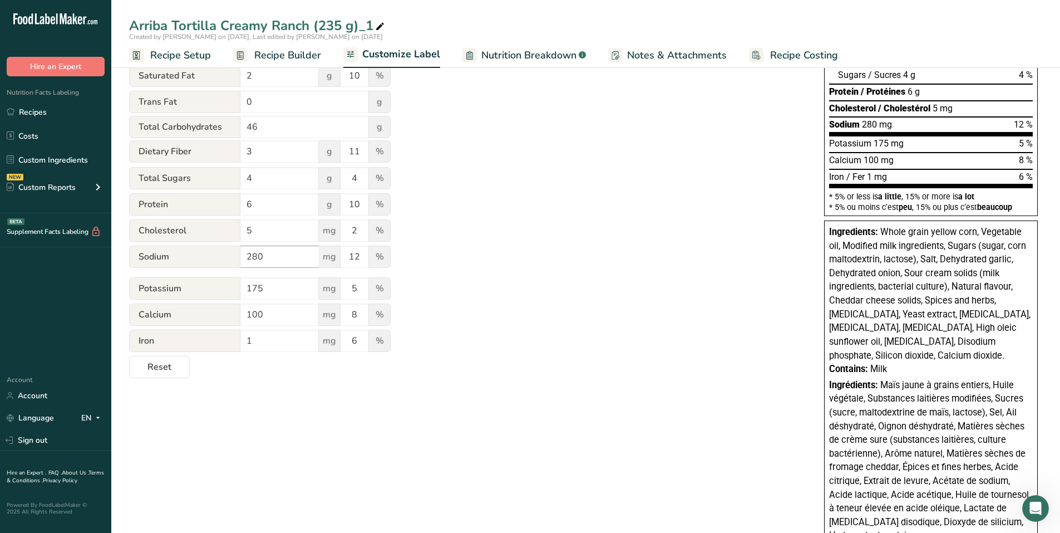
scroll to position [278, 0]
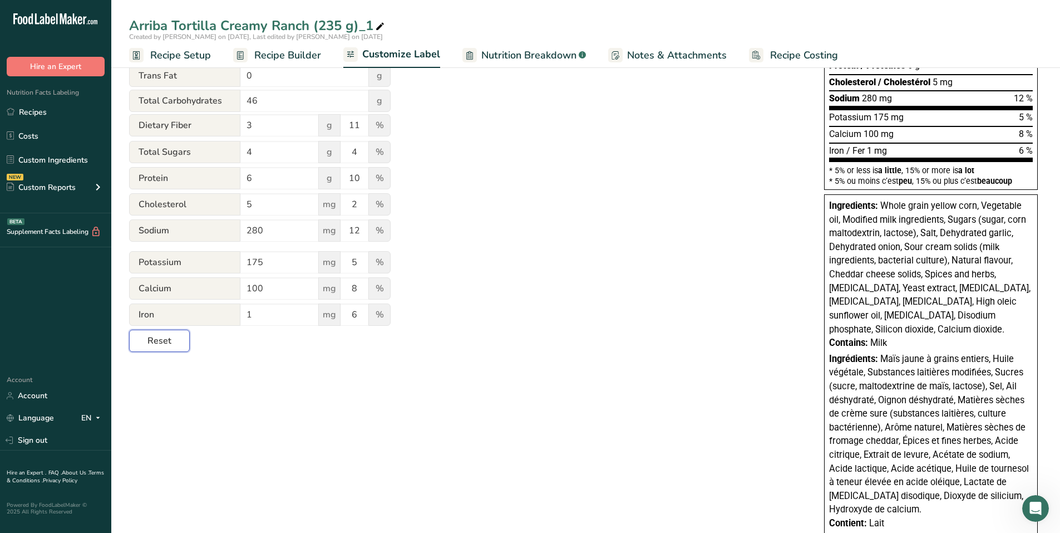
click at [165, 344] on span "Reset" at bounding box center [160, 340] width 24 height 13
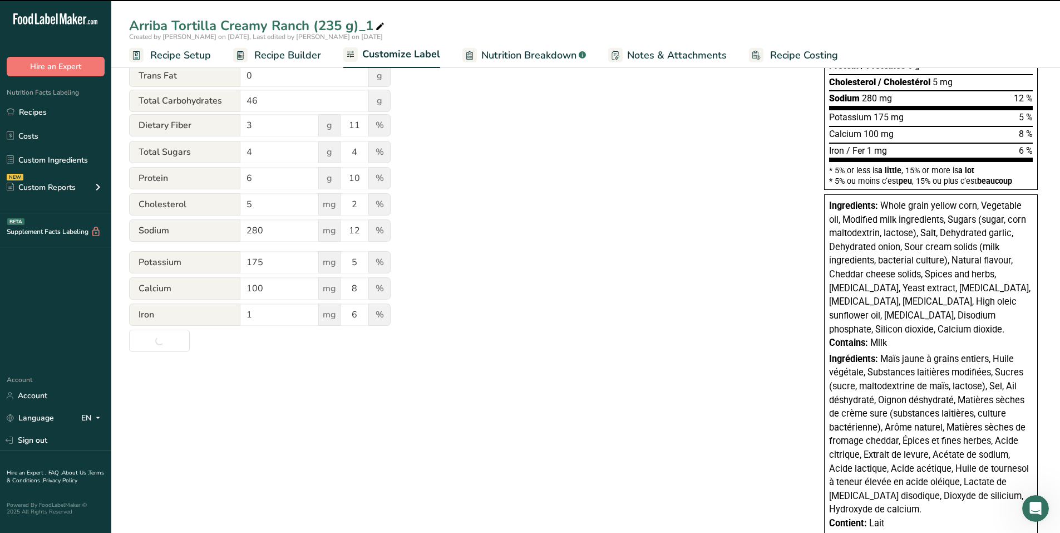
type input "Per 72g"
type input "pour 72g"
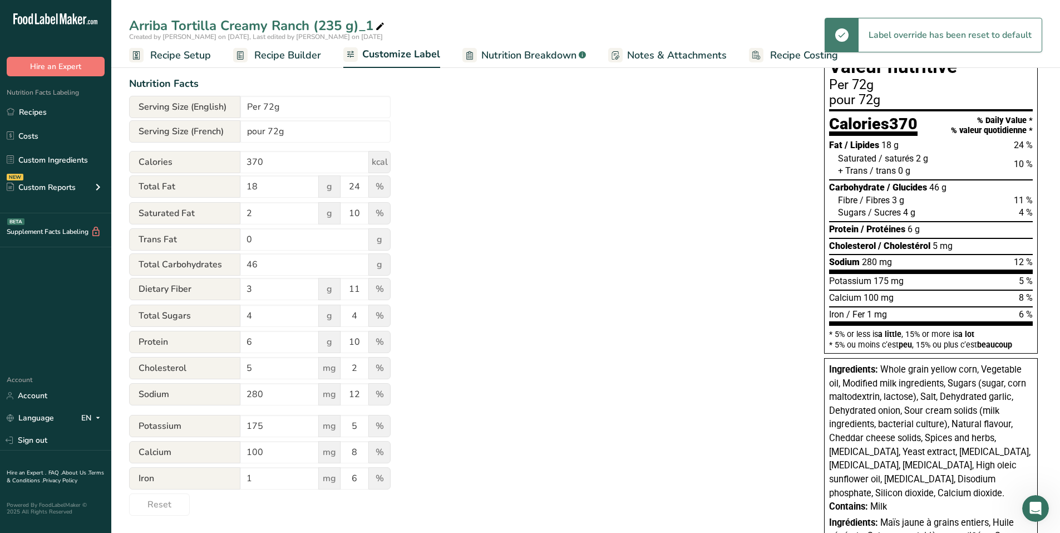
scroll to position [56, 0]
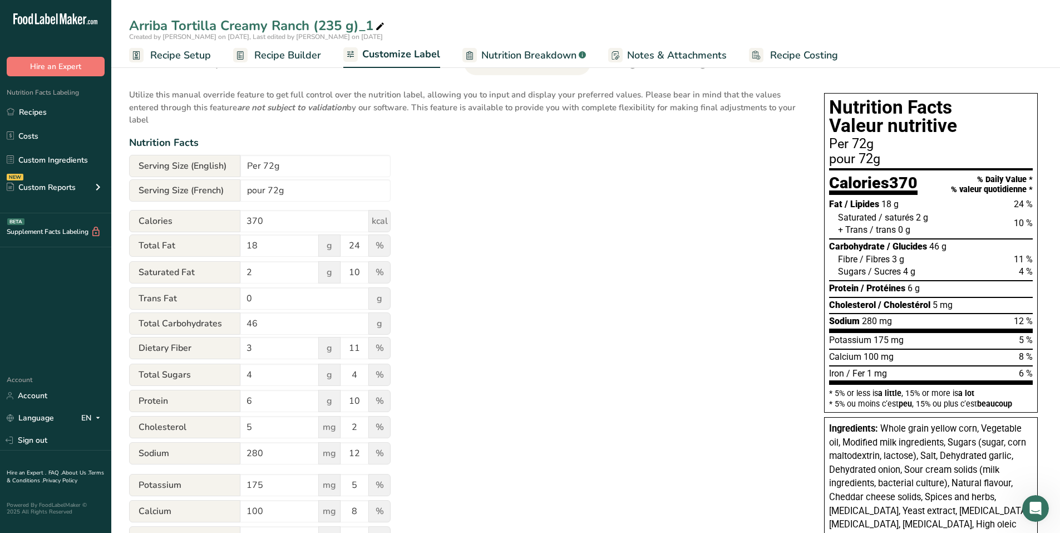
click at [254, 60] on span "Recipe Builder" at bounding box center [287, 55] width 67 height 15
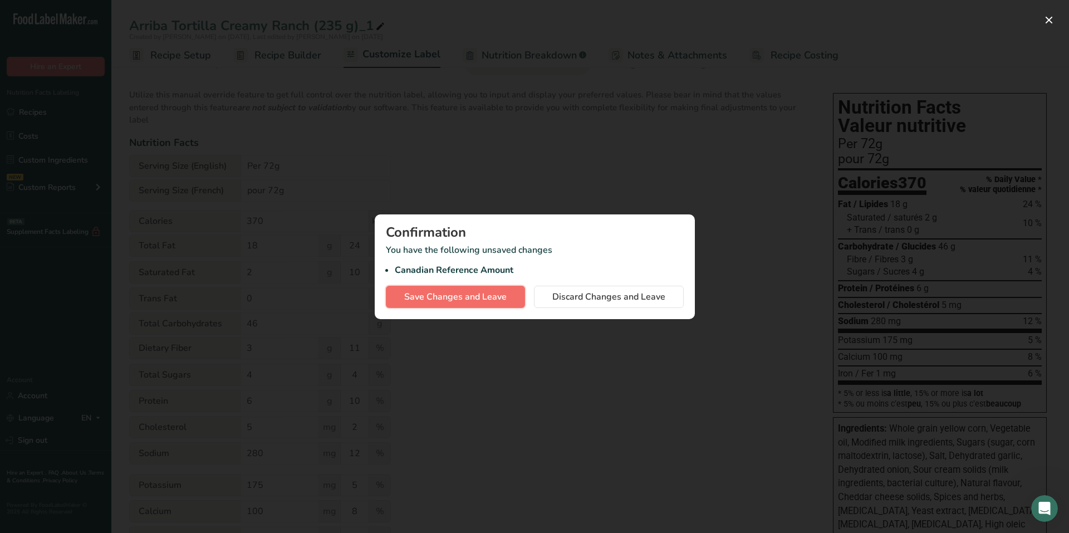
click at [456, 294] on span "Save Changes and Leave" at bounding box center [455, 296] width 102 height 13
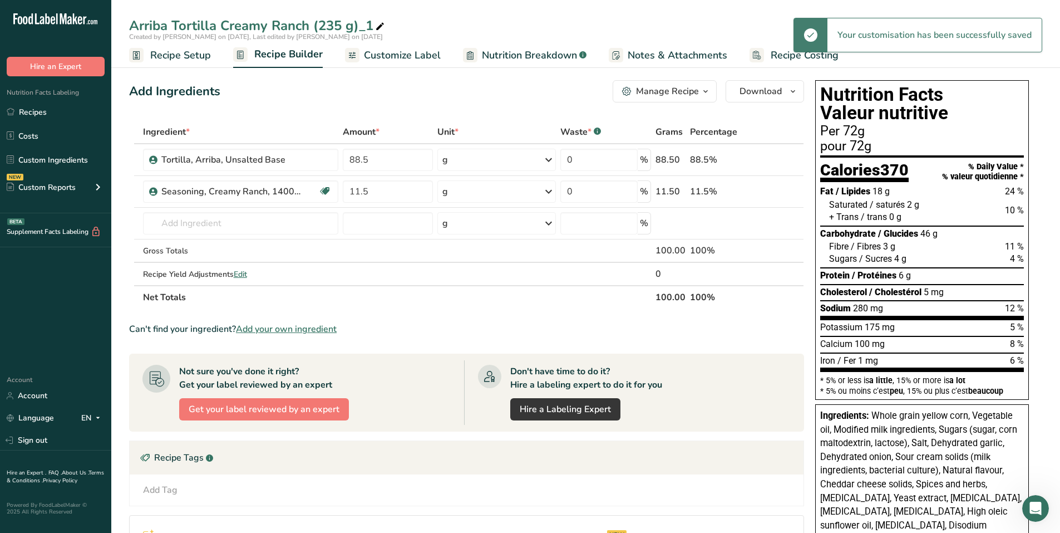
click at [400, 51] on span "Customize Label" at bounding box center [402, 55] width 77 height 15
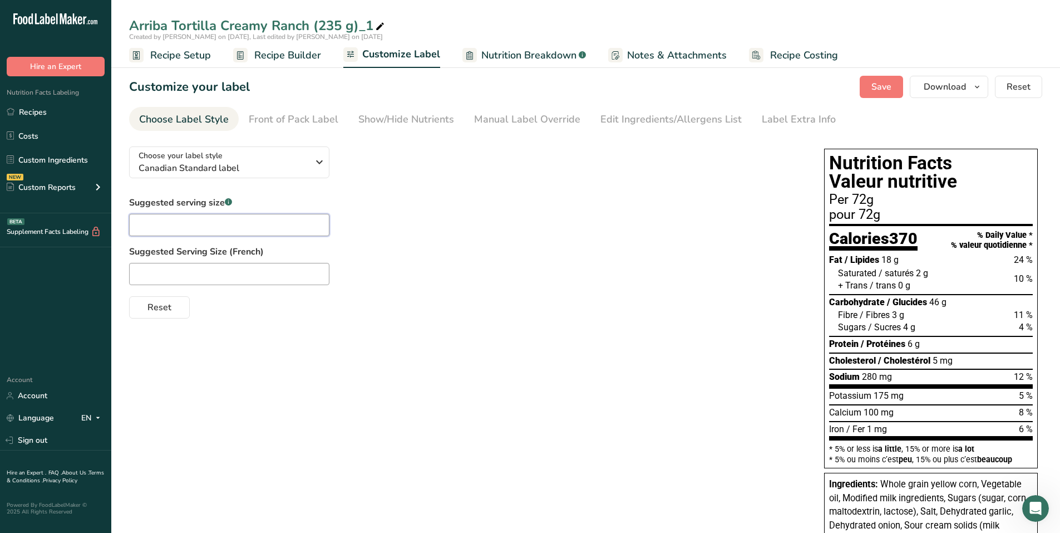
click at [198, 223] on input "text" at bounding box center [229, 225] width 200 height 22
type input "1 package"
type input "1 paquet"
click at [502, 122] on div "Manual Label Override" at bounding box center [527, 119] width 106 height 15
type input "Per 1 package (72g)"
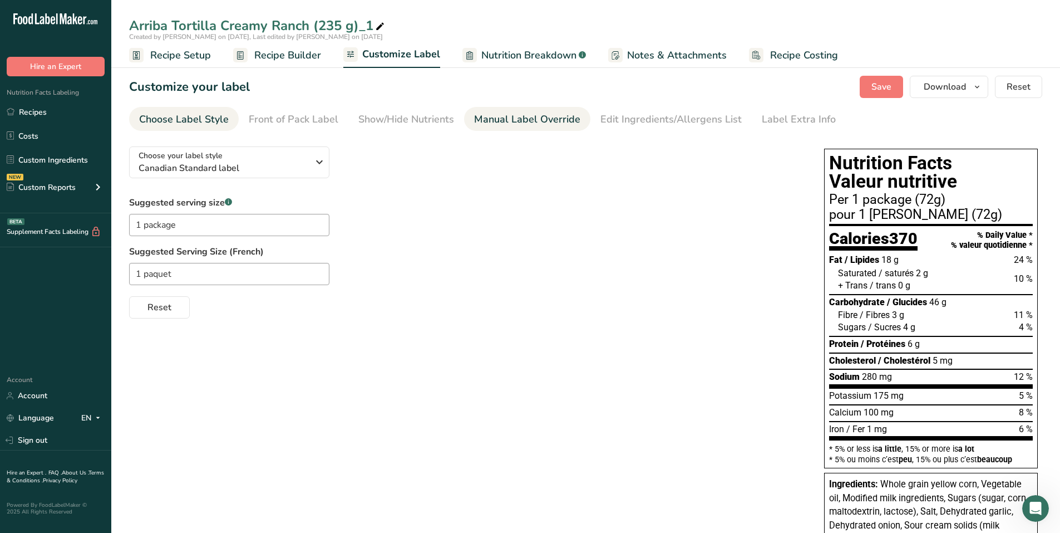
type input "pour 1 paquet (72g)"
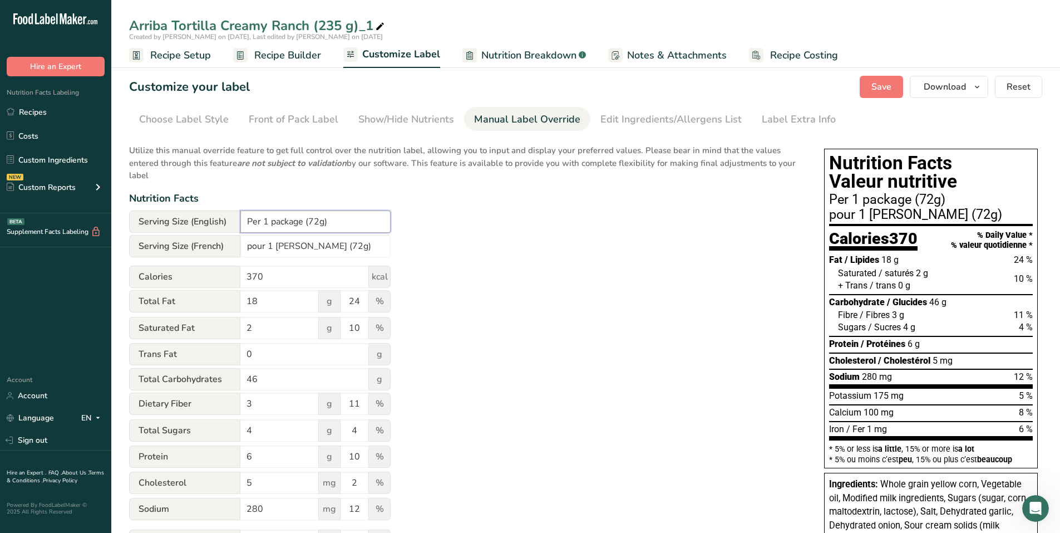
click at [318, 224] on input "Per 1 package (72g)" at bounding box center [315, 221] width 150 height 22
type input "Per 1 package (72 g)"
click at [318, 248] on input "pour 1 paquet (72g)" at bounding box center [315, 246] width 150 height 22
type input "pour 1 paquet (72 g)"
click at [773, 120] on div "Label Extra Info" at bounding box center [799, 119] width 74 height 15
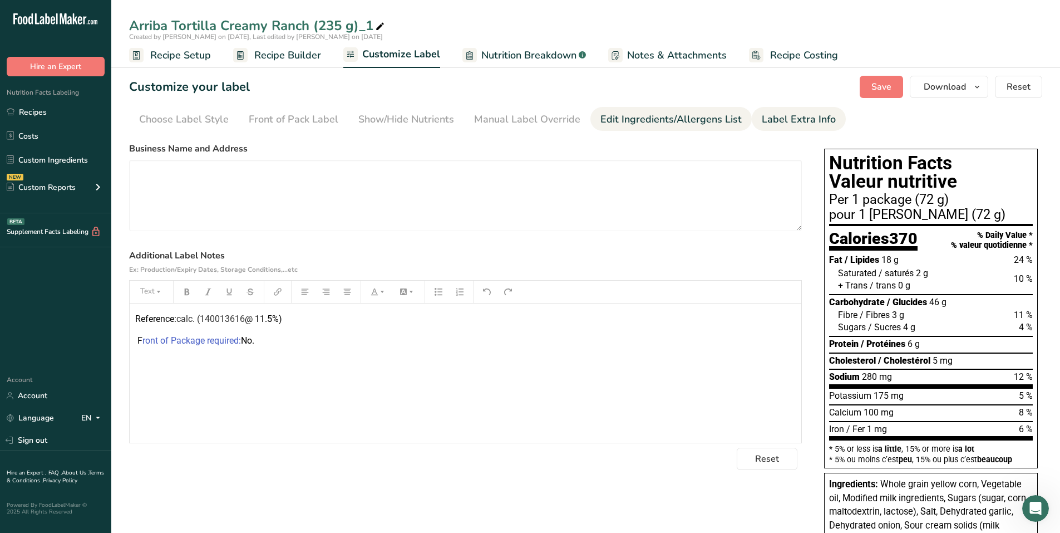
click at [659, 118] on div "Edit Ingredients/Allergens List" at bounding box center [671, 119] width 141 height 15
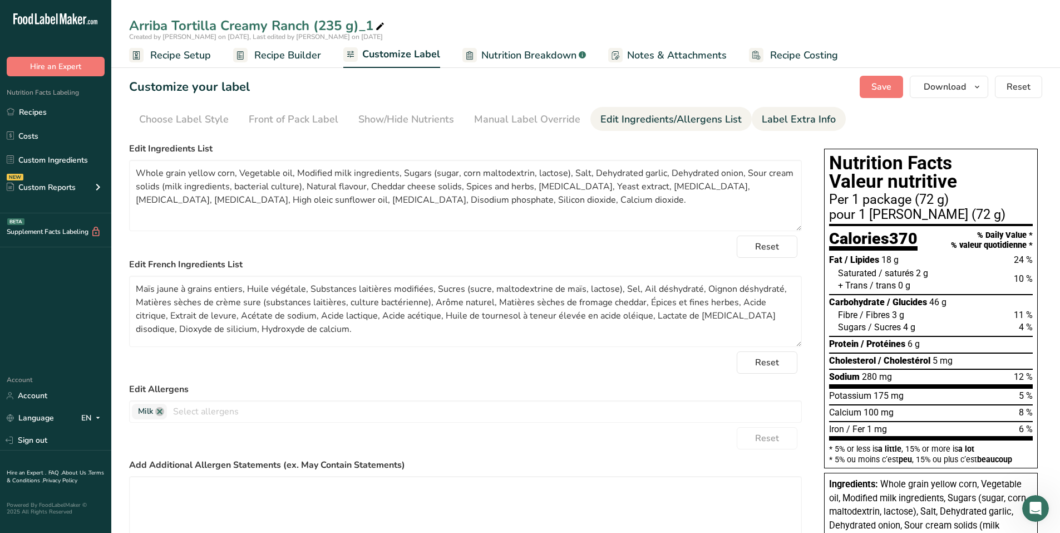
click at [762, 121] on div "Label Extra Info" at bounding box center [799, 119] width 74 height 15
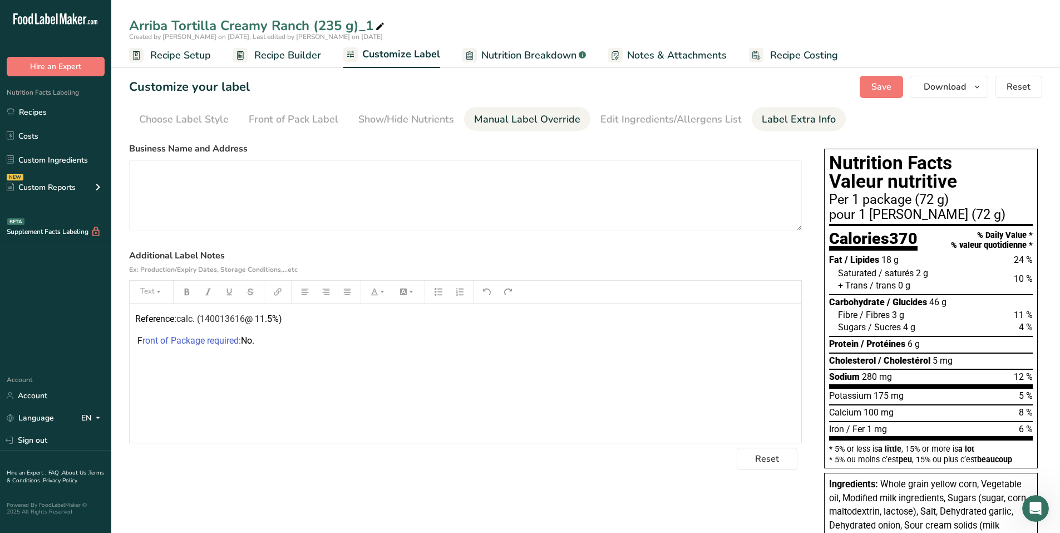
click at [522, 116] on div "Manual Label Override" at bounding box center [527, 119] width 106 height 15
type input "Per 1 package (72g)"
type input "pour 1 paquet (72g)"
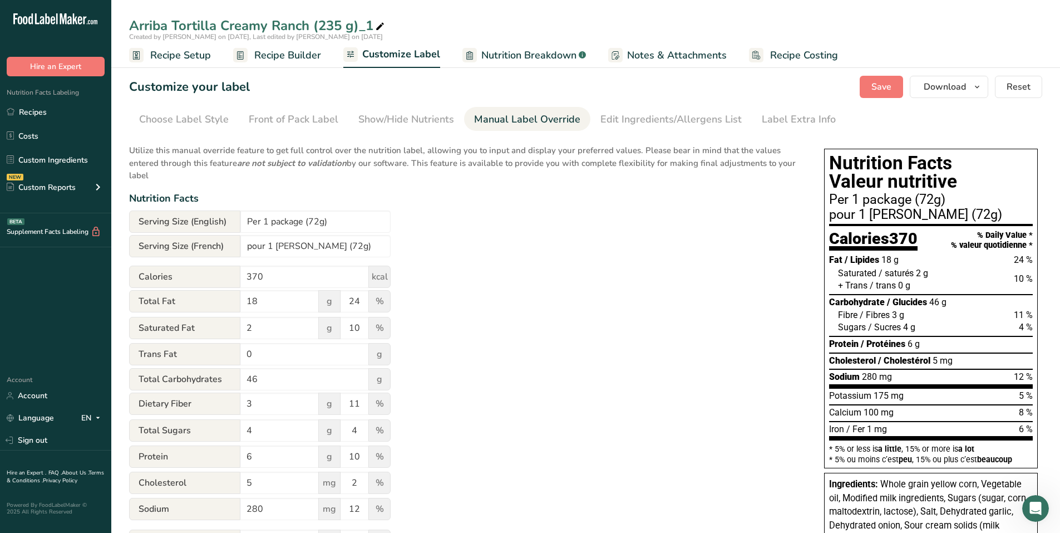
click at [377, 28] on icon at bounding box center [380, 27] width 10 height 16
drag, startPoint x: 319, startPoint y: 26, endPoint x: 413, endPoint y: 16, distance: 94.7
click at [413, 16] on input "Arriba Tortilla Creamy Ranch (235 g)_1" at bounding box center [585, 26] width 913 height 20
type input "Arriba Tortilla Creamy Ranch (72 g)"
click at [343, 159] on b "are not subject to validation" at bounding box center [292, 163] width 110 height 11
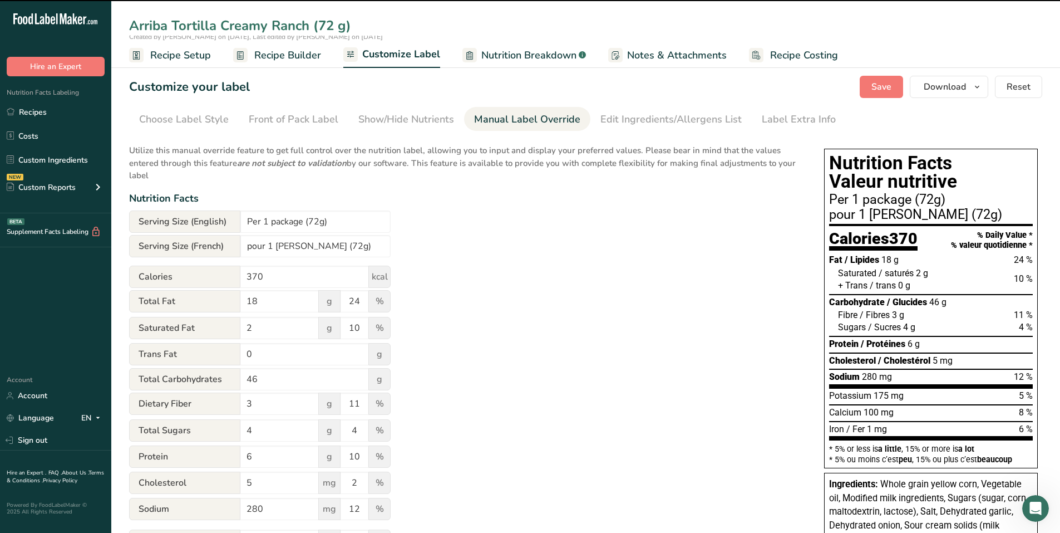
type input "Per 72g"
type input "pour 72g"
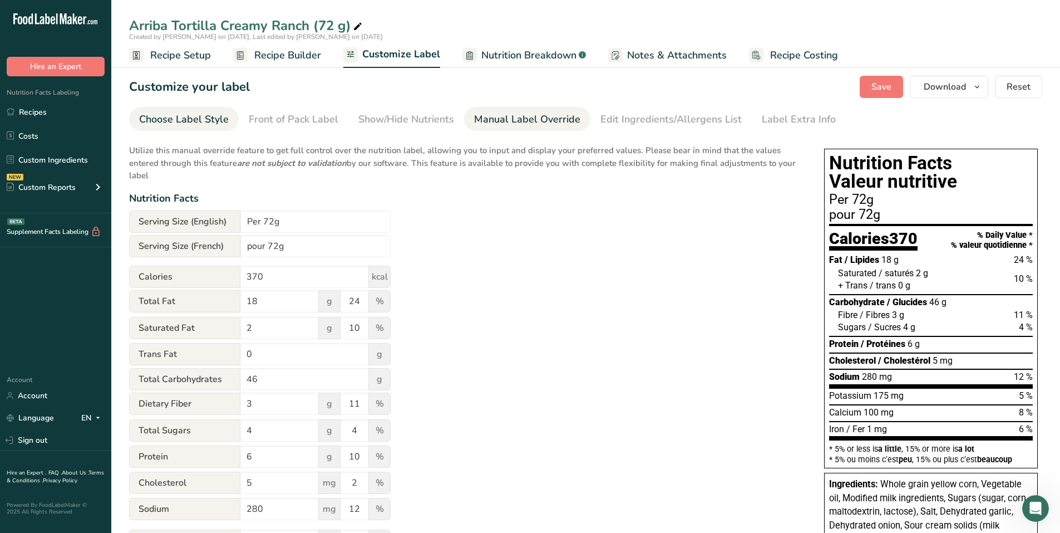
click at [202, 126] on div "Choose Label Style" at bounding box center [184, 119] width 90 height 15
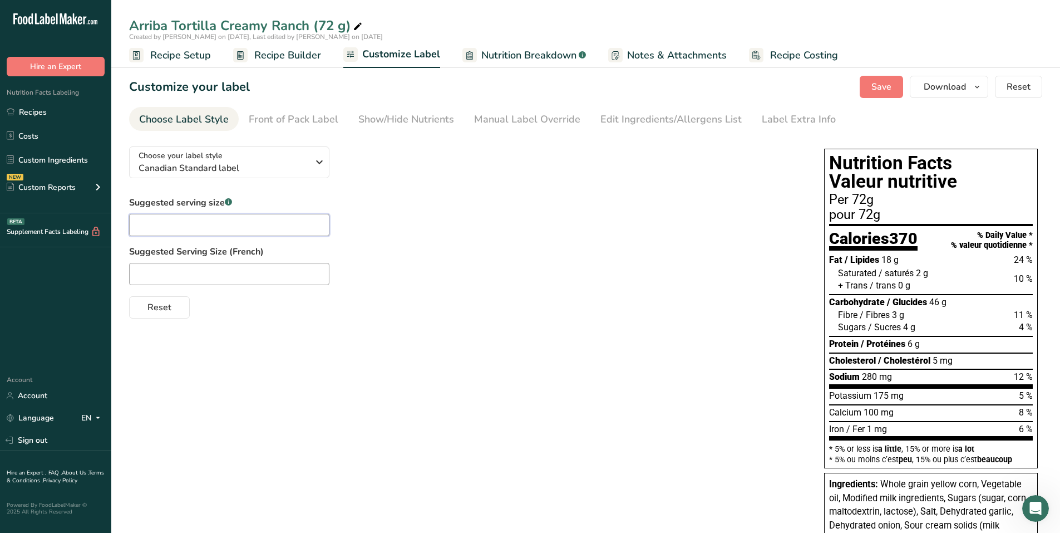
click at [192, 220] on input "text" at bounding box center [229, 225] width 200 height 22
type input "1 package"
type input "1 paquet"
click at [493, 120] on div "Manual Label Override" at bounding box center [527, 119] width 106 height 15
type input "Per 1 package (72g)"
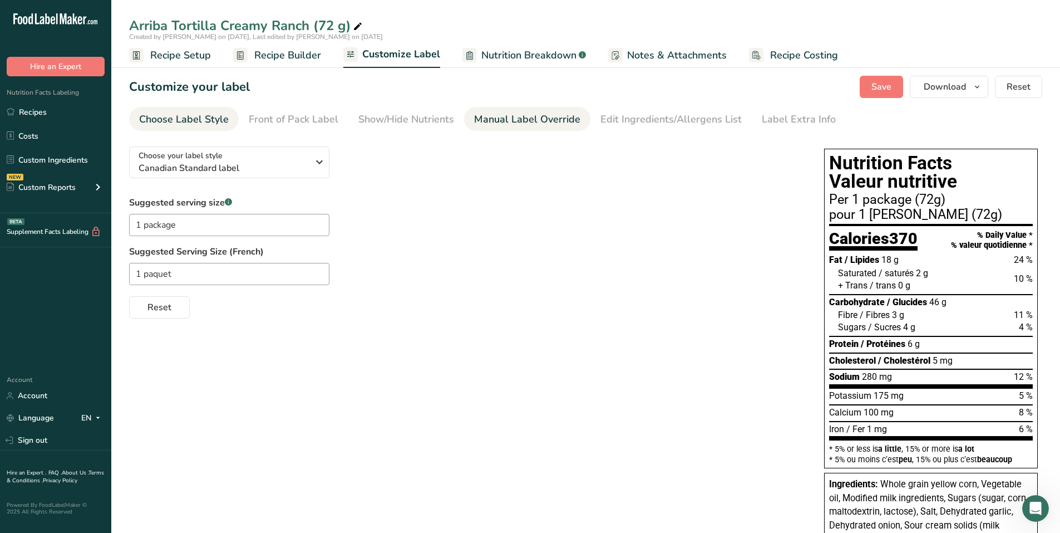
type input "pour 1 paquet (72g)"
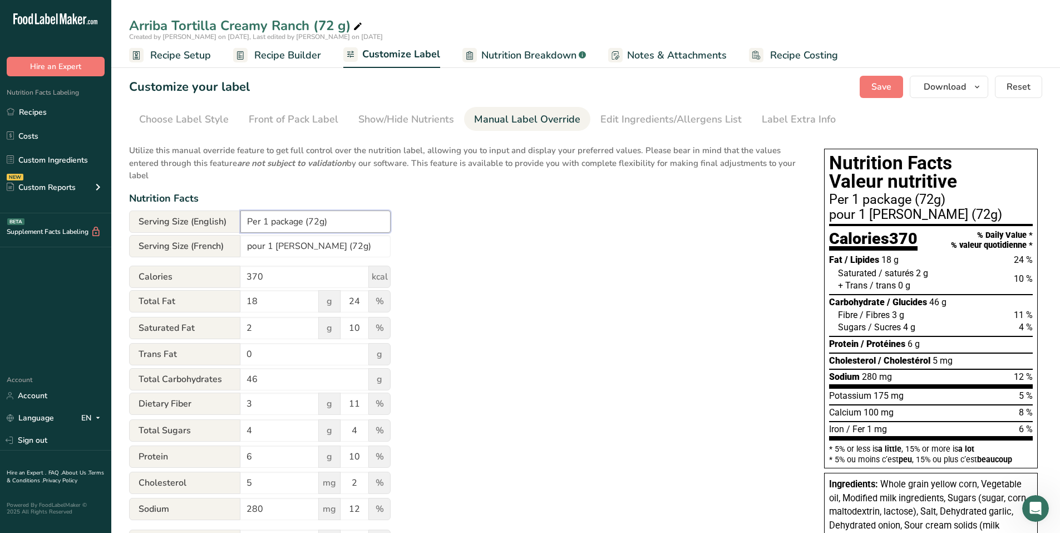
click at [321, 221] on input "Per 1 package (72g)" at bounding box center [315, 221] width 150 height 22
type input "Per 1 package (72 g)"
click at [321, 244] on input "pour 1 paquet (72g)" at bounding box center [315, 246] width 150 height 22
type input "pour 1 paquet (72 g)"
click at [775, 118] on div "Label Extra Info" at bounding box center [799, 119] width 74 height 15
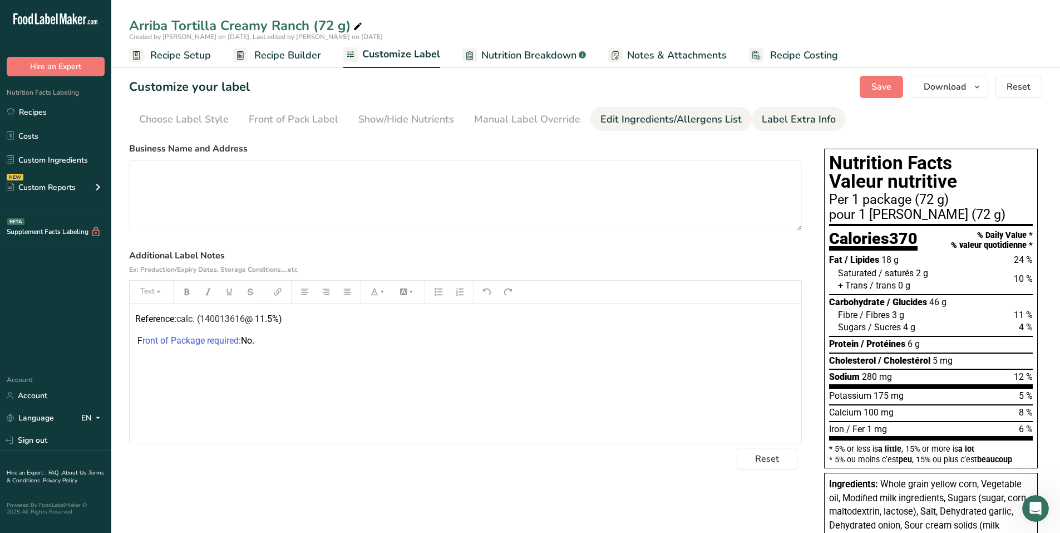
click at [703, 123] on div "Edit Ingredients/Allergens List" at bounding box center [671, 119] width 141 height 15
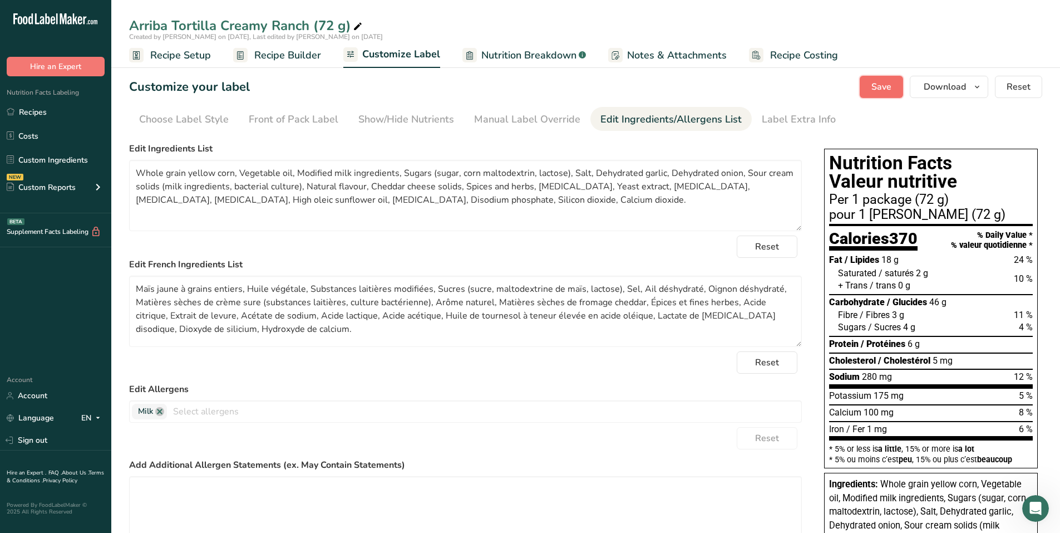
click at [880, 81] on span "Save" at bounding box center [882, 86] width 20 height 13
click at [43, 105] on link "Recipes" at bounding box center [55, 111] width 111 height 21
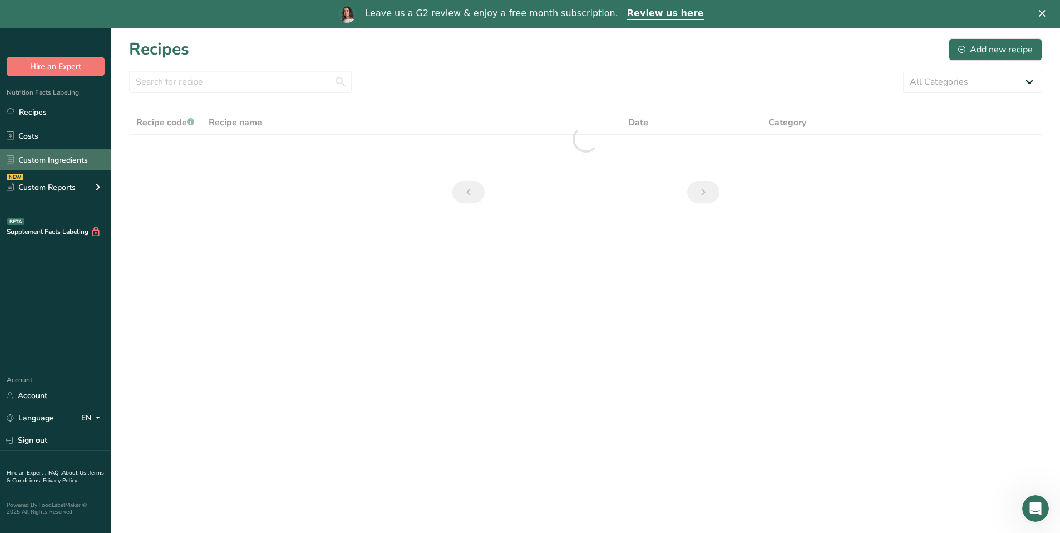
drag, startPoint x: 43, startPoint y: 156, endPoint x: 106, endPoint y: 156, distance: 63.5
click at [43, 156] on link "Custom Ingredients" at bounding box center [55, 159] width 111 height 21
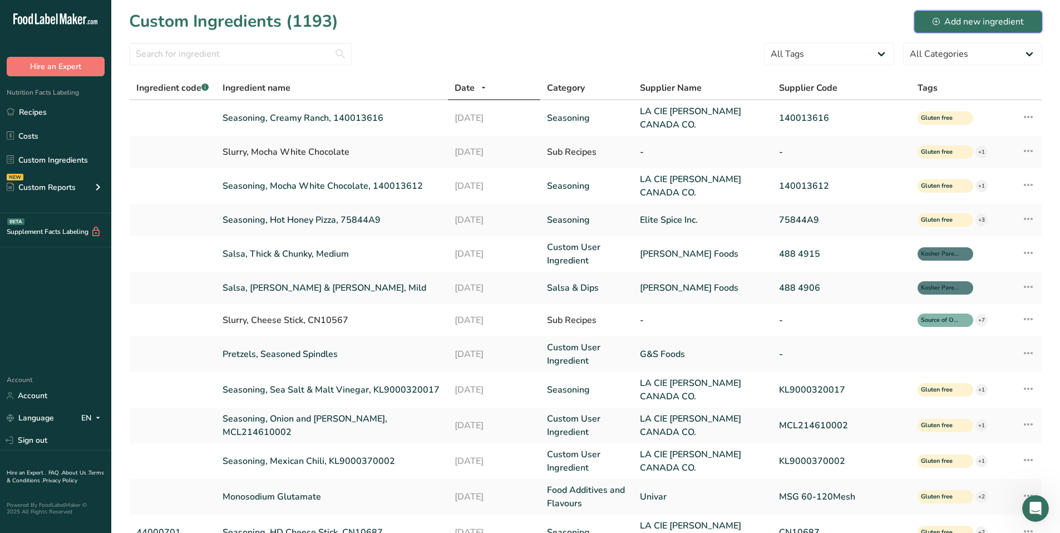
click at [949, 20] on div "Add new ingredient" at bounding box center [978, 21] width 91 height 13
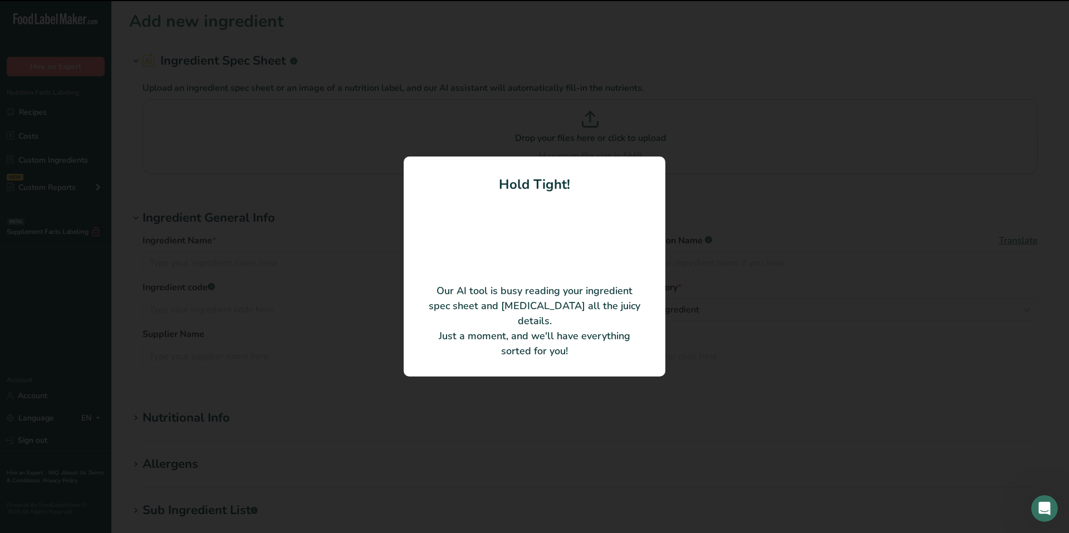
type input "OD HON BBQ SEAS KOS FFF"
type input "Griffith Foods Limited"
type input "26041701"
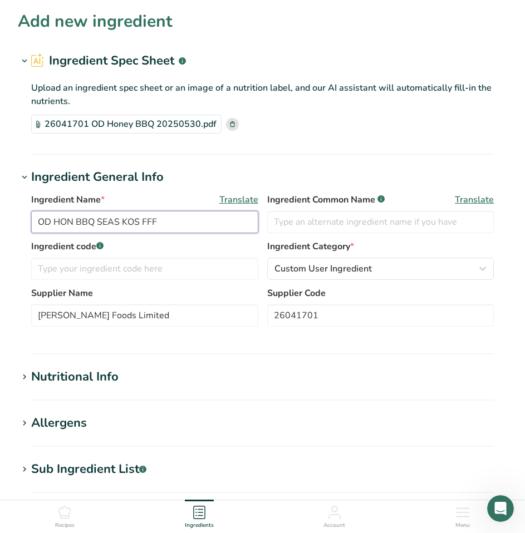
drag, startPoint x: 170, startPoint y: 222, endPoint x: -1, endPoint y: 229, distance: 171.0
click at [0, 229] on html "Add new ingredient Ingredient Spec Sheet .a-a{fill:#347362;}.b-a{fill:#fff;} Up…" at bounding box center [262, 423] width 525 height 846
type input "Seasoning, Honey BBQ, 26041701"
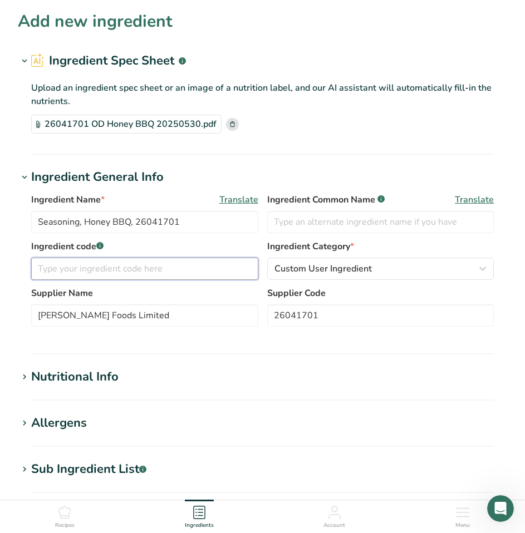
click at [168, 266] on input "text" at bounding box center [144, 269] width 227 height 22
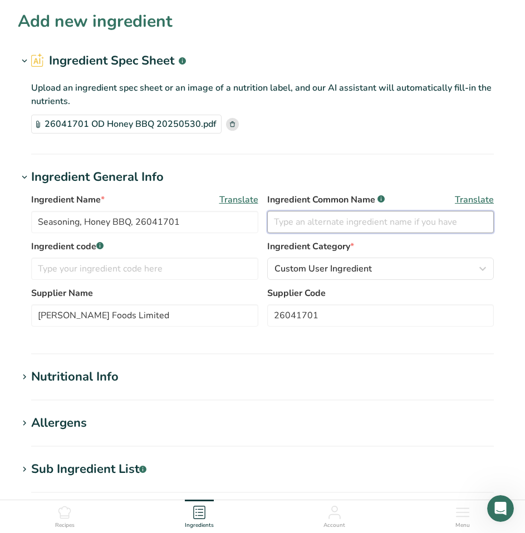
click at [339, 231] on input "text" at bounding box center [380, 222] width 227 height 22
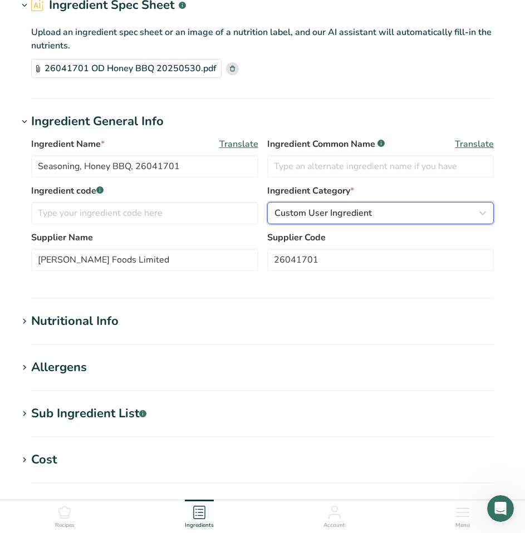
click at [338, 218] on span "Custom User Ingredient" at bounding box center [322, 213] width 97 height 13
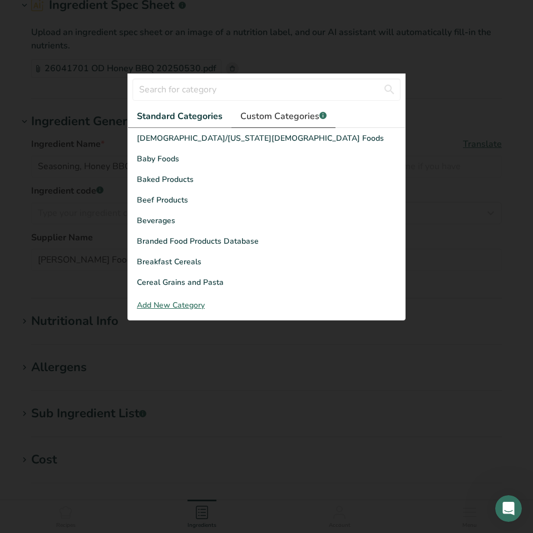
click at [306, 121] on span "Custom Categories .a-a{fill:#347362;}.b-a{fill:#fff;}" at bounding box center [283, 116] width 86 height 13
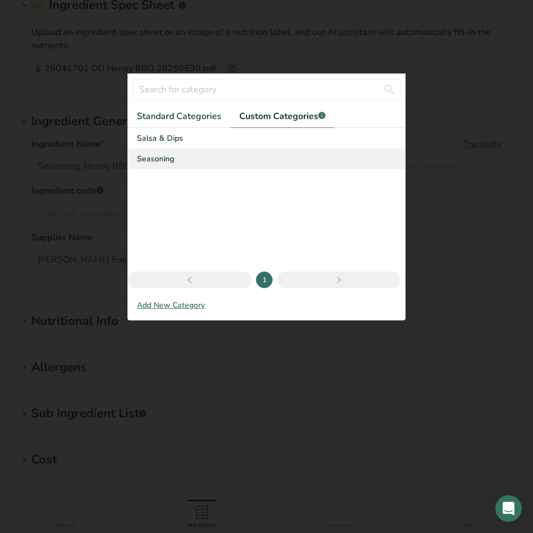
click at [173, 156] on span "Seasoning" at bounding box center [155, 159] width 37 height 12
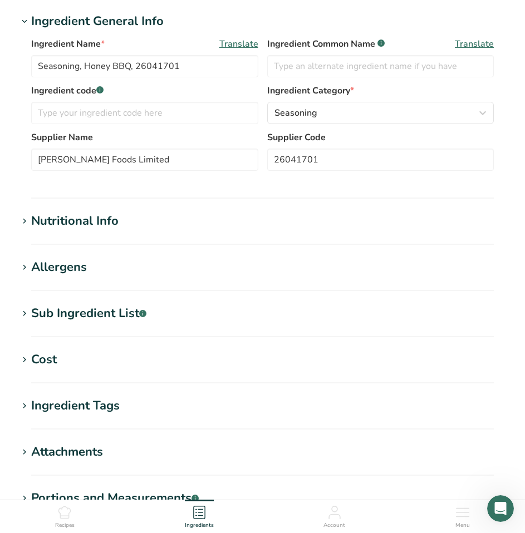
scroll to position [167, 0]
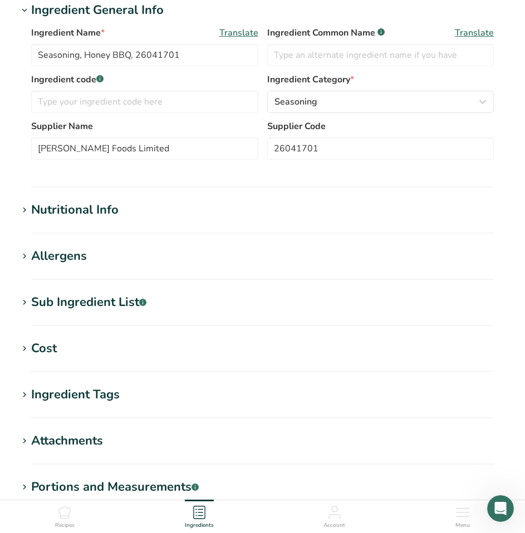
click at [71, 213] on div "Nutritional Info" at bounding box center [74, 210] width 87 height 18
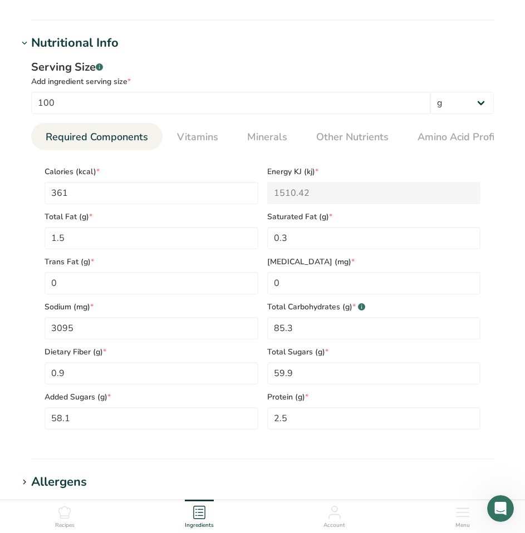
scroll to position [390, 0]
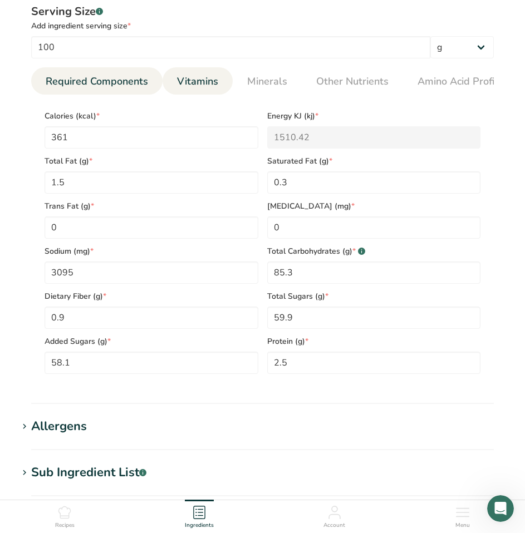
click at [203, 83] on span "Vitamins" at bounding box center [197, 81] width 41 height 15
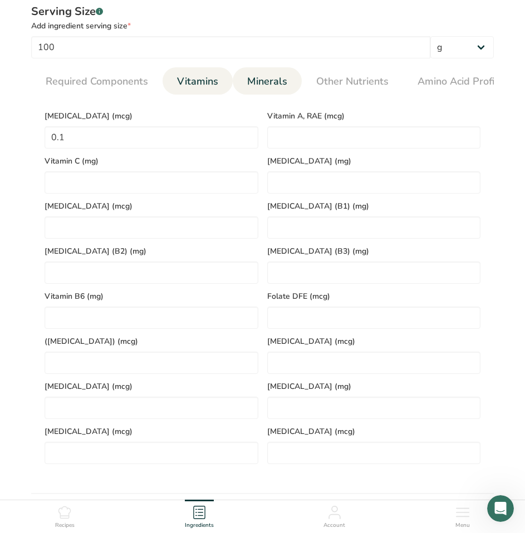
click at [257, 86] on span "Minerals" at bounding box center [267, 81] width 40 height 15
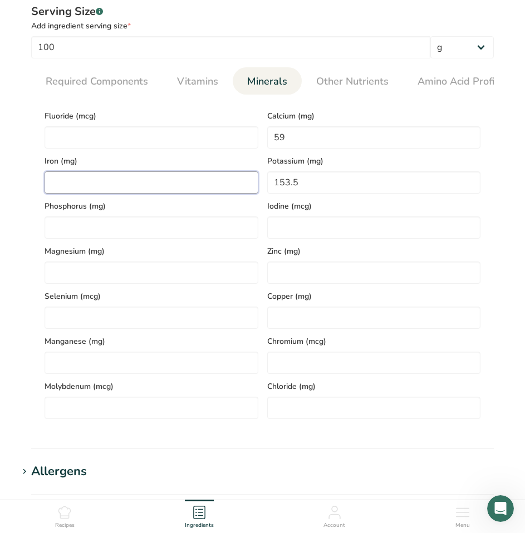
click at [164, 177] on input "number" at bounding box center [152, 182] width 214 height 22
type input "0.8"
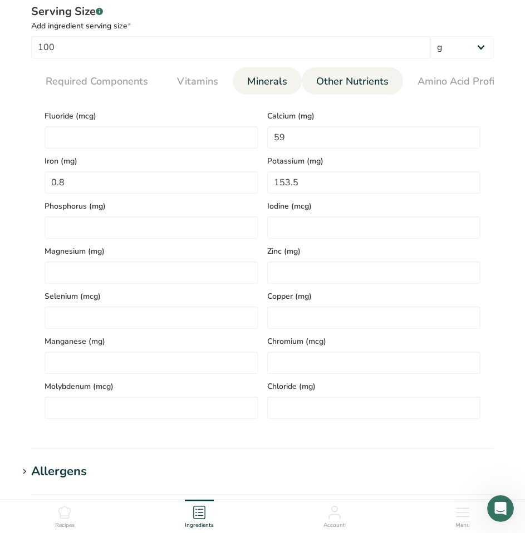
click at [346, 77] on span "Other Nutrients" at bounding box center [352, 81] width 72 height 15
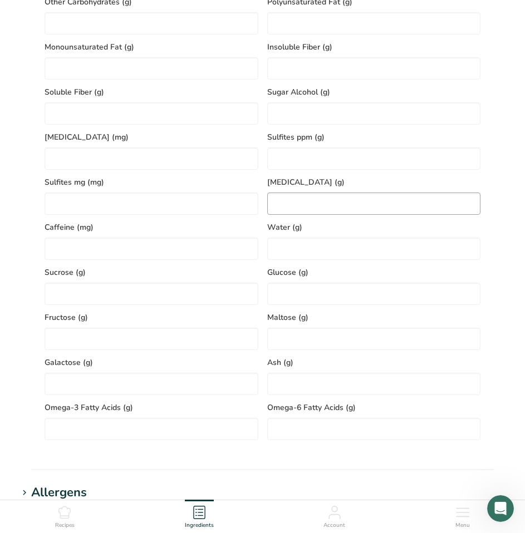
scroll to position [557, 0]
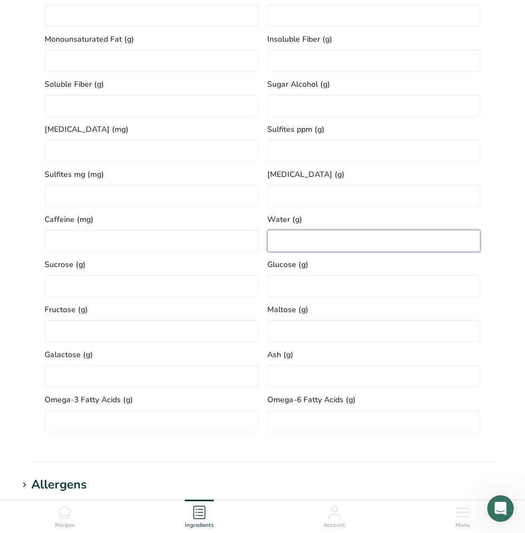
click at [304, 246] on input "number" at bounding box center [374, 241] width 214 height 22
type input "2"
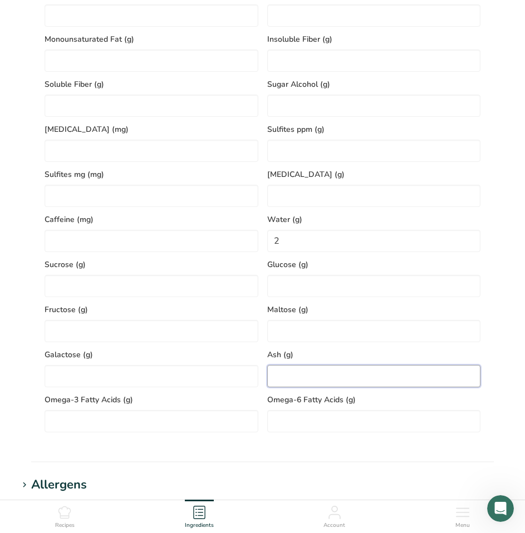
click at [348, 380] on input "number" at bounding box center [374, 376] width 214 height 22
click at [331, 379] on input "number" at bounding box center [374, 376] width 214 height 22
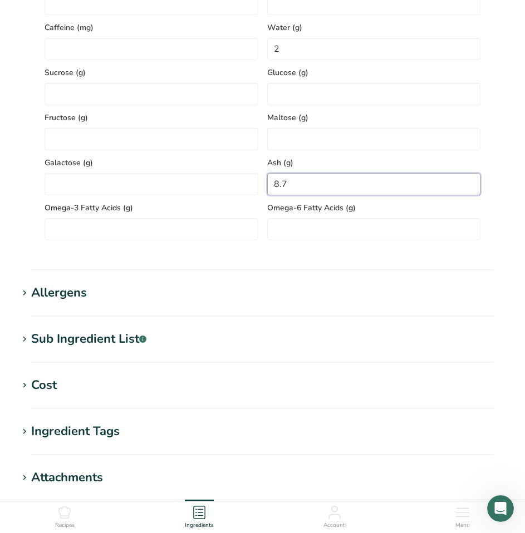
scroll to position [835, 0]
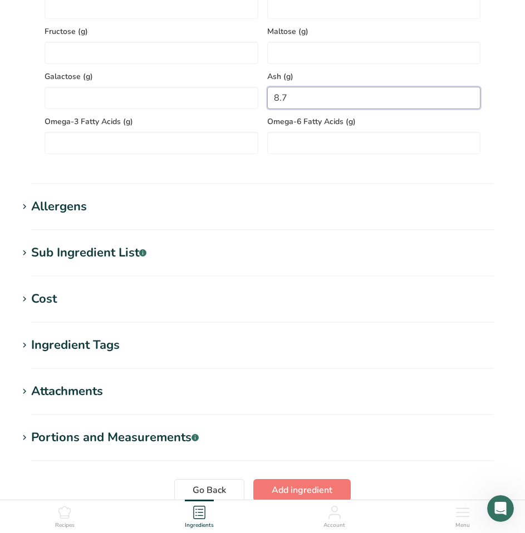
type input "8.7"
click at [37, 205] on div "Allergens" at bounding box center [59, 207] width 56 height 18
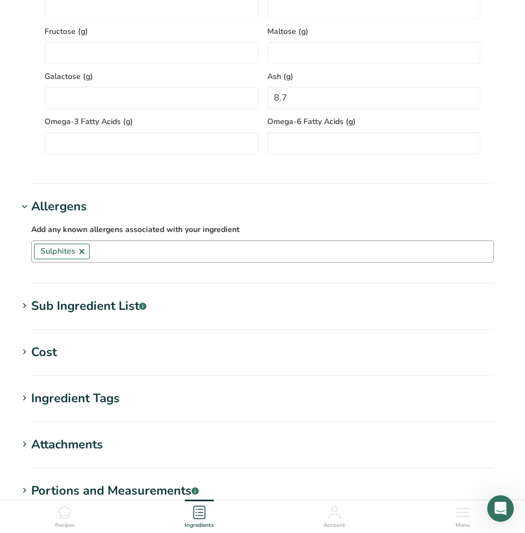
click at [80, 253] on link at bounding box center [81, 251] width 9 height 9
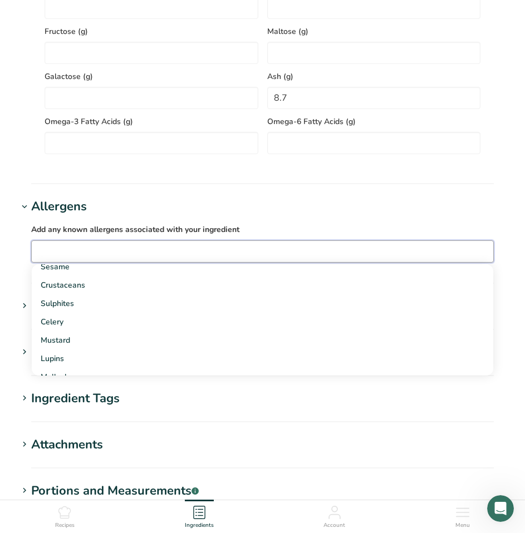
scroll to position [167, 0]
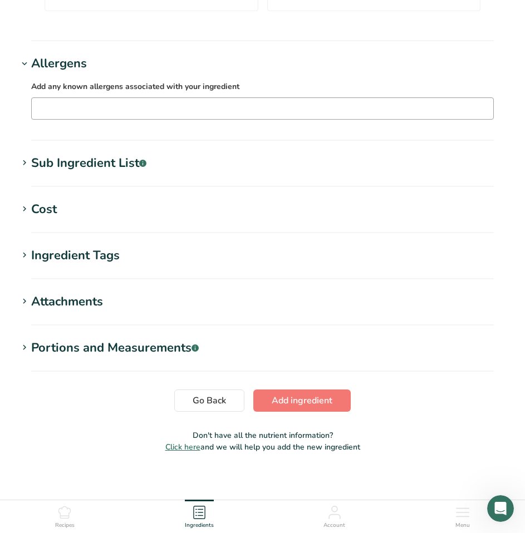
scroll to position [988, 0]
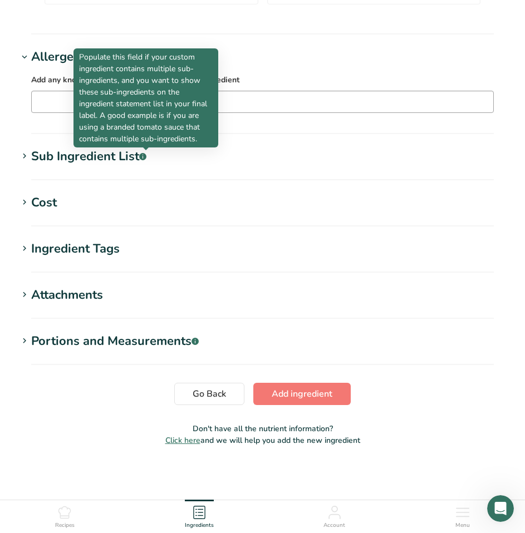
click at [144, 154] on rect at bounding box center [142, 156] width 7 height 7
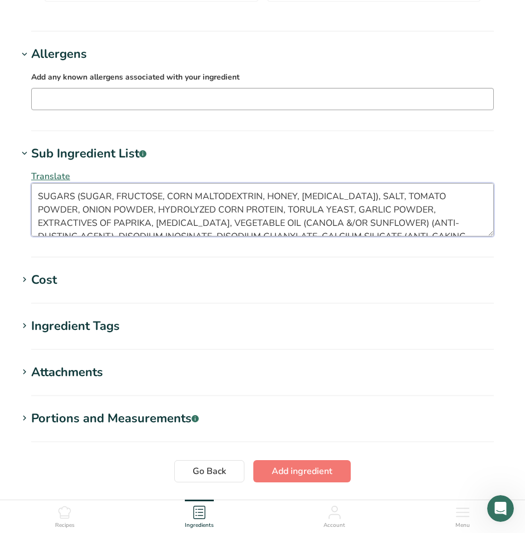
scroll to position [27, 0]
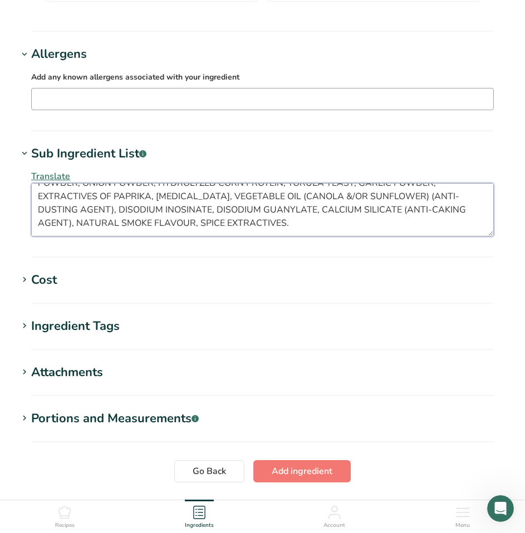
drag, startPoint x: 36, startPoint y: 198, endPoint x: 547, endPoint y: 259, distance: 514.2
click at [214, 234] on textarea "SUGARS (SUGAR, FRUCTOSE, CORN MALTODEXTRIN, HONEY, DEXTROSE), SALT, TOMATO POWD…" at bounding box center [262, 209] width 463 height 53
paste textarea "ugars (sugar, fructose, corn maltodextrin, honey, dextrose), Salt, Tomato powde…"
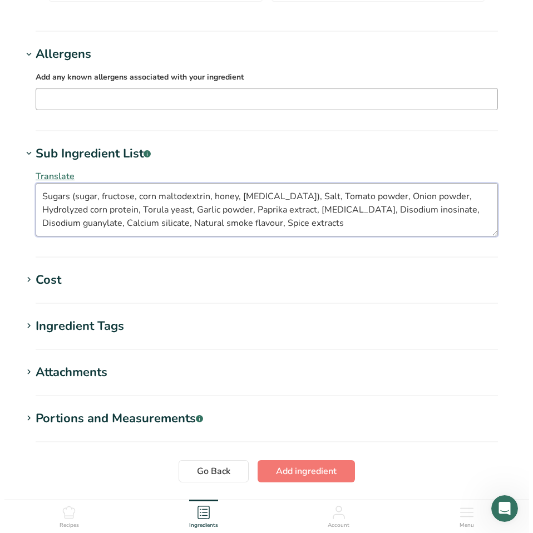
scroll to position [0, 0]
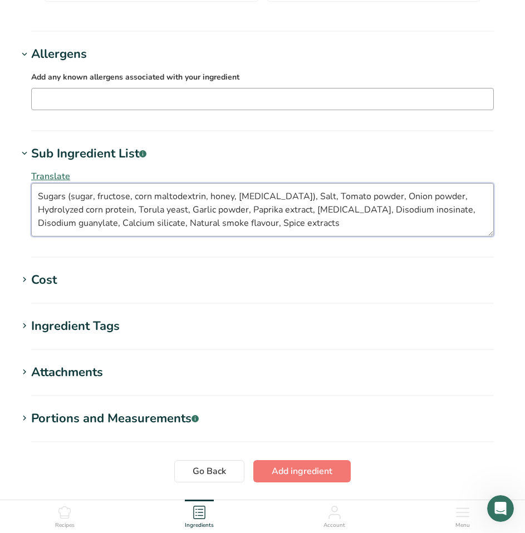
type textarea "Sugars (sugar, fructose, corn maltodextrin, honey, dextrose), Salt, Tomato powd…"
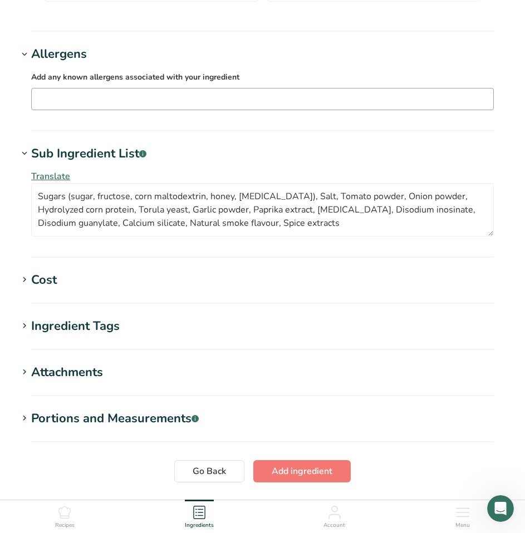
click at [51, 178] on span "Translate" at bounding box center [50, 176] width 39 height 12
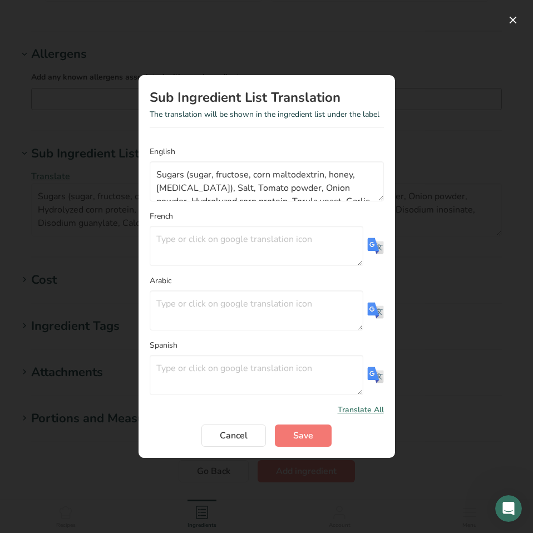
click at [368, 248] on img "Translation Modal" at bounding box center [375, 246] width 17 height 17
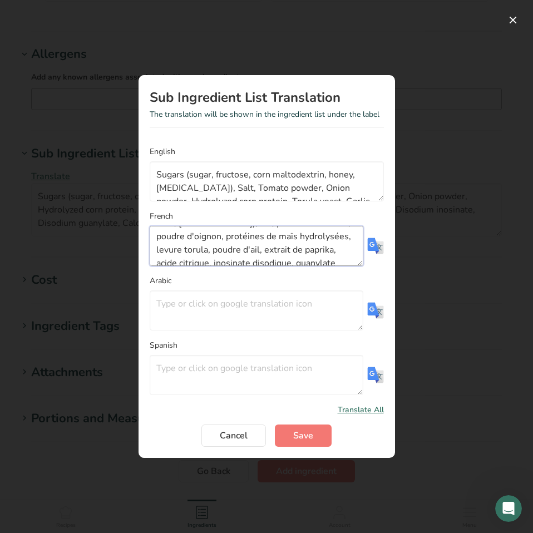
scroll to position [67, 0]
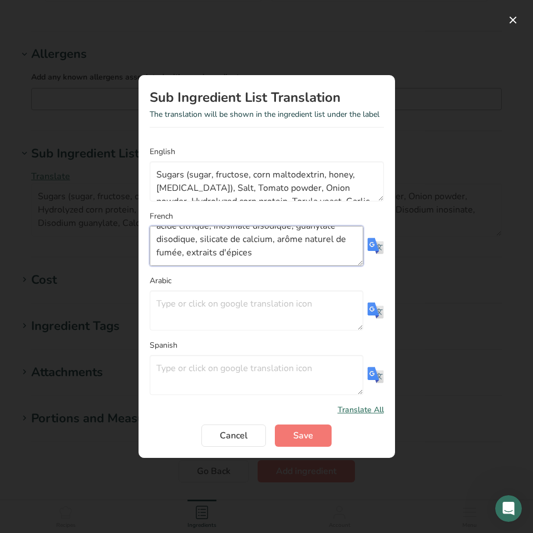
drag, startPoint x: 156, startPoint y: 239, endPoint x: 273, endPoint y: 250, distance: 117.4
click at [273, 250] on textarea "Sucres (sucre, fructose, maltodextrine de maïs, miel, dextrose), sel, poudre de…" at bounding box center [257, 246] width 214 height 40
click at [260, 244] on textarea "Sucres (sucre, fructose, maltodextrine de maïs, miel, dextrose), sel, poudre de…" at bounding box center [257, 246] width 214 height 40
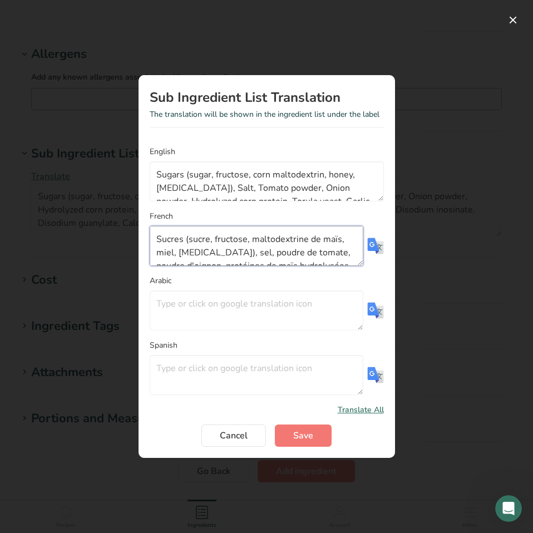
drag, startPoint x: 257, startPoint y: 256, endPoint x: 95, endPoint y: 212, distance: 167.2
click at [95, 211] on div "Sub Ingredient List Translation The translation will be shown in the ingredient…" at bounding box center [266, 266] width 533 height 533
paste textarea "Sel, Poudre de tomate, Poudre d'oignon, Protéines hydrolysées de maïs, Levure t…"
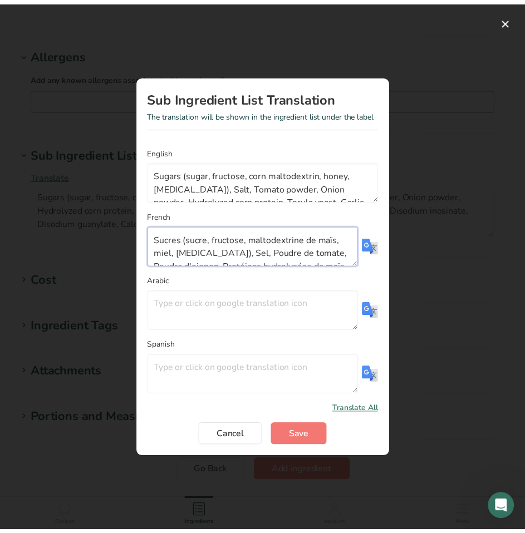
scroll to position [60, 0]
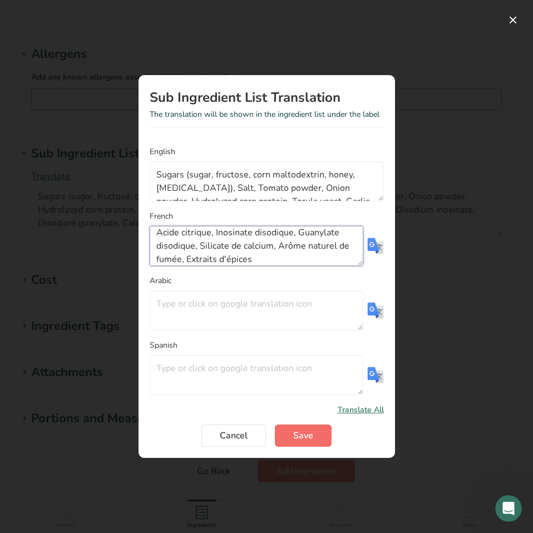
type textarea "Sucres (sucre, fructose, maltodextrine de maïs, miel, dextrose), Sel, Poudre de…"
click at [308, 433] on span "Save" at bounding box center [303, 435] width 20 height 13
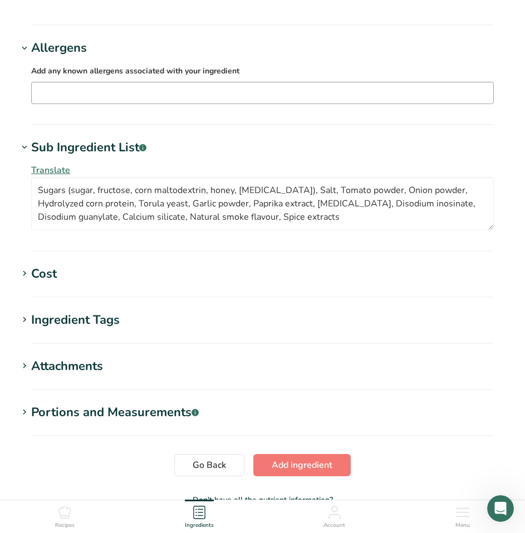
scroll to position [1068, 0]
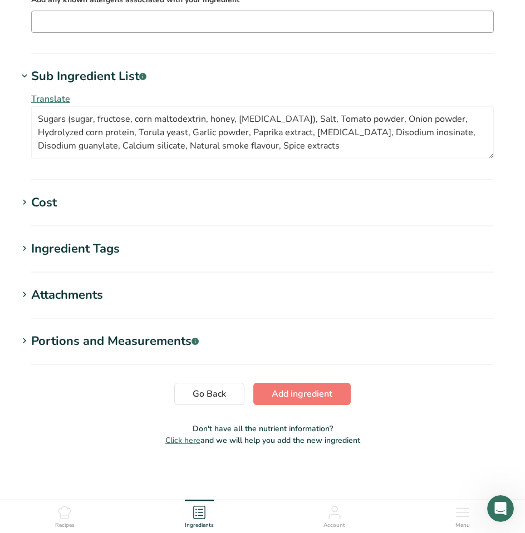
click at [106, 249] on div "Ingredient Tags" at bounding box center [75, 249] width 89 height 18
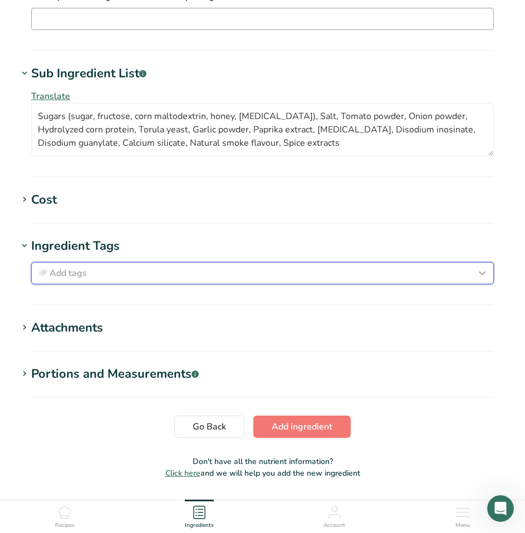
click at [76, 275] on span "Add tags" at bounding box center [68, 273] width 37 height 13
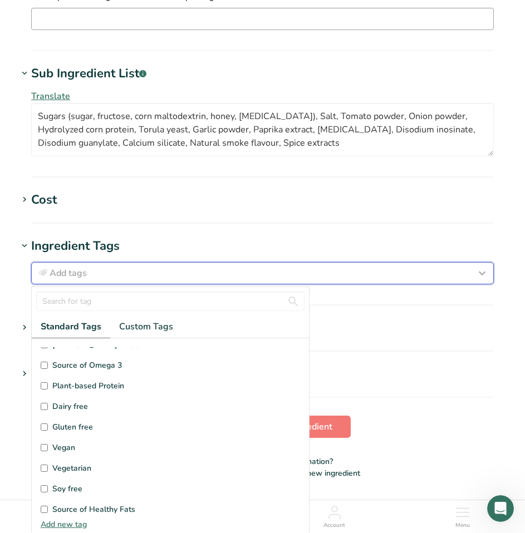
scroll to position [56, 0]
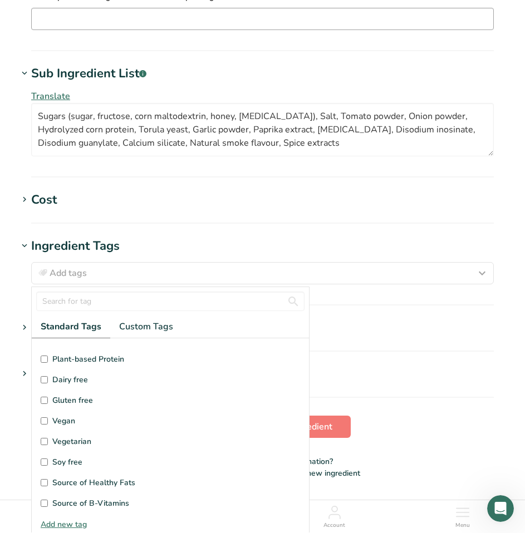
click at [63, 403] on span "Gluten free" at bounding box center [72, 401] width 41 height 12
click at [48, 403] on input "Gluten free" at bounding box center [44, 400] width 7 height 7
checkbox input "true"
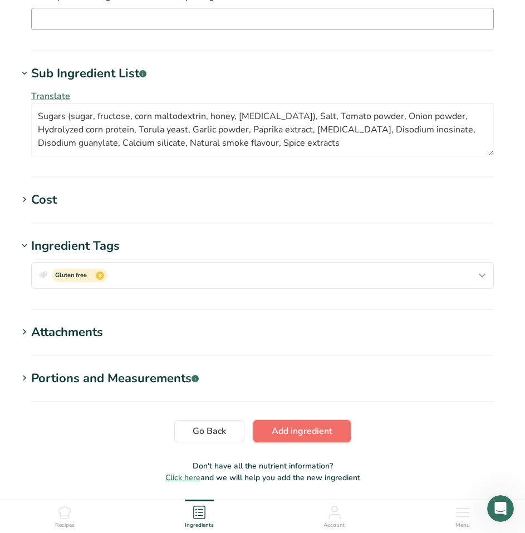
click at [328, 435] on span "Add ingredient" at bounding box center [302, 431] width 61 height 13
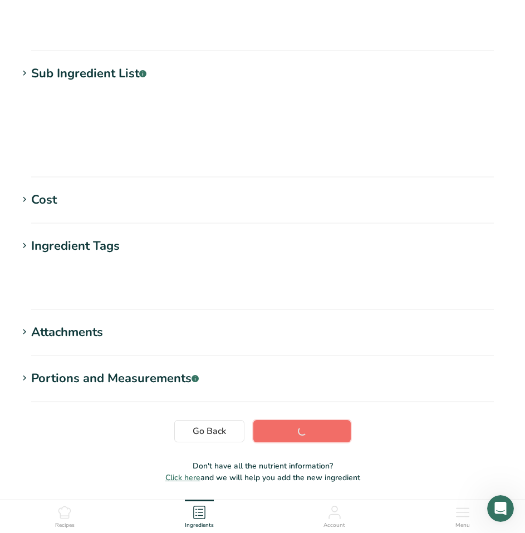
scroll to position [89, 0]
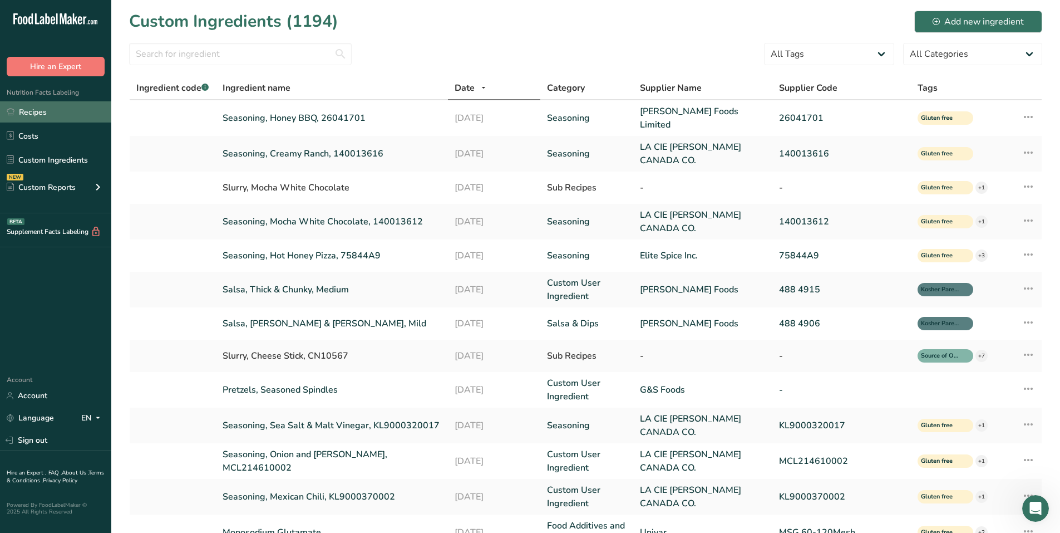
click at [35, 111] on link "Recipes" at bounding box center [55, 111] width 111 height 21
